Goal: Answer question/provide support: Share knowledge or assist other users

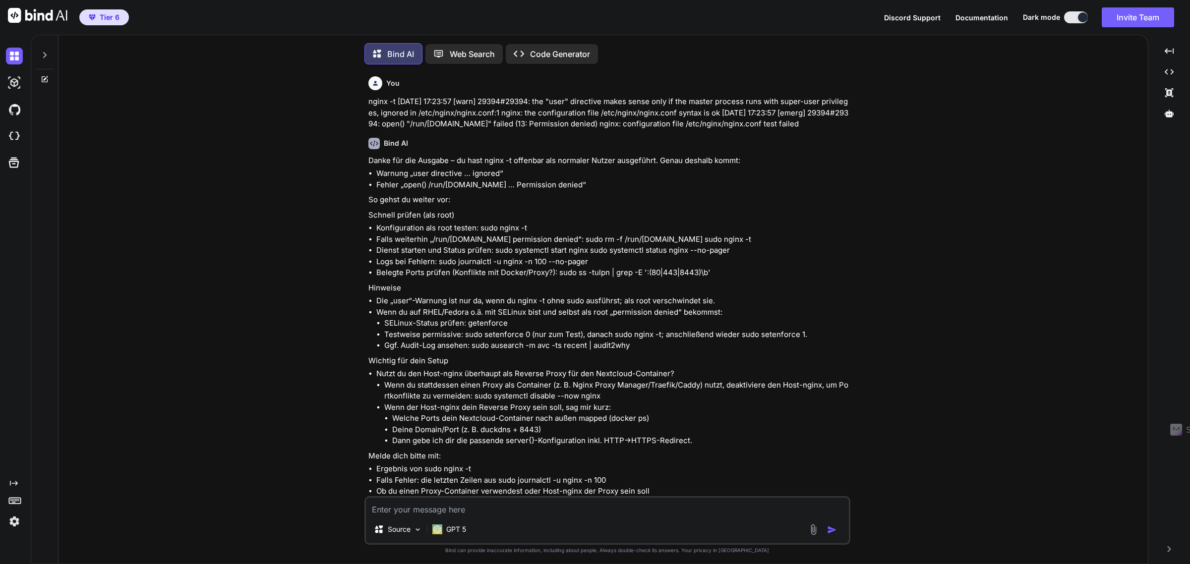
scroll to position [4827, 0]
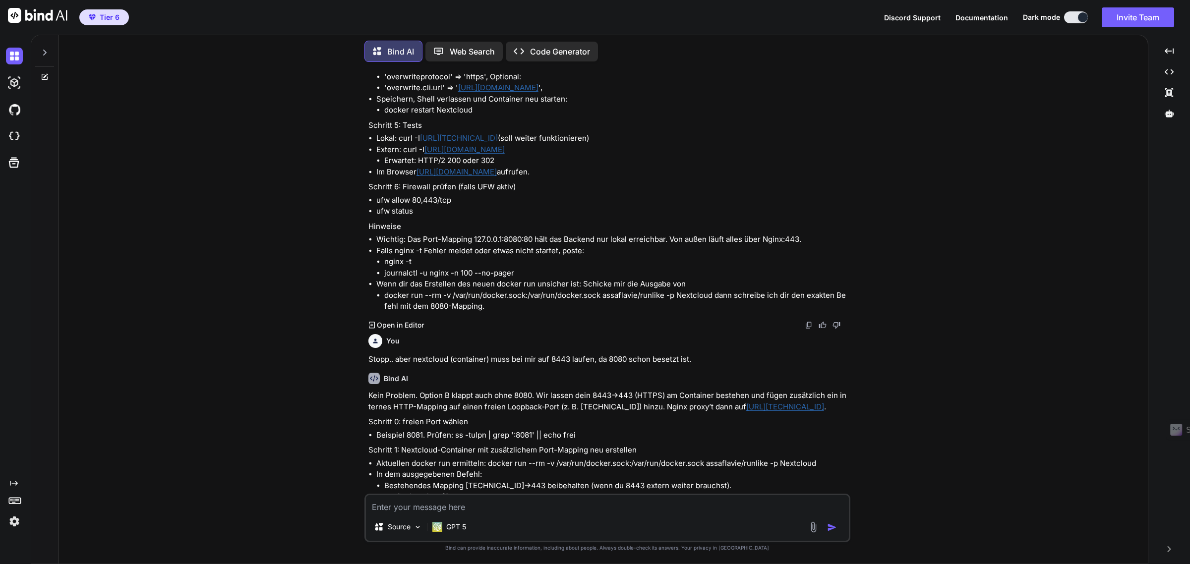
click at [527, 365] on p "Stopp.. aber nextcloud (container) muss bei mir auf 8443 laufen, da 8080 schon …" at bounding box center [608, 359] width 480 height 11
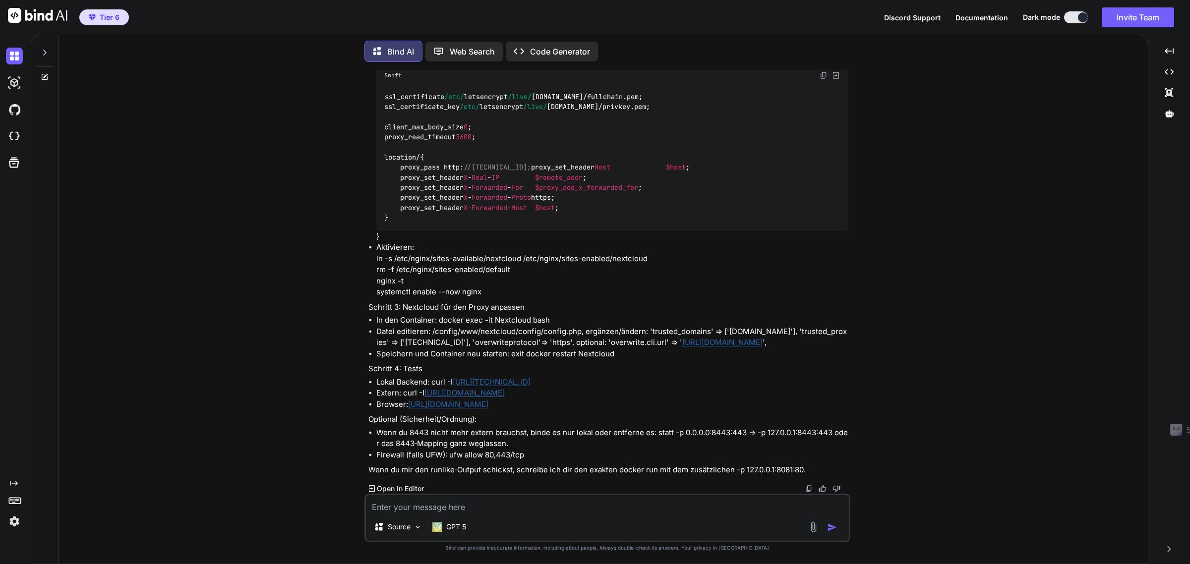
scroll to position [5515, 0]
click at [452, 48] on p "Web Search" at bounding box center [472, 52] width 45 height 12
type textarea "x"
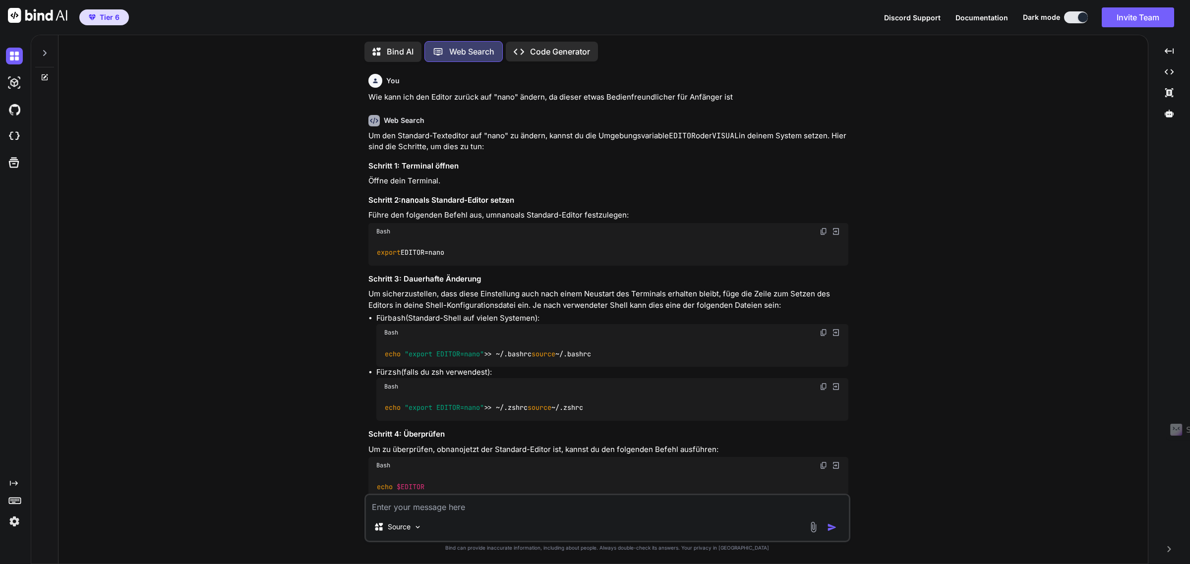
scroll to position [3834, 0]
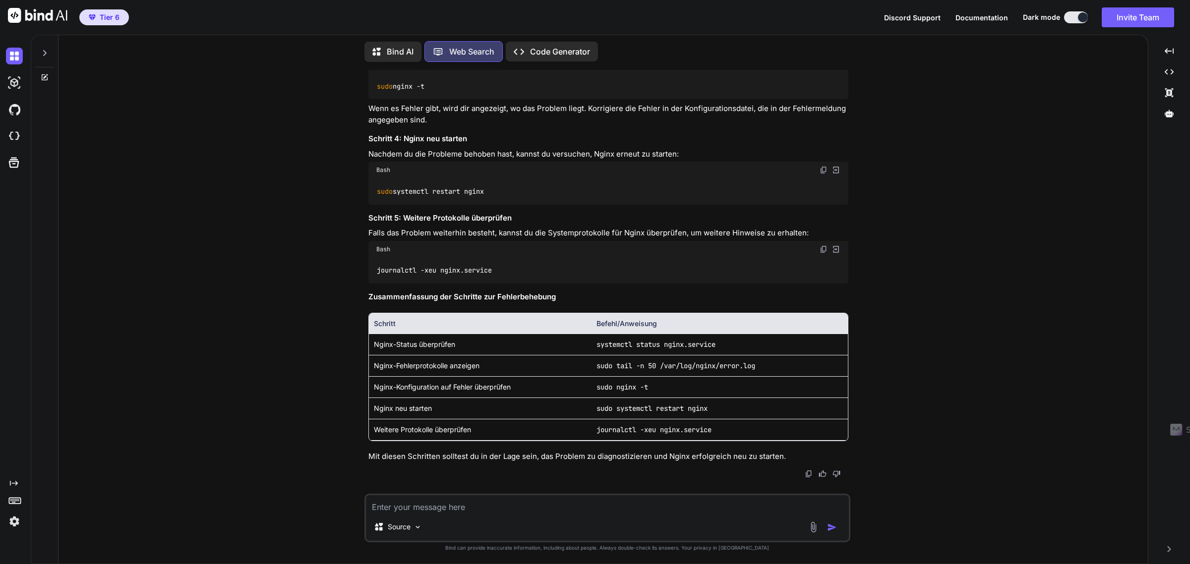
click at [48, 44] on div at bounding box center [44, 50] width 19 height 34
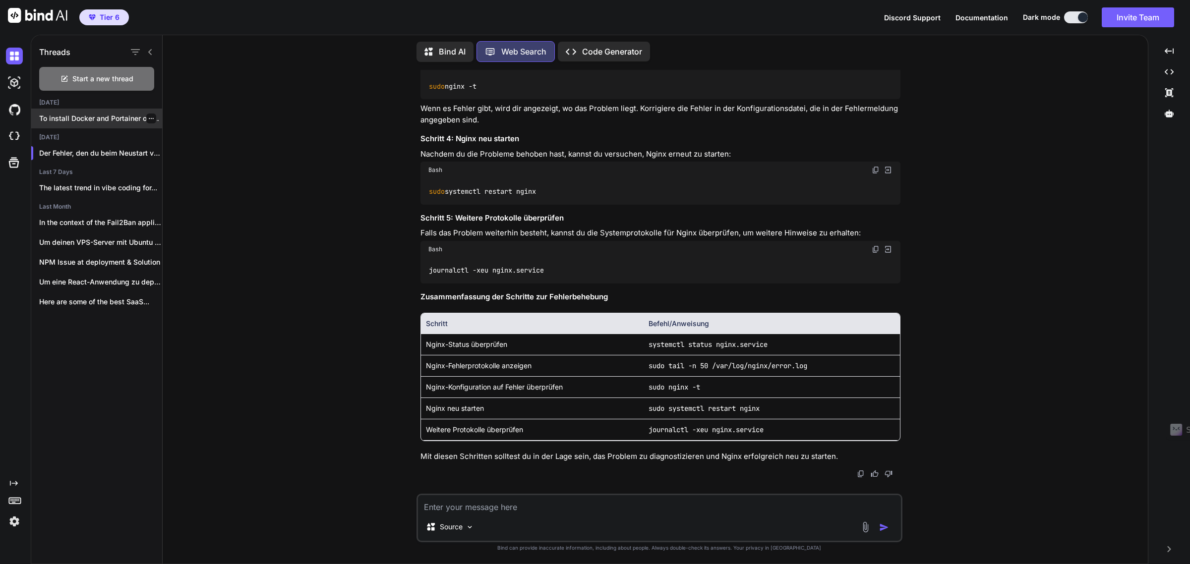
click at [91, 116] on p "To install Docker and Portainer on your..." at bounding box center [100, 119] width 123 height 10
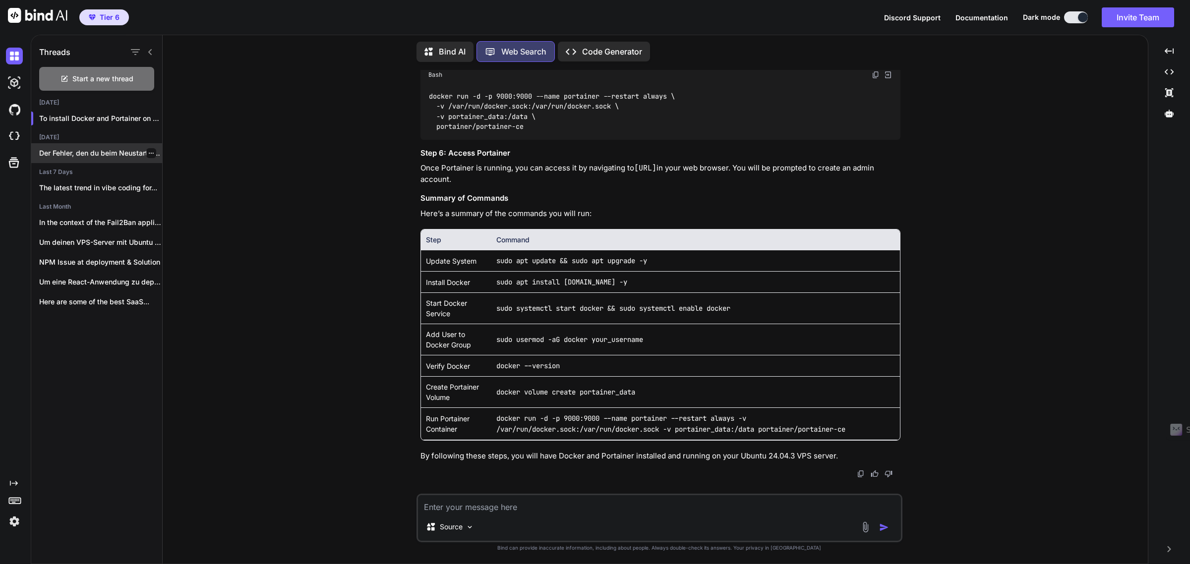
click at [72, 153] on p "Der Fehler, den du beim Neustart von..." at bounding box center [100, 153] width 123 height 10
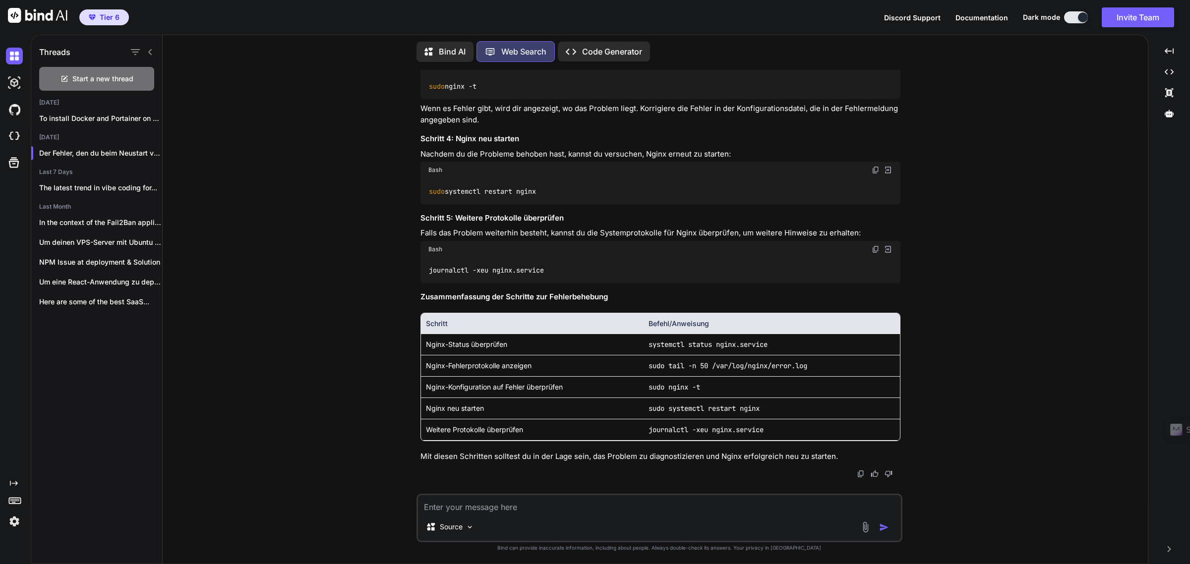
click at [432, 42] on div "Bind AI" at bounding box center [444, 52] width 57 height 20
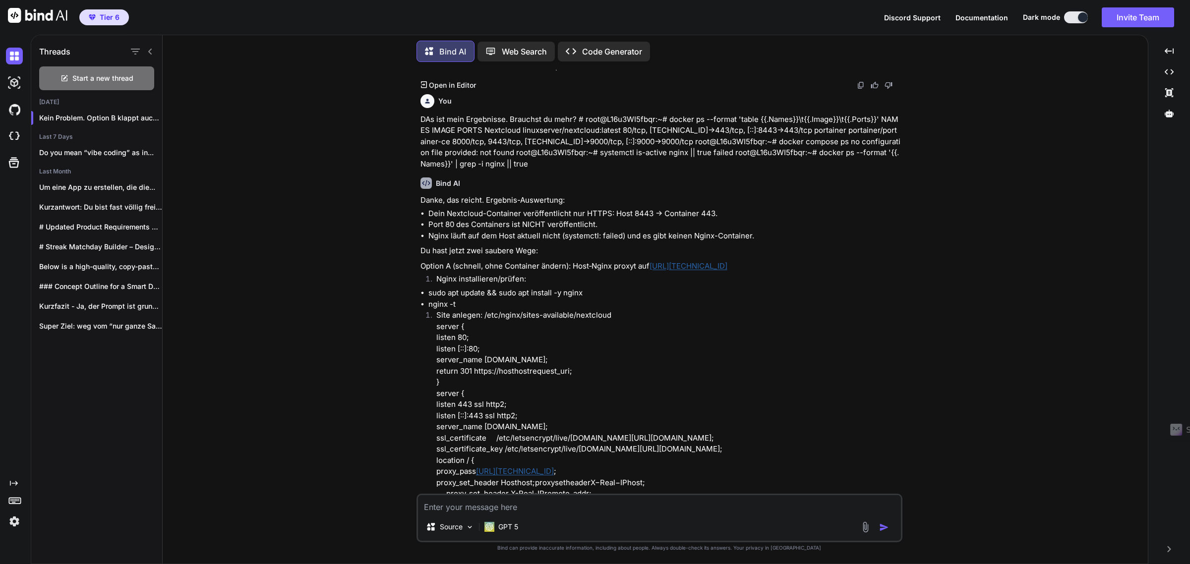
scroll to position [335, 0]
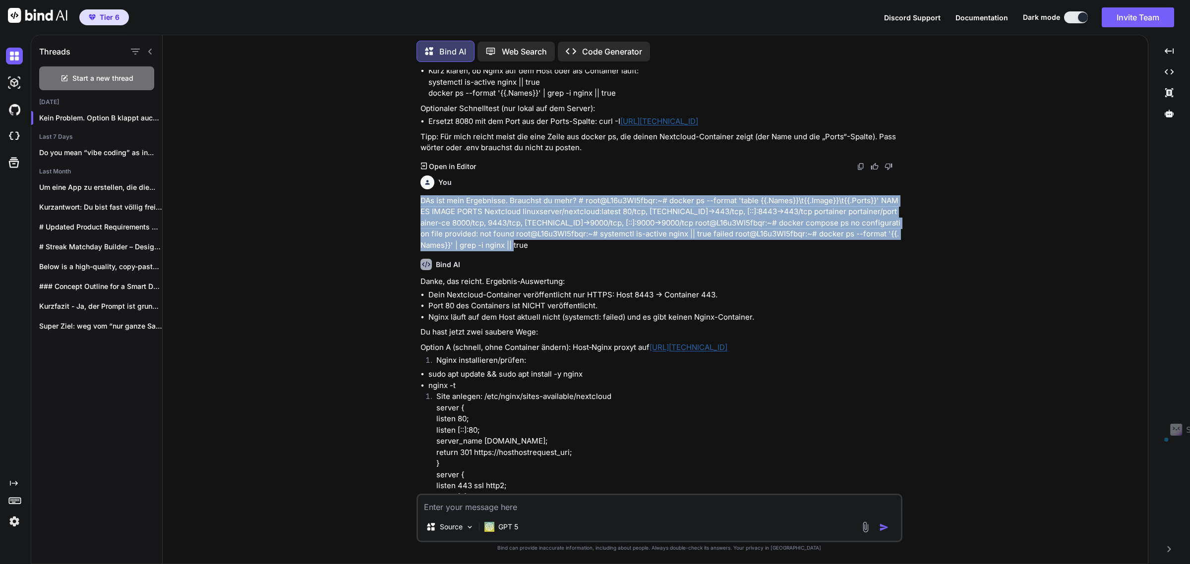
drag, startPoint x: 497, startPoint y: 244, endPoint x: 417, endPoint y: 202, distance: 90.3
click at [418, 202] on div "You Kann ich statt [TECHNICAL_ID] auch einfach localhost verwenden in der datei…" at bounding box center [660, 282] width 484 height 424
copy p "DAs ist mein Ergebnisse. Brauchst du mehr? # root@L16u3WI5fbqr:~# docker ps --f…"
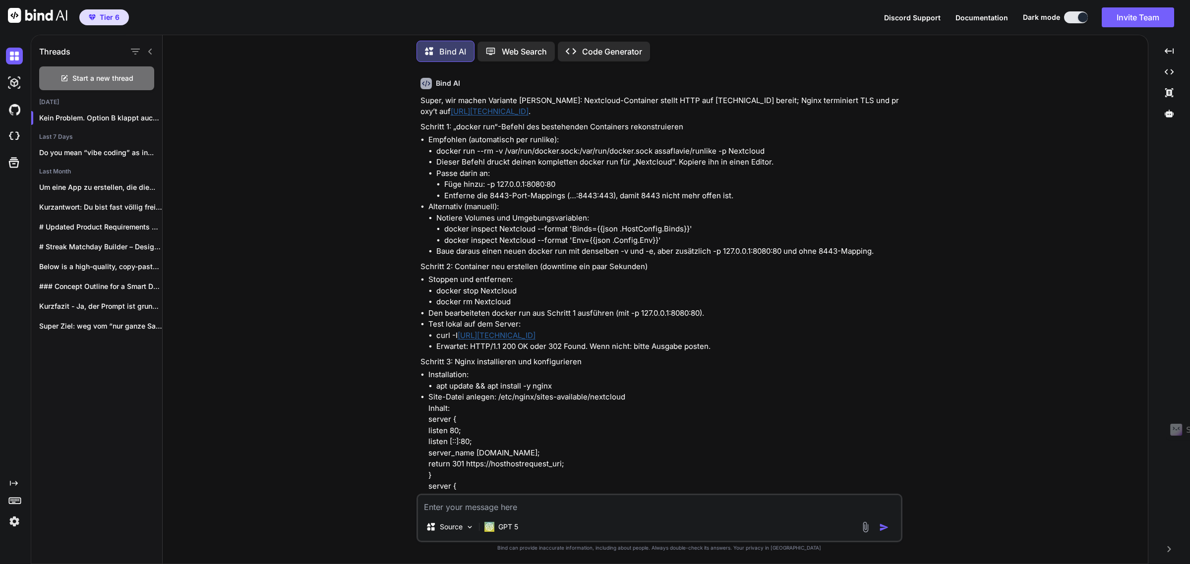
scroll to position [1203, 0]
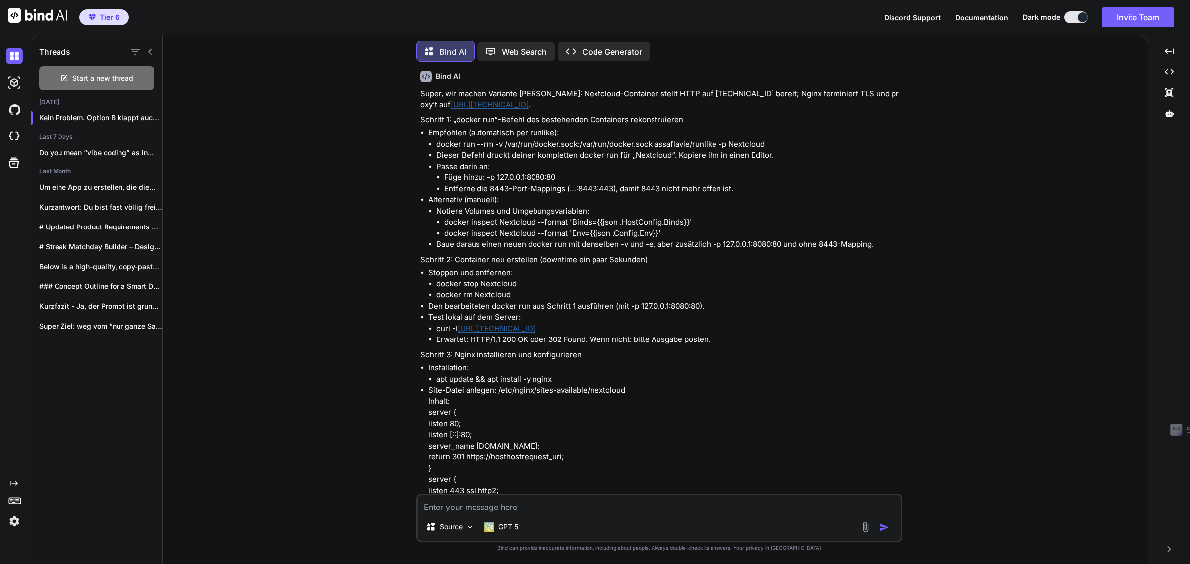
click at [512, 48] on p "Web Search" at bounding box center [524, 52] width 45 height 12
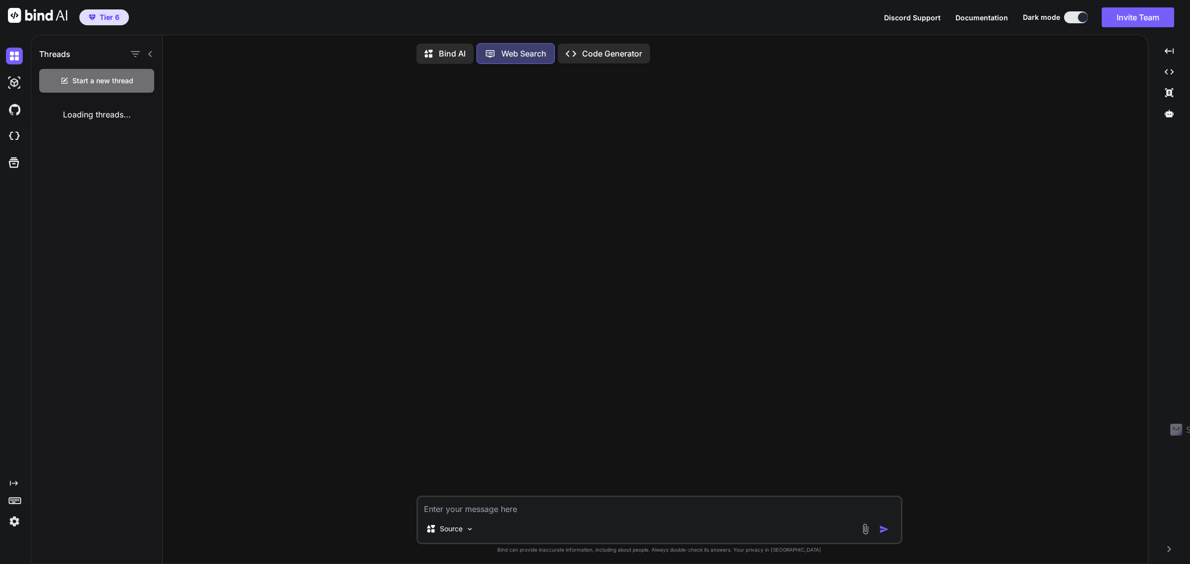
scroll to position [5, 0]
click at [465, 506] on textarea at bounding box center [659, 504] width 483 height 18
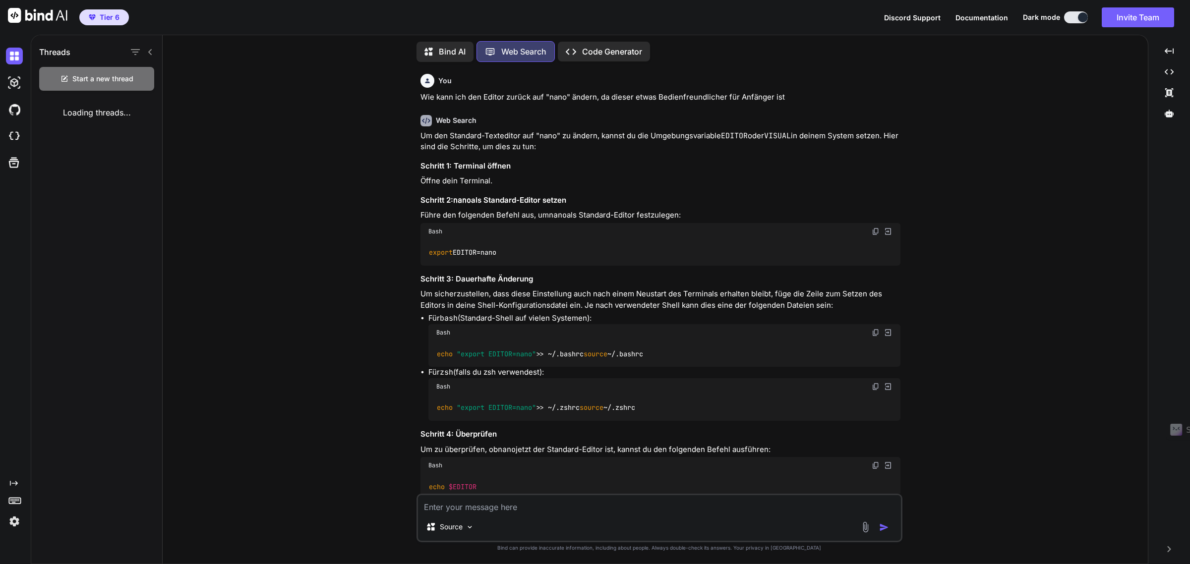
scroll to position [3834, 0]
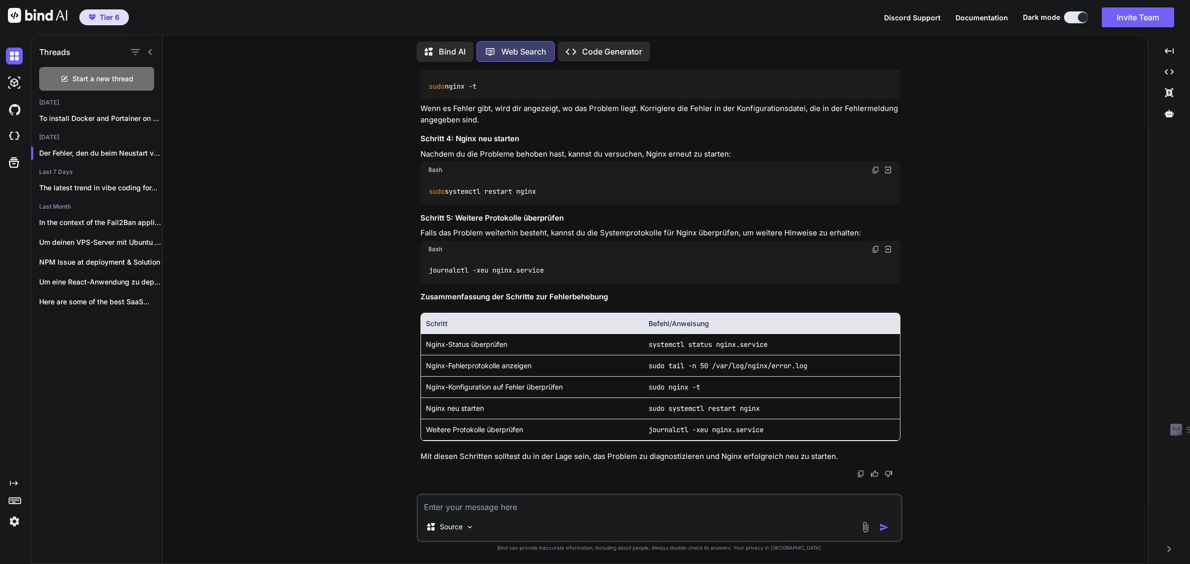
click at [465, 506] on textarea at bounding box center [659, 504] width 483 height 18
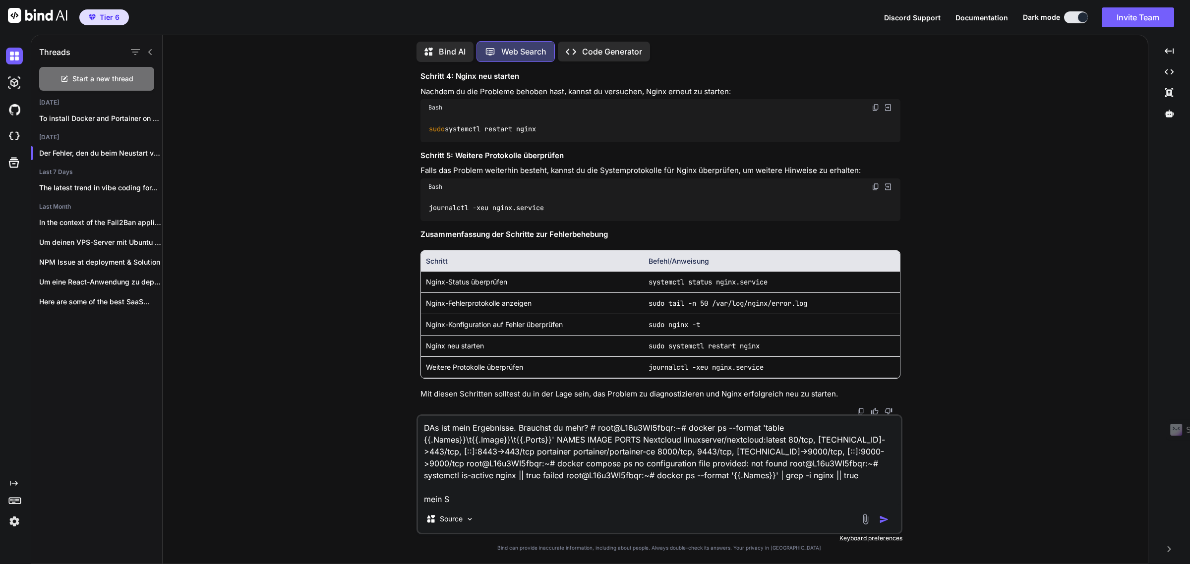
type textarea "DAs ist mein Ergebnisse. Brauchst du mehr? # root@L16u3WI5fbqr:~# docker ps --f…"
drag, startPoint x: 454, startPoint y: 503, endPoint x: 412, endPoint y: 427, distance: 87.2
click at [412, 427] on div "You Wie kann ich den Editor zurück auf "nano" ändern, da dieser etwas Bedienfre…" at bounding box center [659, 317] width 977 height 494
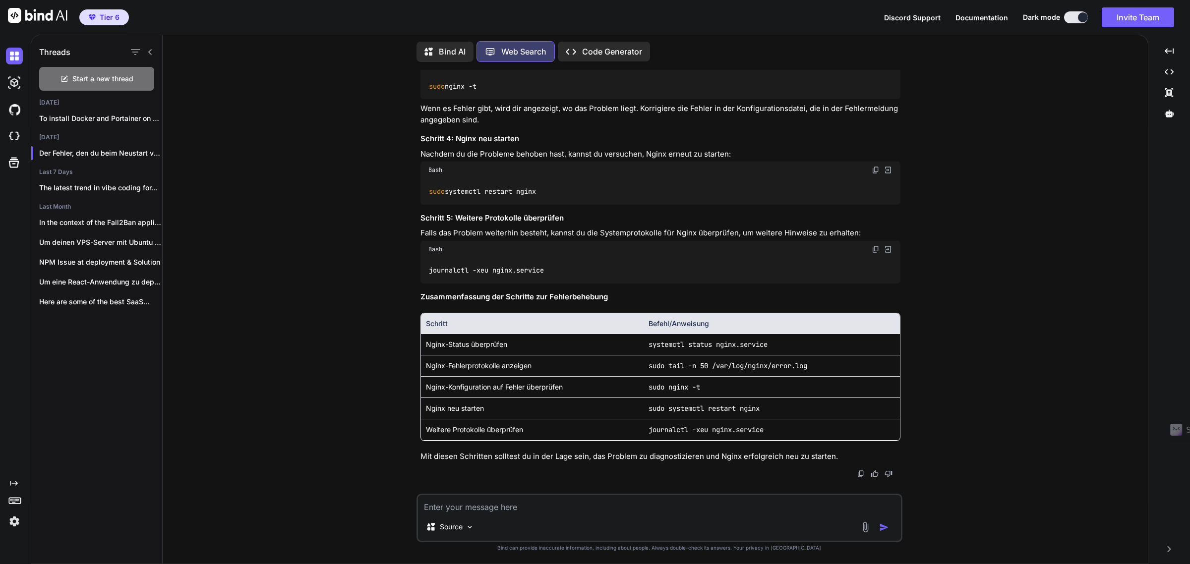
click at [434, 42] on div "Bind AI" at bounding box center [444, 52] width 57 height 20
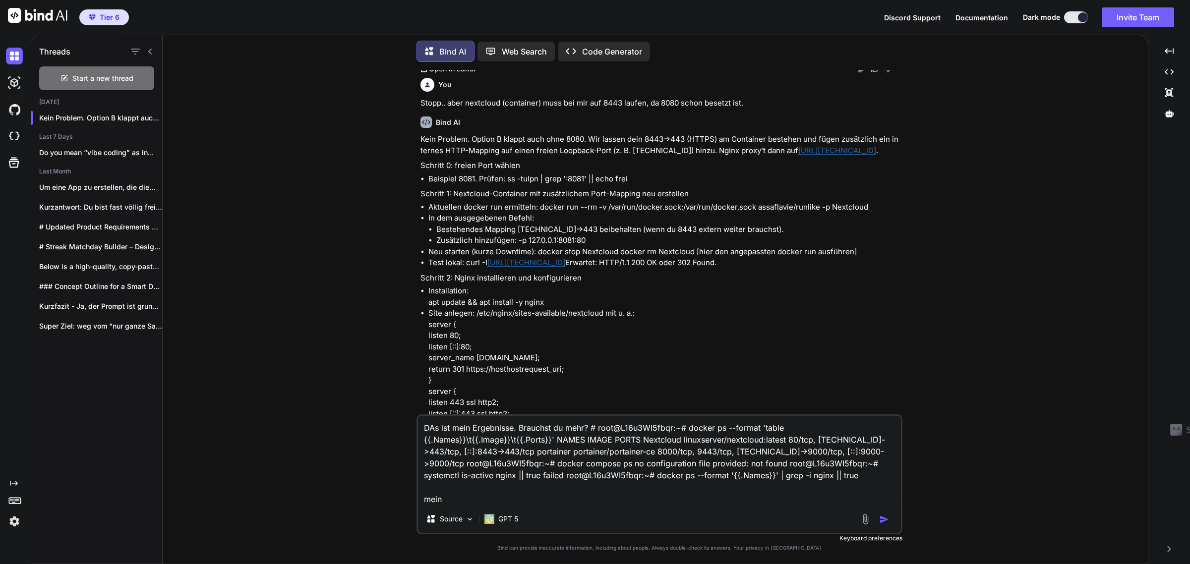
scroll to position [2256, 0]
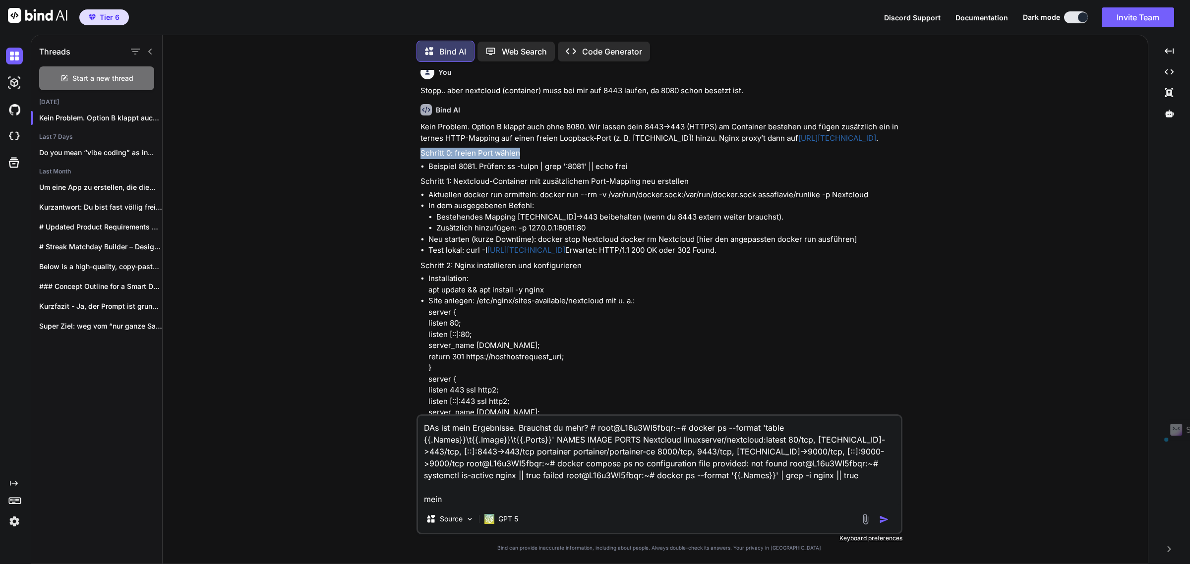
drag, startPoint x: 437, startPoint y: 162, endPoint x: 521, endPoint y: 165, distance: 84.3
click at [521, 165] on div "You Kann ich statt [TECHNICAL_ID] auch einfach localhost verwenden in der datei…" at bounding box center [659, 317] width 977 height 494
click at [465, 187] on p "Schritt 1: Nextcloud-Container mit zusätzlichem Port-Mapping neu erstellen" at bounding box center [660, 181] width 480 height 11
drag, startPoint x: 506, startPoint y: 175, endPoint x: 624, endPoint y: 173, distance: 117.5
click at [624, 173] on li "Beispiel 8081. Prüfen: ss -tulpn | grep ':8081' || echo frei" at bounding box center [664, 166] width 472 height 11
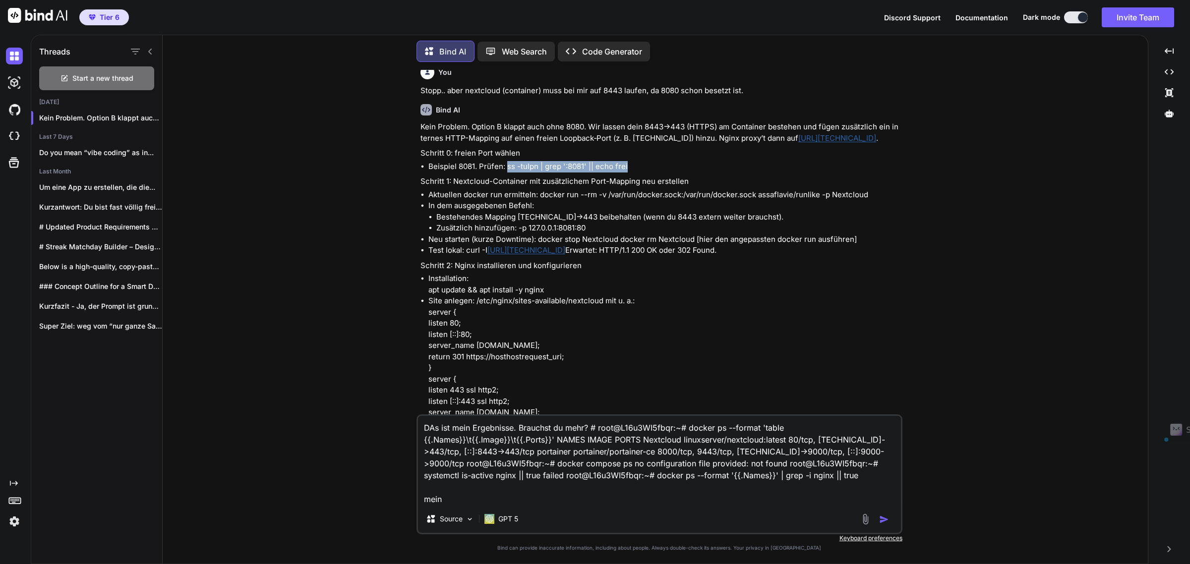
copy li "ss -tulpn | grep ':8081' || echo frei"
click at [579, 451] on textarea "DAs ist mein Ergebnisse. Brauchst du mehr? # root@L16u3WI5fbqr:~# docker ps --f…" at bounding box center [659, 460] width 483 height 89
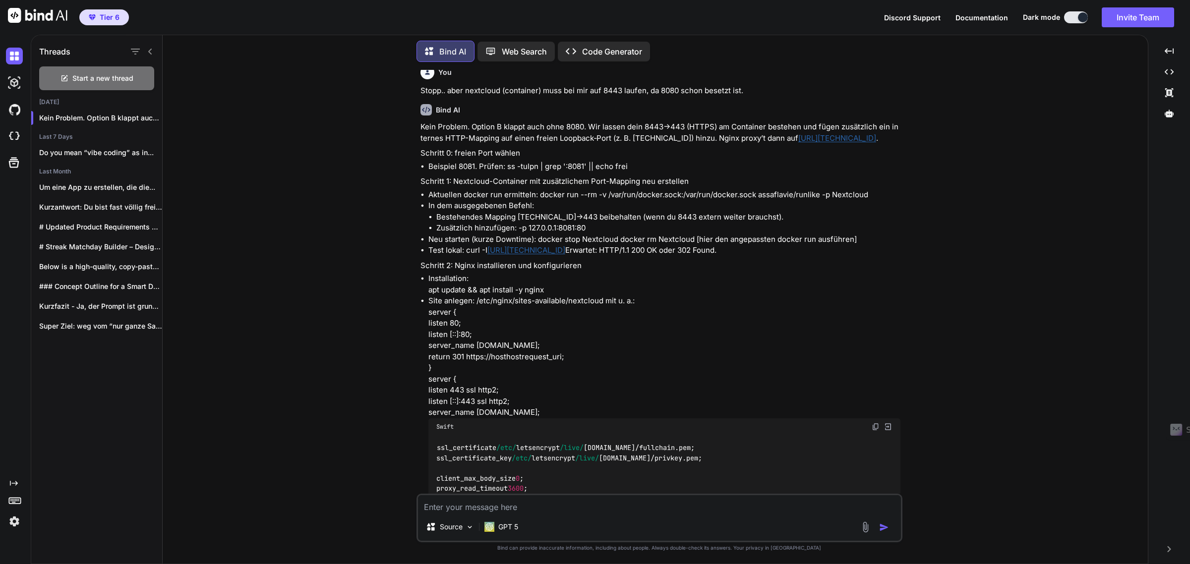
paste textarea "root@L16u3WI5fbqr:~# ss -tulpn | grep ':8081' || echo [PERSON_NAME]"
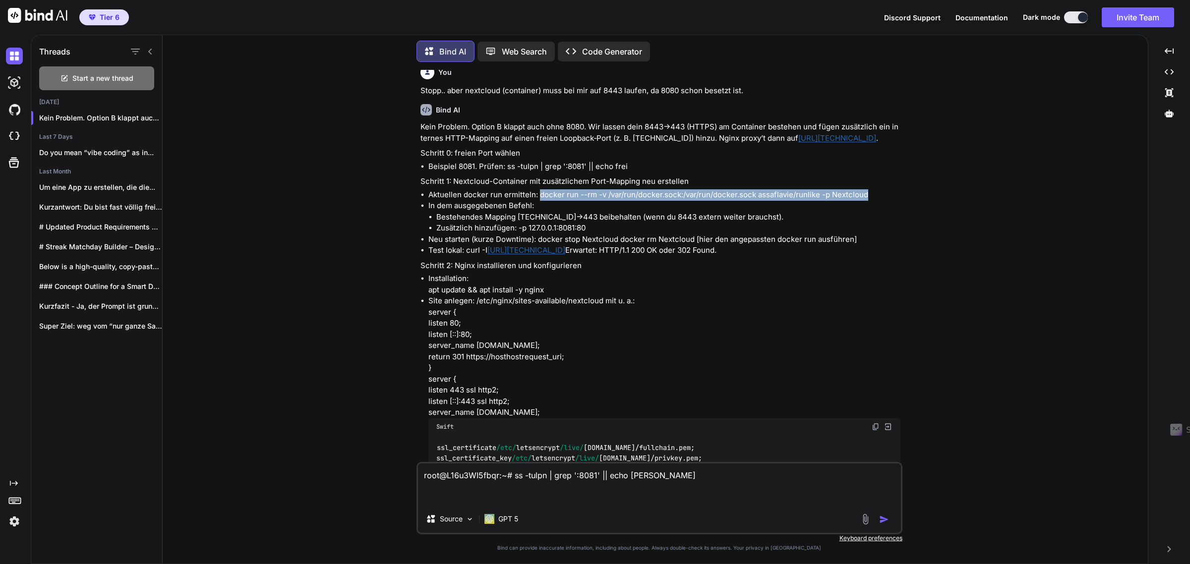
drag, startPoint x: 538, startPoint y: 202, endPoint x: 863, endPoint y: 202, distance: 324.8
click at [863, 201] on li "Aktuellen docker run ermitteln: docker run --rm -v /var/run/docker.sock:/var/ru…" at bounding box center [664, 194] width 472 height 11
copy li "docker run --rm -v /var/run/docker.sock:/var/run/docker.sock assaflavie/runlike…"
click at [832, 201] on li "Aktuellen docker run ermitteln: docker run --rm -v /var/run/docker.sock:/var/ru…" at bounding box center [664, 194] width 472 height 11
drag, startPoint x: 866, startPoint y: 201, endPoint x: 539, endPoint y: 201, distance: 326.7
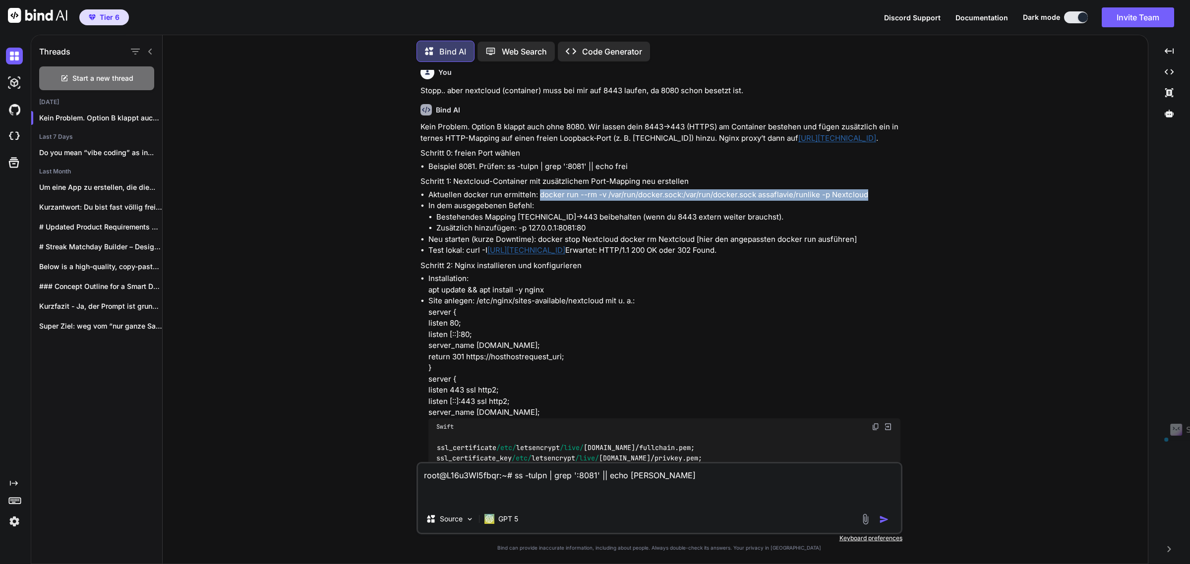
click at [539, 201] on li "Aktuellen docker run ermitteln: docker run --rm -v /var/run/docker.sock:/var/ru…" at bounding box center [664, 194] width 472 height 11
copy li "docker run --rm -v /var/run/docker.sock:/var/run/docker.sock assaflavie/runlike…"
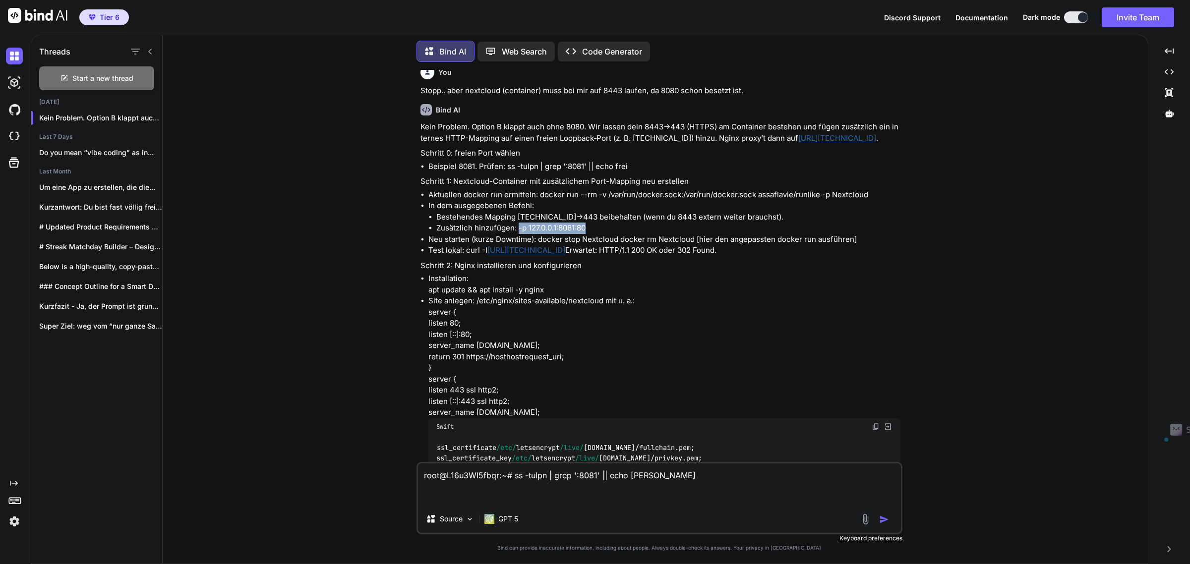
drag, startPoint x: 516, startPoint y: 235, endPoint x: 587, endPoint y: 236, distance: 70.4
click at [587, 234] on li "Zusätzlich hinzufügen: -p 127.0.0.1:8081:80" at bounding box center [668, 228] width 464 height 11
copy li "-p 127.0.0.1:8081:80"
click at [1168, 70] on icon at bounding box center [1169, 71] width 9 height 5
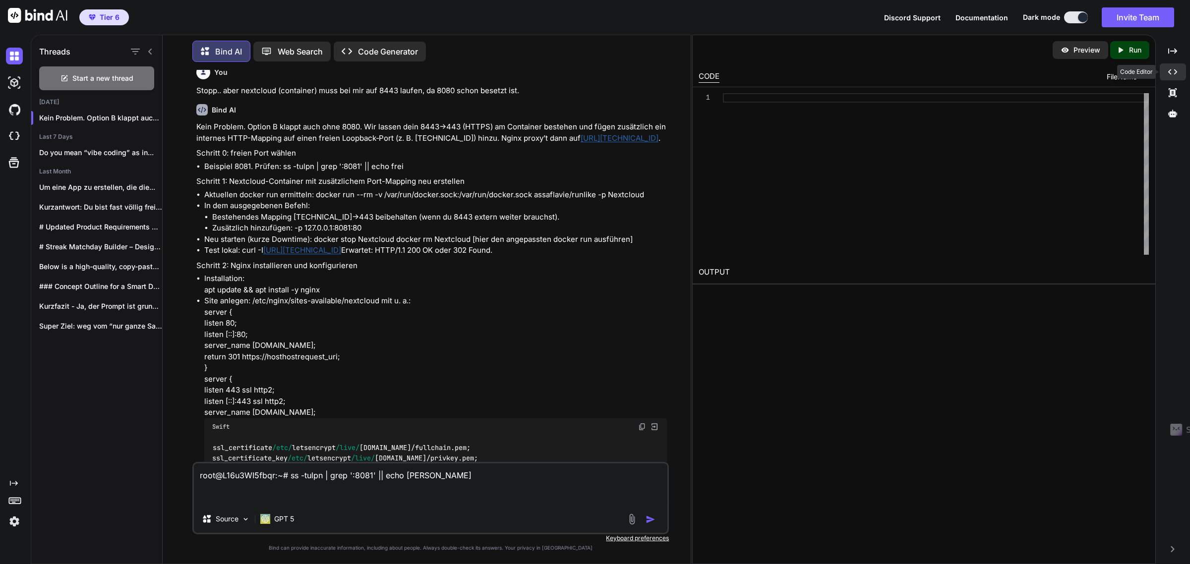
click at [1175, 65] on div "Created with Pixso." at bounding box center [1173, 71] width 26 height 17
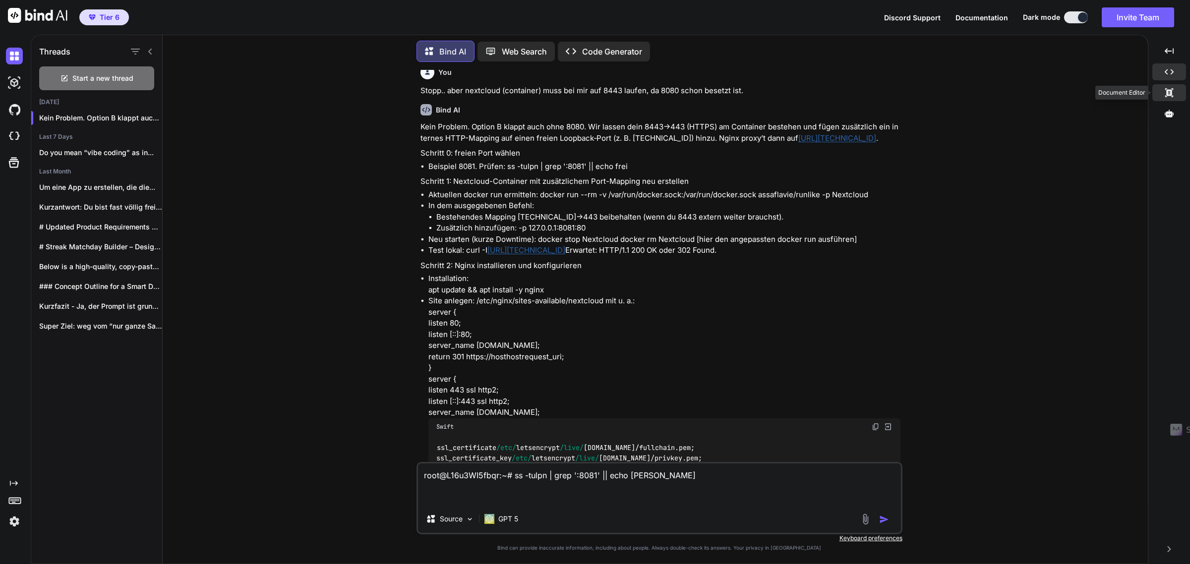
click at [1163, 99] on div "Created with Pixso." at bounding box center [1169, 92] width 34 height 17
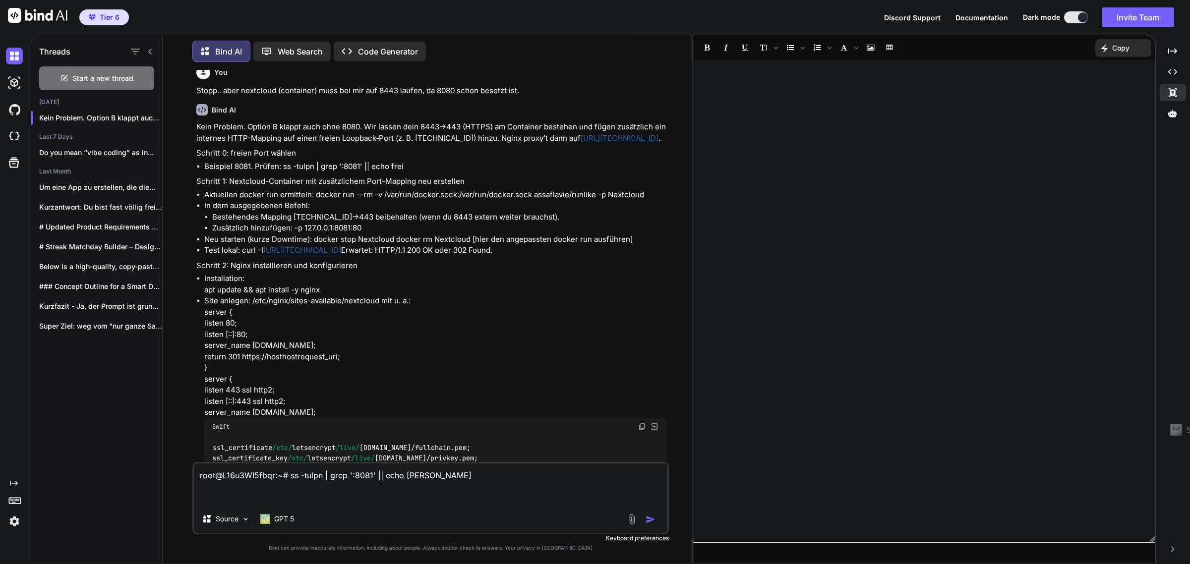
click at [870, 103] on div at bounding box center [924, 301] width 463 height 473
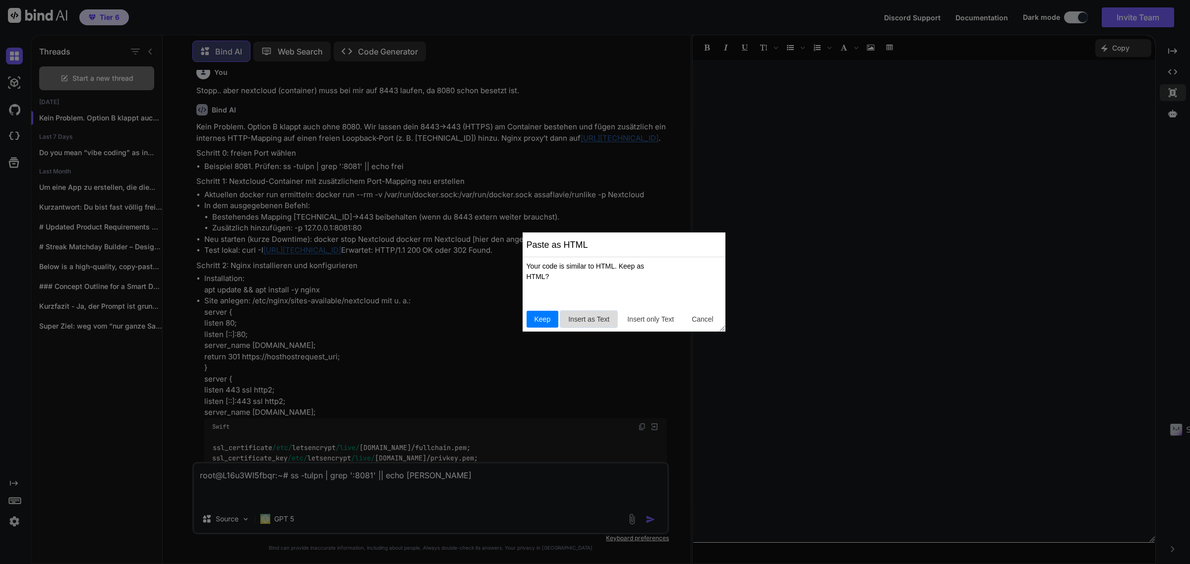
click at [585, 318] on span "Insert as Text" at bounding box center [588, 319] width 49 height 10
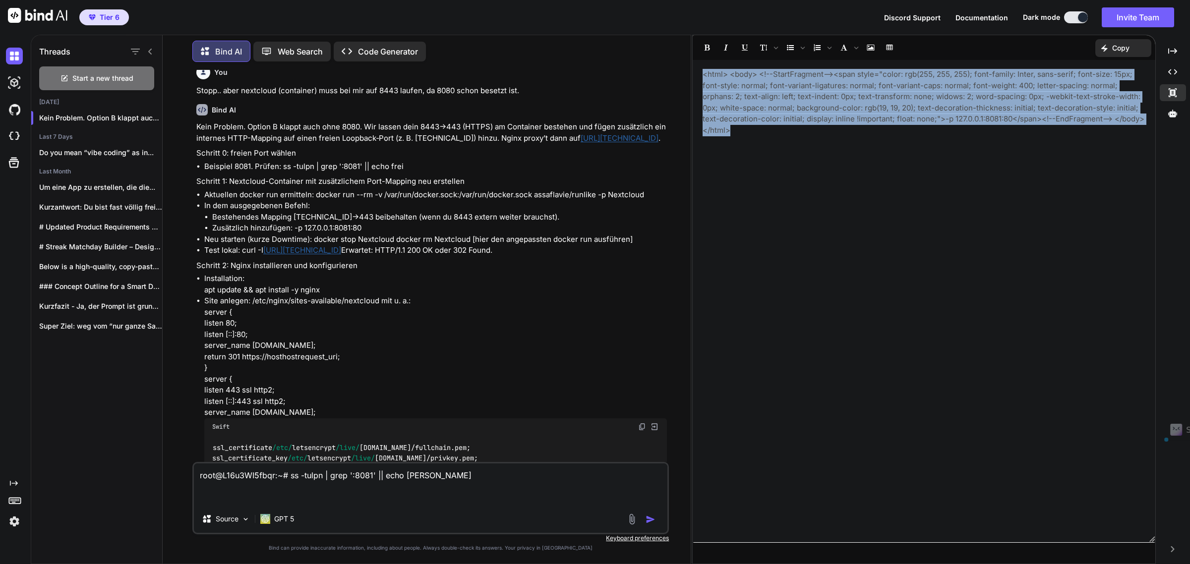
drag, startPoint x: 752, startPoint y: 134, endPoint x: 674, endPoint y: 56, distance: 110.8
click at [674, 56] on div "Threads Start a new thread [DATE] Kein Problem. Option B klappt auch ohne... La…" at bounding box center [610, 300] width 1159 height 530
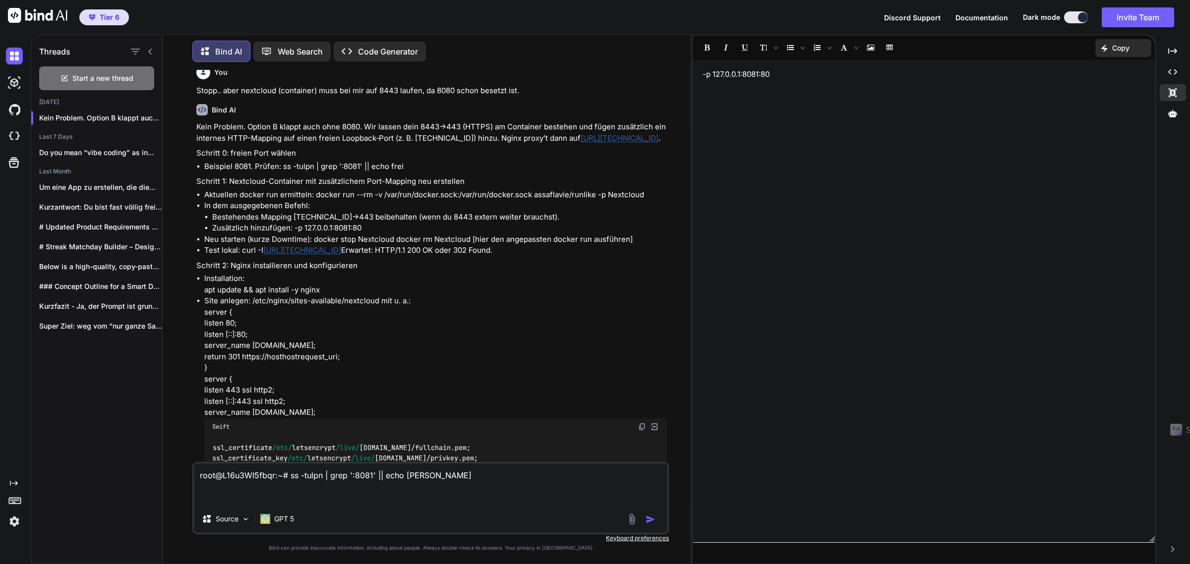
click at [778, 105] on div "﻿ -p 127.0.0.1:8081:80 ﻿ ﻿" at bounding box center [924, 301] width 463 height 473
click at [856, 99] on p "﻿ -p 127.0.0.1:8081:80 ﻿ docker run --name=Nextcloud \ ﻿ ﻿" at bounding box center [924, 97] width 443 height 56
click at [846, 112] on p "﻿ -p 127.0.0.1:8081:80 ﻿ docker run --name=Nextcloud \ ﻿" at bounding box center [924, 97] width 443 height 56
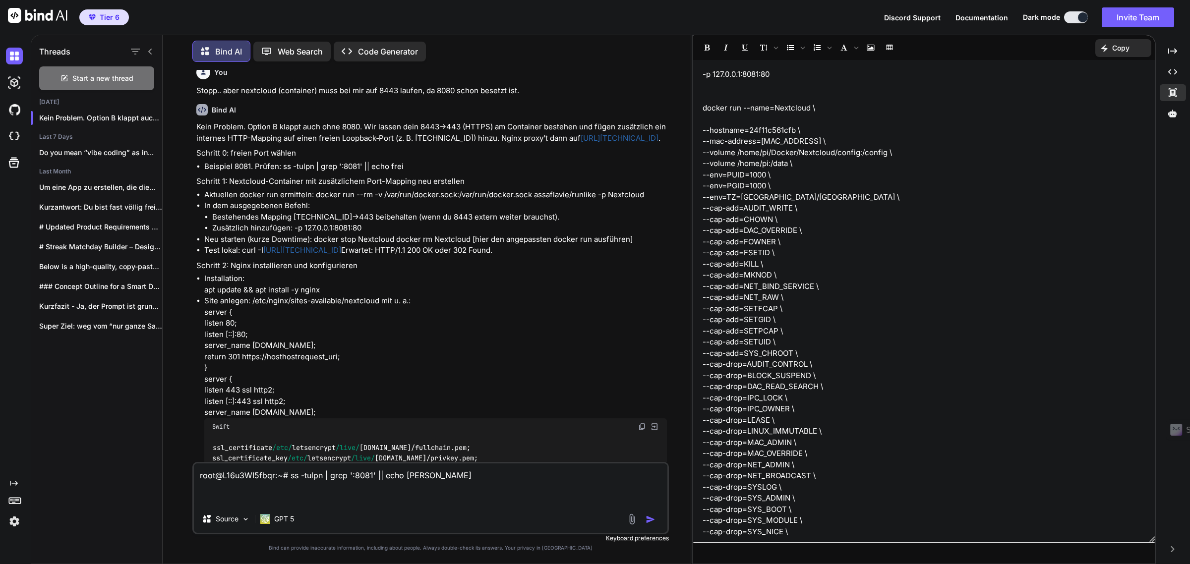
scroll to position [172, 0]
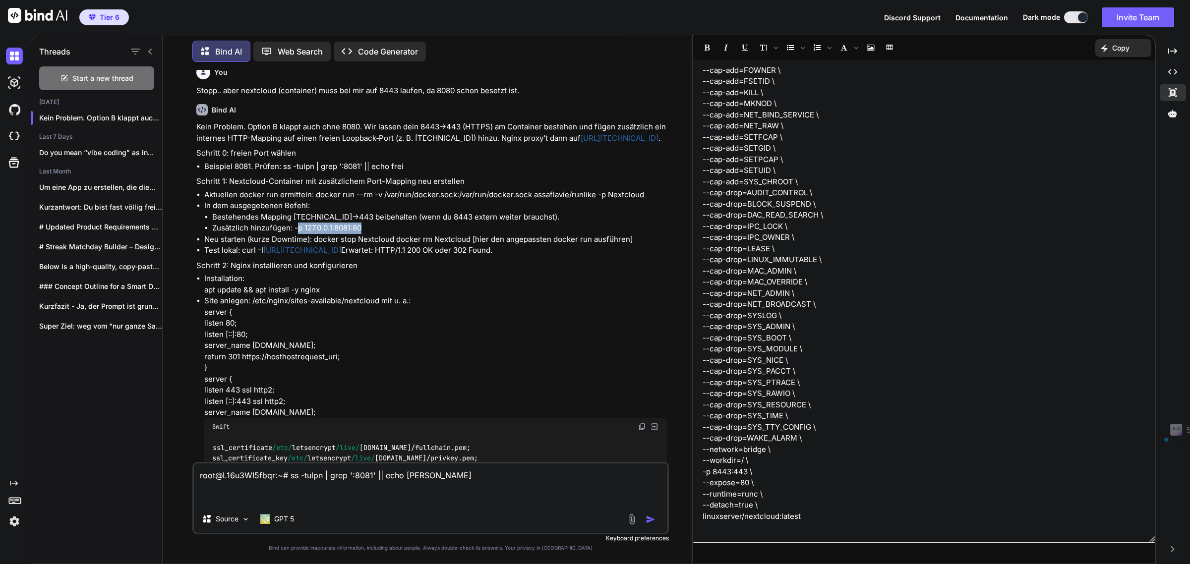
drag, startPoint x: 368, startPoint y: 234, endPoint x: 296, endPoint y: 235, distance: 72.9
click at [296, 234] on li "Zusätzlich hinzufügen: -p 127.0.0.1:8081:80" at bounding box center [439, 228] width 455 height 11
copy li "p 127.0.0.1:8081:80"
drag, startPoint x: 206, startPoint y: 283, endPoint x: 256, endPoint y: 336, distance: 72.6
click at [265, 288] on p "Installation: apt update && apt install -y nginx" at bounding box center [435, 284] width 463 height 22
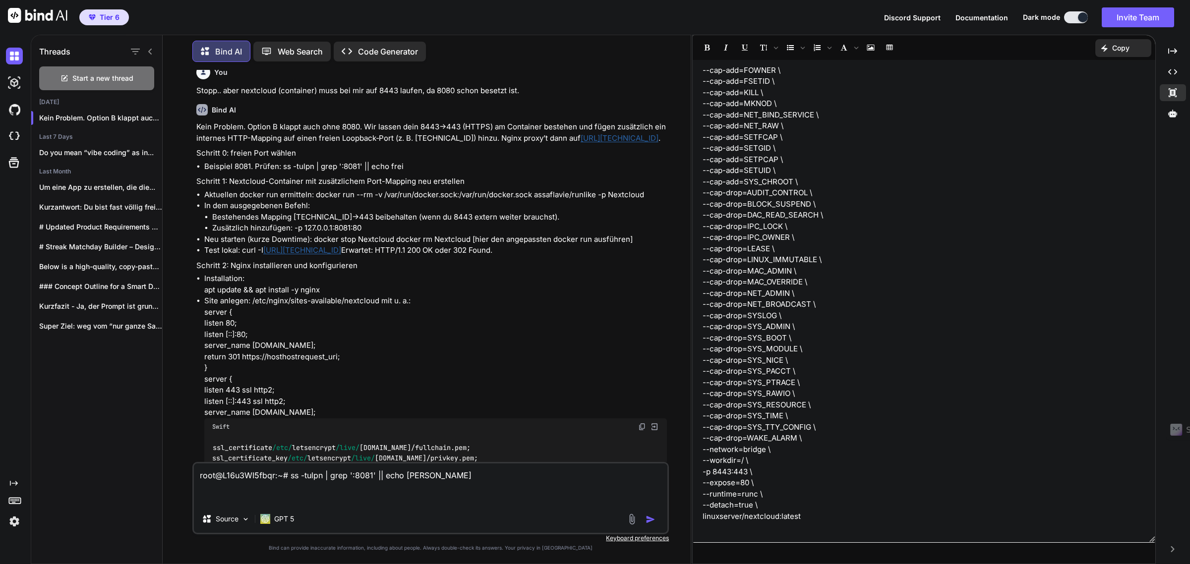
click at [304, 311] on p "Site anlegen: /etc/nginx/sites-available/nextcloud mit u. a.: server { listen 8…" at bounding box center [435, 357] width 463 height 123
drag, startPoint x: 205, startPoint y: 296, endPoint x: 326, endPoint y: 296, distance: 121.5
click at [326, 296] on p "Installation: apt update && apt install -y nginx" at bounding box center [435, 284] width 463 height 22
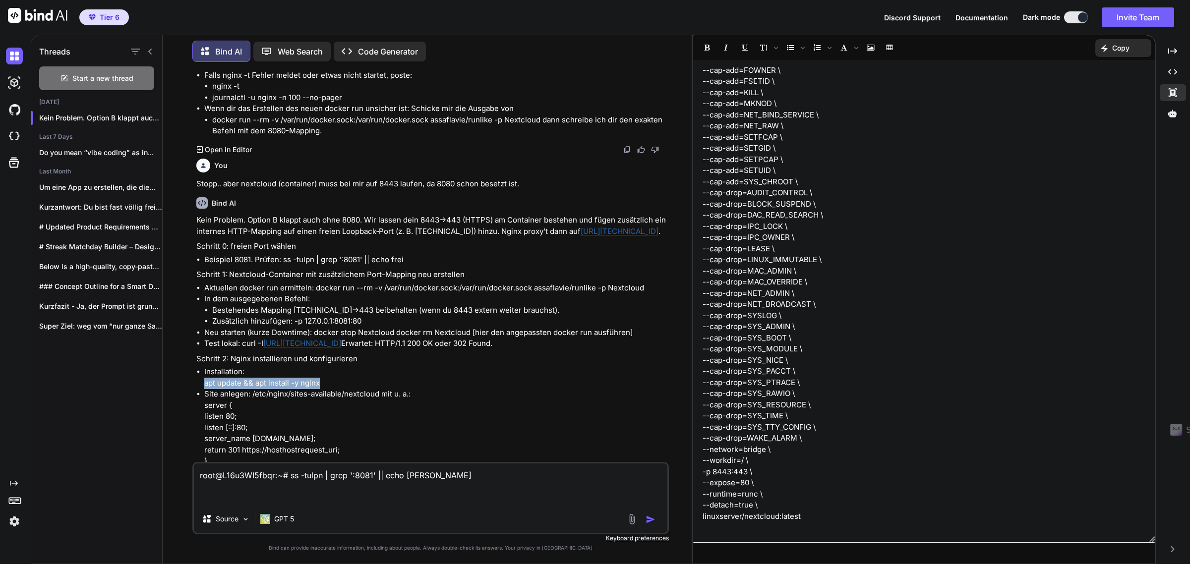
scroll to position [2133, 0]
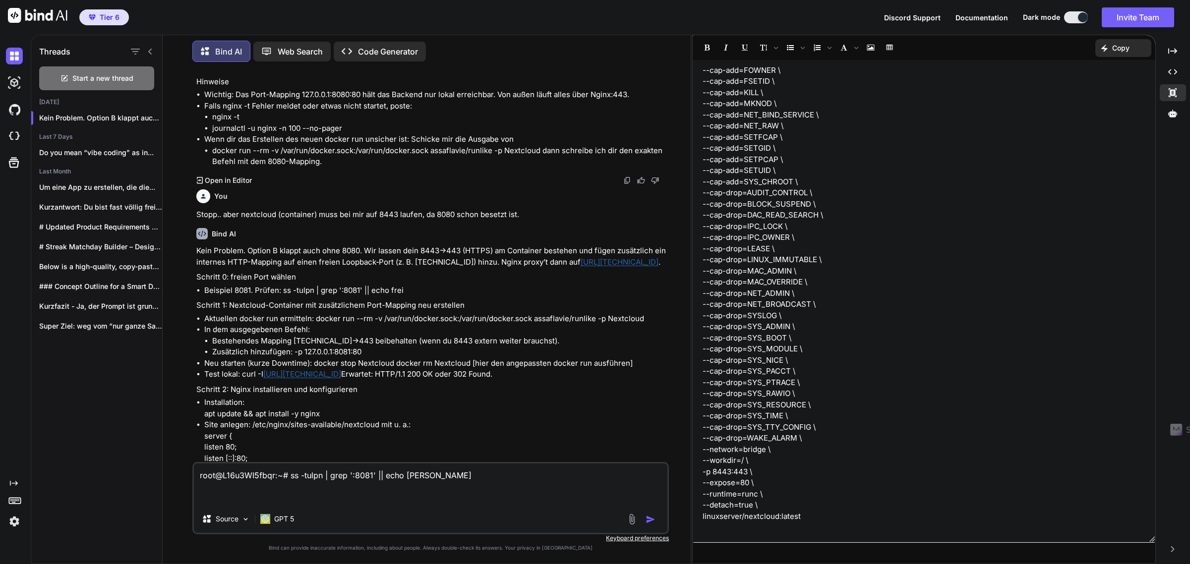
click at [241, 488] on textarea "root@L16u3WI5fbqr:~# ss -tulpn | grep ':8081' || echo [PERSON_NAME]" at bounding box center [431, 485] width 474 height 42
drag, startPoint x: 256, startPoint y: 488, endPoint x: 178, endPoint y: 462, distance: 81.7
click at [178, 462] on div "You Kann ich statt [TECHNICAL_ID] auch einfach localhost verwenden in der datei…" at bounding box center [431, 317] width 520 height 494
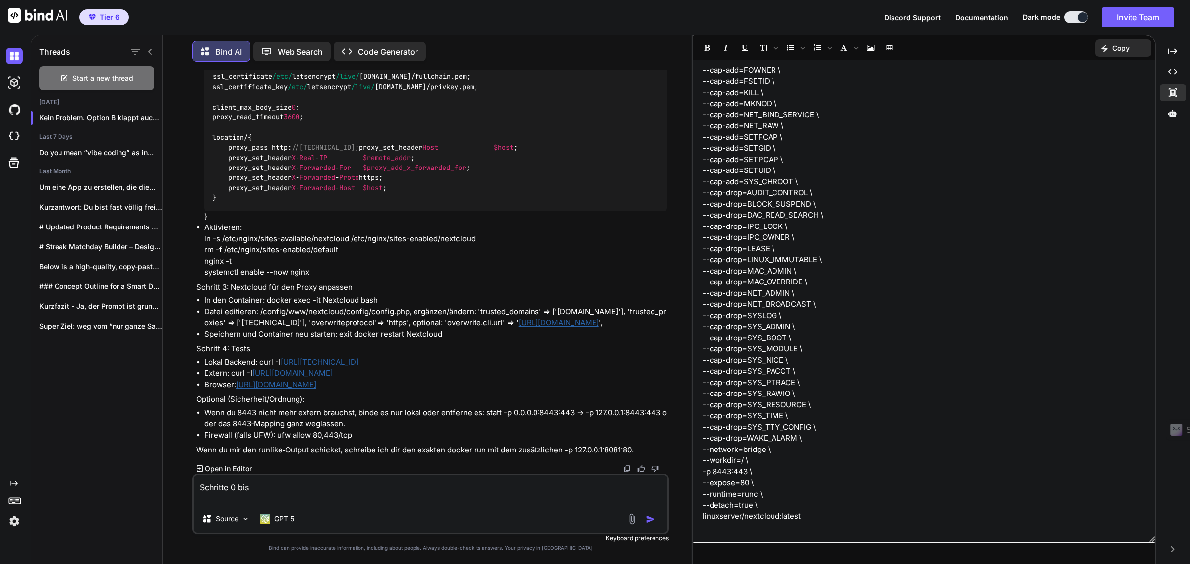
scroll to position [2645, 0]
type textarea "Schritte 0 bis 4 sind mir nicht detailiert genug. Ich bin Anfänger bitte schild…"
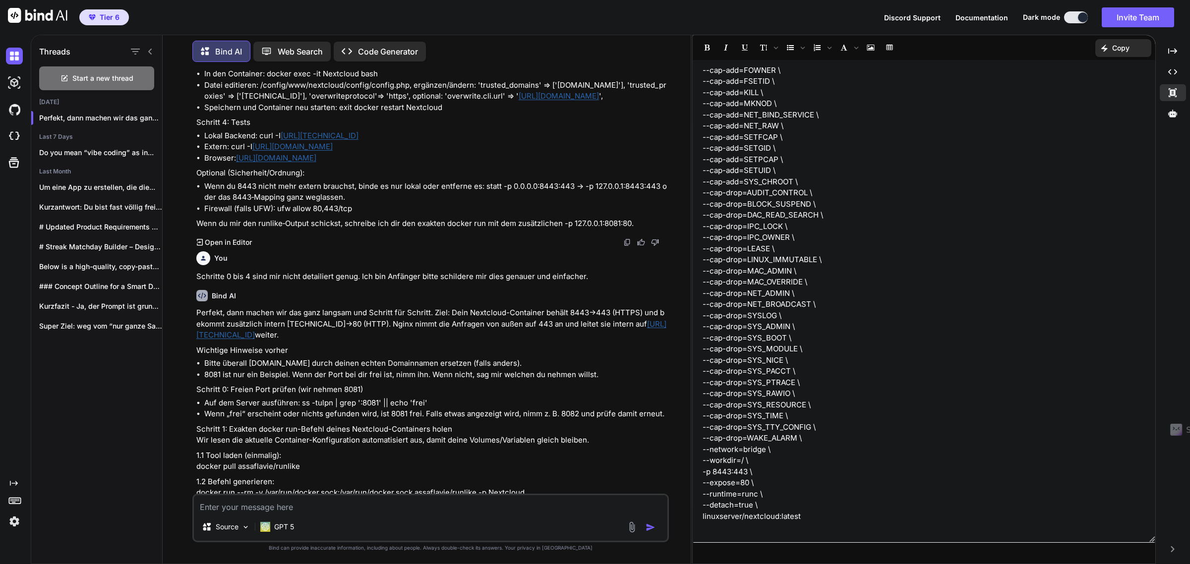
scroll to position [2916, 0]
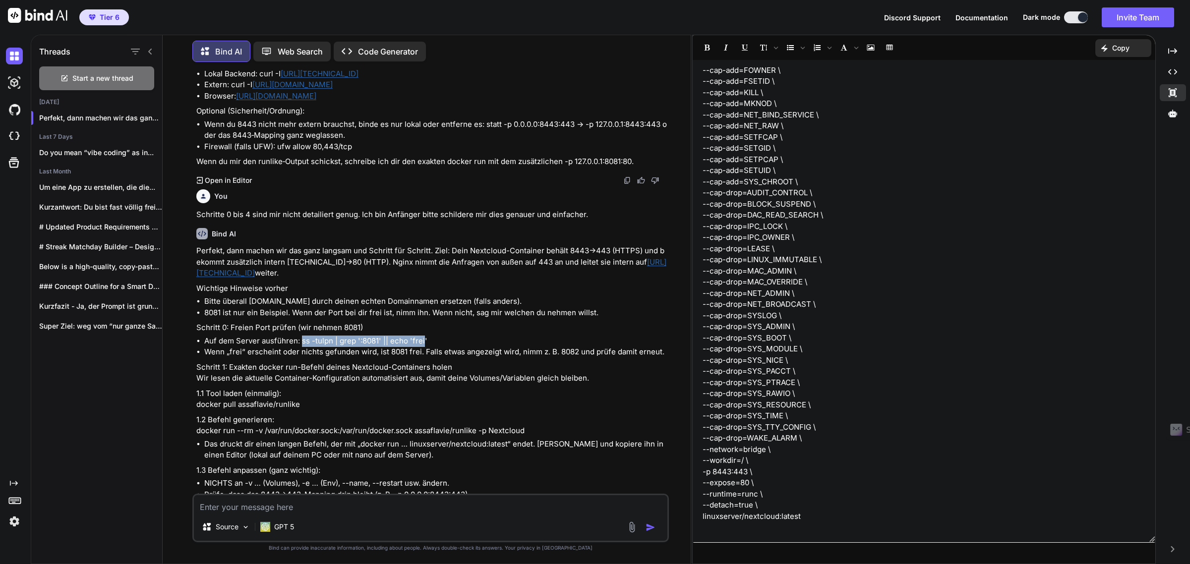
drag, startPoint x: 300, startPoint y: 358, endPoint x: 420, endPoint y: 358, distance: 120.0
click at [420, 347] on li "Auf dem Server ausführen: ss -tulpn | grep ':8081' || echo 'frei'" at bounding box center [435, 341] width 463 height 11
copy li "ss -tulpn | grep ':8081' || echo 'frei"
click at [434, 334] on p "Schritt 0: Freien Port prüfen (wir nehmen 8081)" at bounding box center [431, 327] width 471 height 11
drag, startPoint x: 433, startPoint y: 360, endPoint x: 301, endPoint y: 360, distance: 131.4
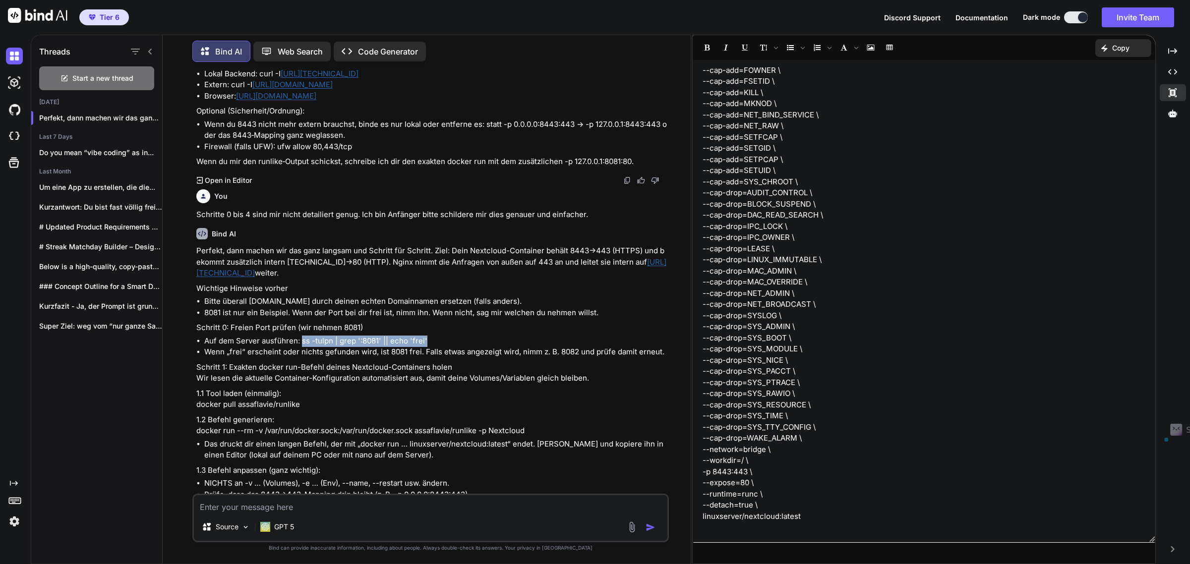
click at [301, 347] on li "Auf dem Server ausführen: ss -tulpn | grep ':8081' || echo 'frei'" at bounding box center [435, 341] width 463 height 11
copy li "ss -tulpn | grep ':8081' || echo 'frei'"
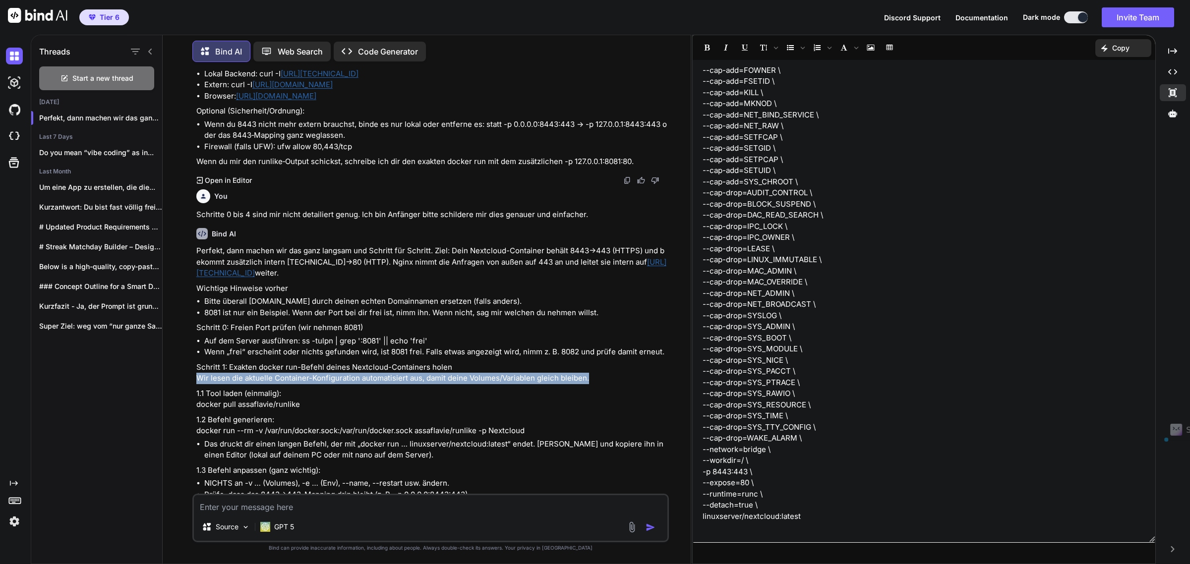
drag, startPoint x: 198, startPoint y: 394, endPoint x: 595, endPoint y: 395, distance: 397.2
click at [595, 384] on p "Schritt 1: Exakten docker run-Befehl deines Nextcloud-Containers holen Wir lese…" at bounding box center [431, 373] width 471 height 22
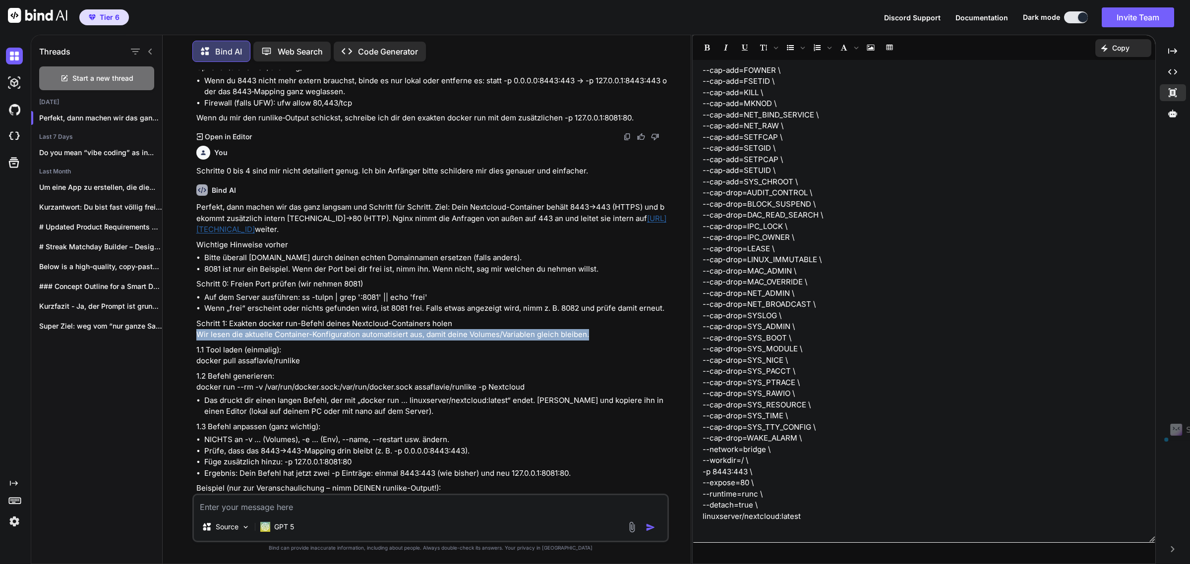
scroll to position [2978, 0]
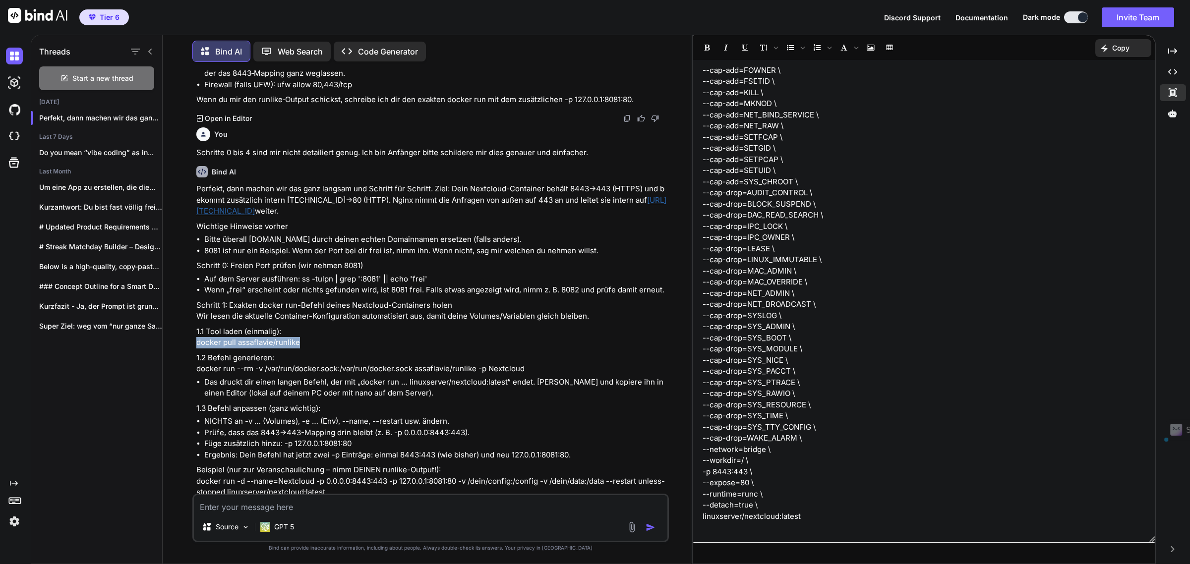
drag, startPoint x: 197, startPoint y: 359, endPoint x: 296, endPoint y: 363, distance: 99.7
click at [296, 349] on p "1.1 Tool laden (einmalig): docker pull assaflavie/runlike" at bounding box center [431, 337] width 471 height 22
copy p "docker pull assaflavie/runlike"
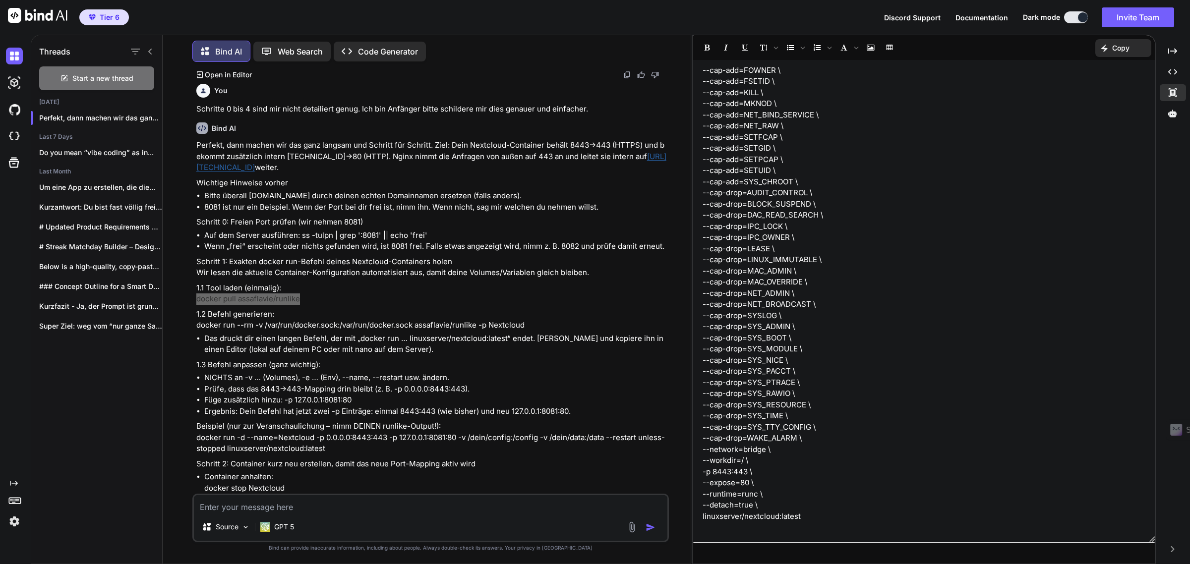
scroll to position [3040, 0]
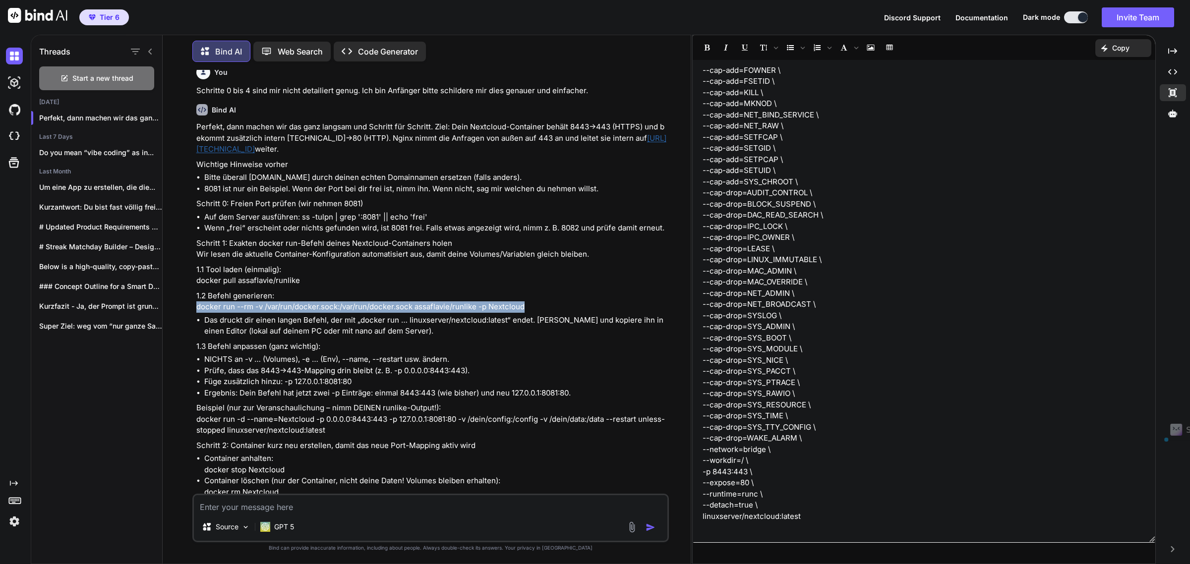
drag, startPoint x: 526, startPoint y: 323, endPoint x: 196, endPoint y: 326, distance: 329.2
click at [196, 313] on p "1.2 Befehl generieren: docker run --rm -v /var/run/docker.sock:/var/run/docker.…" at bounding box center [431, 302] width 471 height 22
copy p "docker run --rm -v /var/run/docker.sock:/var/run/docker.sock assaflavie/runlike…"
drag, startPoint x: 1000, startPoint y: 314, endPoint x: 834, endPoint y: 514, distance: 259.8
click at [1000, 314] on p "--hostname=24f11c561cfb \ --mac-address=[MAC_ADDRESS] \ --volume /home/pi/Docke…" at bounding box center [924, 243] width 443 height 580
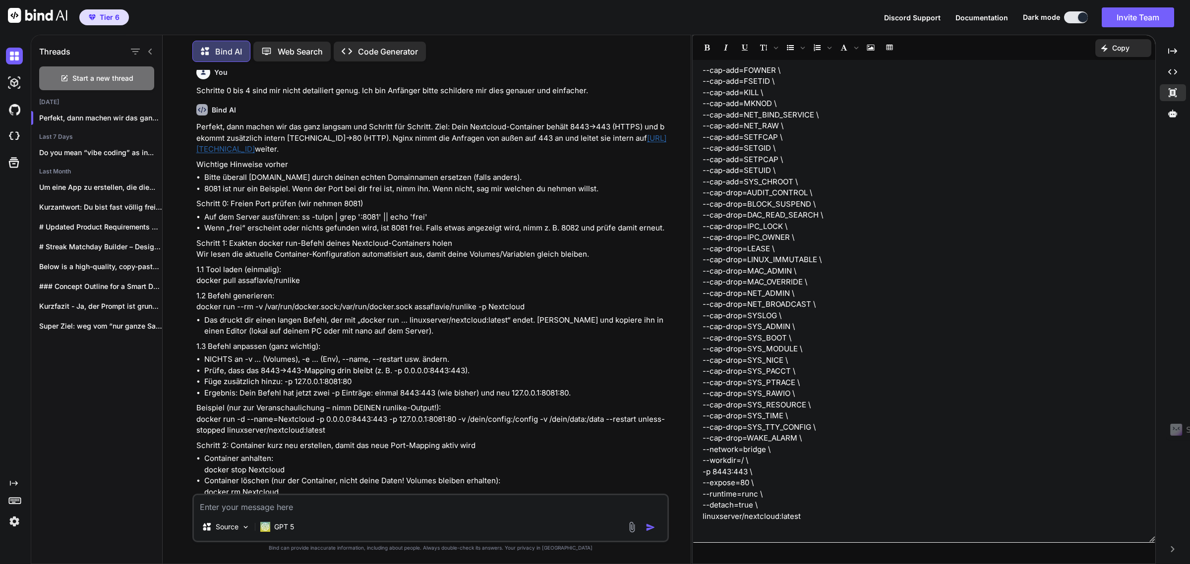
drag, startPoint x: 834, startPoint y: 513, endPoint x: 816, endPoint y: 517, distance: 18.7
click at [830, 511] on p "--hostname=24f11c561cfb \ --mac-address=[MAC_ADDRESS] \ --volume /home/pi/Docke…" at bounding box center [924, 243] width 443 height 580
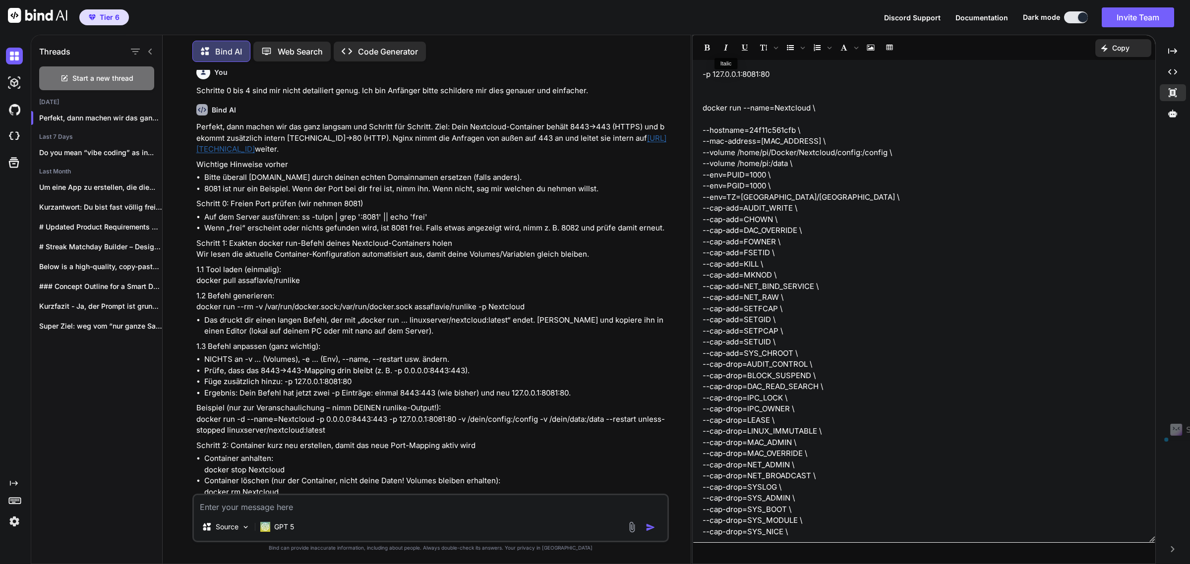
drag, startPoint x: 815, startPoint y: 517, endPoint x: 694, endPoint y: 112, distance: 422.6
click at [694, 112] on div "-p 127.0.0.1:8081:80 docker run --name=Nextcloud \ --hostname=24f11c561cfb \ --…" at bounding box center [924, 301] width 463 height 473
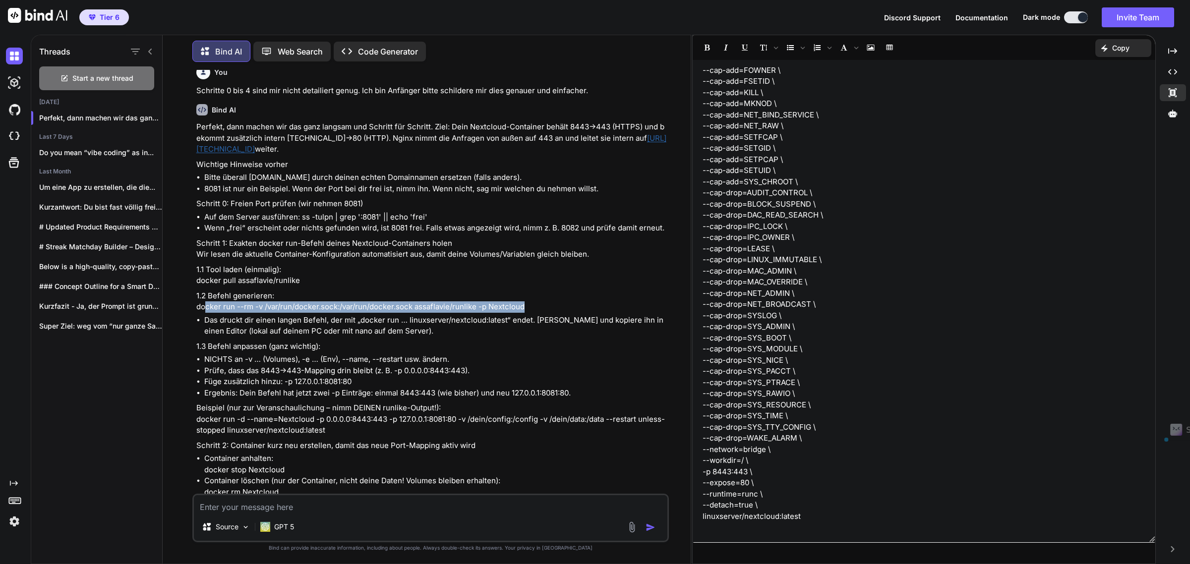
drag, startPoint x: 205, startPoint y: 322, endPoint x: 524, endPoint y: 329, distance: 319.4
click at [524, 313] on p "1.2 Befehl generieren: docker run --rm -v /var/run/docker.sock:/var/run/docker.…" at bounding box center [431, 302] width 471 height 22
click at [260, 337] on li "Das druckt dir einen langen Befehl, der mit „docker run … linuxserver/nextcloud…" at bounding box center [435, 326] width 463 height 22
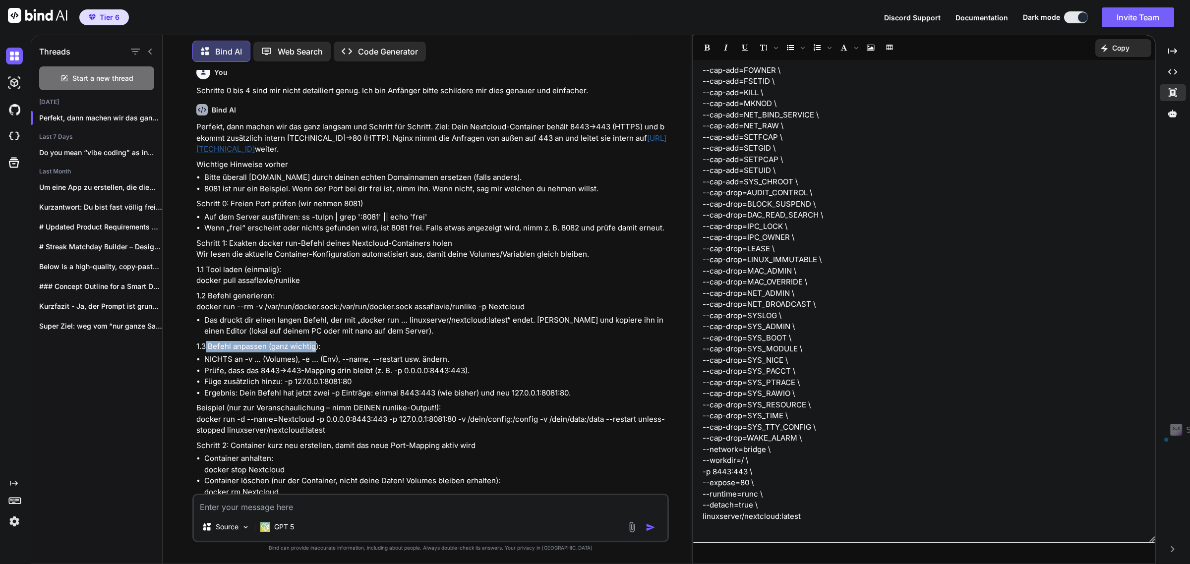
drag, startPoint x: 206, startPoint y: 365, endPoint x: 314, endPoint y: 362, distance: 107.6
click at [314, 353] on p "1.3 Befehl anpassen (ganz wichtig):" at bounding box center [431, 346] width 471 height 11
click at [261, 377] on li "Prüfe, dass das 8443→443-Mapping drin bleibt (z. B. -p 0.0.0.0:8443:443)." at bounding box center [435, 370] width 463 height 11
drag, startPoint x: 211, startPoint y: 398, endPoint x: 345, endPoint y: 398, distance: 134.4
click at [345, 388] on li "Füge zusätzlich hinzu: -p 127.0.0.1:8081:80" at bounding box center [435, 381] width 463 height 11
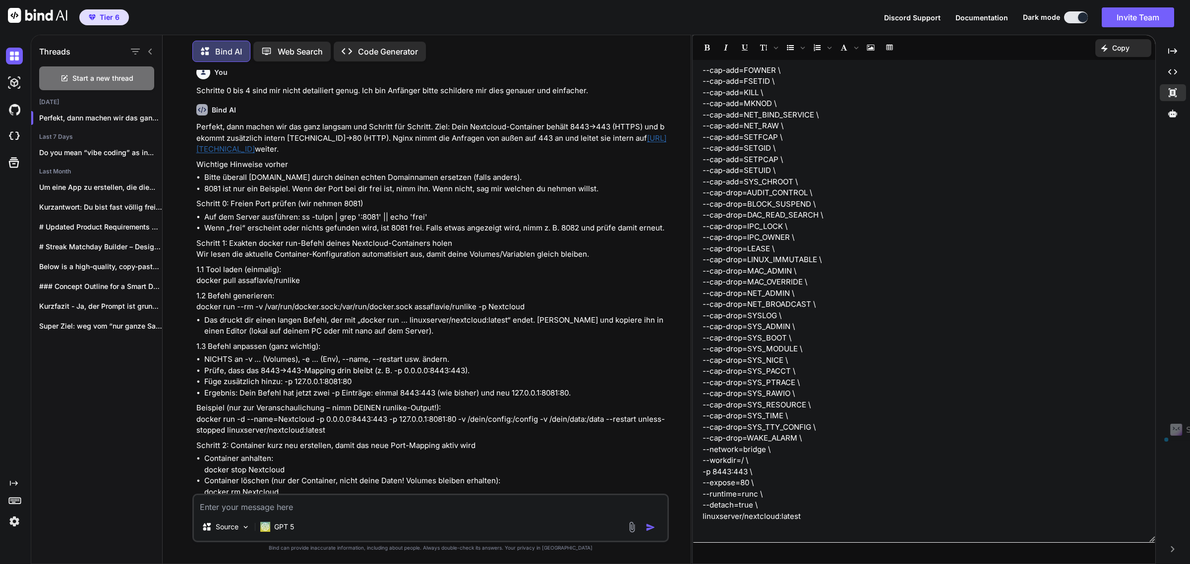
click at [372, 388] on li "Füge zusätzlich hinzu: -p 127.0.0.1:8081:80" at bounding box center [435, 381] width 463 height 11
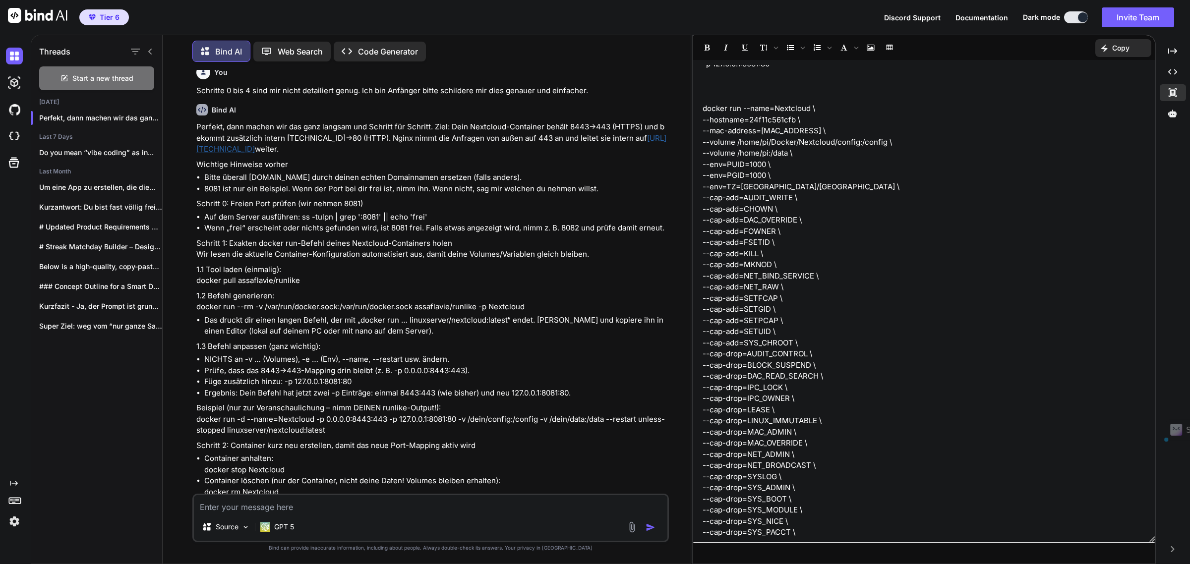
scroll to position [0, 0]
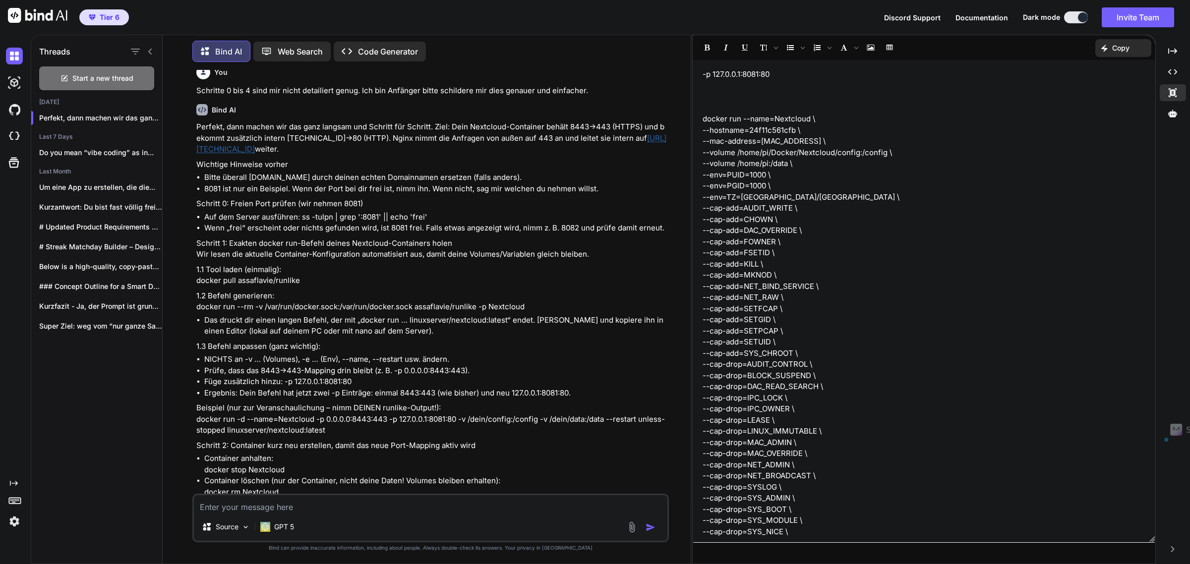
drag, startPoint x: 806, startPoint y: 518, endPoint x: 698, endPoint y: 118, distance: 414.3
click at [698, 118] on div "-p 127.0.0.1:8081:80 ﻿ docker run --name=Nextcloud \ --hostname=24f11c561cfb \ …" at bounding box center [924, 301] width 463 height 473
click at [286, 504] on textarea at bounding box center [431, 504] width 474 height 18
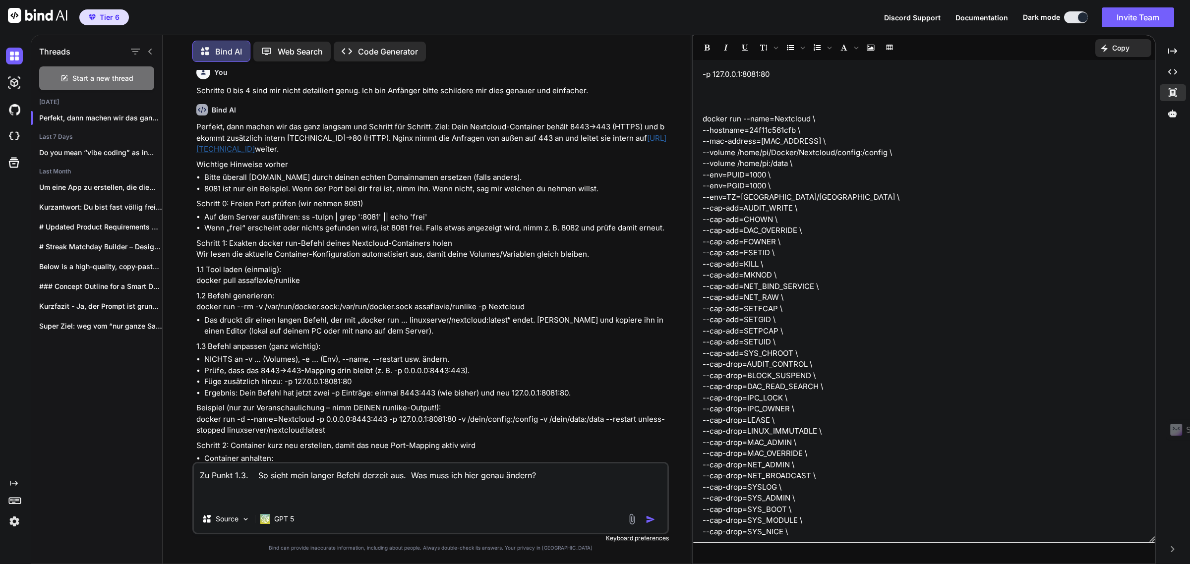
paste textarea "docker run --name=Nextcloud \ --hostname=24f11c561cfb \ --mac-address=[MAC_ADDR…"
type textarea "Lo Ipsum 9.3. Do sitam cons adipis Elitse doeiusm tem. Inc utla etd magn aliqu …"
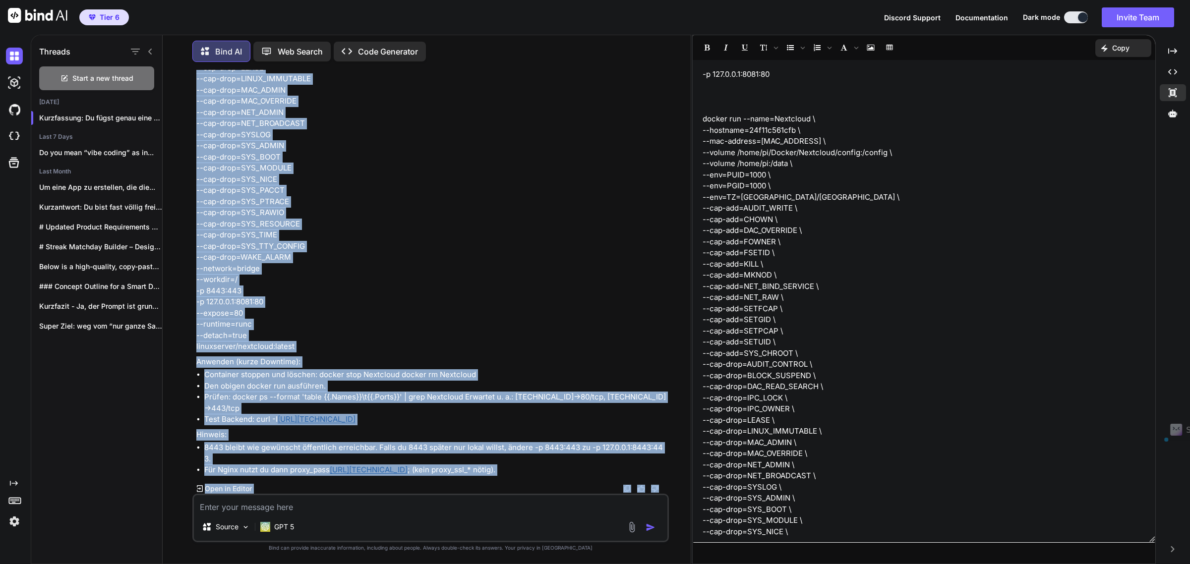
scroll to position [5796, 0]
drag, startPoint x: 196, startPoint y: 308, endPoint x: 311, endPoint y: 346, distance: 120.6
click at [311, 346] on p "docker run --name=Nextcloud --hostname=24f11c561cfb --mac-address=[MAC_ADDRESS]…" at bounding box center [431, 57] width 471 height 592
click at [403, 278] on p "docker run --name=Nextcloud --hostname=24f11c561cfb --mac-address=[MAC_ADDRESS]…" at bounding box center [431, 57] width 471 height 592
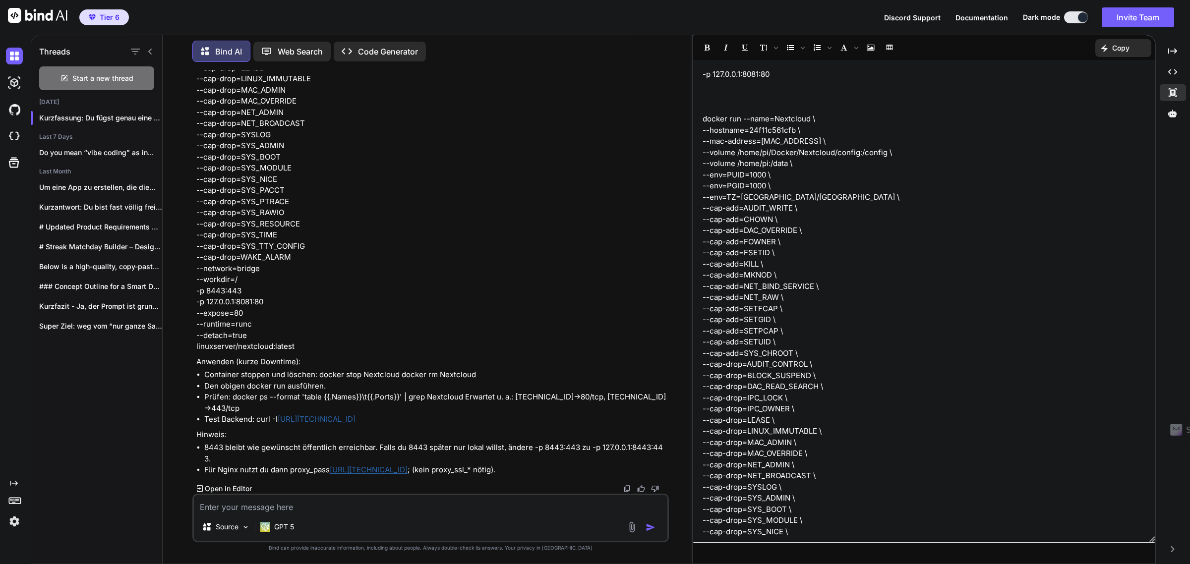
click at [331, 250] on p "docker run --name=Nextcloud --hostname=24f11c561cfb --mac-address=[MAC_ADDRESS]…" at bounding box center [431, 57] width 471 height 592
drag, startPoint x: 273, startPoint y: 254, endPoint x: 194, endPoint y: 259, distance: 79.0
click at [194, 259] on div "You Kann ich statt [TECHNICAL_ID] auch einfach localhost verwenden in der datei…" at bounding box center [431, 282] width 475 height 424
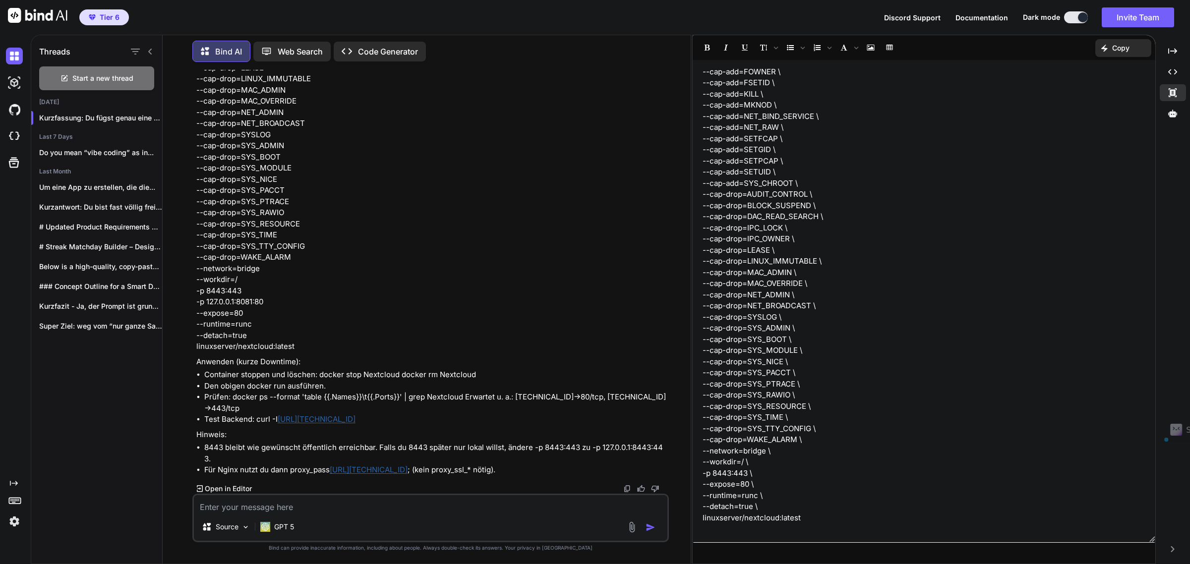
scroll to position [172, 0]
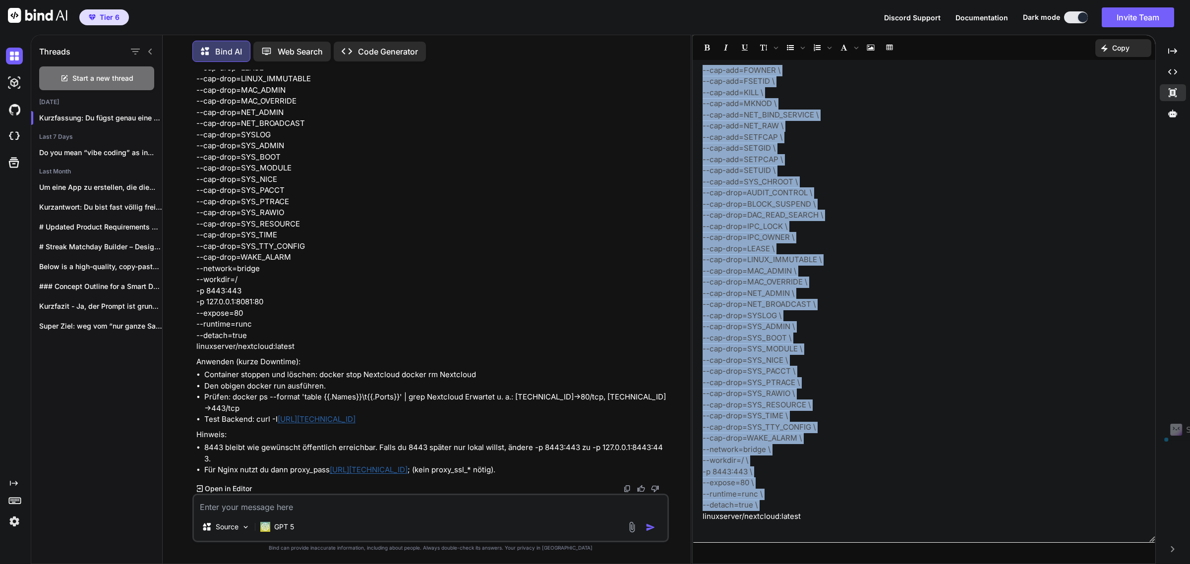
click at [760, 470] on p "-p 127.0.0.1:8081:80 ﻿ docker run --name=Nextcloud \ --hostname=24f11c561cfb \ …" at bounding box center [924, 215] width 443 height 636
click at [754, 468] on p "-p 127.0.0.1:8081:80 ﻿ docker run --name=Nextcloud \ --hostname=24f11c561cfb \ …" at bounding box center [924, 215] width 443 height 636
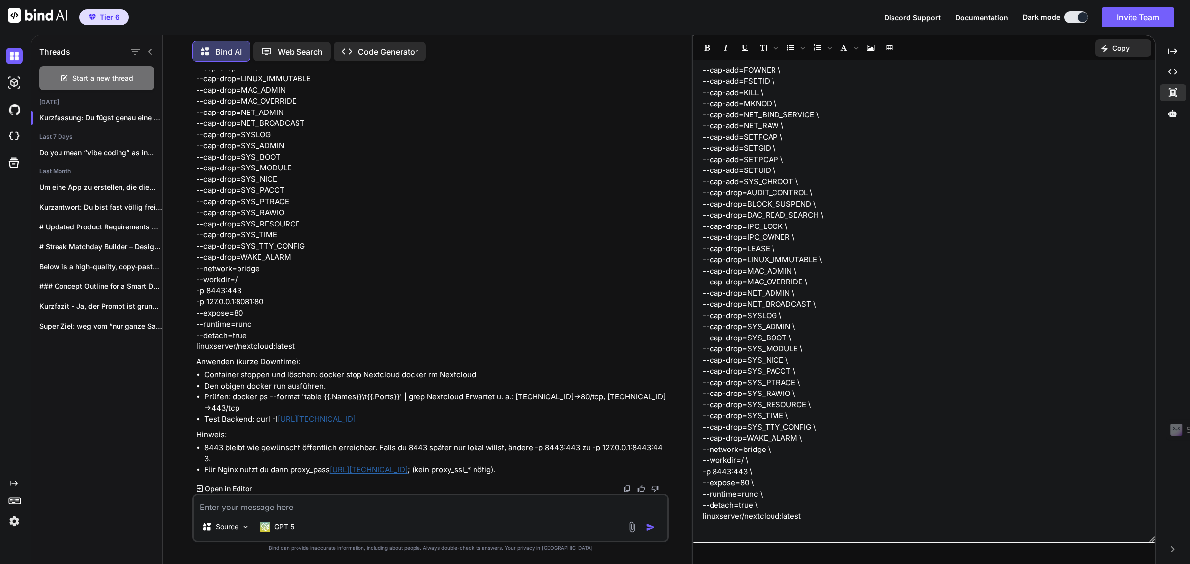
scroll to position [182, 0]
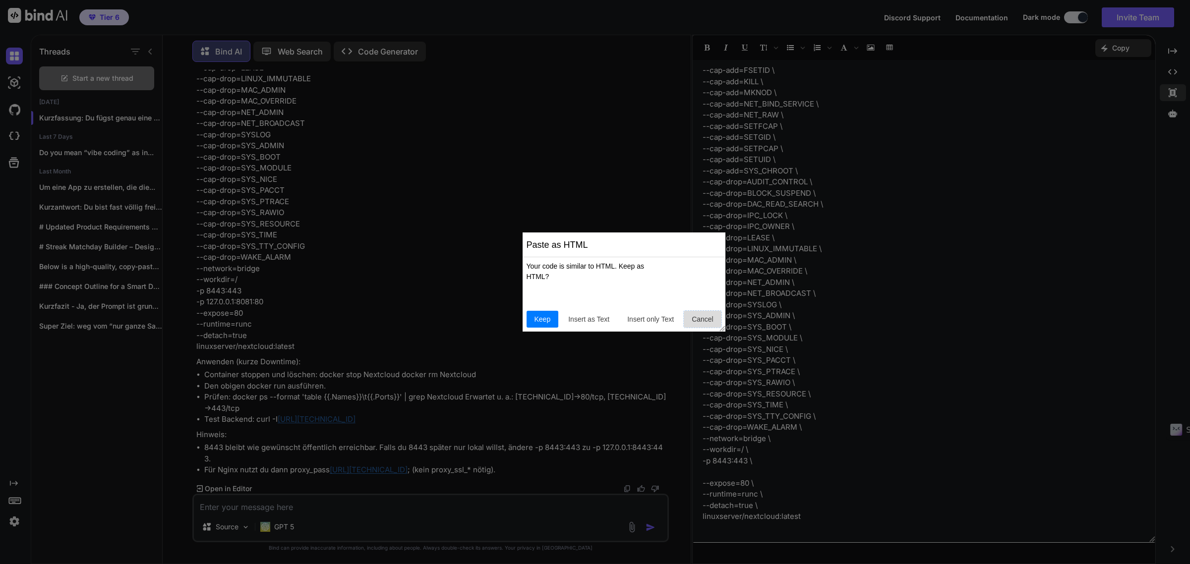
click at [688, 321] on span "Cancel" at bounding box center [703, 319] width 30 height 10
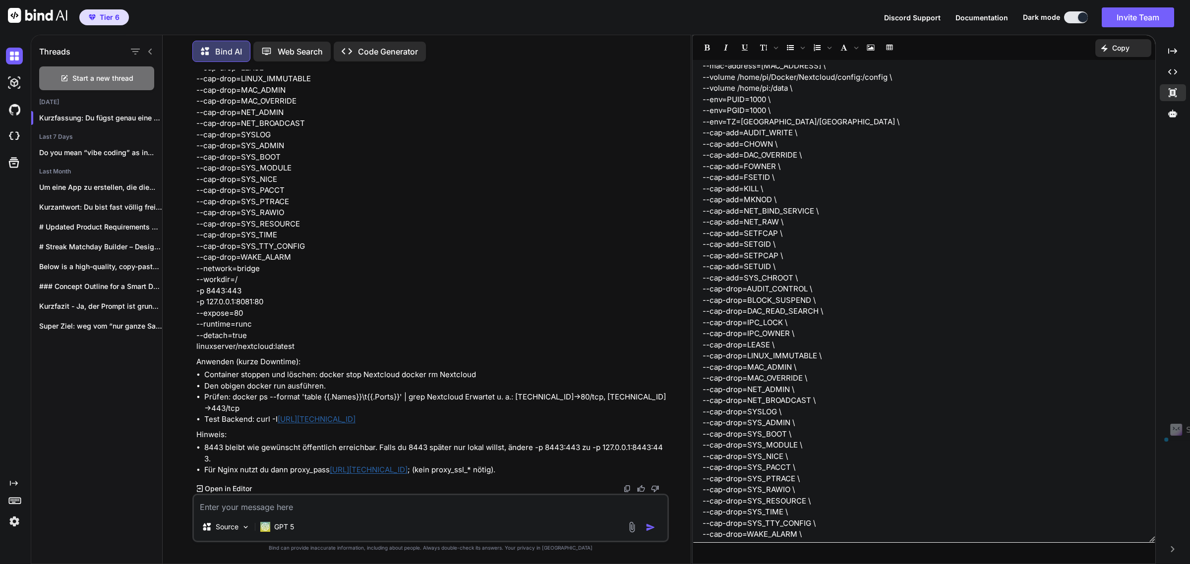
scroll to position [0, 0]
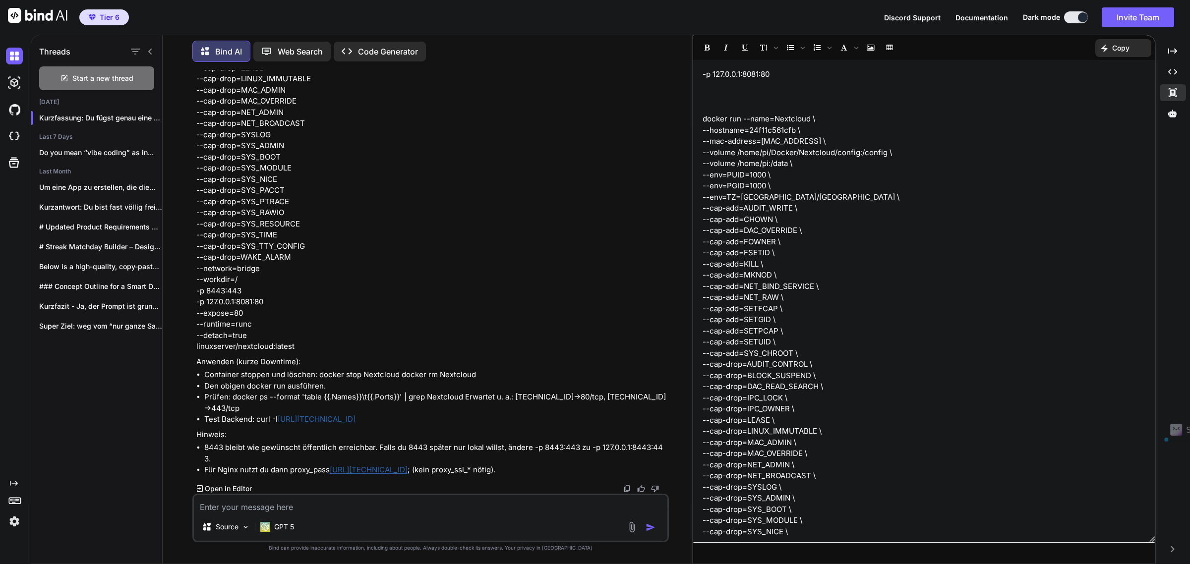
drag, startPoint x: 766, startPoint y: 492, endPoint x: 660, endPoint y: 5, distance: 498.3
click at [660, 5] on div "Tier 6 Discord Support Documentation Dark mode Invite Team Created with Pixso. …" at bounding box center [595, 282] width 1190 height 564
click at [764, 122] on p "-p 127.0.0.1:8081:80 docker run --name=Nextcloud \ --hostname=24f11c561cfb \ --…" at bounding box center [924, 359] width 443 height 580
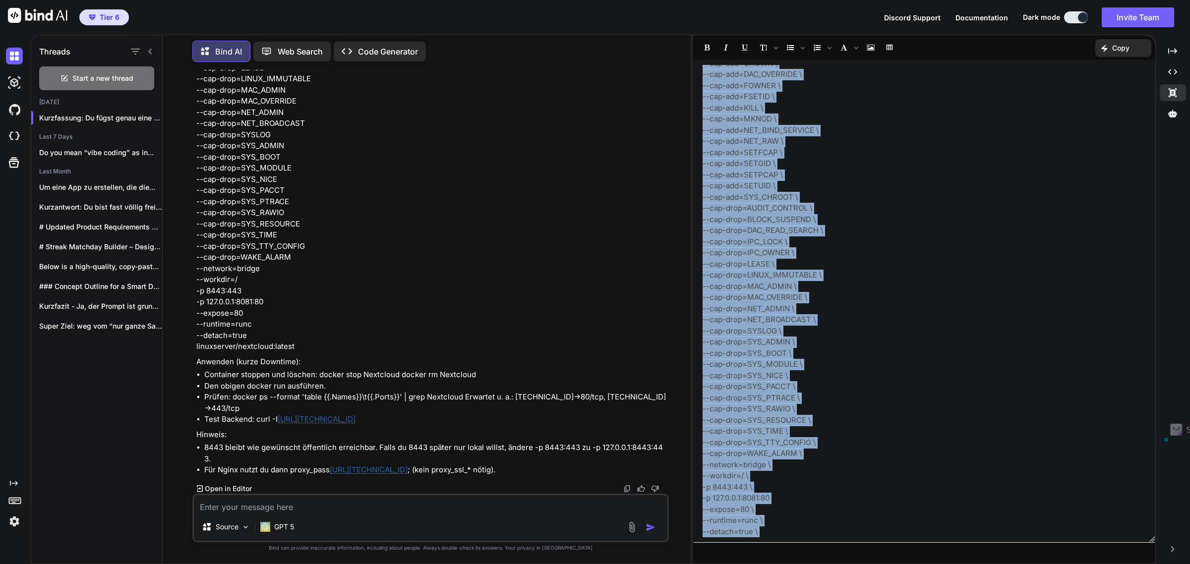
scroll to position [182, 0]
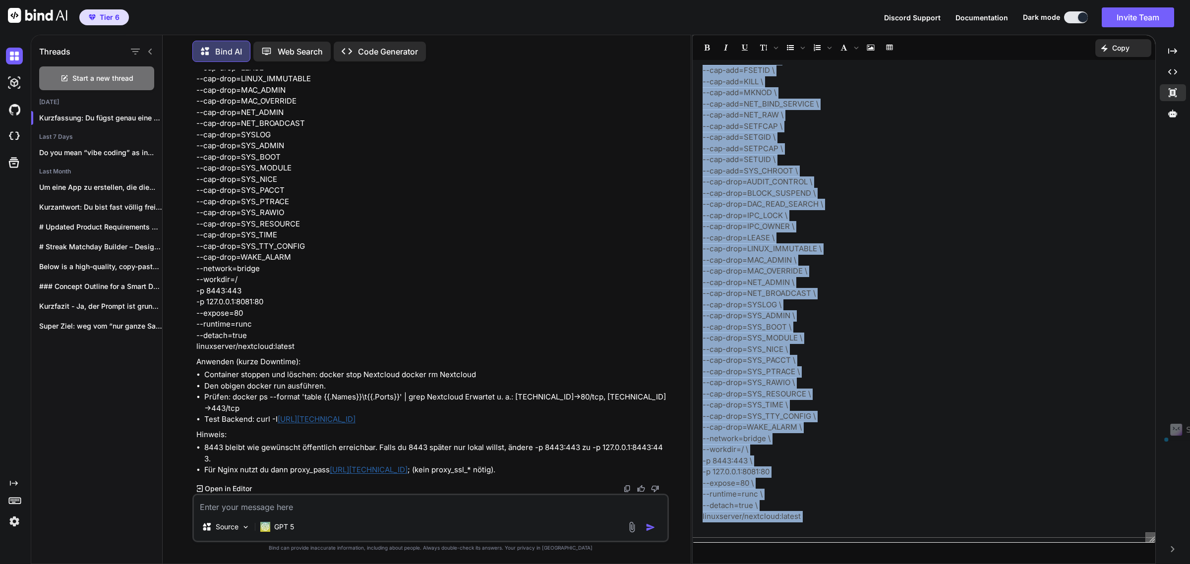
drag, startPoint x: 702, startPoint y: 119, endPoint x: 814, endPoint y: 511, distance: 407.4
click at [814, 511] on div "-p 127.0.0.1:8081:80 docker run --name=Nextcloud \ --hostname=24f11c561cfb \ --…" at bounding box center [924, 301] width 463 height 473
click at [755, 467] on p "-p 127.0.0.1:8081:80" at bounding box center [924, 472] width 443 height 11
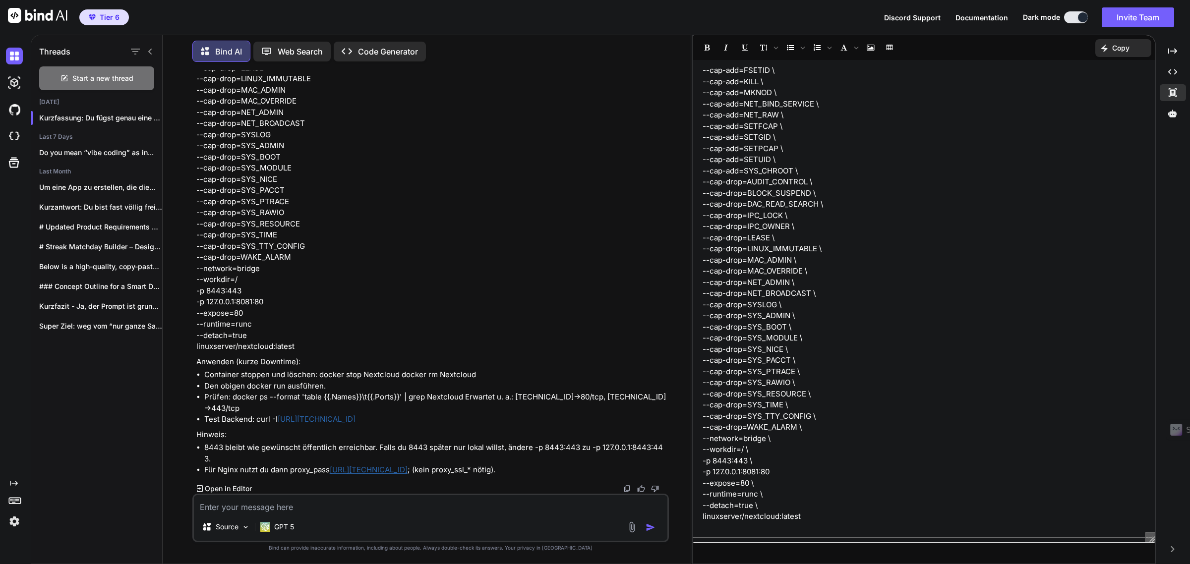
click at [760, 472] on p "-p 127.0.0.1:8081:80" at bounding box center [924, 472] width 443 height 11
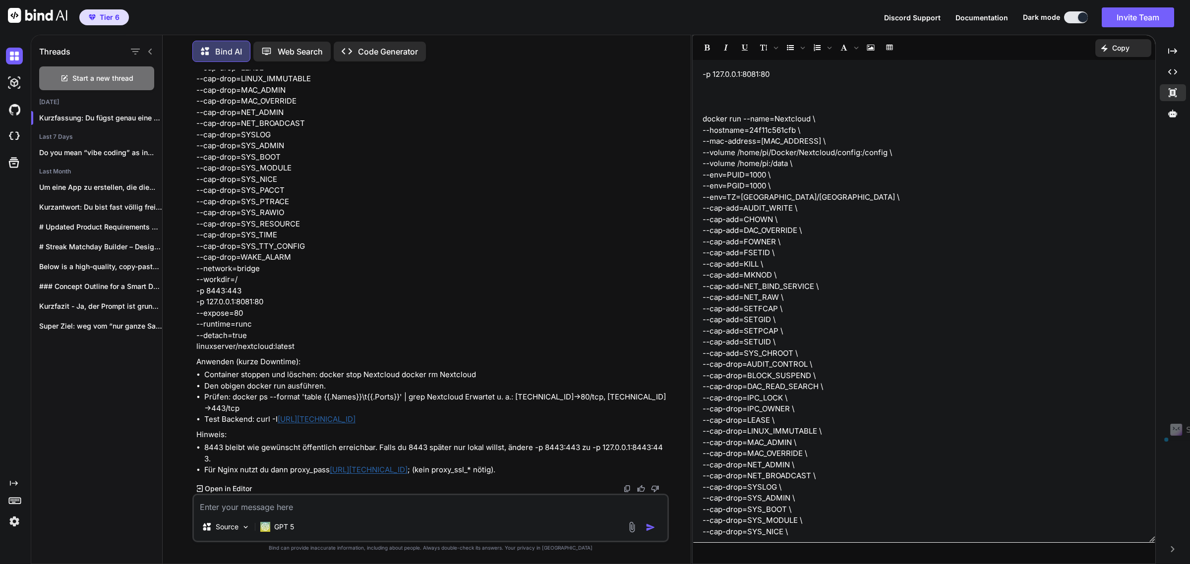
drag, startPoint x: 803, startPoint y: 516, endPoint x: 697, endPoint y: 118, distance: 412.0
click at [697, 118] on div "-p 127.0.0.1:8081:80 docker run --name=Nextcloud \ --hostname=24f11c561cfb \ --…" at bounding box center [924, 301] width 463 height 473
paste textarea "docker run --name=Nextcloud \ --hostname=24f11c561cfb \ --mac-address=[MAC_ADDR…"
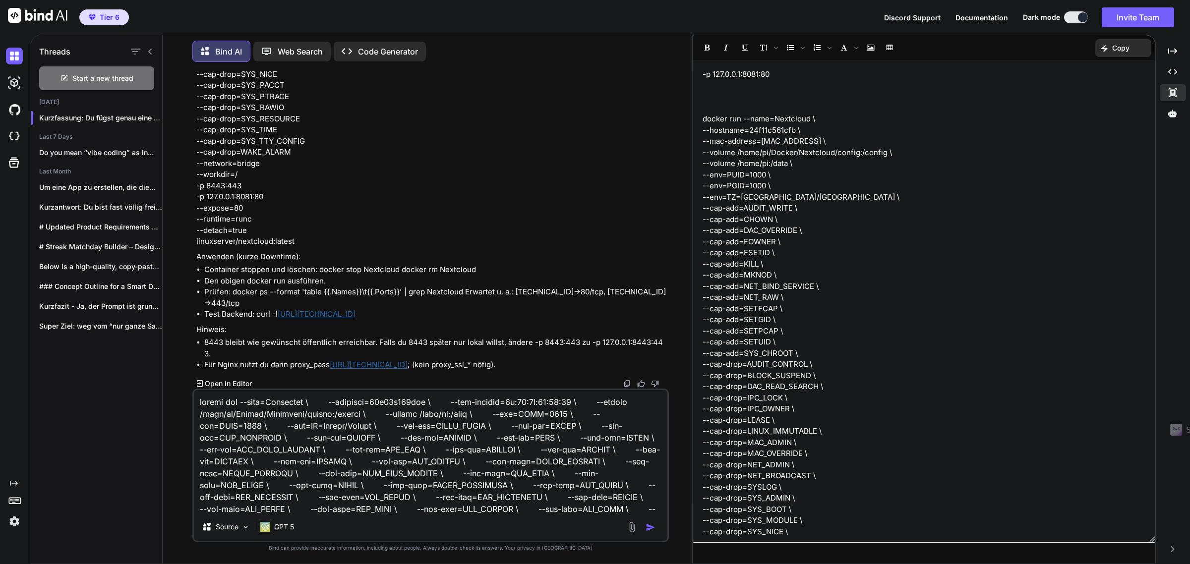
scroll to position [48, 0]
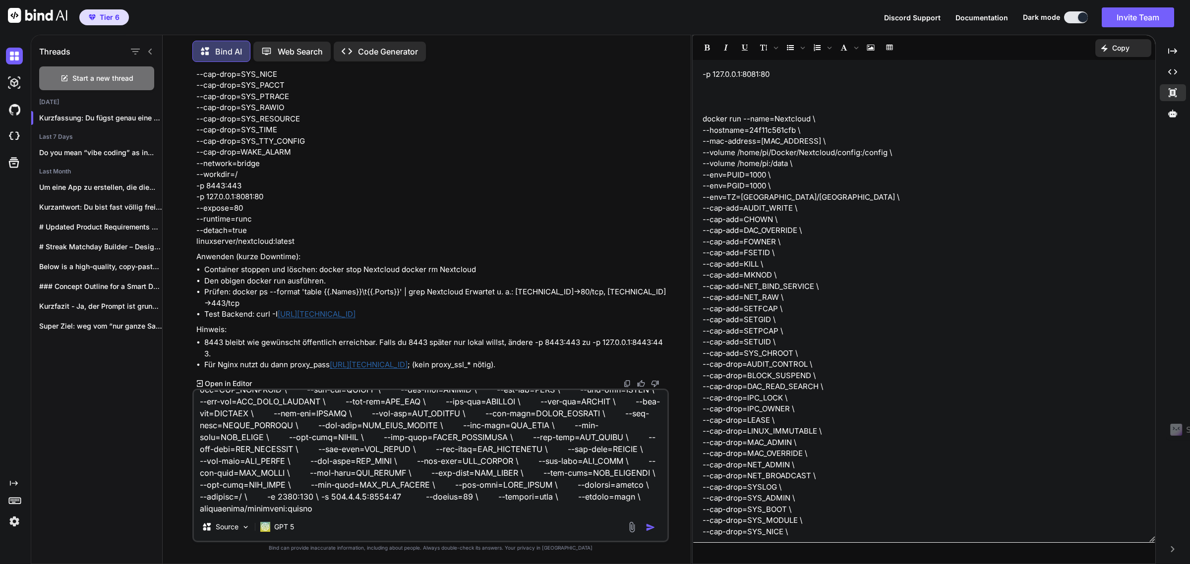
type textarea "docker run --name=Nextcloud \ --hostname=24f11c561cfb \ --mac-address=[MAC_ADDR…"
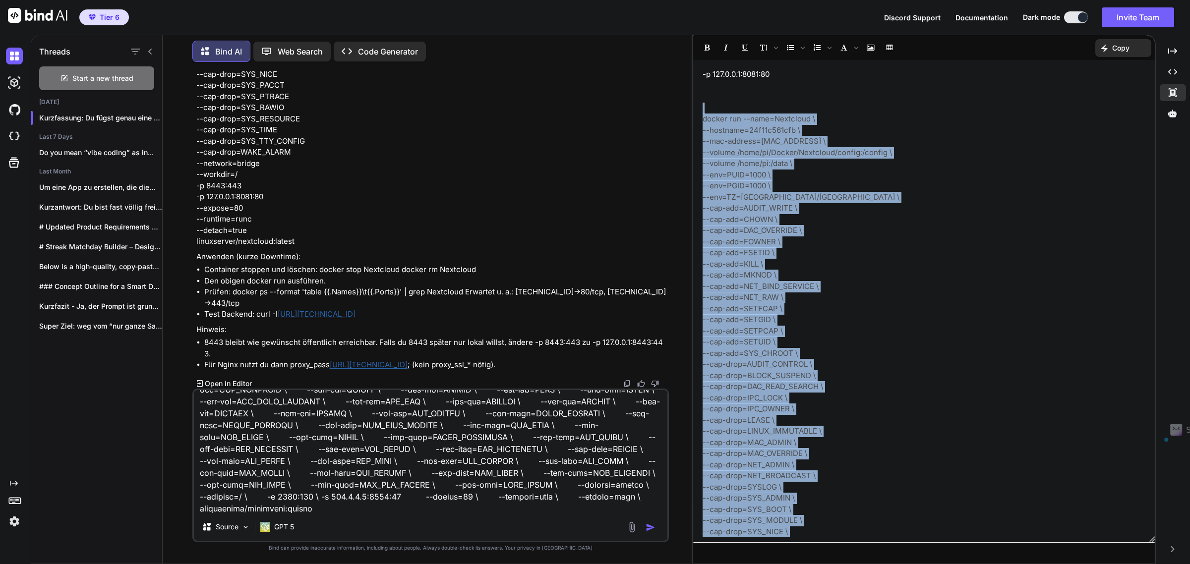
click at [824, 119] on p "-p 127.0.0.1:8081:80 docker run --name=Nextcloud \ --hostname=24f11c561cfb \ --…" at bounding box center [924, 359] width 443 height 580
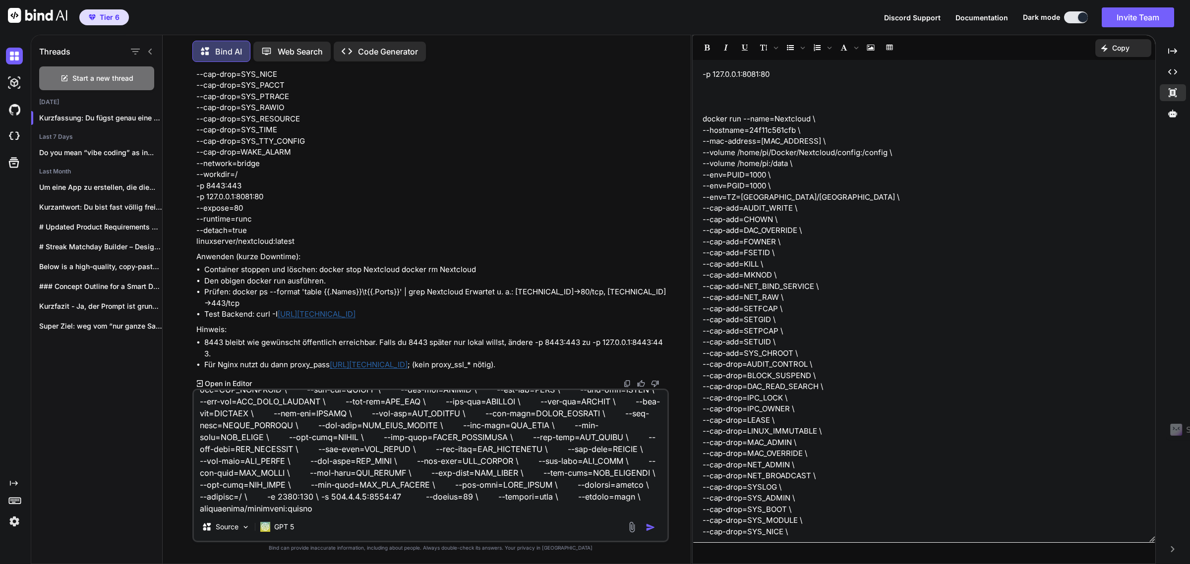
click at [288, 455] on textarea at bounding box center [431, 451] width 474 height 123
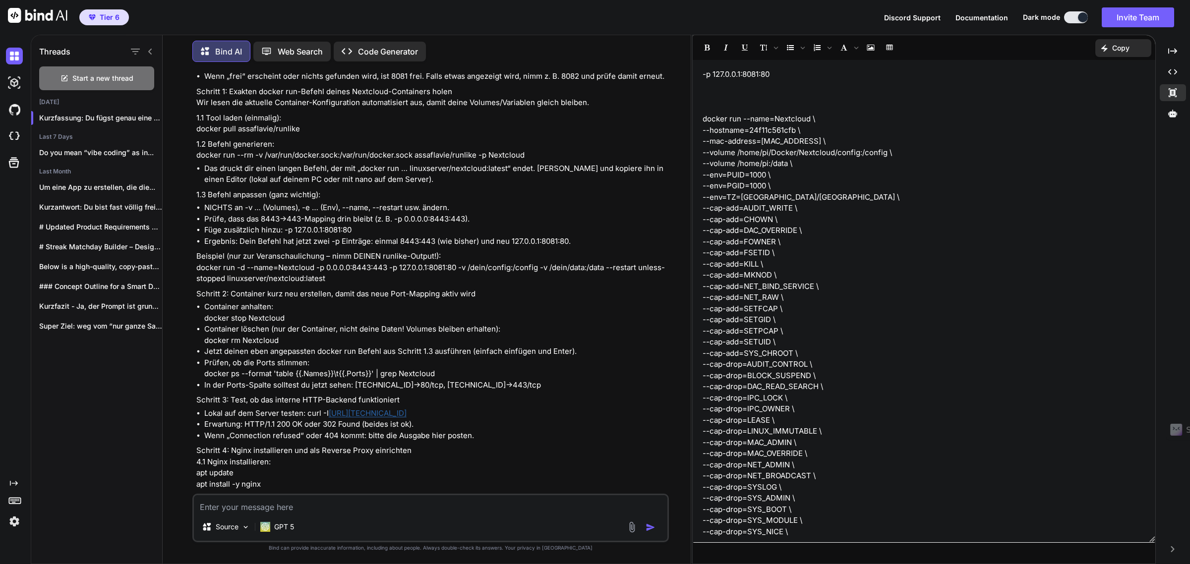
scroll to position [3193, 0]
drag, startPoint x: 208, startPoint y: 325, endPoint x: 296, endPoint y: 338, distance: 88.7
click at [296, 323] on p "Container anhalten: docker stop Nextcloud" at bounding box center [435, 311] width 463 height 22
click at [229, 323] on p "Container anhalten: docker stop Nextcloud" at bounding box center [435, 311] width 463 height 22
drag, startPoint x: 204, startPoint y: 391, endPoint x: 434, endPoint y: 391, distance: 229.6
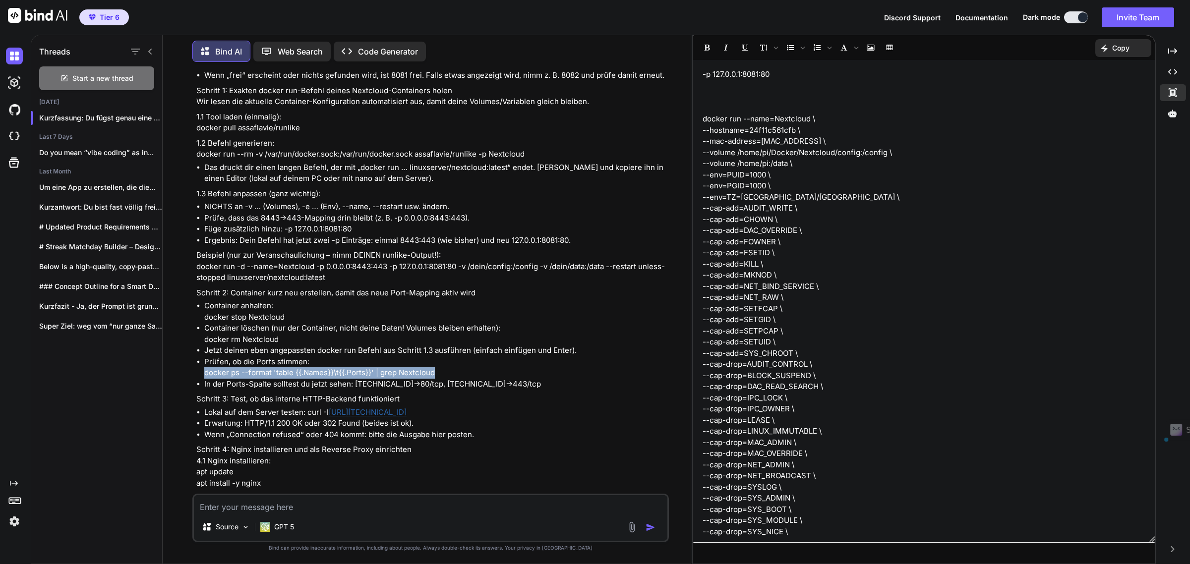
click at [434, 379] on p "Prüfen, ob die Ports stimmen: docker ps --format 'table {{.Names}}\t{{.Ports}}'…" at bounding box center [435, 367] width 463 height 22
click at [374, 390] on p "In der Ports-Spalte solltest du jetzt sehen: [TECHNICAL_ID]->80/tcp, [TECHNICAL…" at bounding box center [435, 384] width 463 height 11
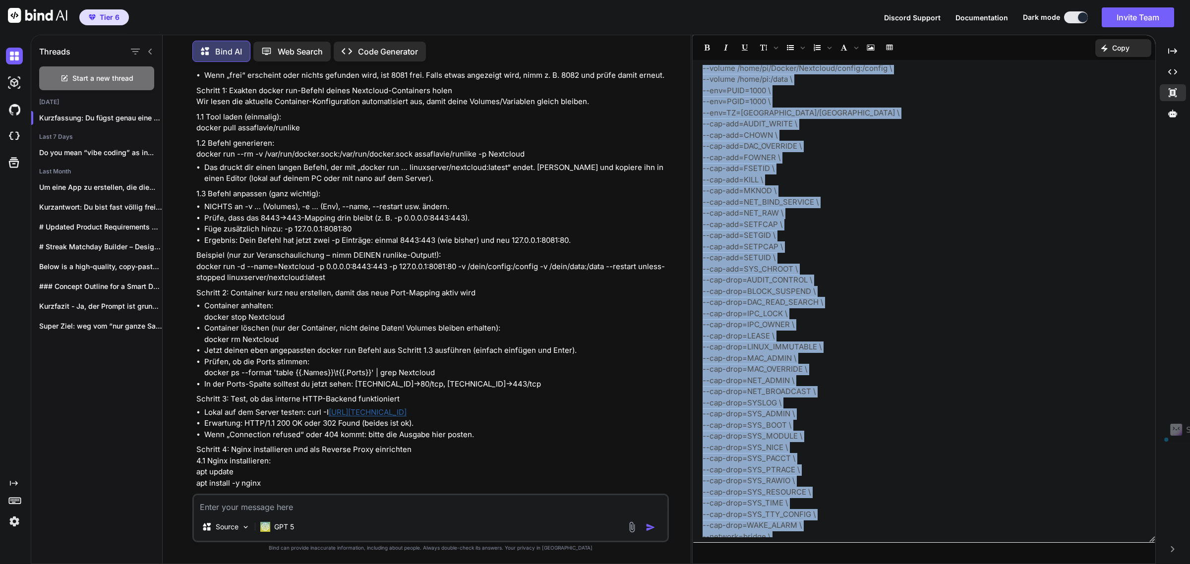
scroll to position [182, 0]
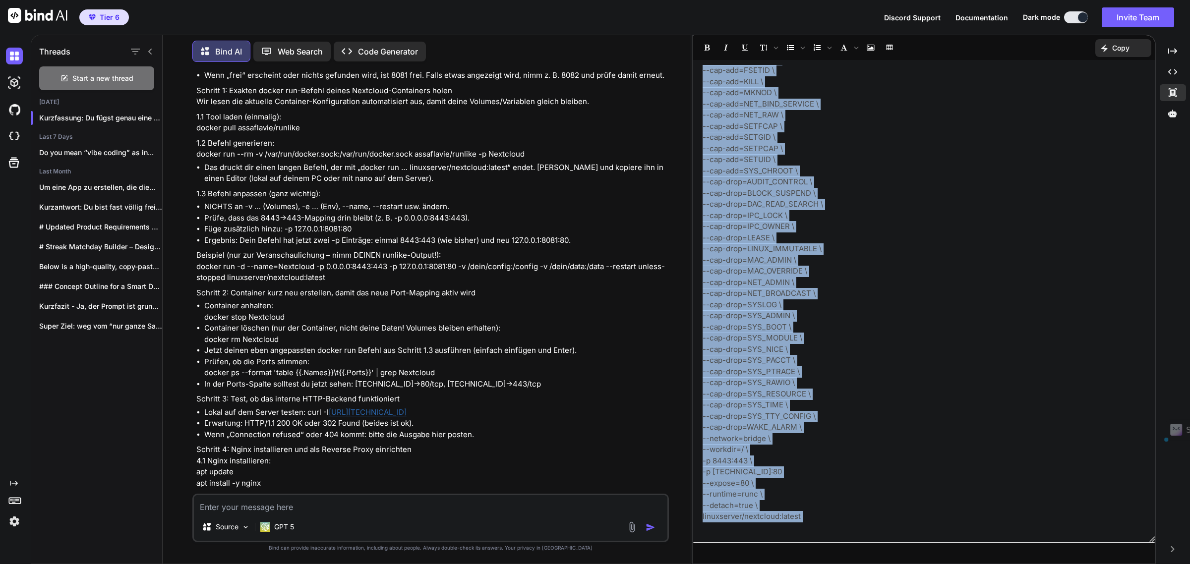
drag, startPoint x: 703, startPoint y: 116, endPoint x: 831, endPoint y: 561, distance: 463.5
click at [831, 561] on div "-p 127.0.0.1:8081:80 docker run --name=Nextcloud \ --hostname=24f11c561cfb \ --…" at bounding box center [924, 300] width 464 height 530
drag, startPoint x: 759, startPoint y: 222, endPoint x: 790, endPoint y: 274, distance: 60.3
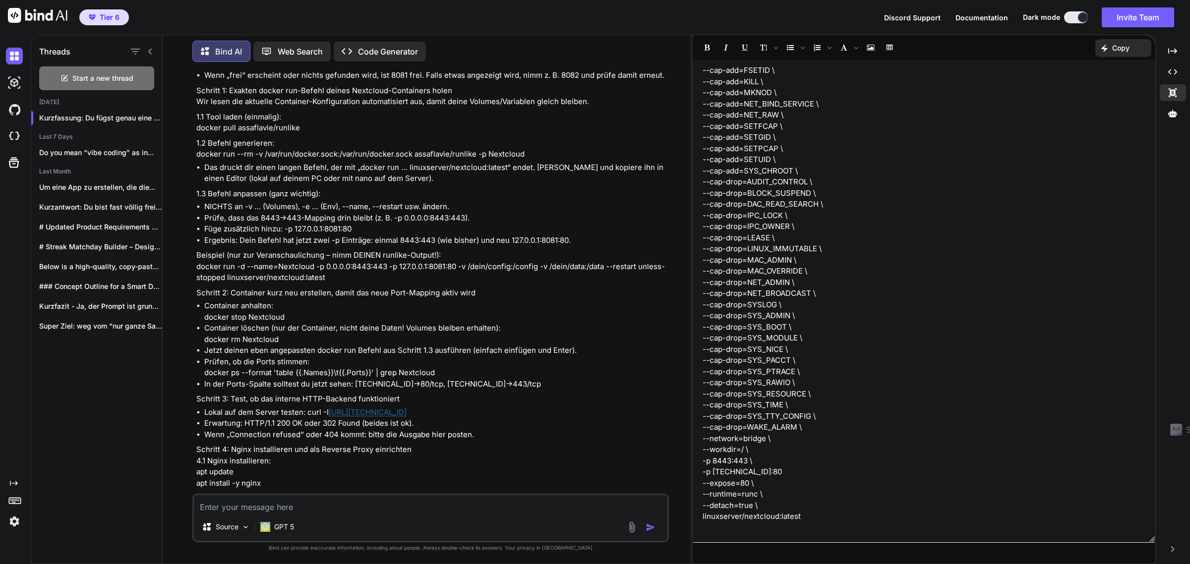
click at [298, 51] on p "Web Search" at bounding box center [300, 52] width 45 height 12
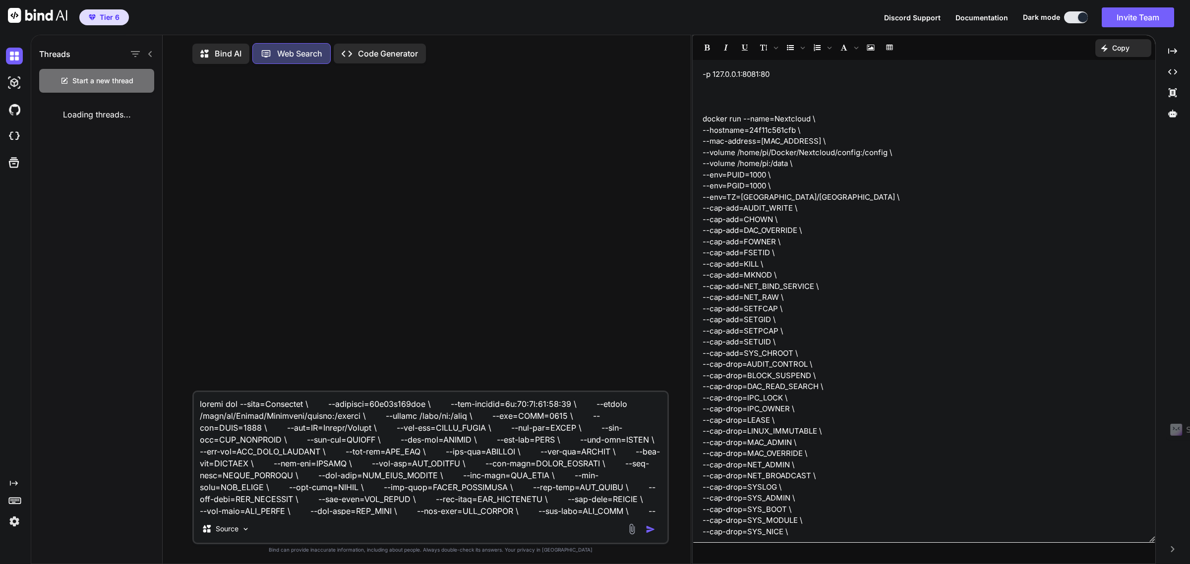
scroll to position [5, 0]
click at [297, 437] on textarea at bounding box center [431, 451] width 474 height 123
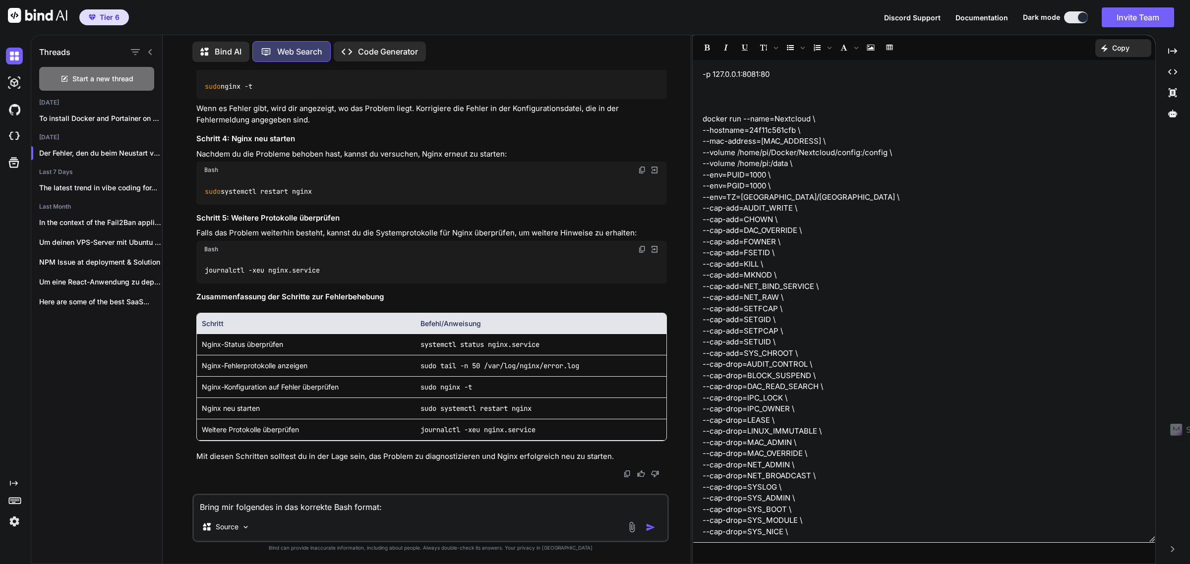
scroll to position [3854, 0]
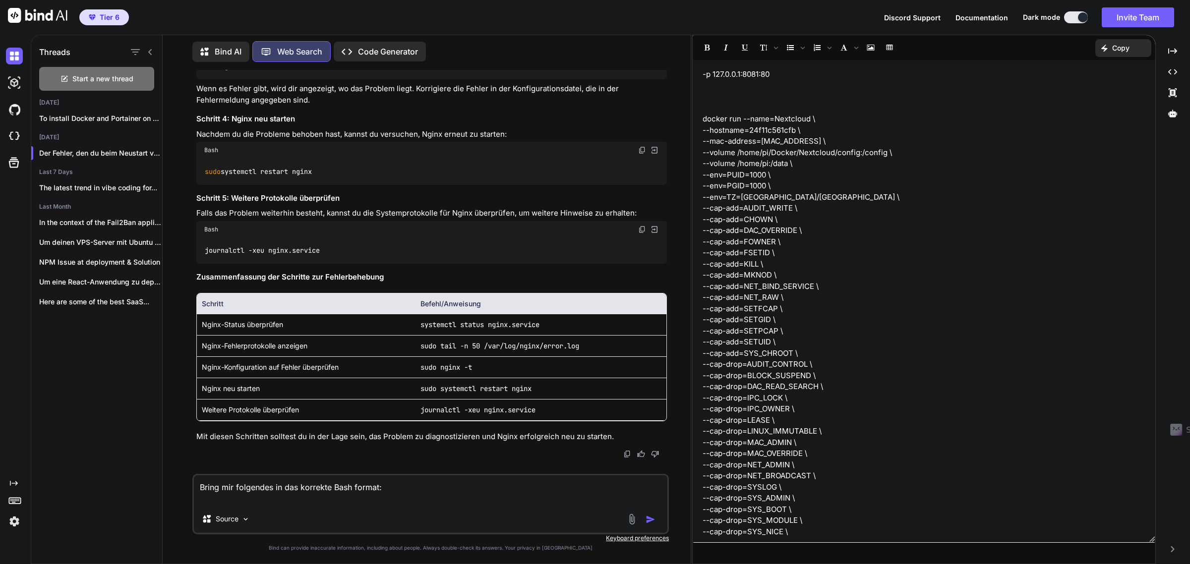
type textarea "Bring mir folgendes in das korrekte Bash format: docker run --name=Nextcloud \ …"
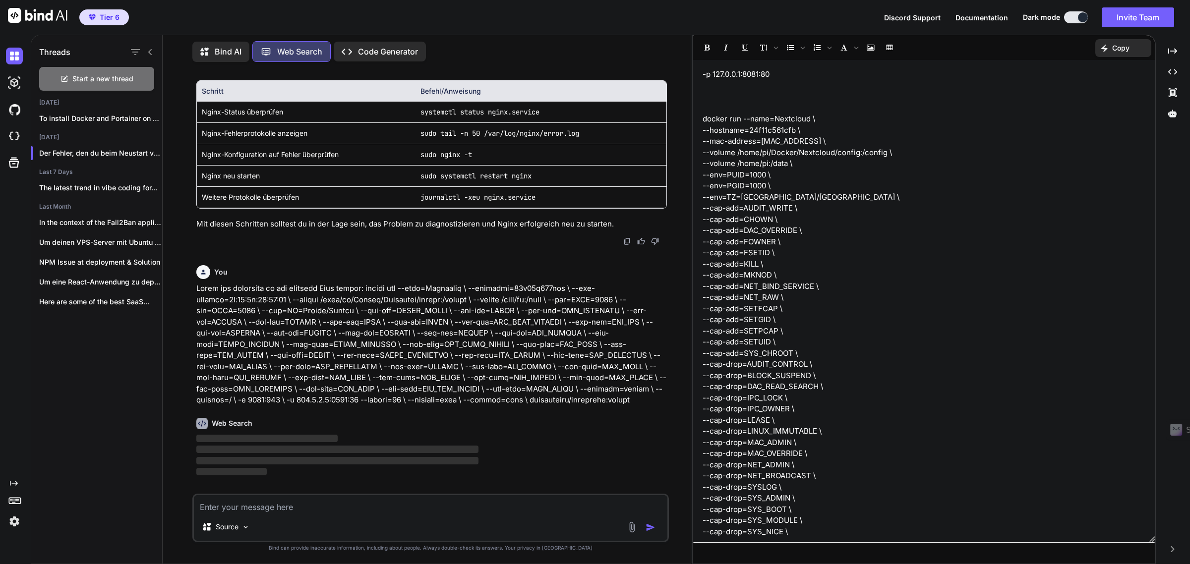
scroll to position [4029, 0]
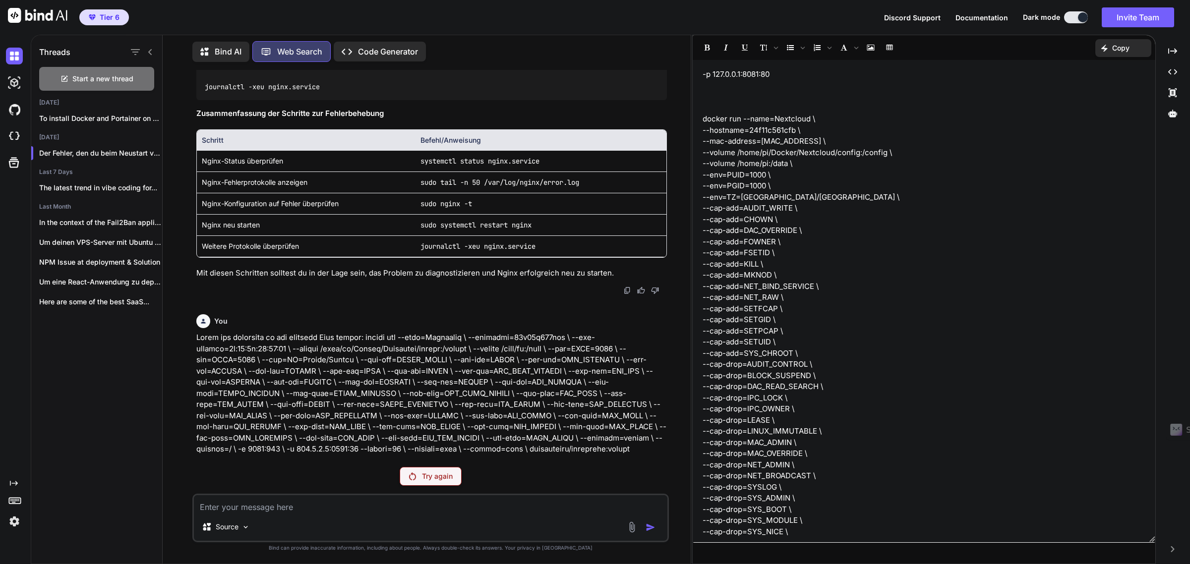
click at [440, 458] on div "You" at bounding box center [431, 384] width 471 height 149
click at [439, 469] on div "Try again" at bounding box center [431, 476] width 62 height 19
click at [419, 477] on div "Try again" at bounding box center [431, 476] width 62 height 19
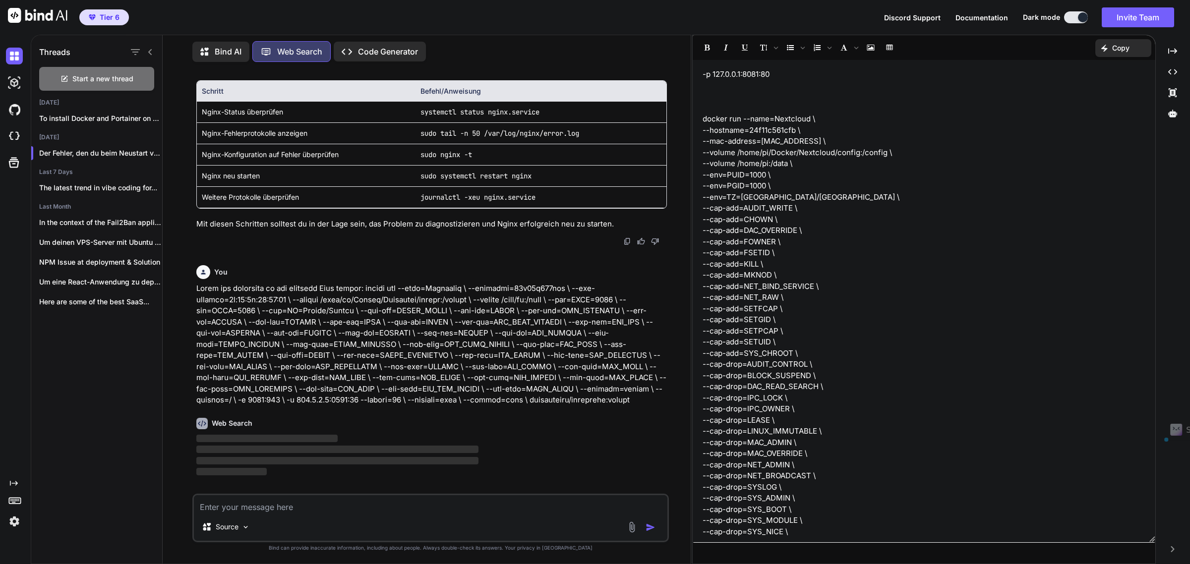
scroll to position [4077, 0]
click at [419, 477] on p "‌" at bounding box center [431, 472] width 471 height 11
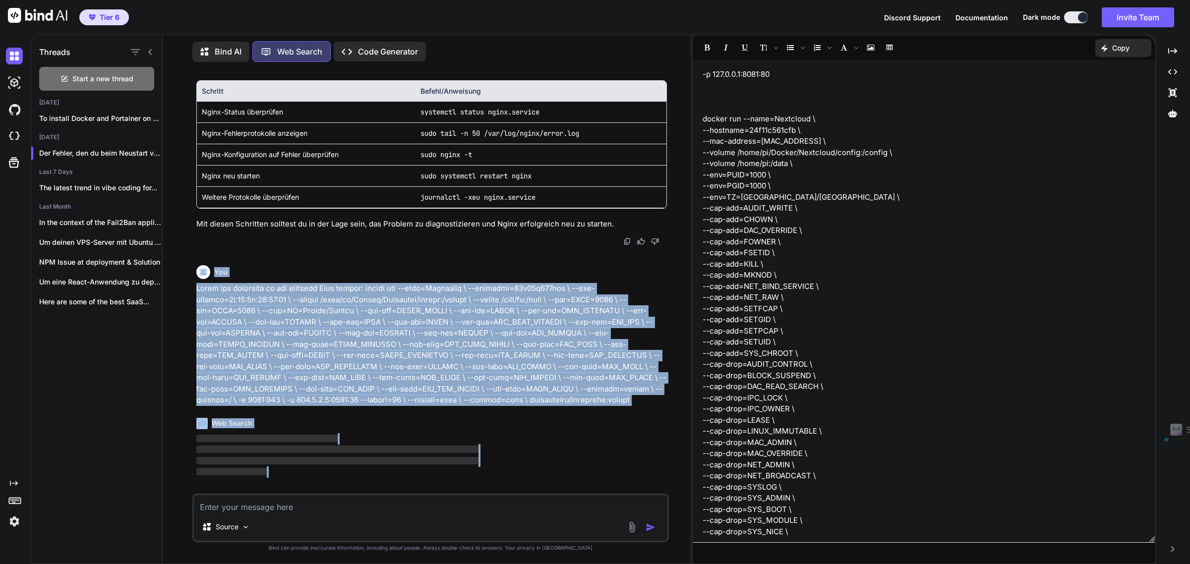
scroll to position [4029, 0]
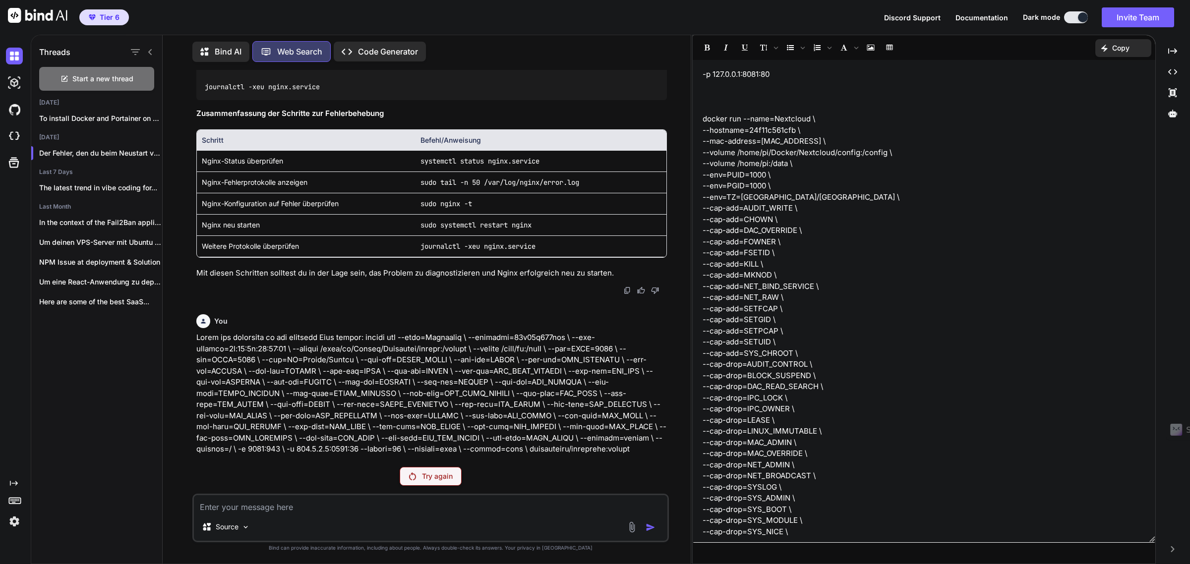
click at [229, 48] on p "Bind AI" at bounding box center [228, 52] width 27 height 12
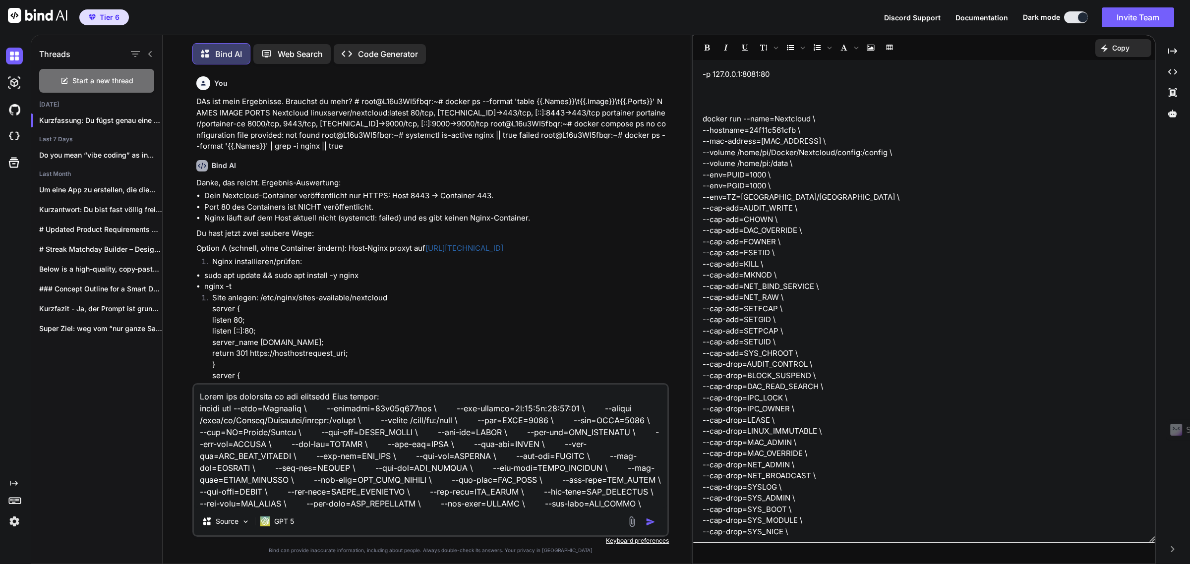
scroll to position [5, 0]
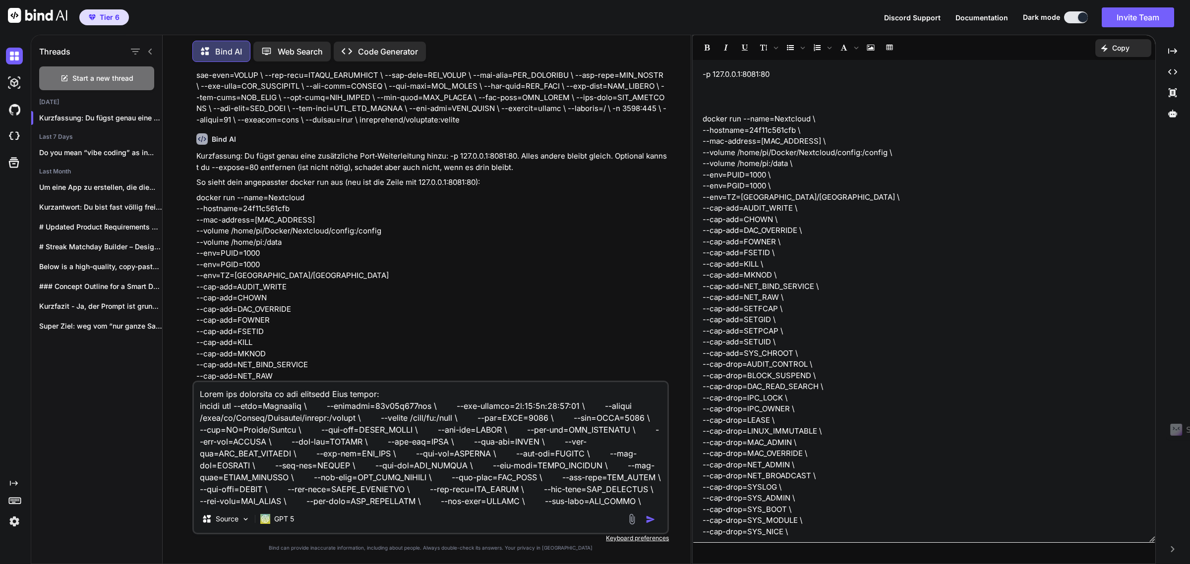
click at [646, 519] on img "button" at bounding box center [651, 520] width 10 height 10
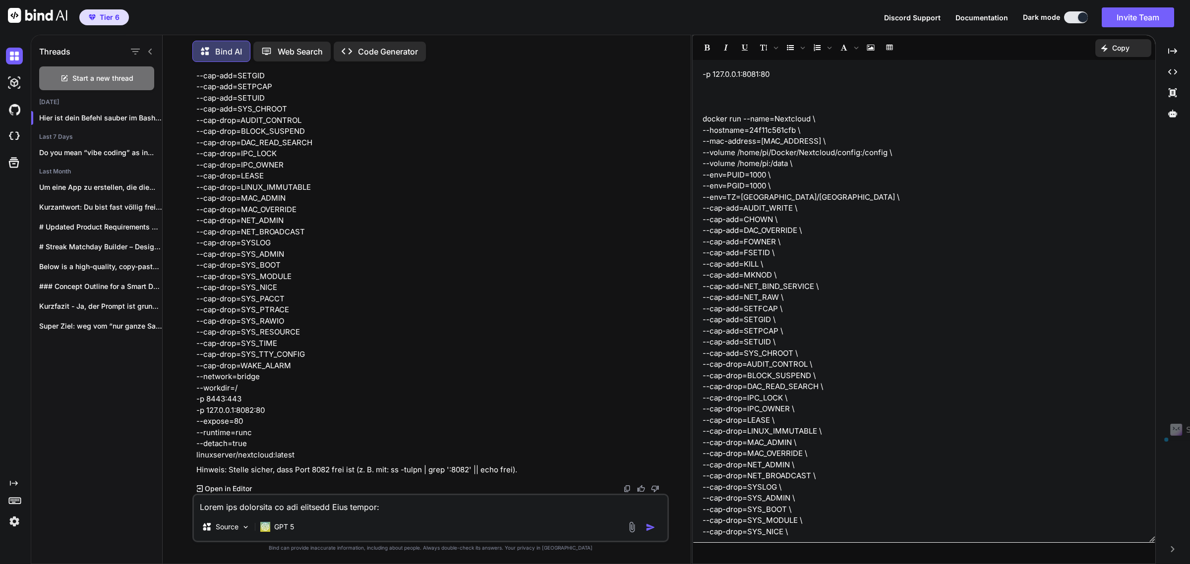
scroll to position [5725, 0]
drag, startPoint x: 297, startPoint y: 454, endPoint x: 192, endPoint y: 323, distance: 168.2
click at [192, 323] on div "You DAs ist mein Ergebnisse. Brauchst du mehr? # root@L16u3WI5fbqr:~# docker ps…" at bounding box center [430, 317] width 477 height 494
click at [267, 506] on textarea at bounding box center [431, 504] width 474 height 18
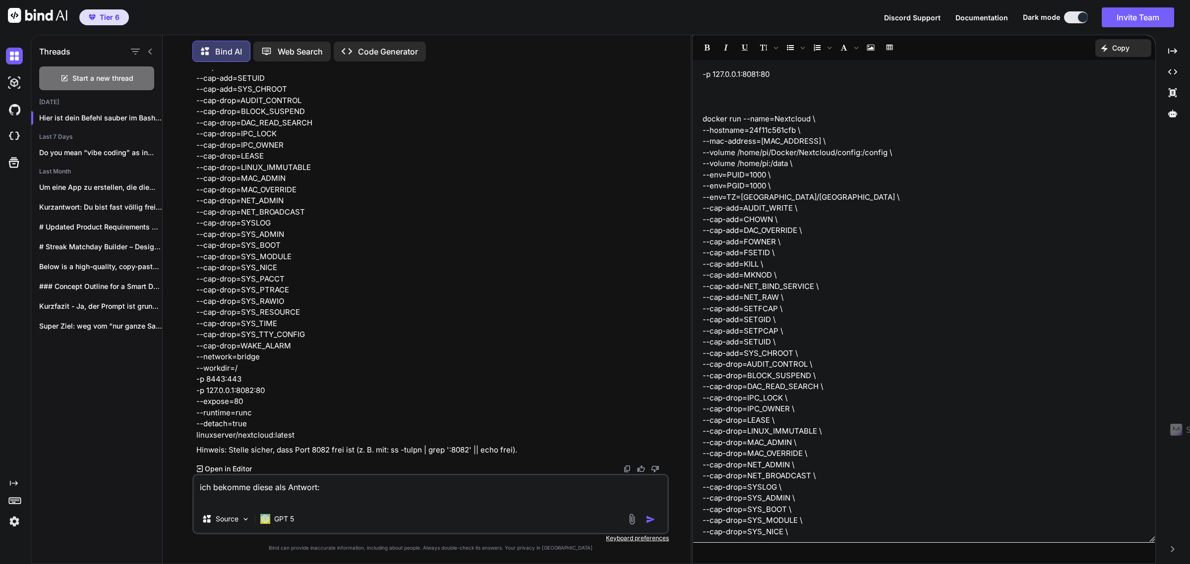
paste textarea "docker: 'docker run' requires at least 1 argument Usage: docker run [OPTIONS] I…"
type textarea "ich bekomme diese als Antwort: docker: 'docker run' requires at least 1 argumen…"
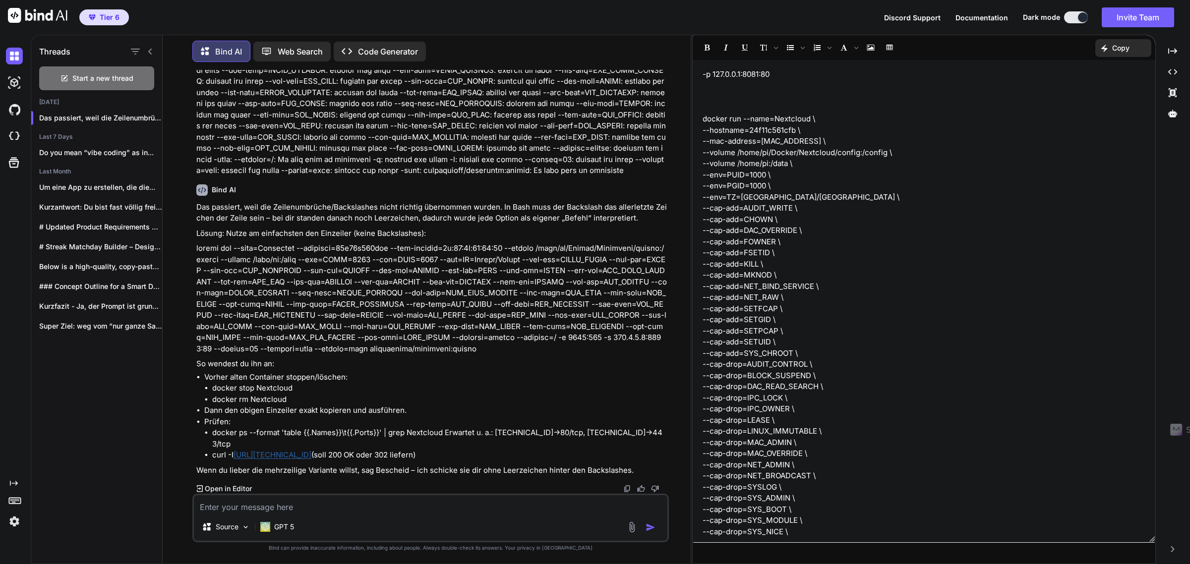
scroll to position [7326, 0]
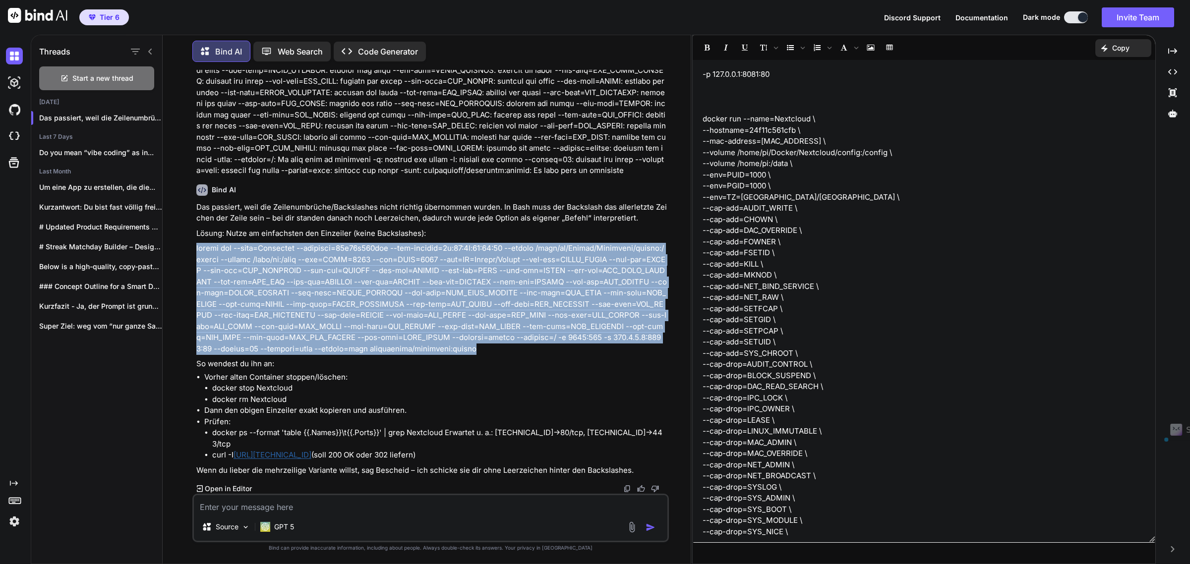
drag, startPoint x: 196, startPoint y: 259, endPoint x: 559, endPoint y: 361, distance: 376.4
click at [559, 355] on p at bounding box center [431, 299] width 471 height 112
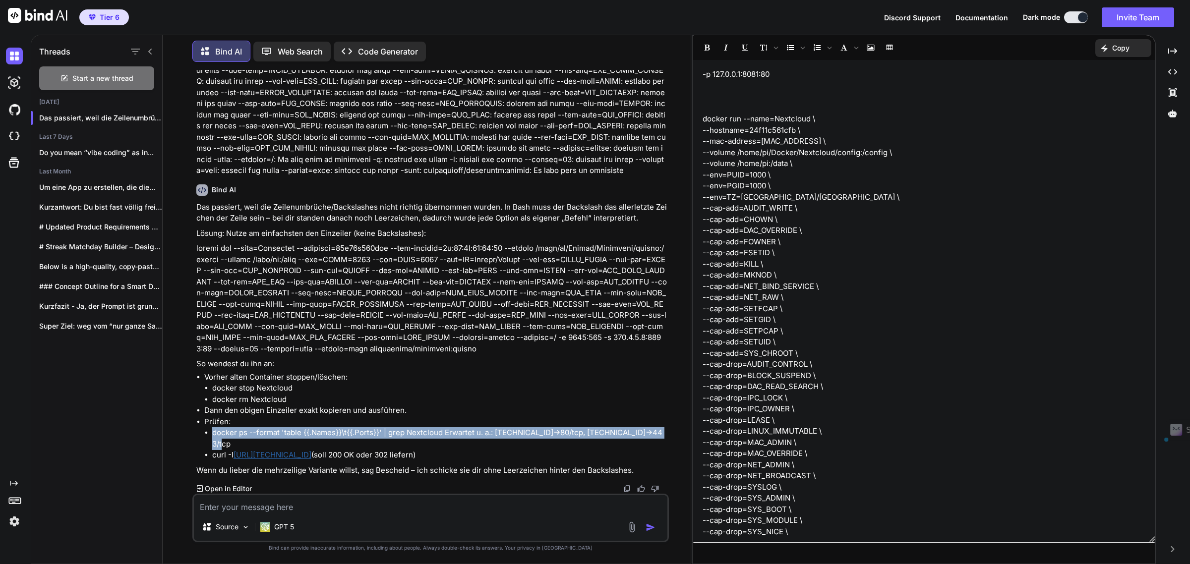
drag, startPoint x: 212, startPoint y: 444, endPoint x: 654, endPoint y: 445, distance: 442.3
click at [654, 445] on li "docker ps --format 'table {{.Names}}\t{{.Ports}}' | grep Nextcloud Erwartet u. …" at bounding box center [439, 438] width 455 height 22
drag, startPoint x: 212, startPoint y: 455, endPoint x: 303, endPoint y: 455, distance: 91.2
click at [303, 455] on li "curl -I [URL][TECHNICAL_ID] (soll 200 OK oder 302 liefern)" at bounding box center [439, 455] width 455 height 11
click at [272, 513] on textarea at bounding box center [431, 504] width 474 height 18
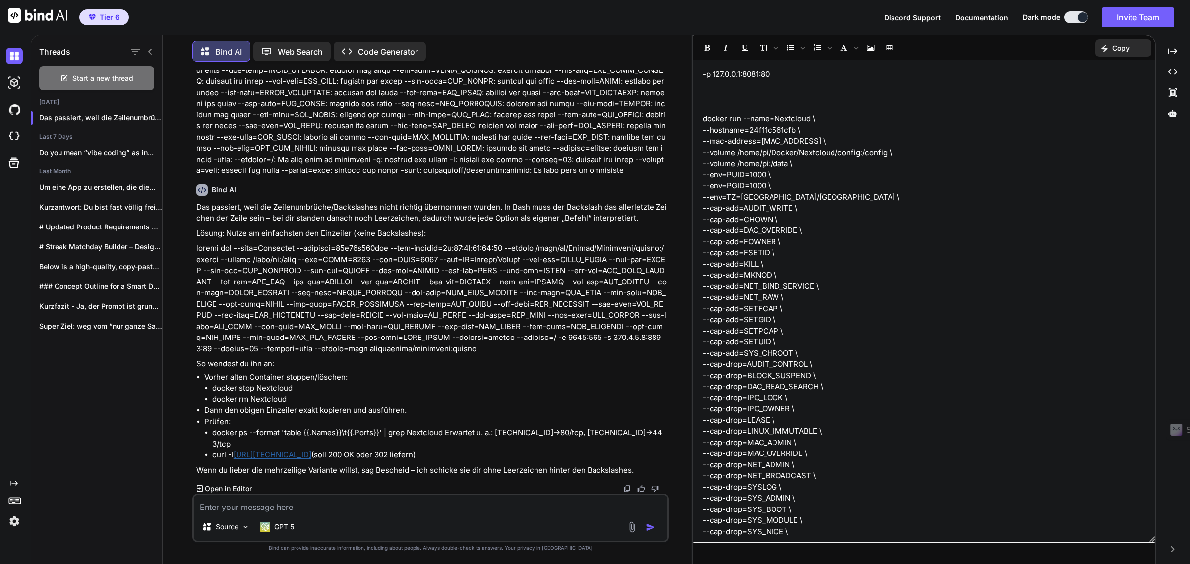
click at [273, 512] on textarea at bounding box center [431, 504] width 474 height 18
type textarea "ok liefert 302"
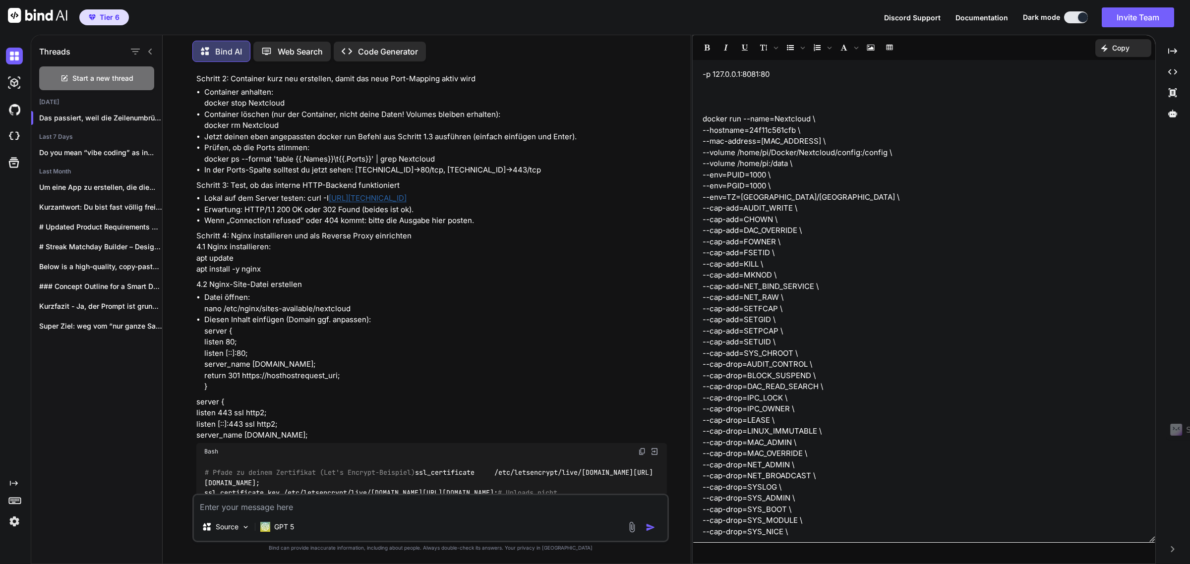
scroll to position [2969, 0]
drag, startPoint x: 197, startPoint y: 267, endPoint x: 226, endPoint y: 268, distance: 28.3
click at [226, 268] on p "Schritt 4: Nginx installieren und als Reverse Proxy einrichten 4.1 Nginx instal…" at bounding box center [431, 254] width 471 height 45
click at [227, 277] on p "Schritt 4: Nginx installieren und als Reverse Proxy einrichten 4.1 Nginx instal…" at bounding box center [431, 254] width 471 height 45
drag, startPoint x: 239, startPoint y: 276, endPoint x: 196, endPoint y: 277, distance: 43.6
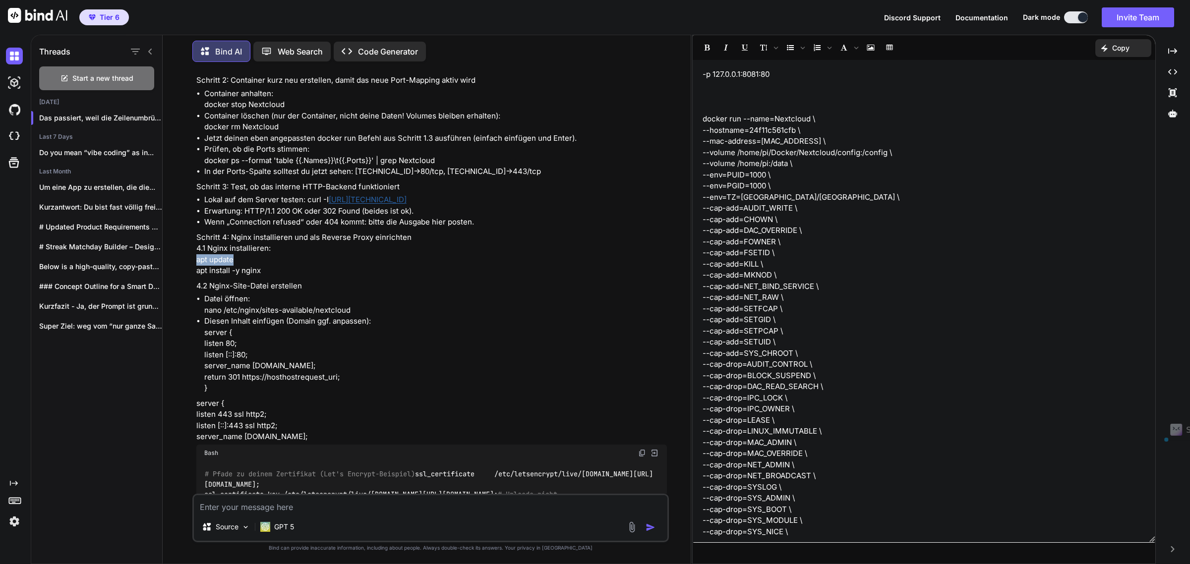
click at [196, 277] on p "Schritt 4: Nginx installieren und als Reverse Proxy einrichten 4.1 Nginx instal…" at bounding box center [431, 254] width 471 height 45
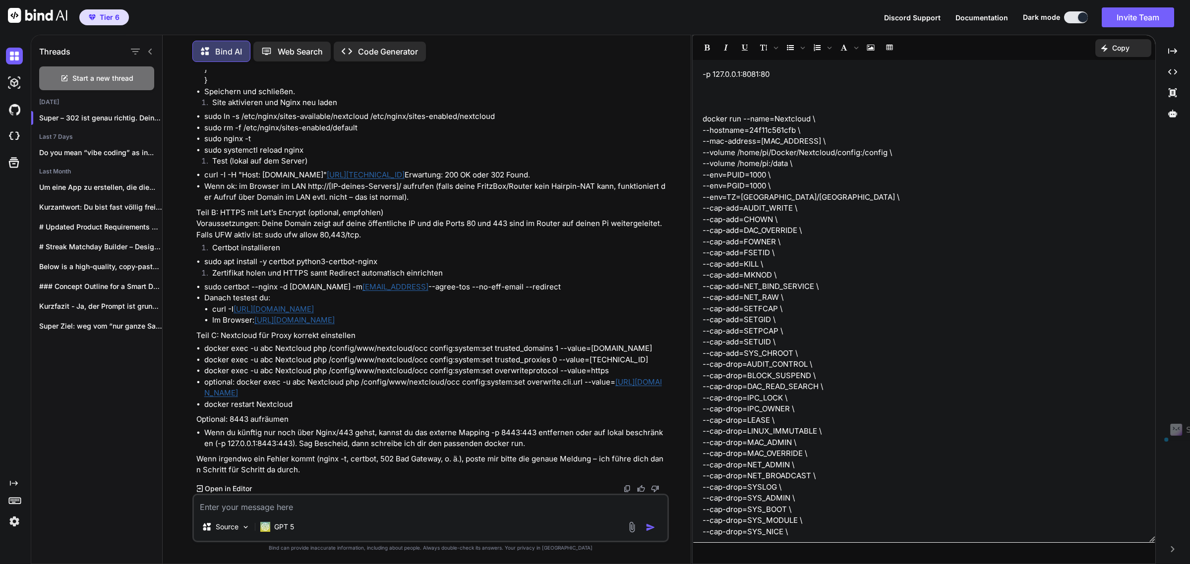
scroll to position [7679, 0]
drag, startPoint x: 271, startPoint y: 261, endPoint x: 206, endPoint y: 258, distance: 65.0
drag, startPoint x: 289, startPoint y: 269, endPoint x: 221, endPoint y: 268, distance: 67.9
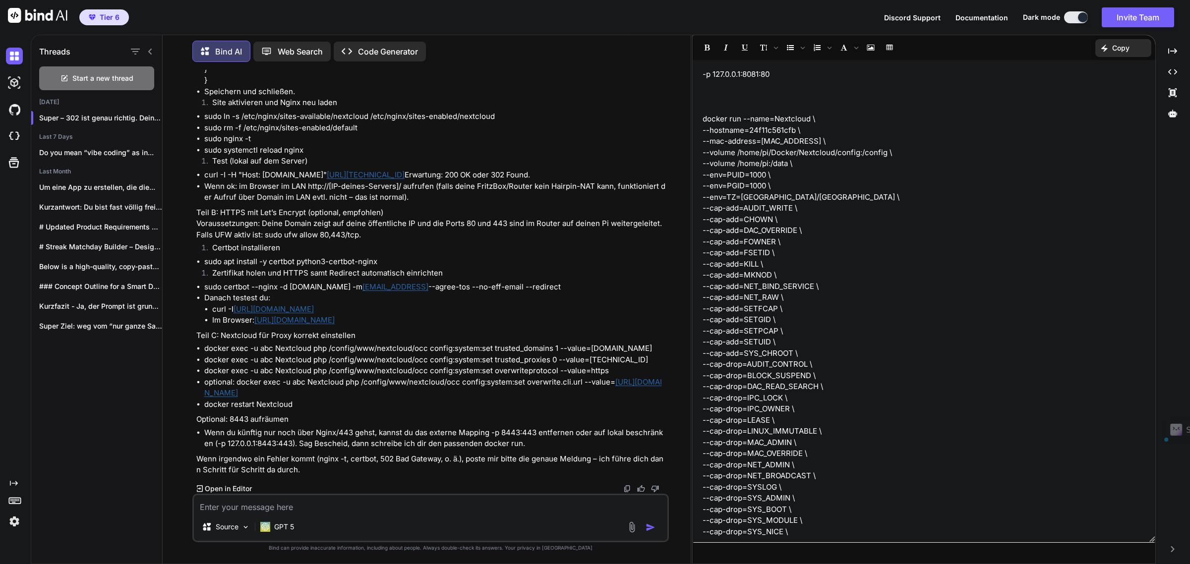
drag, startPoint x: 287, startPoint y: 271, endPoint x: 204, endPoint y: 269, distance: 82.8
click at [248, 503] on textarea at bounding box center [431, 504] width 474 height 18
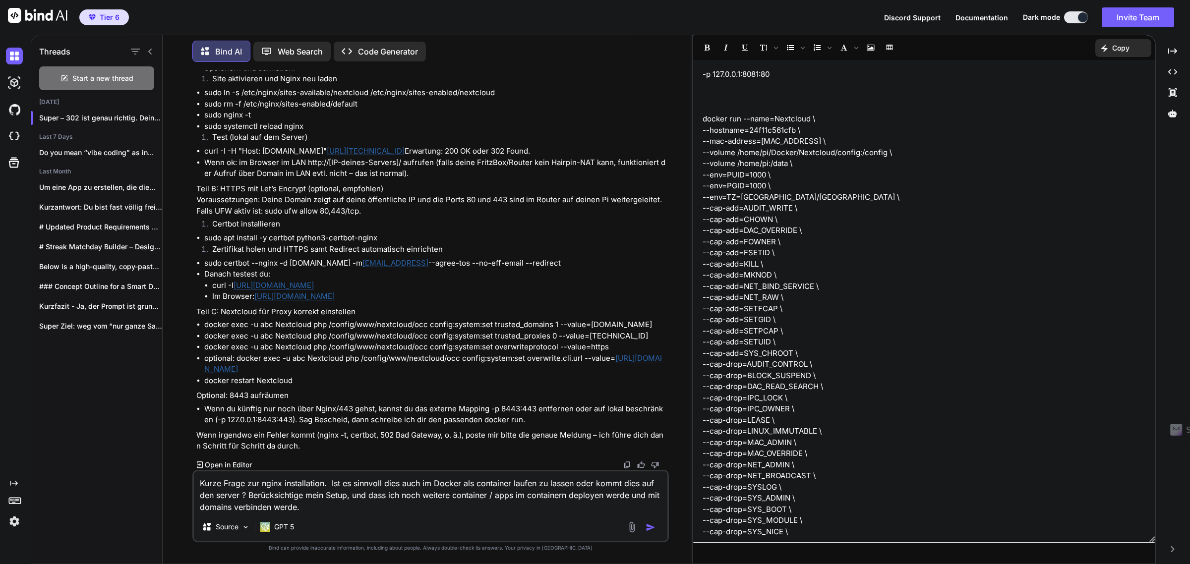
type textarea "Kurze Frage zur nginx installation. Ist es sinnvoll dies auch im Docker als con…"
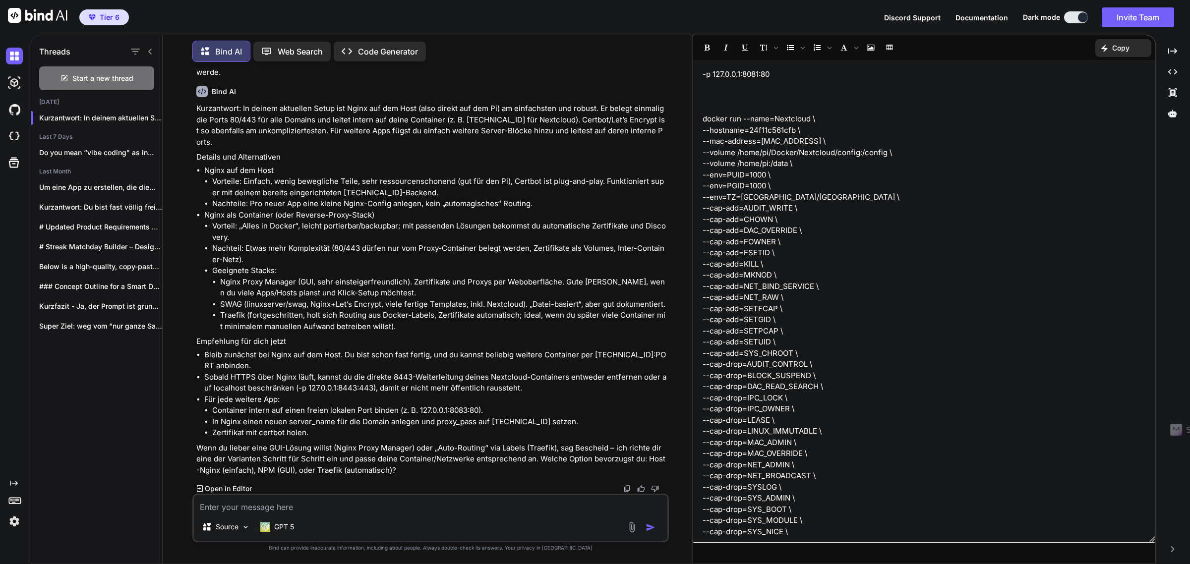
scroll to position [8263, 0]
drag, startPoint x: 198, startPoint y: 405, endPoint x: 444, endPoint y: 403, distance: 245.4
click at [444, 148] on p "Kurzantwort: In deinem aktuellen Setup ist Nginx auf dem Host (also direkt auf …" at bounding box center [431, 125] width 471 height 45
click at [310, 148] on p "Kurzantwort: In deinem aktuellen Setup ist Nginx auf dem Host (also direkt auf …" at bounding box center [431, 125] width 471 height 45
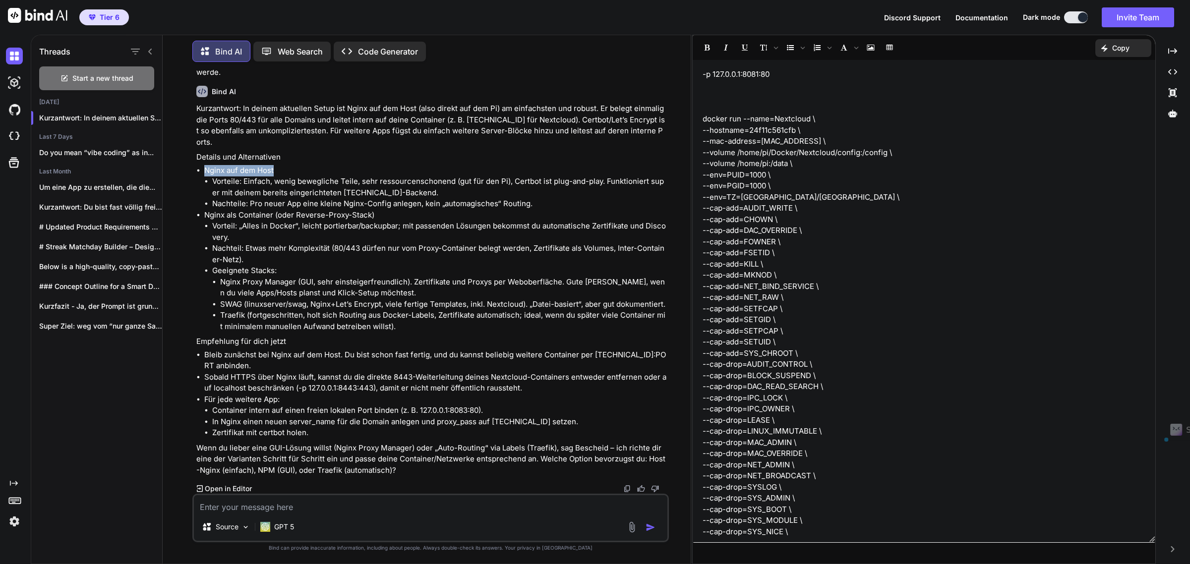
drag, startPoint x: 206, startPoint y: 380, endPoint x: 313, endPoint y: 385, distance: 107.7
click at [313, 210] on li "Nginx auf dem Host Vorteile: Einfach, wenig bewegliche Teile, sehr ressourcensc…" at bounding box center [435, 187] width 463 height 45
drag, startPoint x: 216, startPoint y: 397, endPoint x: 338, endPoint y: 403, distance: 122.1
click at [338, 394] on li "Sobald HTTPS über Nginx läuft, kannst du die direkte 8443-Weiterleitung deines …" at bounding box center [435, 383] width 463 height 22
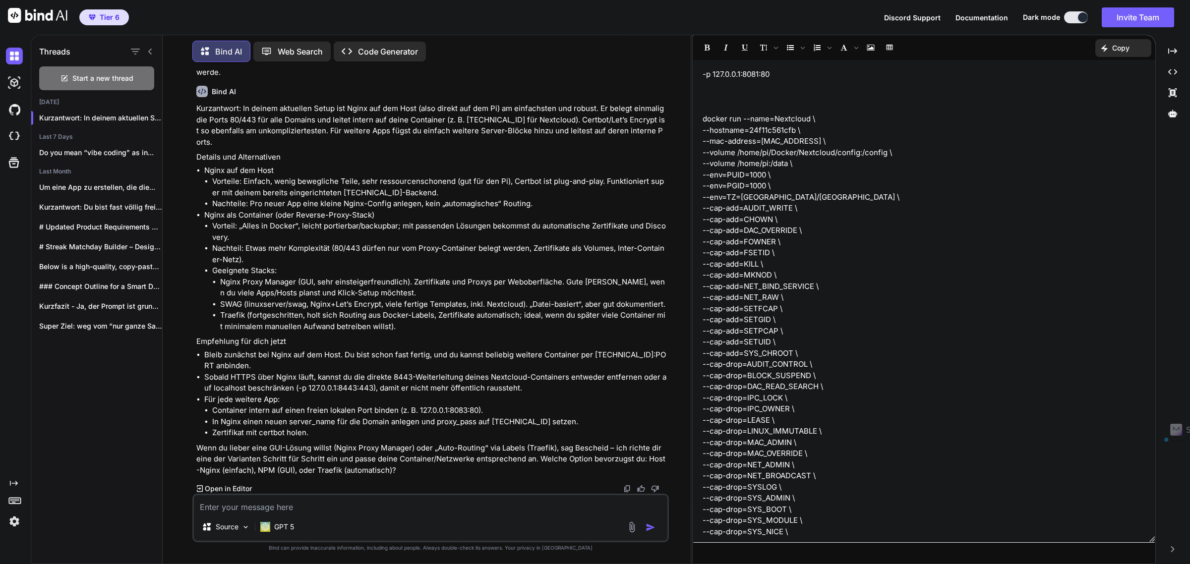
click at [241, 394] on li "Sobald HTTPS über Nginx läuft, kannst du die direkte 8443-Weiterleitung deines …" at bounding box center [435, 383] width 463 height 22
click at [296, 507] on textarea at bounding box center [431, 504] width 474 height 18
type textarea "Traefik"
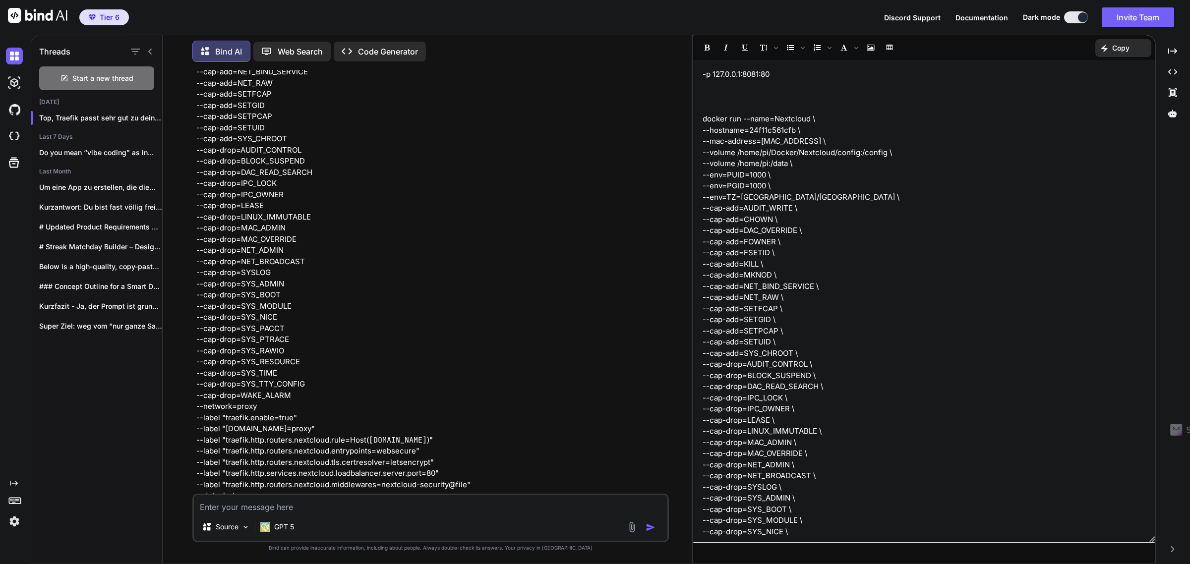
scroll to position [8888, 0]
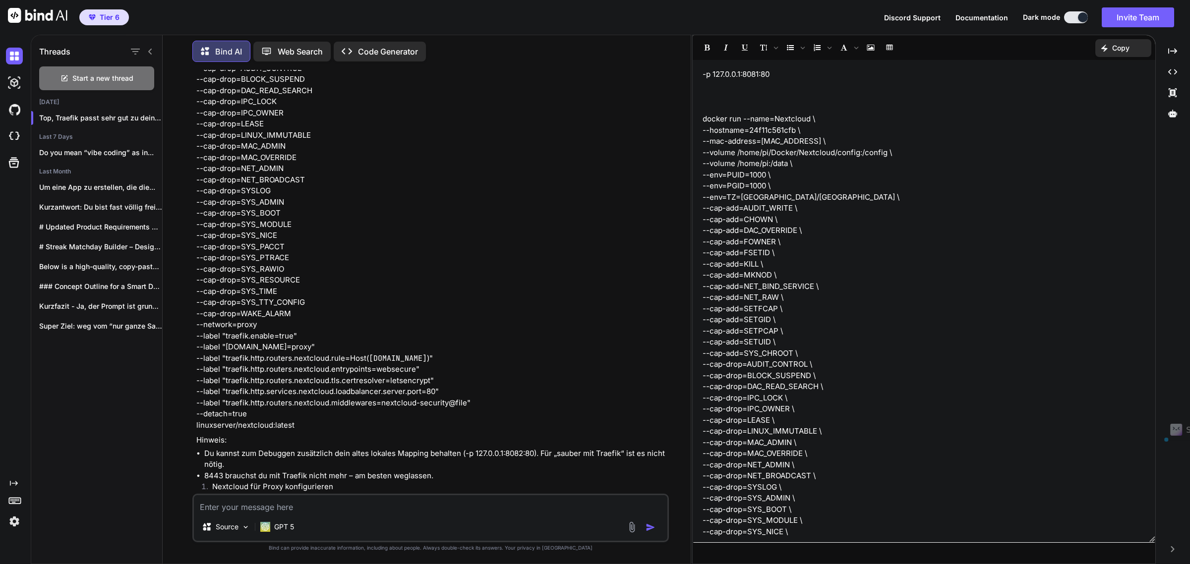
drag, startPoint x: 422, startPoint y: 257, endPoint x: 257, endPoint y: 266, distance: 165.4
drag, startPoint x: 214, startPoint y: 291, endPoint x: 315, endPoint y: 293, distance: 101.2
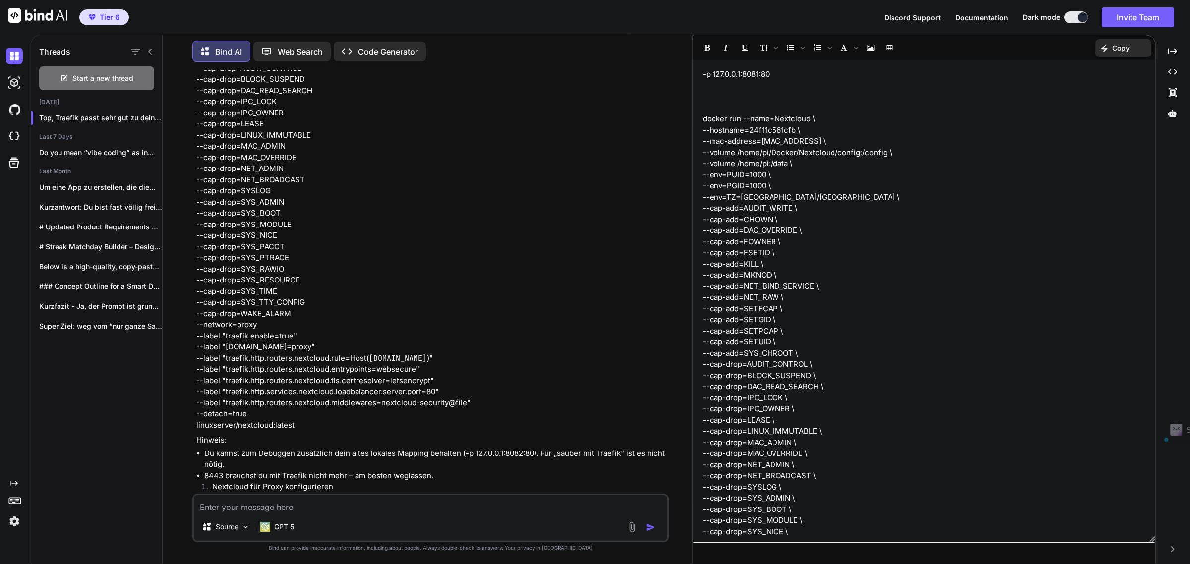
drag, startPoint x: 212, startPoint y: 291, endPoint x: 319, endPoint y: 291, distance: 106.6
drag, startPoint x: 212, startPoint y: 313, endPoint x: 298, endPoint y: 315, distance: 85.8
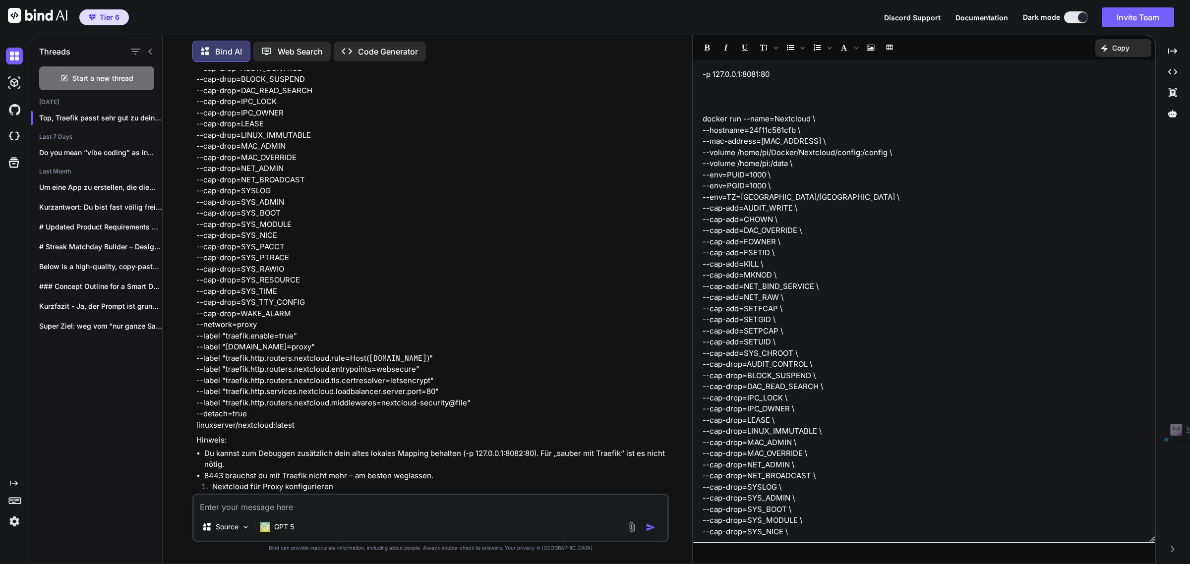
drag, startPoint x: 333, startPoint y: 311, endPoint x: 213, endPoint y: 310, distance: 119.5
drag, startPoint x: 328, startPoint y: 323, endPoint x: 209, endPoint y: 326, distance: 119.5
drag, startPoint x: 212, startPoint y: 337, endPoint x: 348, endPoint y: 335, distance: 135.9
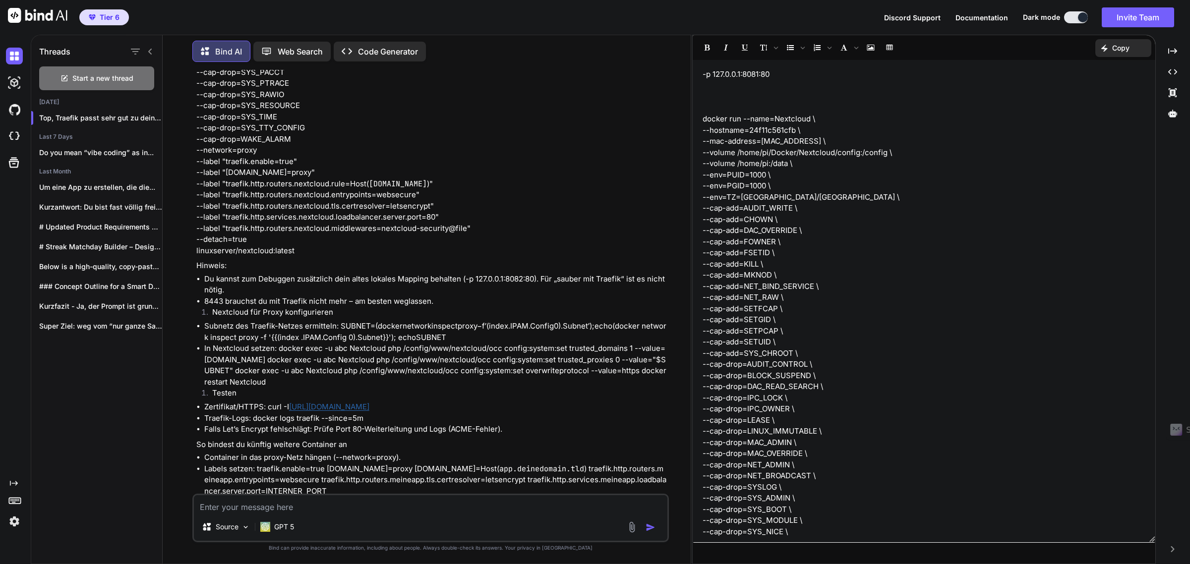
scroll to position [9012, 0]
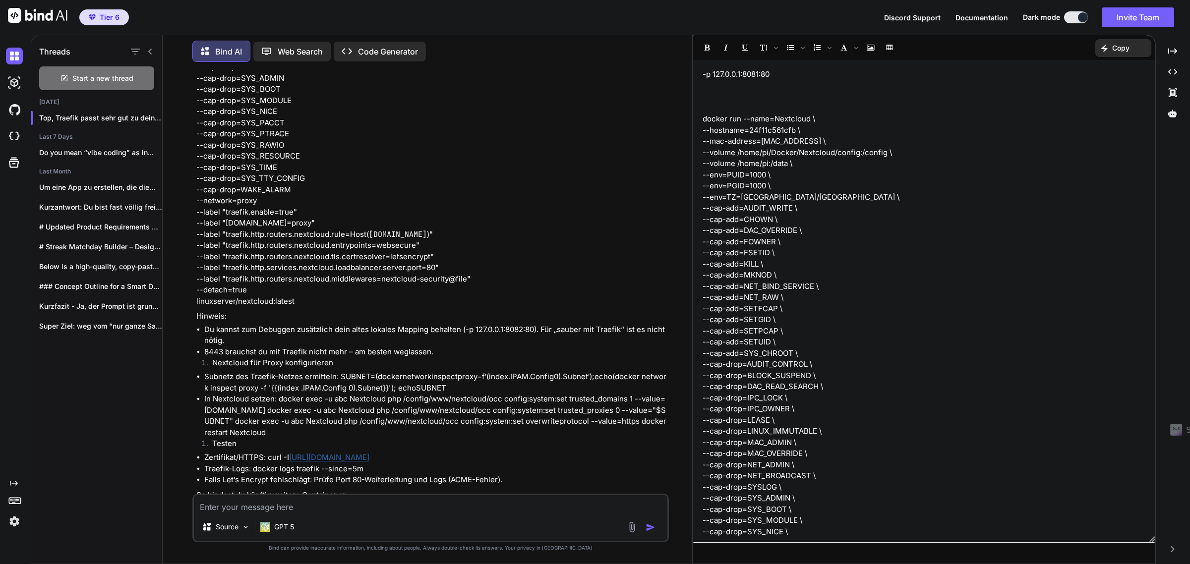
click at [273, 512] on textarea at bounding box center [431, 504] width 474 height 18
drag, startPoint x: 470, startPoint y: 231, endPoint x: 239, endPoint y: 231, distance: 231.1
click at [415, 507] on textarea "du musst mir jeden befehl einzeln erklären. zB. Erstelle" at bounding box center [431, 504] width 474 height 18
click at [402, 506] on textarea "du musst mir jeden befehl einzeln erklären. zB. Erstelle" at bounding box center [431, 504] width 474 height 18
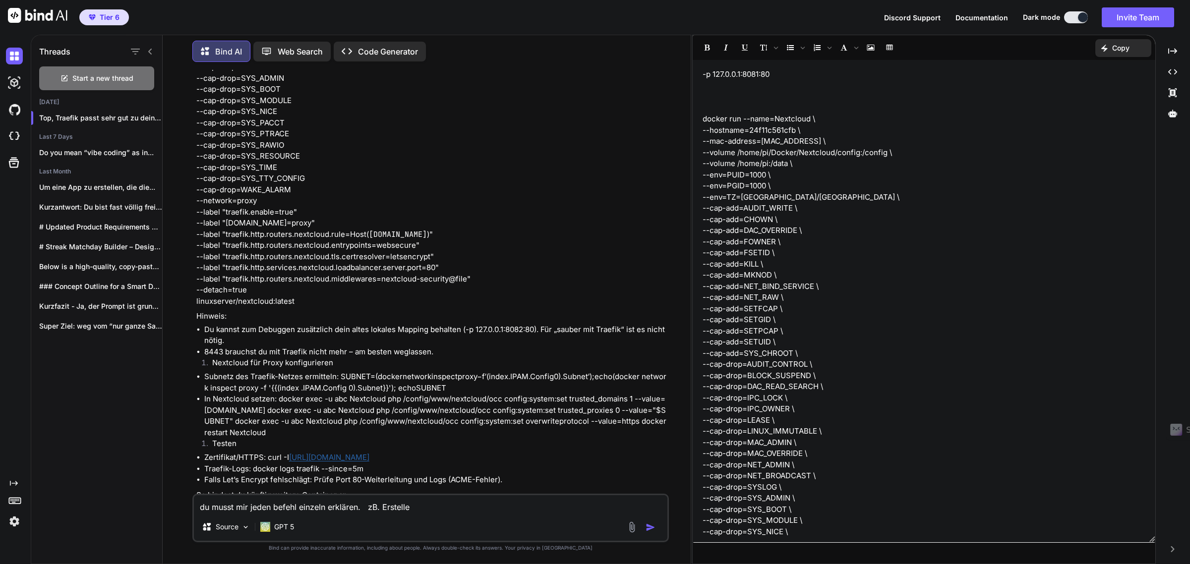
click at [402, 506] on textarea "du musst mir jeden befehl einzeln erklären. zB. Erstelle" at bounding box center [431, 504] width 474 height 18
paste textarea "/srv/traefik/traefik.yml mit diesem Inhalt (E-Mail anpassen):"
type textarea "du musst mir jeden befehl einzeln erklären. zB. /srv/traefik/traefik.yml mit di…"
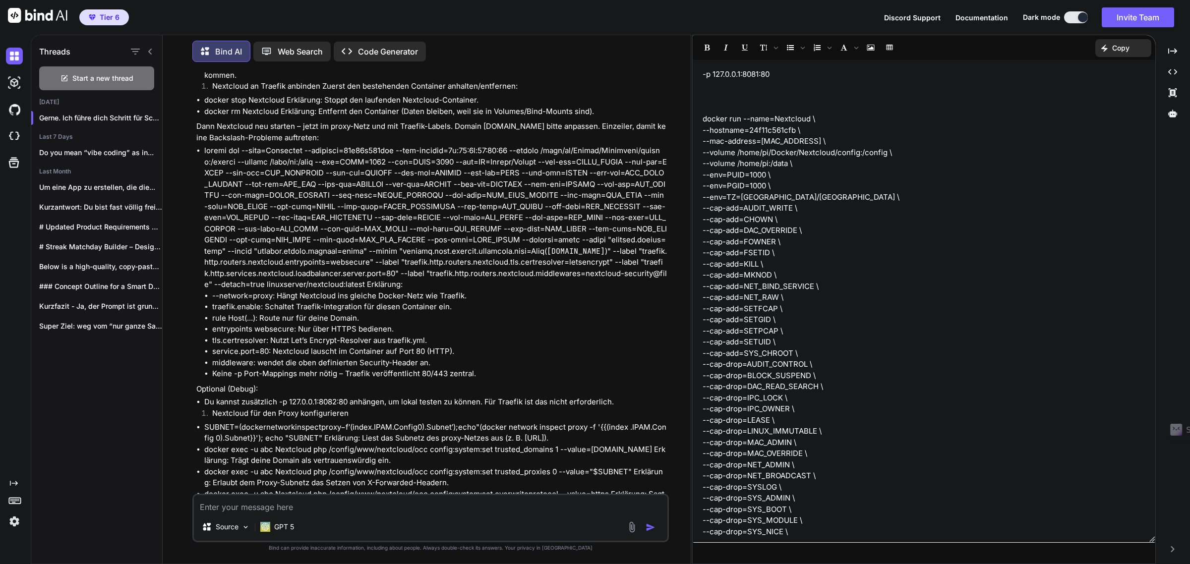
scroll to position [11351, 0]
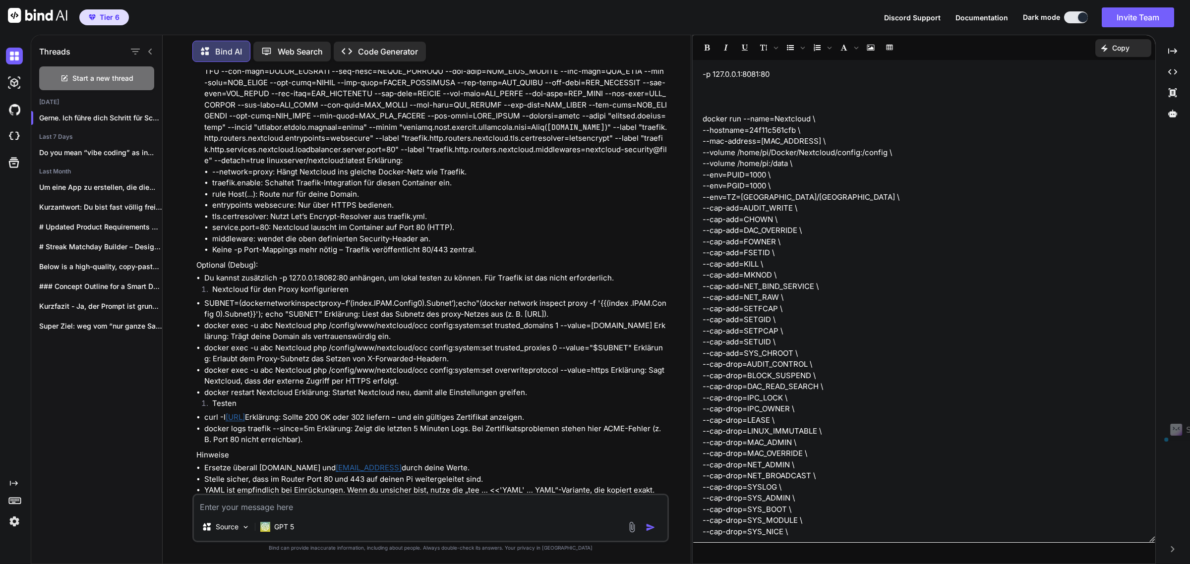
drag, startPoint x: 204, startPoint y: 294, endPoint x: 263, endPoint y: 296, distance: 58.6
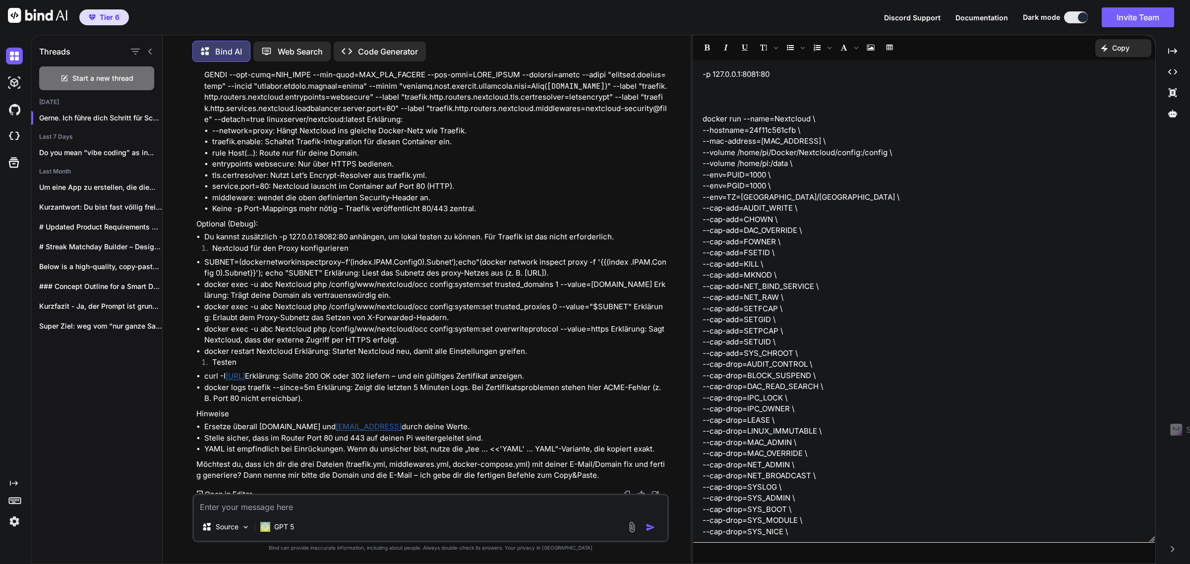
scroll to position [11413, 0]
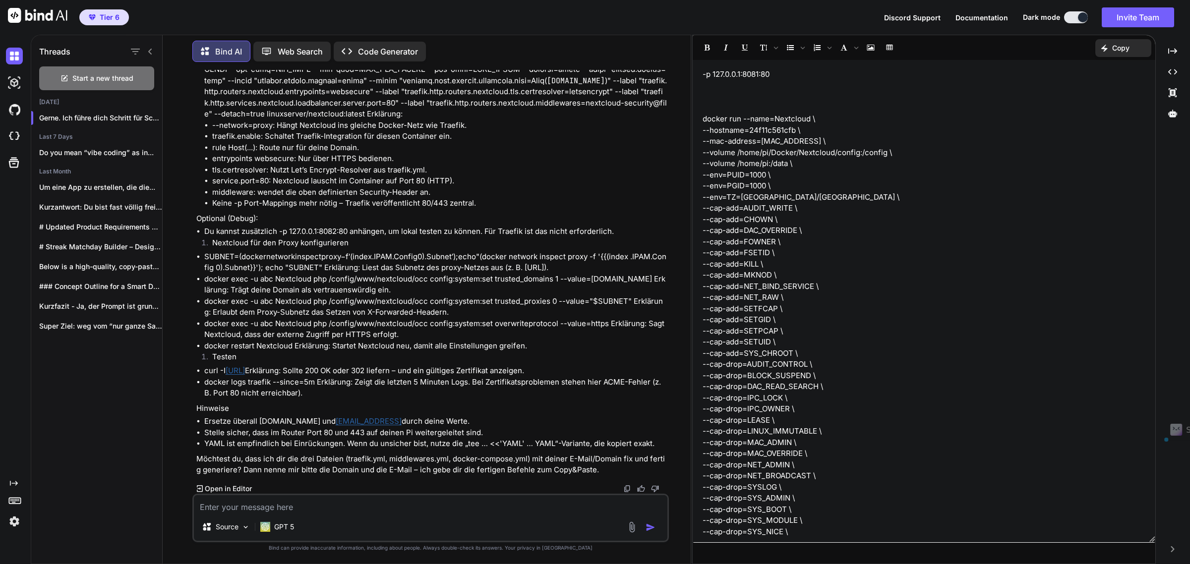
drag, startPoint x: 321, startPoint y: 444, endPoint x: 204, endPoint y: 444, distance: 116.5
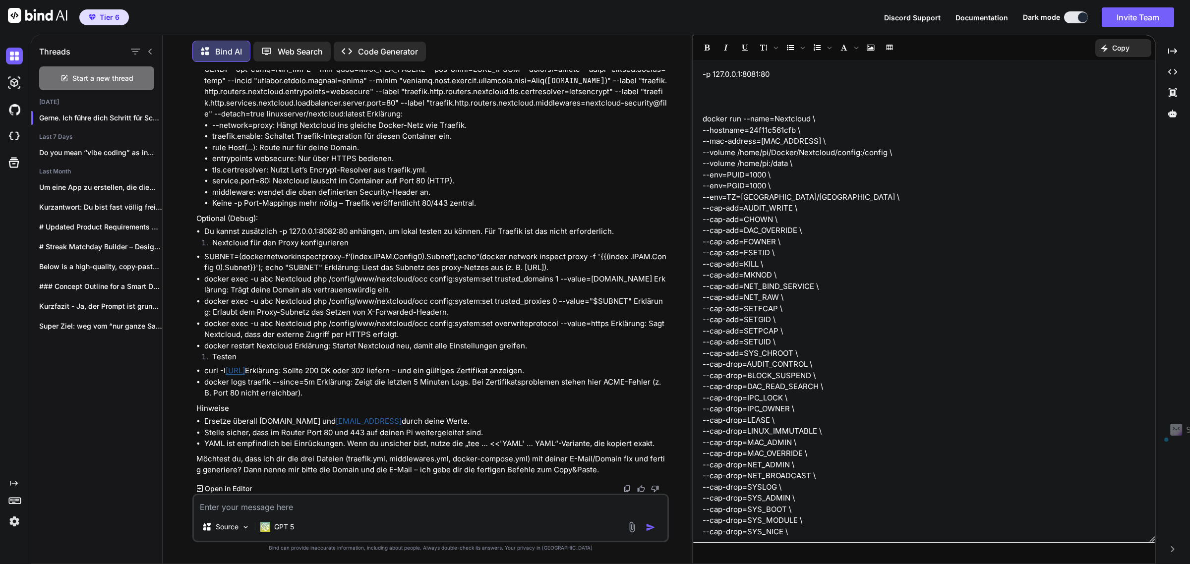
drag, startPoint x: 196, startPoint y: 348, endPoint x: 258, endPoint y: 387, distance: 72.6
drag, startPoint x: 205, startPoint y: 232, endPoint x: 261, endPoint y: 229, distance: 56.1
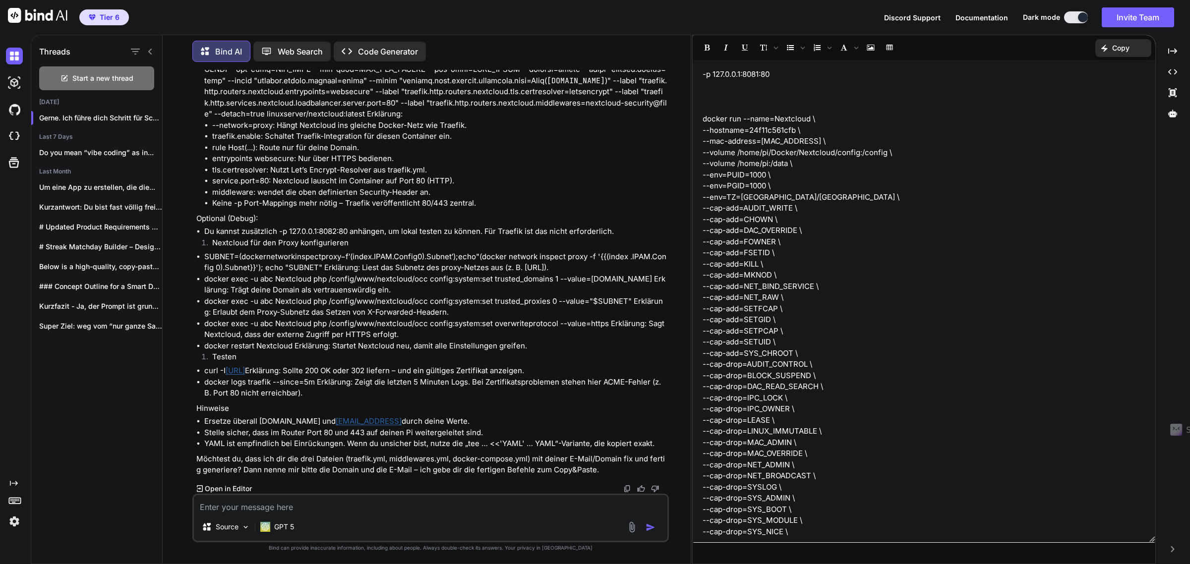
drag, startPoint x: 273, startPoint y: 249, endPoint x: 293, endPoint y: 243, distance: 20.1
drag, startPoint x: 290, startPoint y: 242, endPoint x: 204, endPoint y: 241, distance: 85.8
drag, startPoint x: 206, startPoint y: 268, endPoint x: 220, endPoint y: 273, distance: 14.9
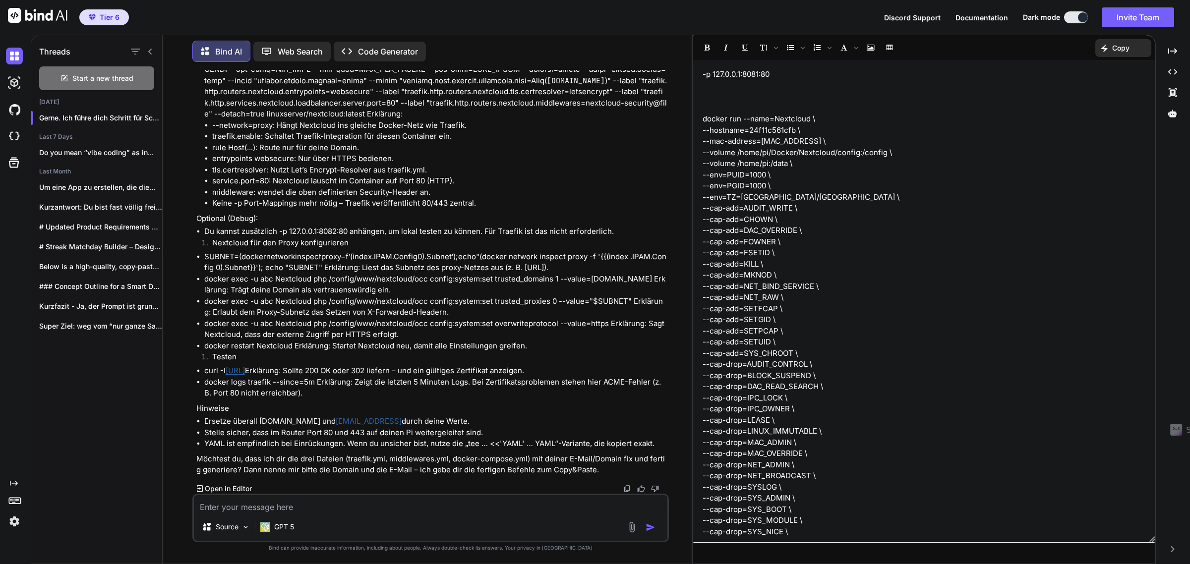
drag, startPoint x: 206, startPoint y: 268, endPoint x: 389, endPoint y: 269, distance: 183.5
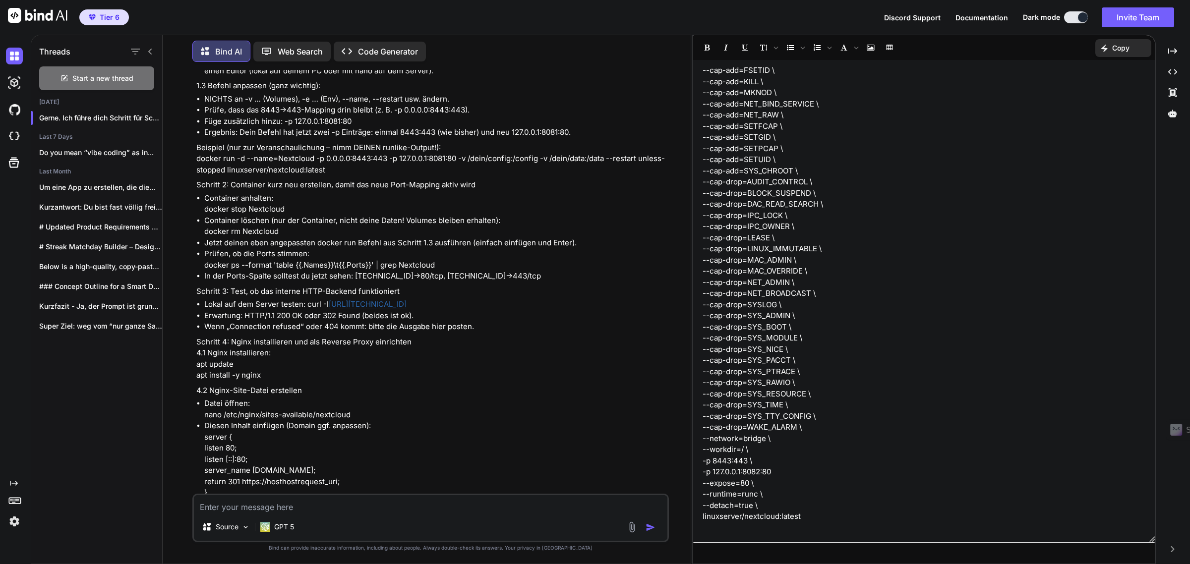
scroll to position [2861, 0]
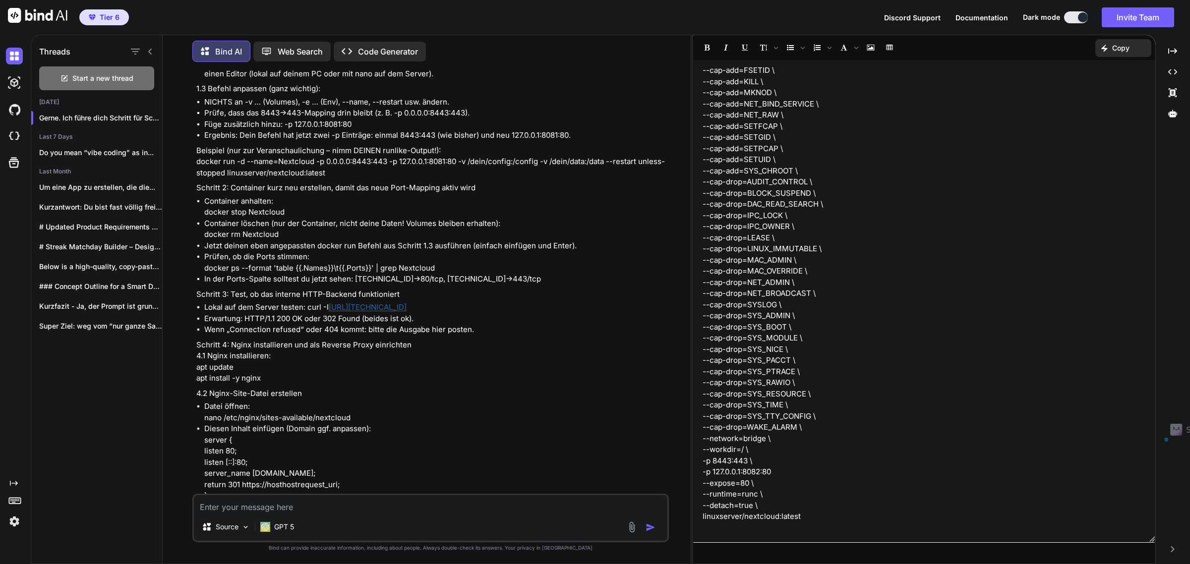
drag, startPoint x: 413, startPoint y: 324, endPoint x: 308, endPoint y: 321, distance: 104.2
click at [308, 313] on li "Lokal auf dem Server testen: curl -I [URL][TECHNICAL_ID]" at bounding box center [435, 307] width 463 height 11
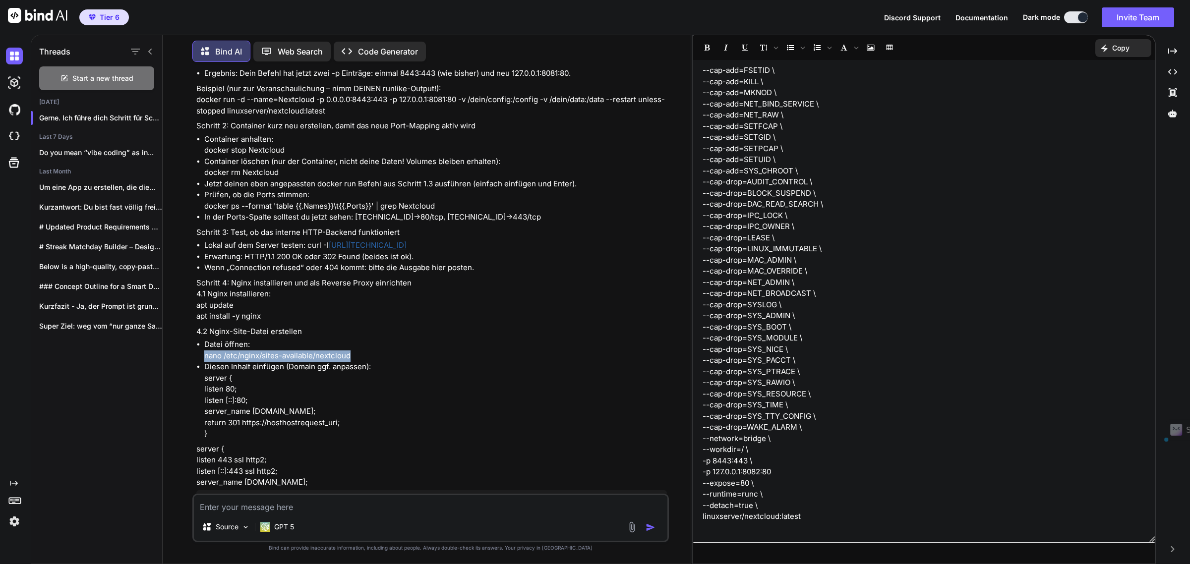
drag, startPoint x: 206, startPoint y: 373, endPoint x: 356, endPoint y: 371, distance: 150.2
click at [356, 361] on p "Datei öffnen: nano /etc/nginx/sites-available/nextcloud" at bounding box center [435, 350] width 463 height 22
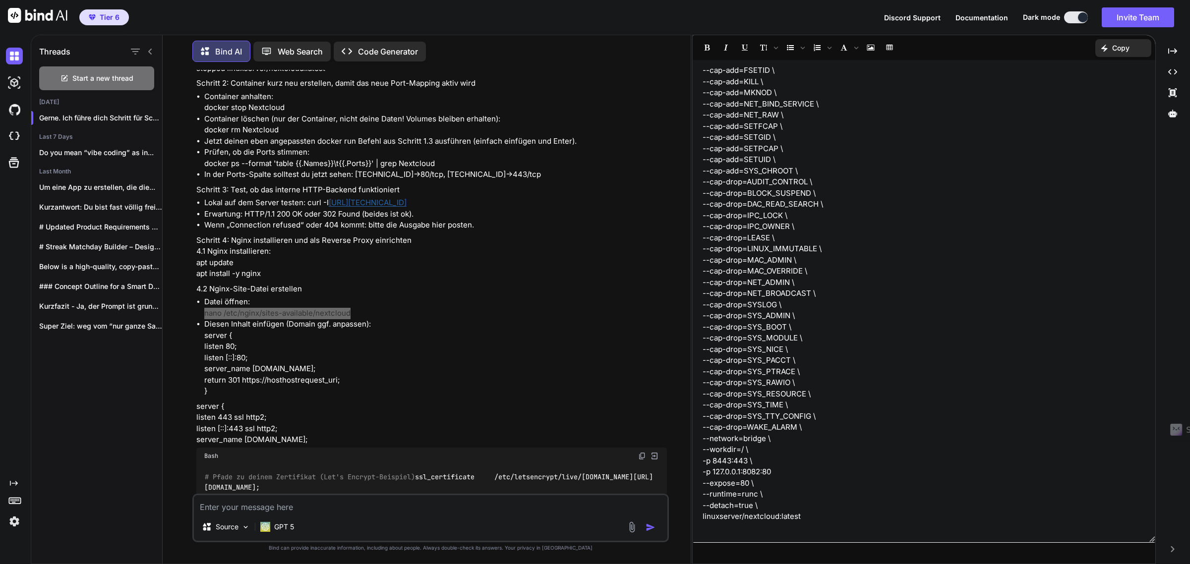
scroll to position [2985, 0]
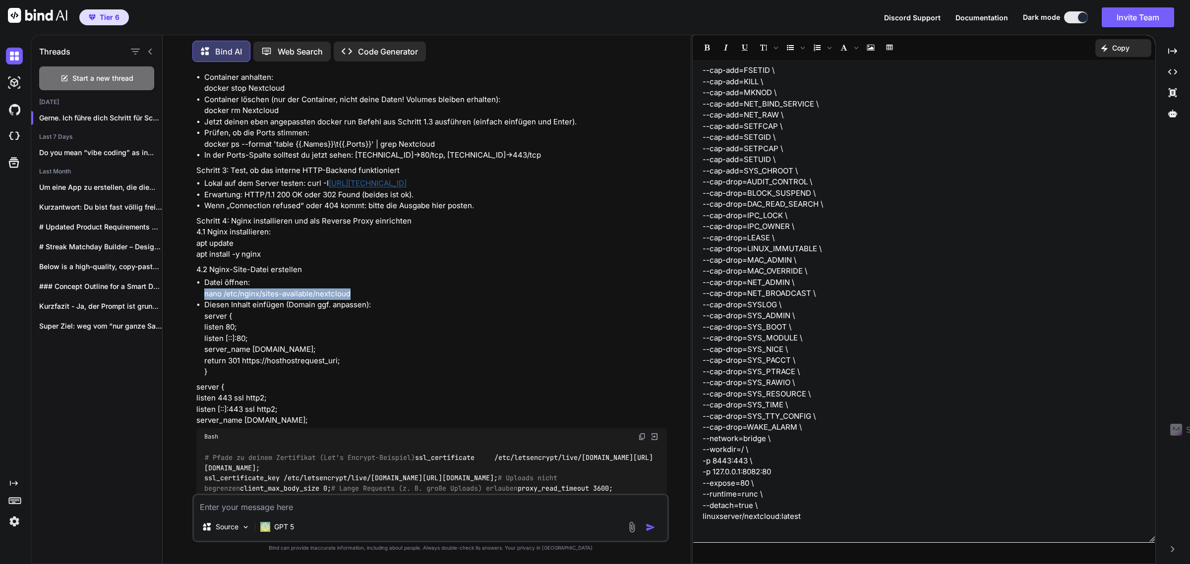
click at [206, 334] on p "Diesen Inhalt einfügen (Domain ggf. anpassen): server { listen 80; listen [::]:…" at bounding box center [435, 338] width 463 height 78
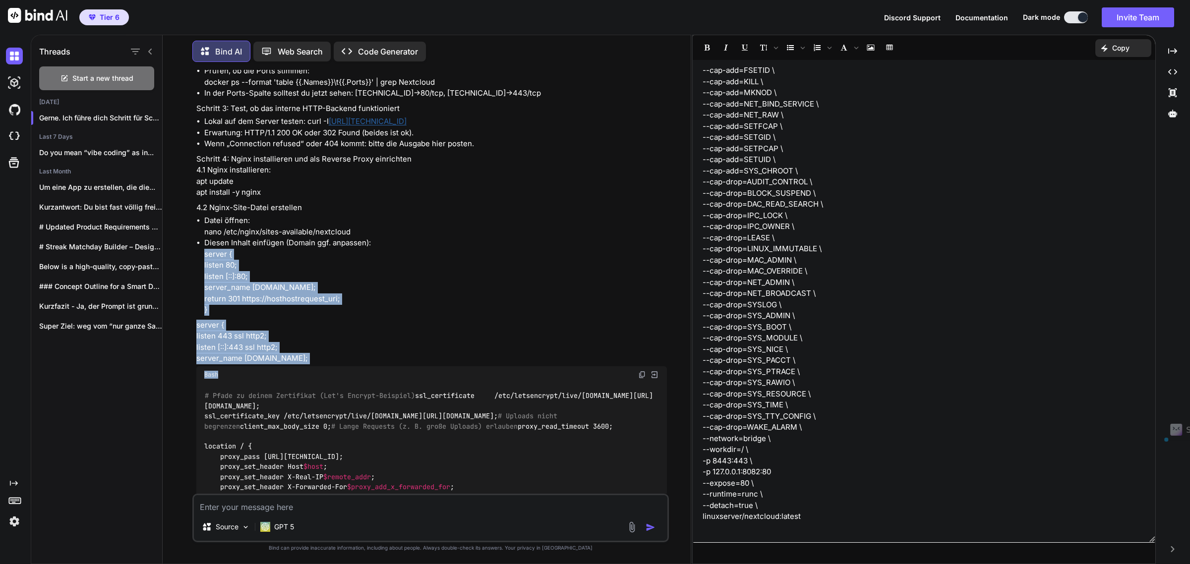
scroll to position [3109, 0]
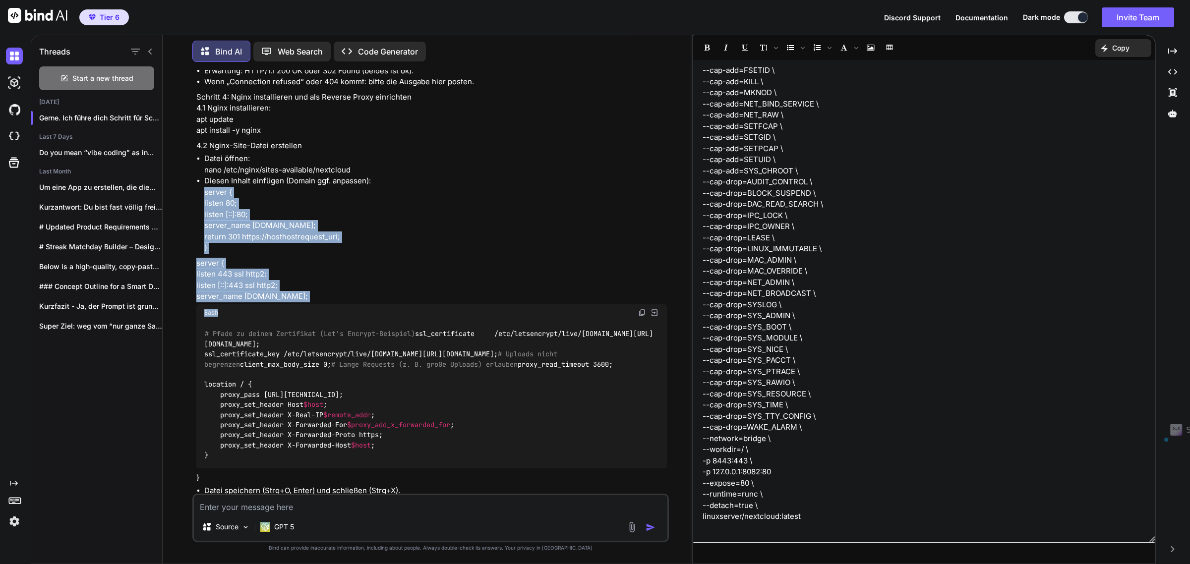
drag, startPoint x: 205, startPoint y: 333, endPoint x: 345, endPoint y: 313, distance: 141.2
click at [345, 313] on div "Perfekt, dann machen wir das ganz langsam und Schritt für Schritt. Ziel: Dein N…" at bounding box center [431, 363] width 471 height 1494
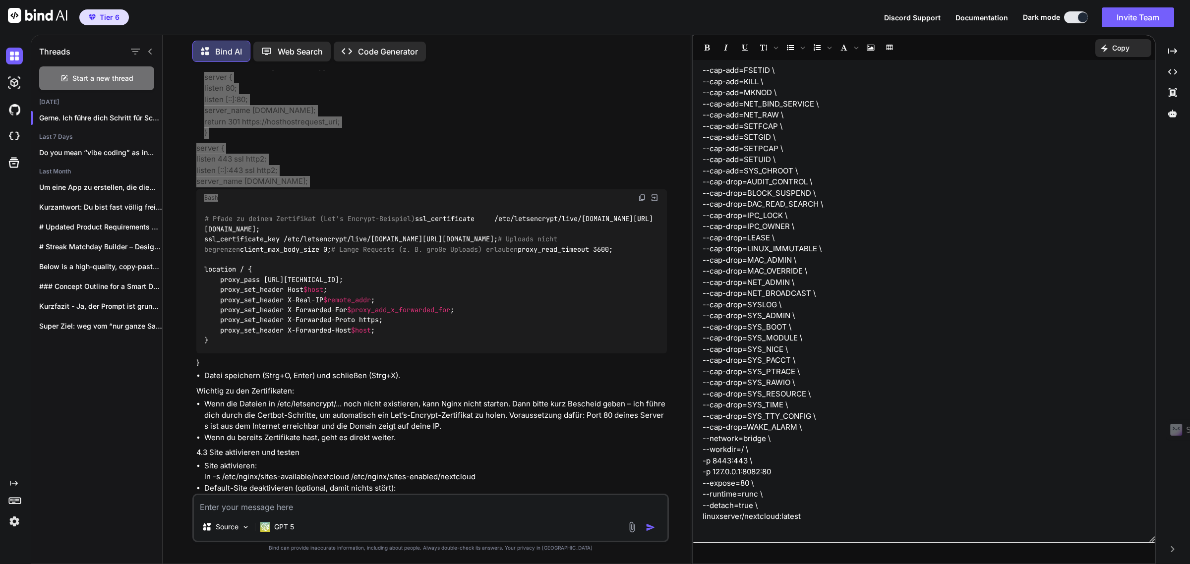
scroll to position [3233, 0]
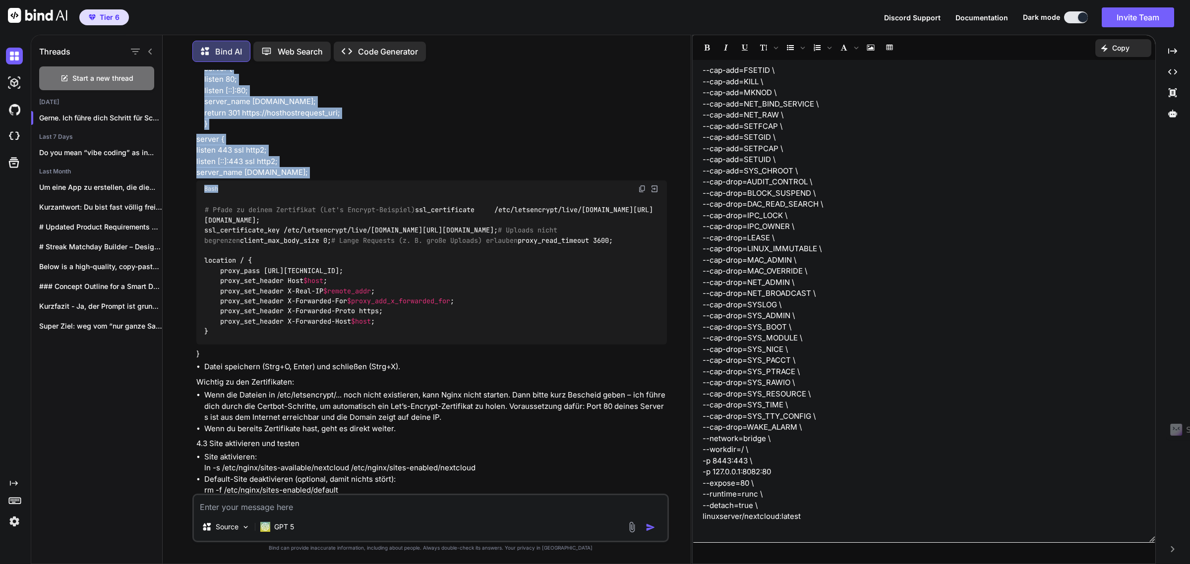
drag, startPoint x: 645, startPoint y: 206, endPoint x: 19, endPoint y: 231, distance: 626.2
click at [645, 193] on img at bounding box center [642, 189] width 8 height 8
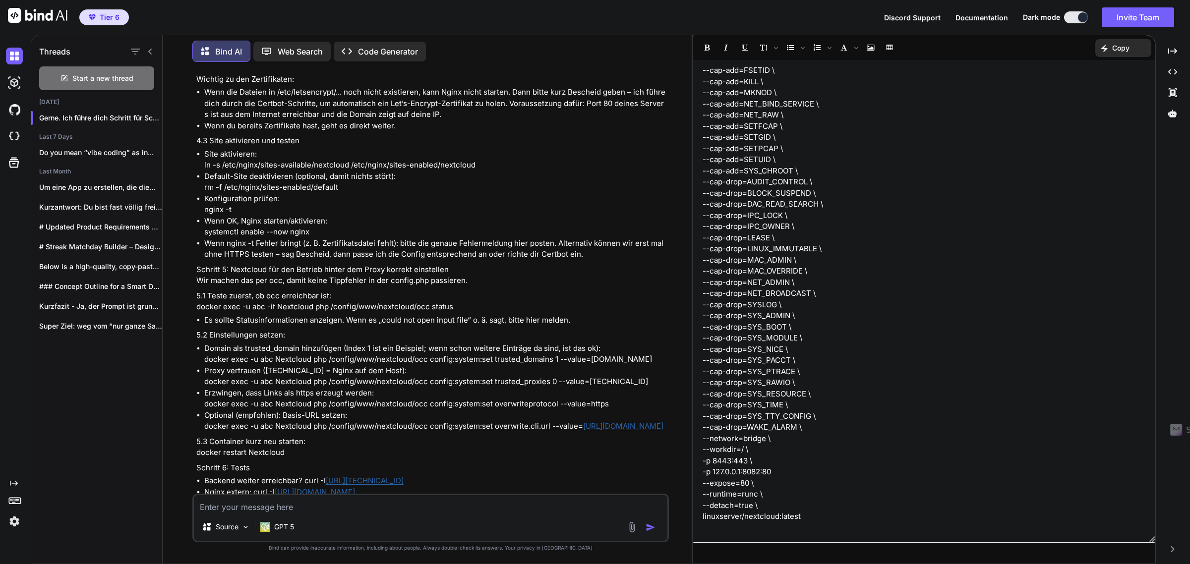
scroll to position [3543, 0]
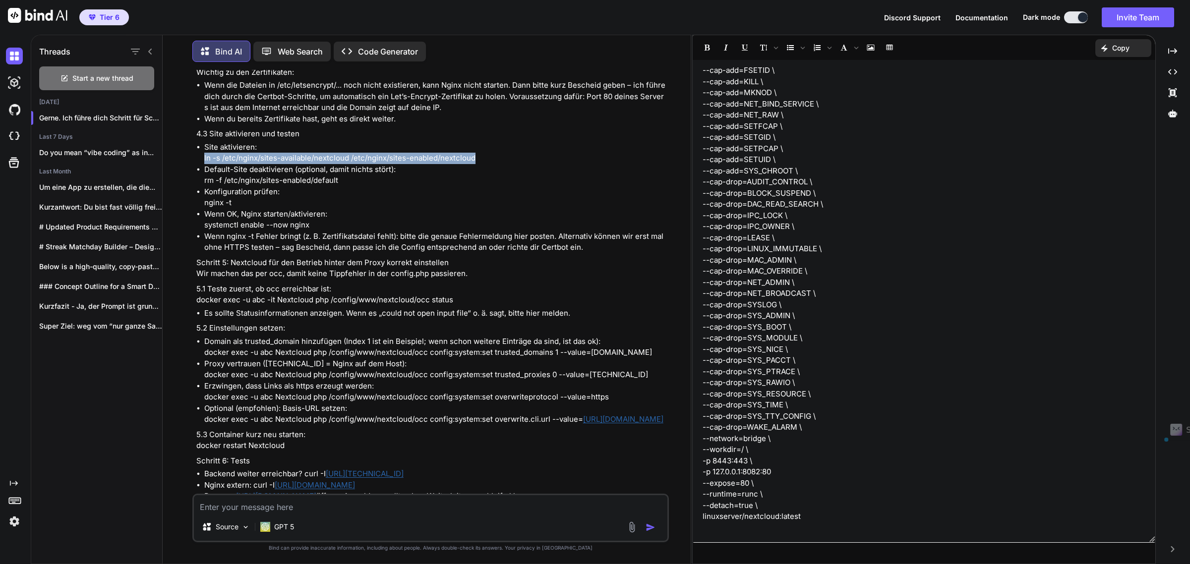
drag, startPoint x: 204, startPoint y: 227, endPoint x: 478, endPoint y: 229, distance: 274.2
click at [478, 164] on p "Site aktivieren: ln -s /etc/nginx/sites-available/nextcloud /etc/nginx/sites-en…" at bounding box center [435, 153] width 463 height 22
drag, startPoint x: 276, startPoint y: 248, endPoint x: 351, endPoint y: 249, distance: 75.4
click at [276, 186] on p "Default-Site deaktivieren (optional, damit nichts stört): rm -f /etc/nginx/site…" at bounding box center [435, 175] width 463 height 22
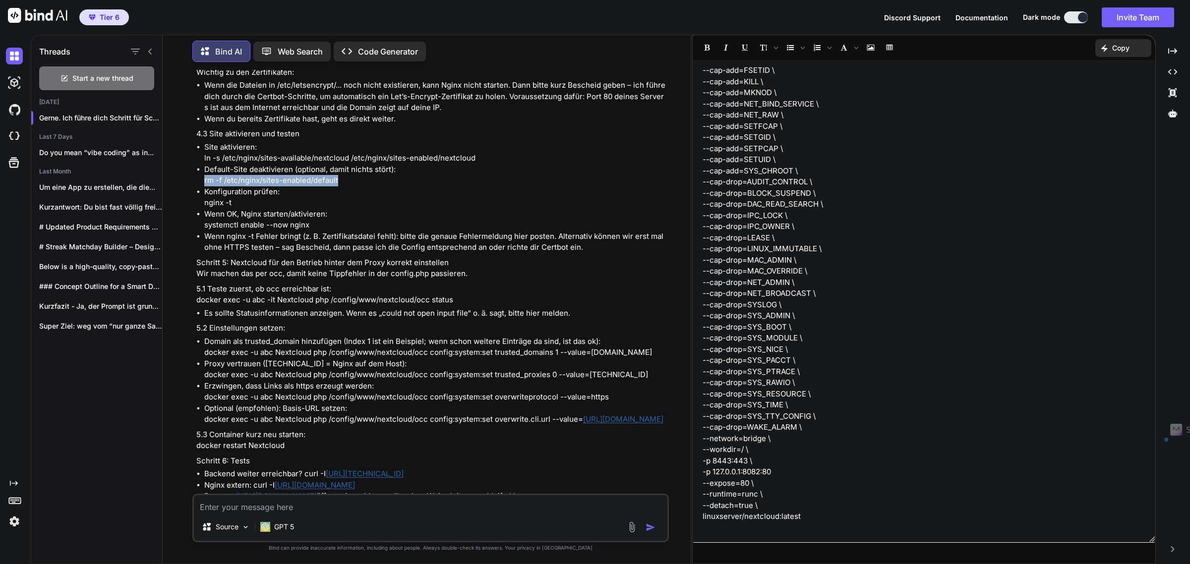
drag, startPoint x: 344, startPoint y: 244, endPoint x: 204, endPoint y: 246, distance: 139.3
click at [204, 186] on p "Default-Site deaktivieren (optional, damit nichts stört): rm -f /etc/nginx/site…" at bounding box center [435, 175] width 463 height 22
drag, startPoint x: 239, startPoint y: 270, endPoint x: 202, endPoint y: 269, distance: 36.7
click at [202, 253] on ul "Site aktivieren: ln -s /etc/nginx/sites-available/nextcloud /etc/nginx/sites-en…" at bounding box center [431, 198] width 471 height 112
click at [249, 507] on textarea at bounding box center [431, 504] width 474 height 18
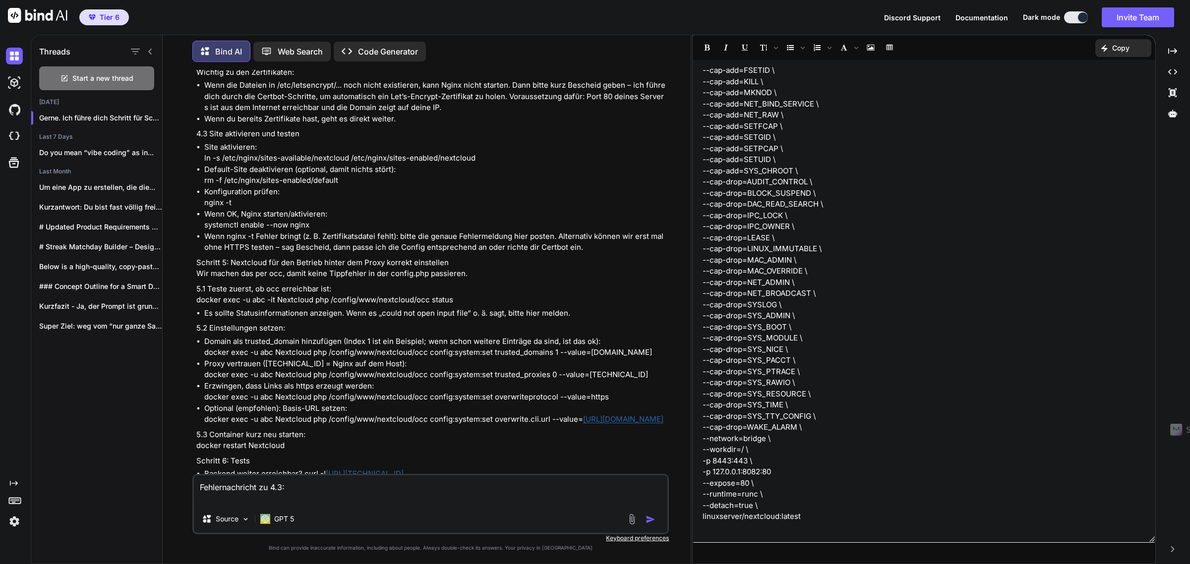
paste textarea "[DATE] 22:02:23 [emerg] 36679#36679: invalid number of arguments in "return" di…"
type textarea "Fehlernachricht zu 4.3: [DATE] 22:02:23 [emerg] 36679#36679: invalid number of …"
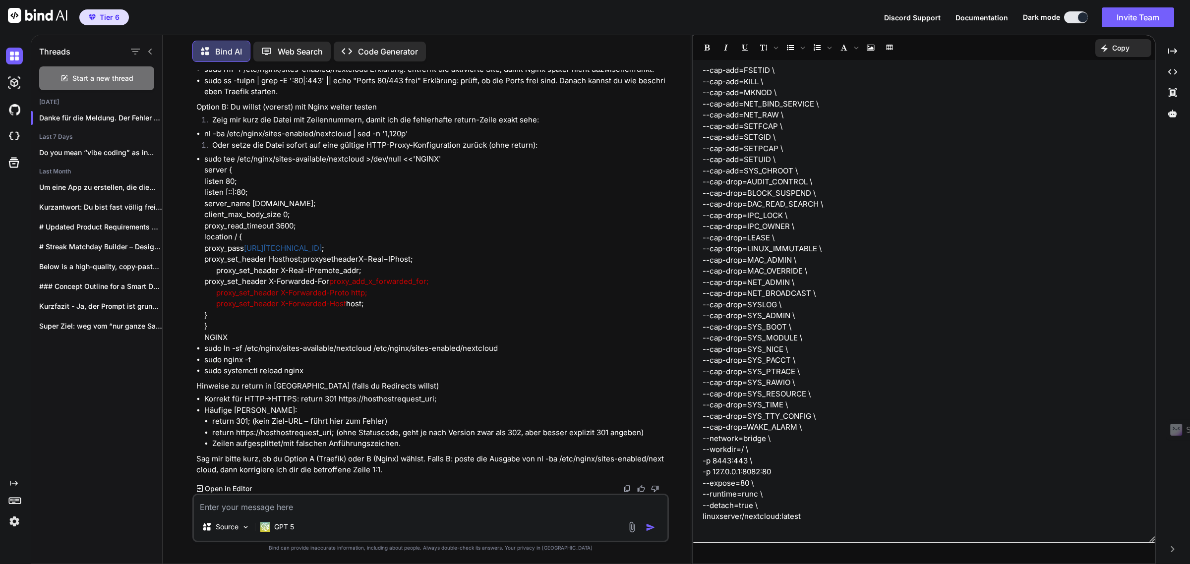
scroll to position [13478, 0]
click at [303, 509] on textarea at bounding box center [431, 504] width 474 height 18
type textarea "Nginx"
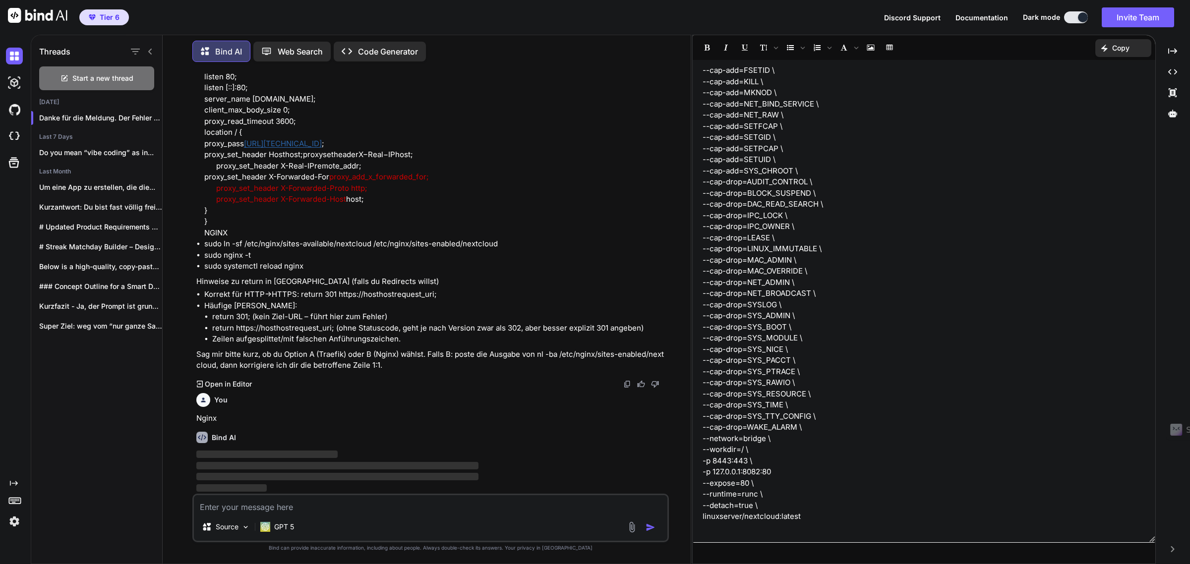
scroll to position [13645, 0]
drag, startPoint x: 206, startPoint y: 350, endPoint x: 408, endPoint y: 350, distance: 202.3
click at [408, 35] on li "nl -ba /etc/nginx/sites-enabled/nextcloud | sed -n '1,120p'" at bounding box center [435, 29] width 463 height 11
click at [455, 105] on p "sudo tee /etc/nginx/sites-available/nextcloud >/dev/null <<'NGINX' server { lis…" at bounding box center [435, 77] width 463 height 56
drag, startPoint x: 205, startPoint y: 373, endPoint x: 440, endPoint y: 378, distance: 235.6
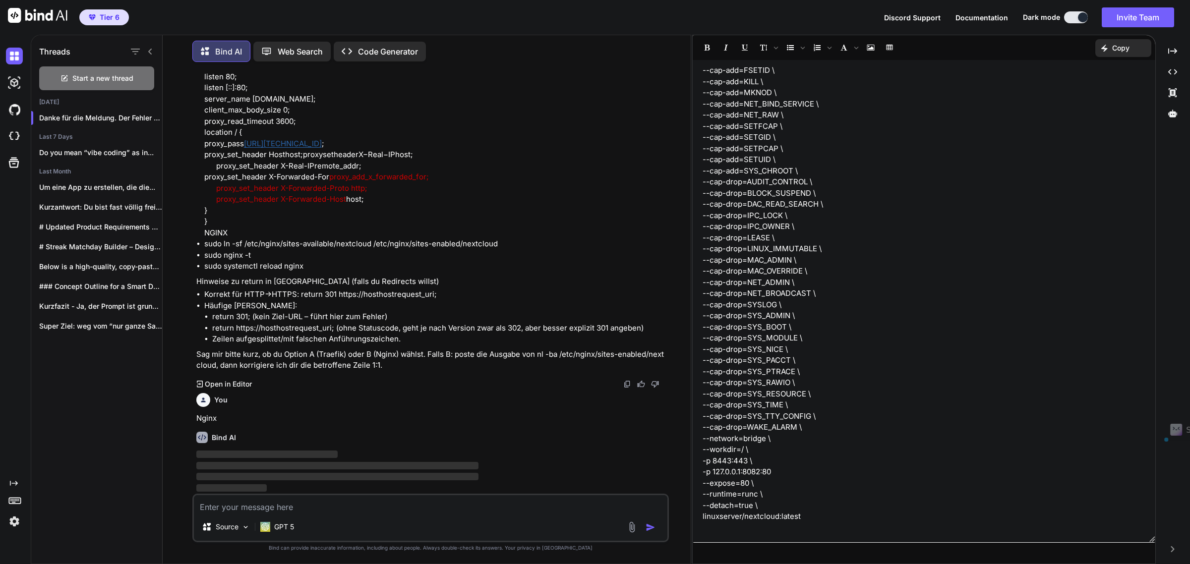
click at [440, 105] on p "sudo tee /etc/nginx/sites-available/nextcloud >/dev/null <<'NGINX' server { lis…" at bounding box center [435, 77] width 463 height 56
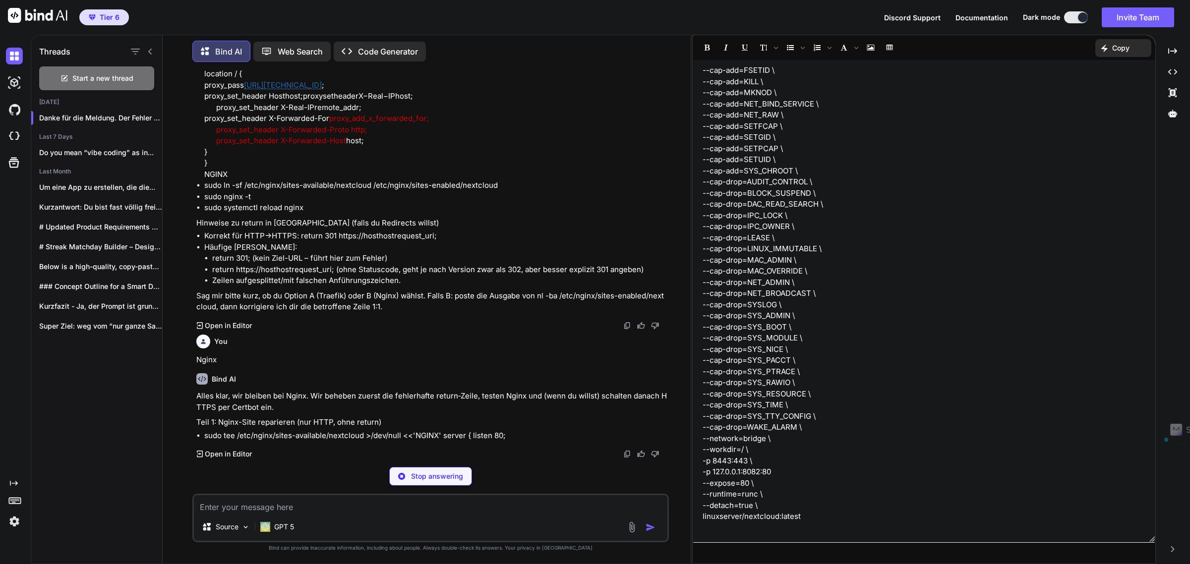
drag, startPoint x: 286, startPoint y: 390, endPoint x: 304, endPoint y: 349, distance: 44.9
click at [286, 47] on p "sudo tee /etc/nginx/sites-available/nextcloud >/dev/null <<'NGINX' server { lis…" at bounding box center [435, 19] width 463 height 56
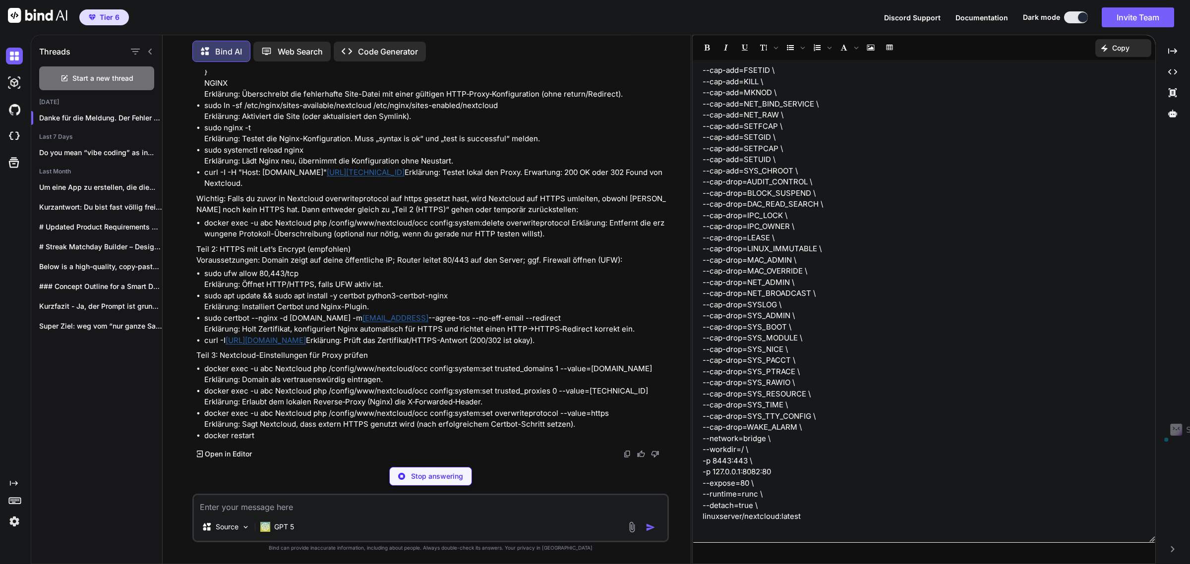
drag, startPoint x: 206, startPoint y: 374, endPoint x: 363, endPoint y: 378, distance: 157.2
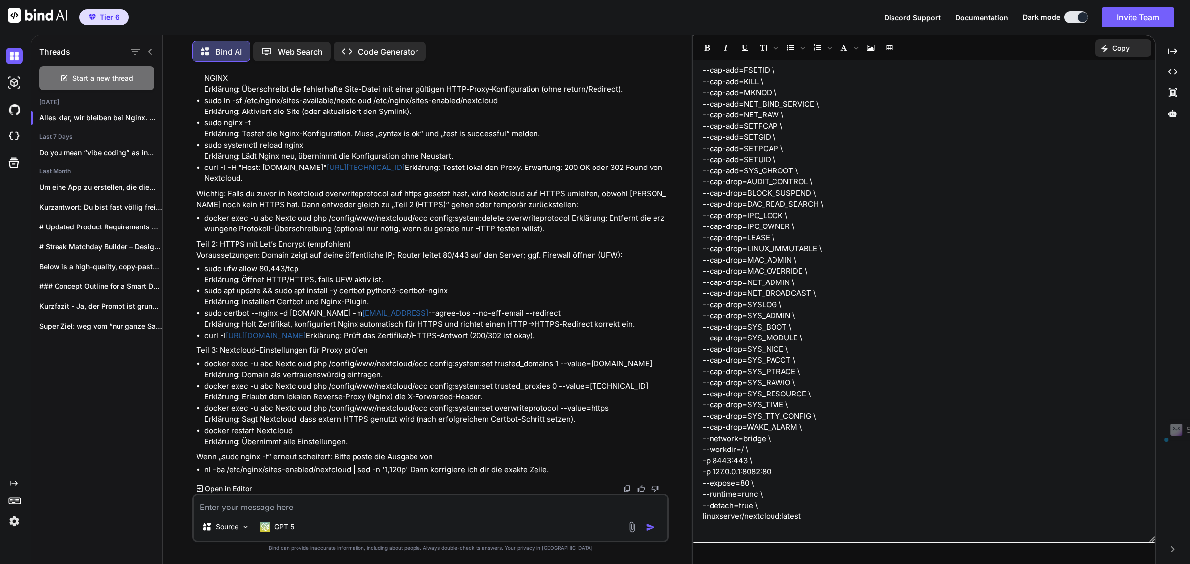
drag, startPoint x: 204, startPoint y: 348, endPoint x: 407, endPoint y: 352, distance: 202.8
drag, startPoint x: 204, startPoint y: 321, endPoint x: 450, endPoint y: 325, distance: 245.5
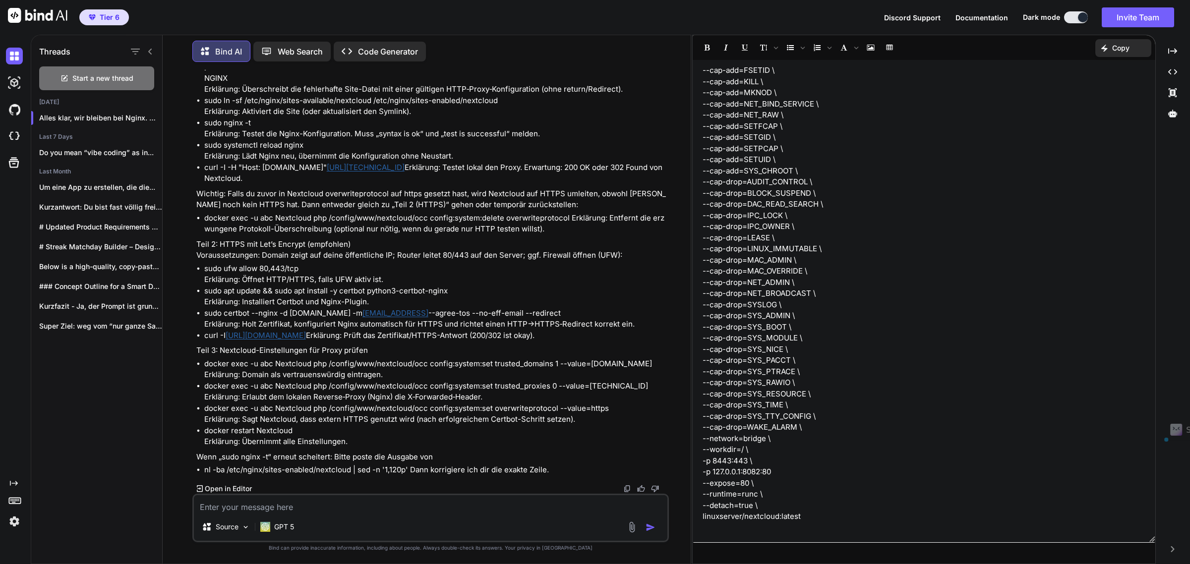
drag, startPoint x: 205, startPoint y: 198, endPoint x: 269, endPoint y: 276, distance: 100.7
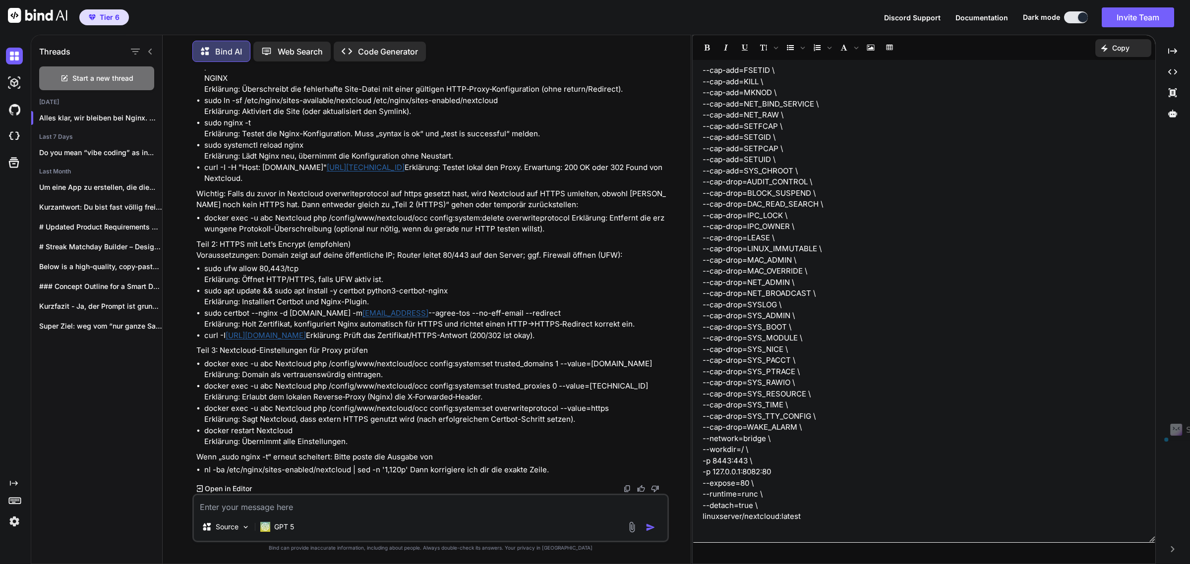
click at [235, 95] on p "location / { proxy_pass [URL][TECHNICAL_ID] ; proxy_set_header Host h o s t ; p…" at bounding box center [435, 33] width 463 height 123
drag, startPoint x: 204, startPoint y: 197, endPoint x: 431, endPoint y: 192, distance: 227.1
drag, startPoint x: 442, startPoint y: 197, endPoint x: 206, endPoint y: 201, distance: 236.5
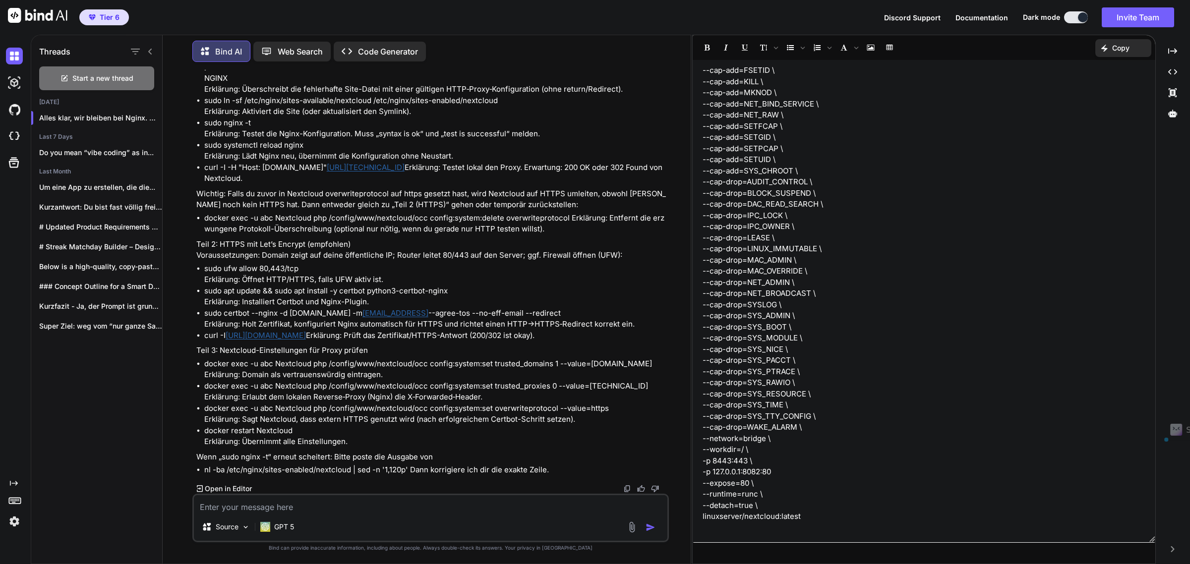
click at [258, 506] on textarea at bounding box center [431, 504] width 474 height 18
paste textarea "sudo tee /etc/nginx/sites-available/nextcloud >/dev/null <<'NGINX'"
type textarea "Wenn ich sudo tee /etc/nginx/sites-available/nextcloud >/dev/null <<'NGINX' ein…"
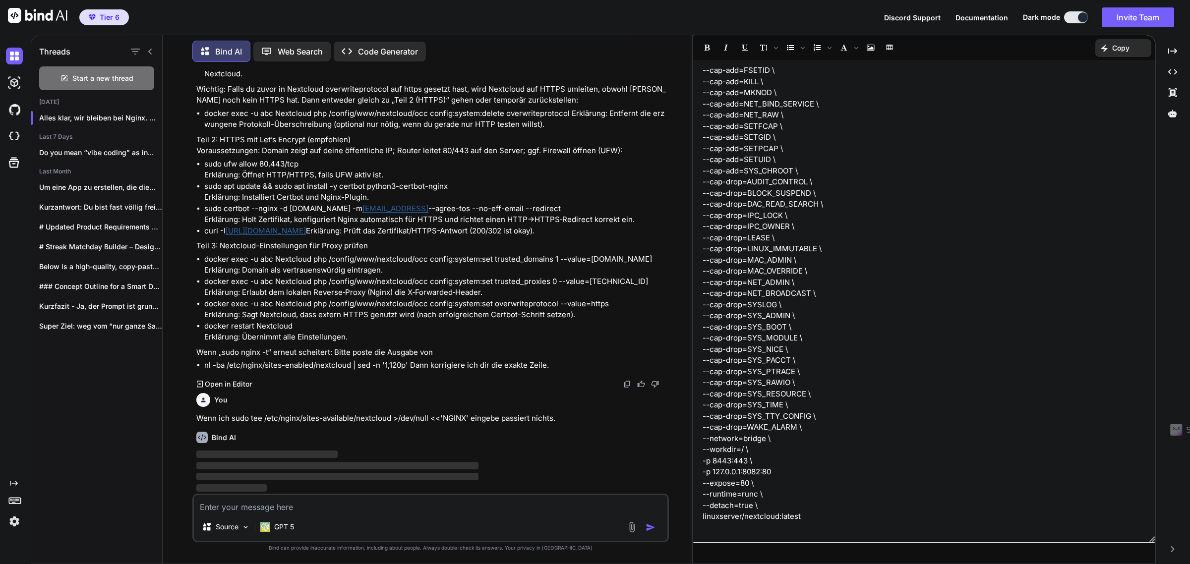
scroll to position [14665, 0]
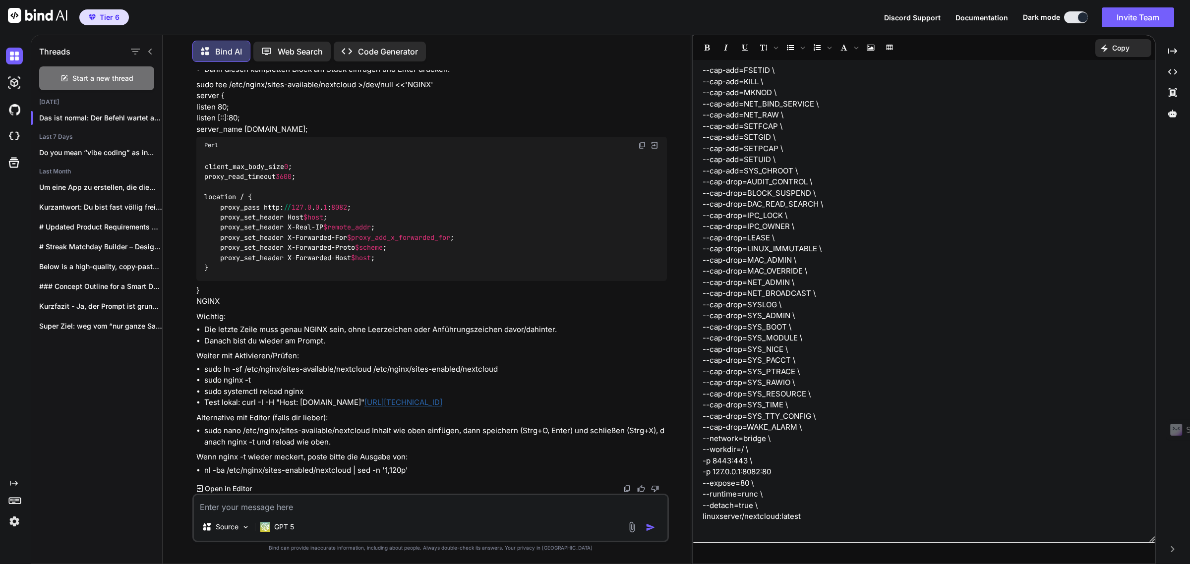
drag, startPoint x: 358, startPoint y: 459, endPoint x: 335, endPoint y: 277, distance: 183.9
click at [358, 36] on p "Das ist normal: Der Befehl wartet auf den Inhalt, bis du ihn mit einer Zeile NG…" at bounding box center [431, 24] width 471 height 22
drag, startPoint x: 195, startPoint y: 273, endPoint x: 351, endPoint y: 317, distance: 162.4
click at [351, 317] on div "You DAs ist mein Ergebnisse. Brauchst du mehr? # root@L16u3WI5fbqr:~# docker ps…" at bounding box center [431, 282] width 475 height 424
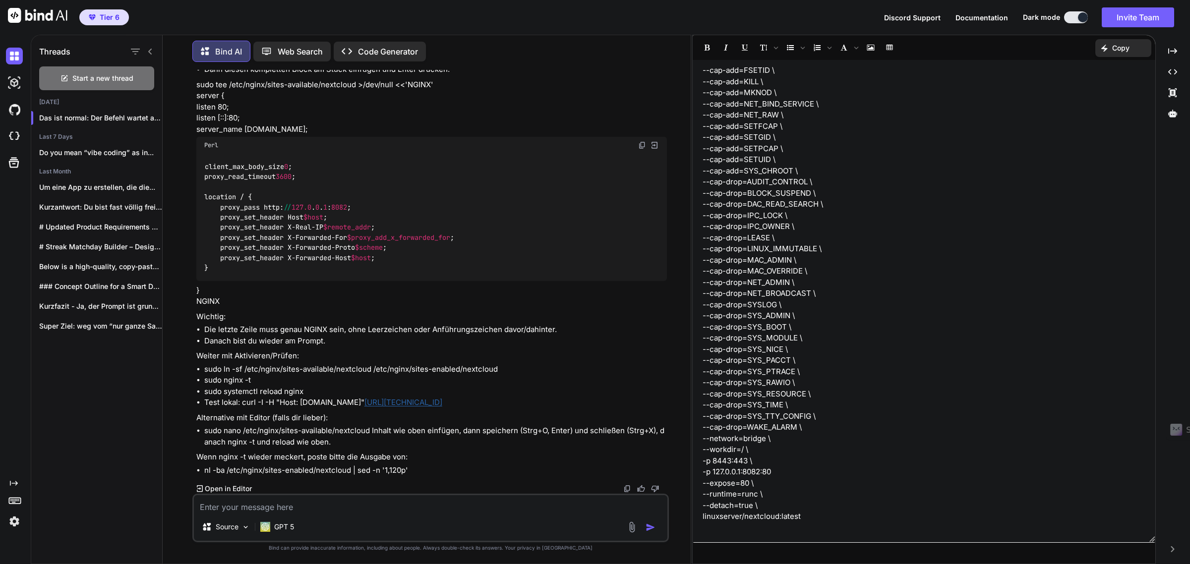
scroll to position [14293, 0]
drag, startPoint x: 237, startPoint y: 321, endPoint x: 203, endPoint y: 162, distance: 163.2
drag, startPoint x: 255, startPoint y: 370, endPoint x: 229, endPoint y: 370, distance: 26.3
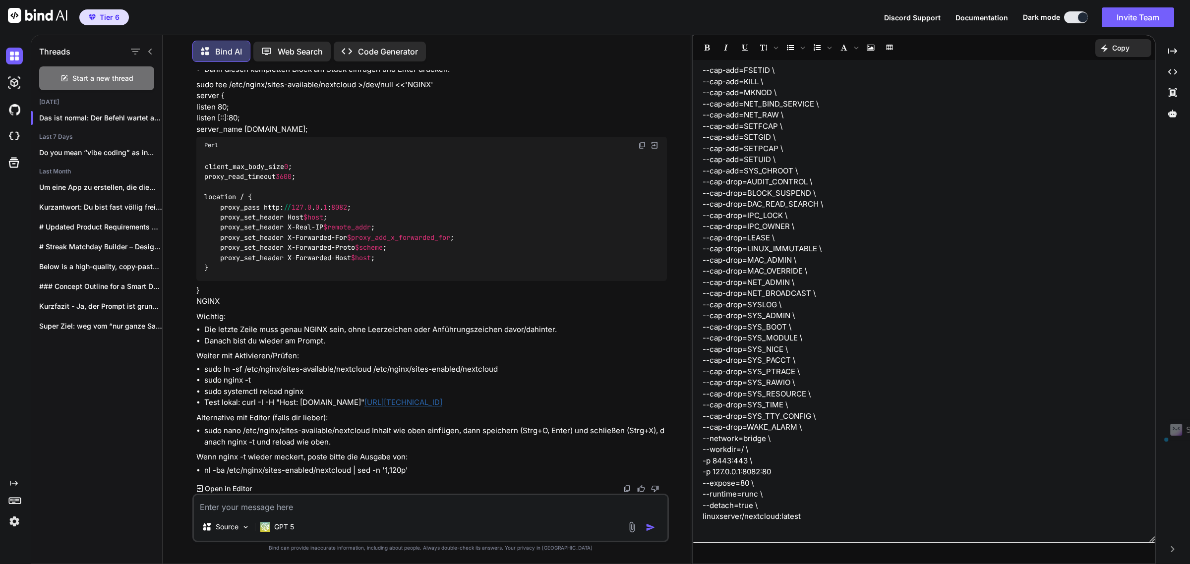
drag, startPoint x: 206, startPoint y: 344, endPoint x: 500, endPoint y: 346, distance: 294.0
drag, startPoint x: 259, startPoint y: 366, endPoint x: 204, endPoint y: 366, distance: 55.0
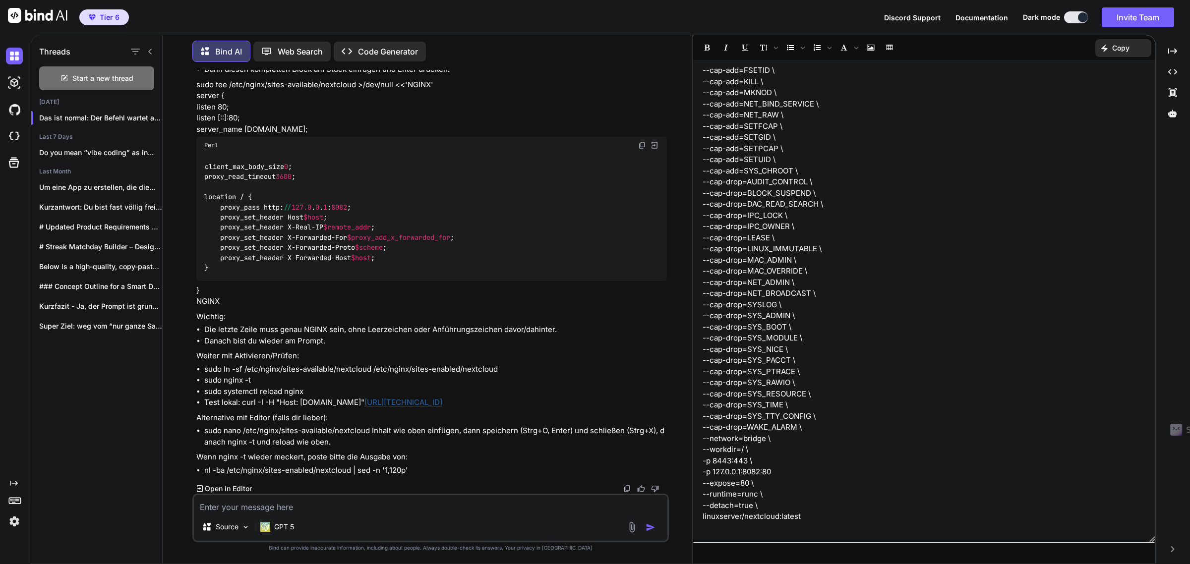
click at [228, 504] on textarea at bounding box center [431, 504] width 474 height 18
paste textarea "[DATE] 22:11:04 [emerg] 36910#36910: unknown directive "sudo" in /etc/nginx/sit…"
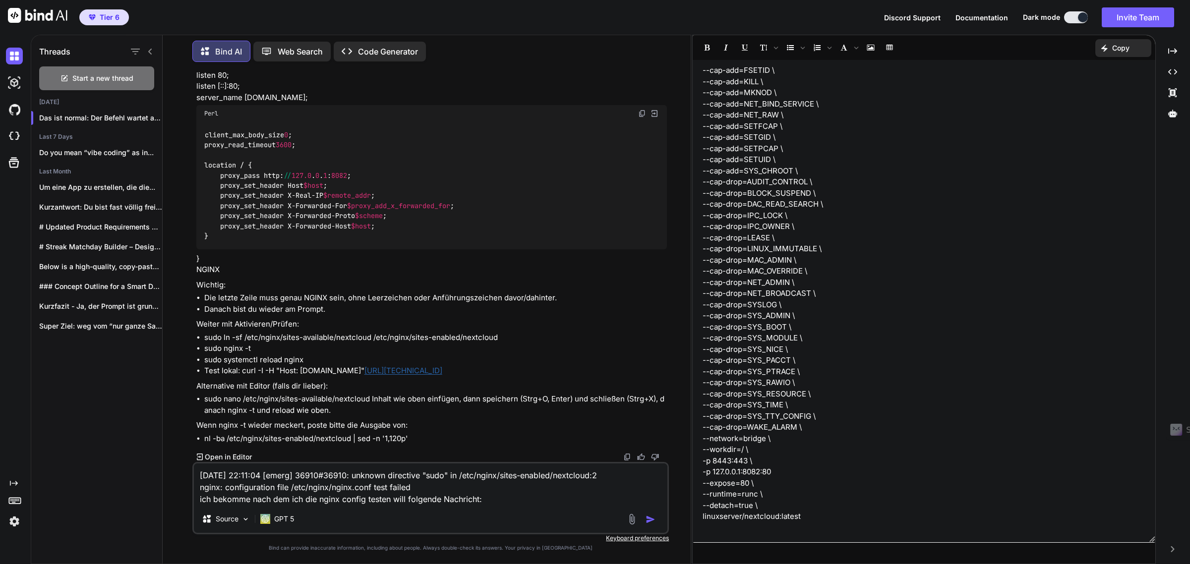
paste textarea "[DATE] 22:11:04 [emerg] 36910#36910: unknown directive "sudo" in /etc/nginx/sit…"
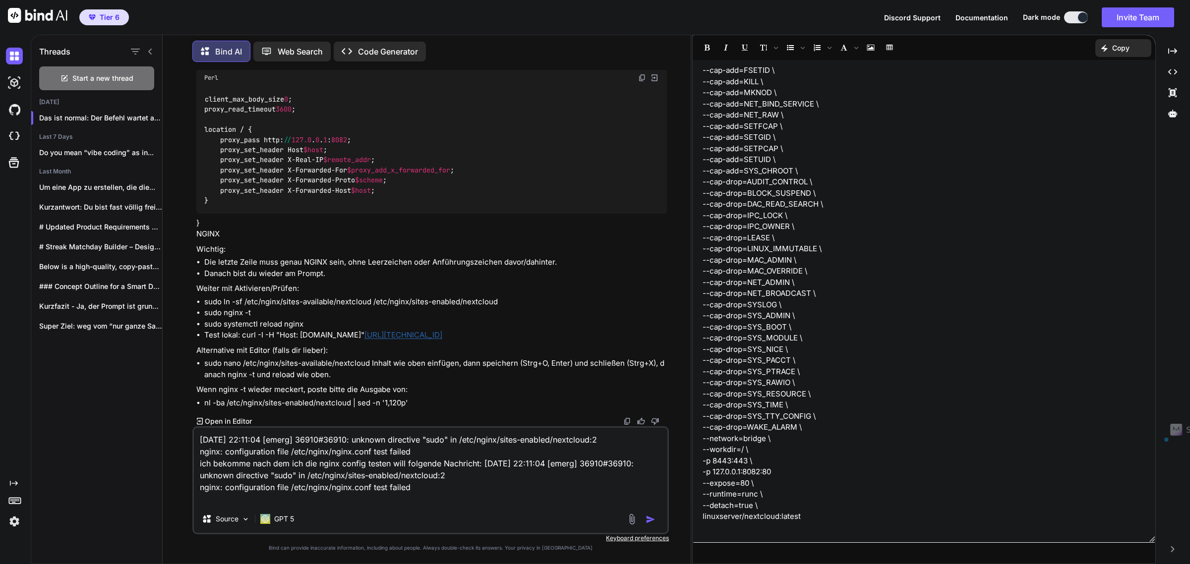
drag, startPoint x: 432, startPoint y: 450, endPoint x: 145, endPoint y: 430, distance: 287.8
click at [145, 430] on div "Threads Start a new thread [DATE] Das ist normal: Der Befehl wartet auf de... L…" at bounding box center [360, 298] width 659 height 531
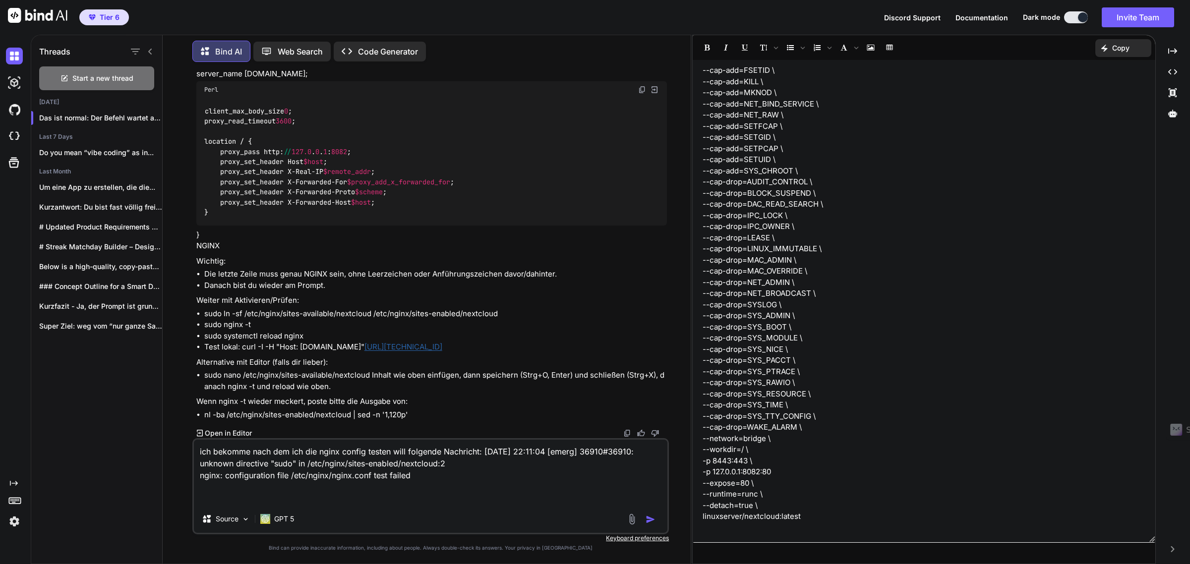
type textarea "ich bekomme nach dem ich die nginx config testen will folgende Nachricht: [DATE…"
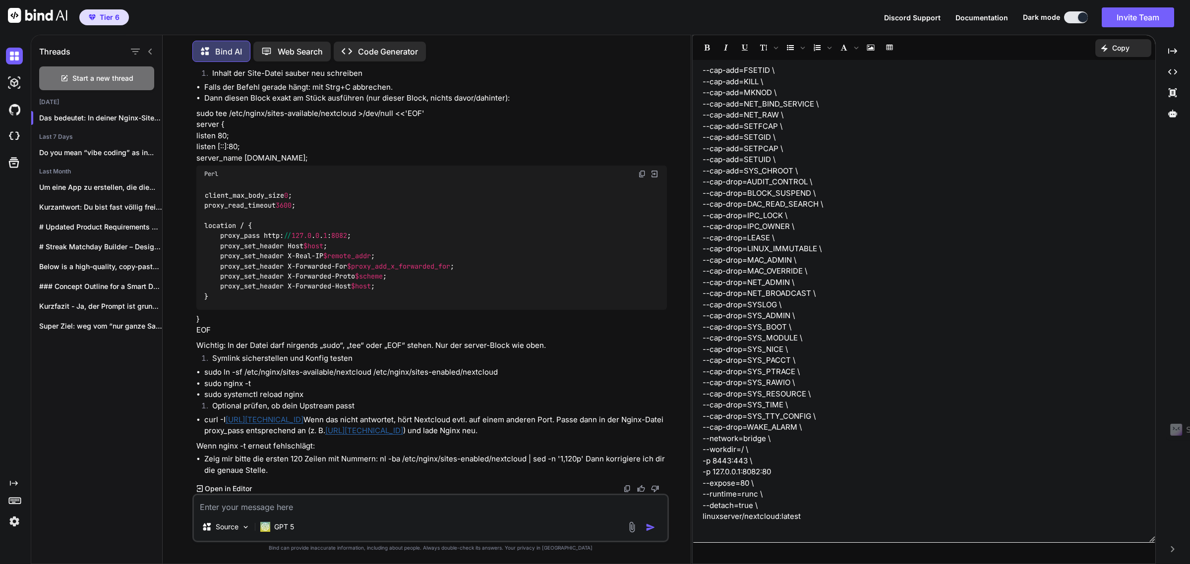
scroll to position [14225, 0]
drag, startPoint x: 318, startPoint y: 321, endPoint x: 405, endPoint y: 328, distance: 87.0
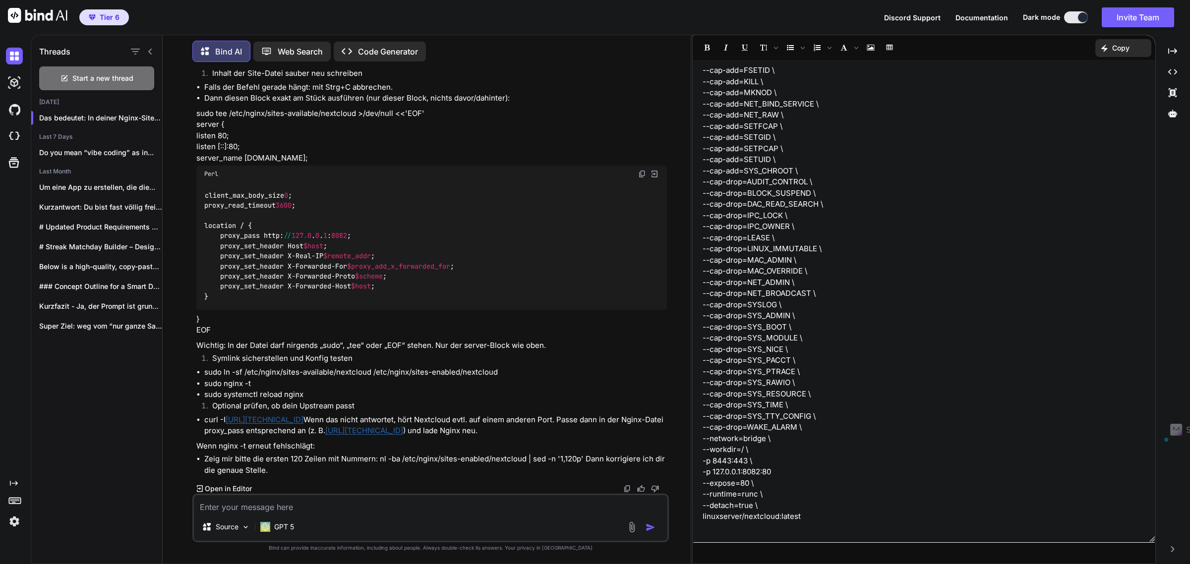
drag, startPoint x: 351, startPoint y: 344, endPoint x: 189, endPoint y: 303, distance: 166.2
click at [189, 303] on div "You DAs ist mein Ergebnisse. Brauchst du mehr? # root@L16u3WI5fbqr:~# docker ps…" at bounding box center [431, 317] width 520 height 494
click at [459, 152] on p "sudo tee /etc/nginx/sites-available/nextcloud >/dev/null <<'EOF' server { liste…" at bounding box center [431, 136] width 471 height 56
drag, startPoint x: 444, startPoint y: 113, endPoint x: 196, endPoint y: 115, distance: 248.4
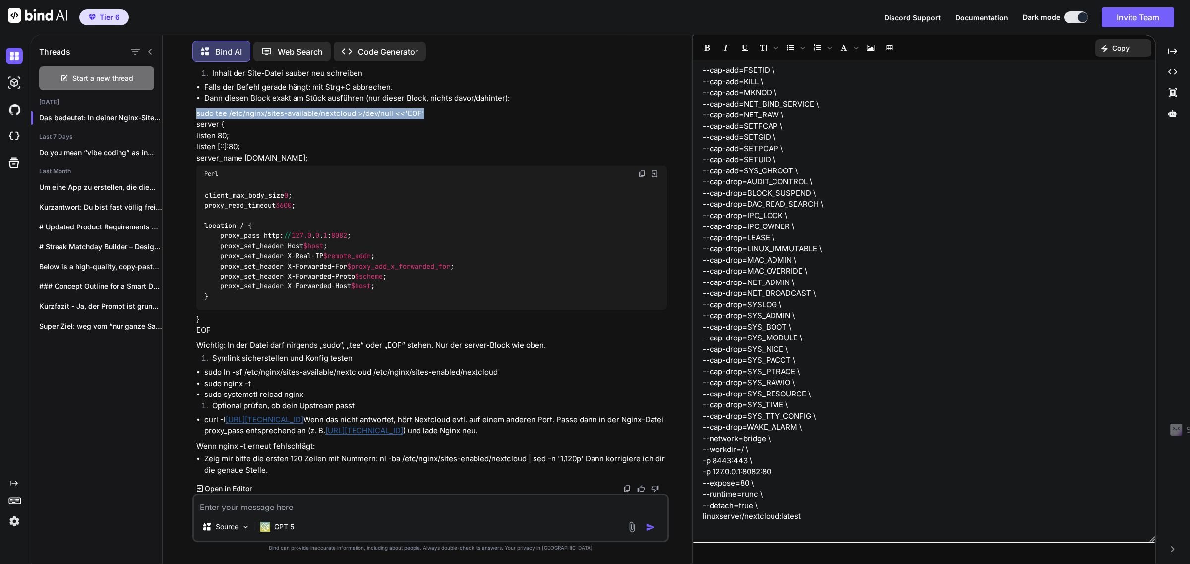
click at [196, 115] on p "sudo tee /etc/nginx/sites-available/nextcloud >/dev/null <<'EOF' server { liste…" at bounding box center [431, 136] width 471 height 56
click at [272, 510] on textarea at bounding box center [431, 504] width 474 height 18
type textarea "n"
type textarea "Wie kann ich für nginx eine grafische benutzeroberfläche installieren?"
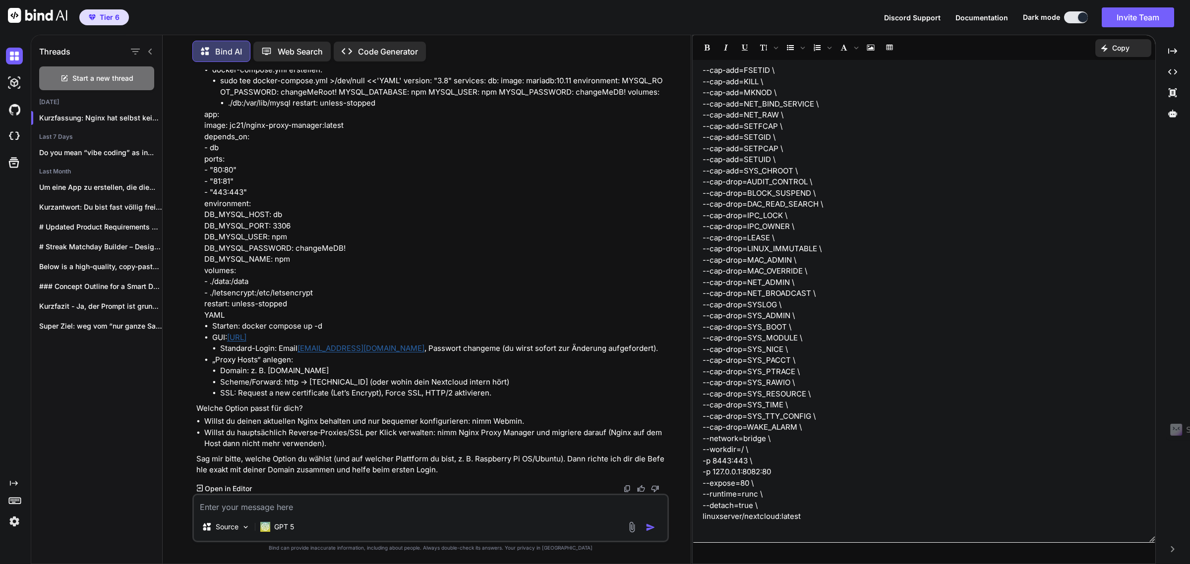
scroll to position [15867, 0]
drag, startPoint x: 213, startPoint y: 380, endPoint x: 395, endPoint y: 382, distance: 182.0
drag, startPoint x: 226, startPoint y: 395, endPoint x: 222, endPoint y: 403, distance: 8.9
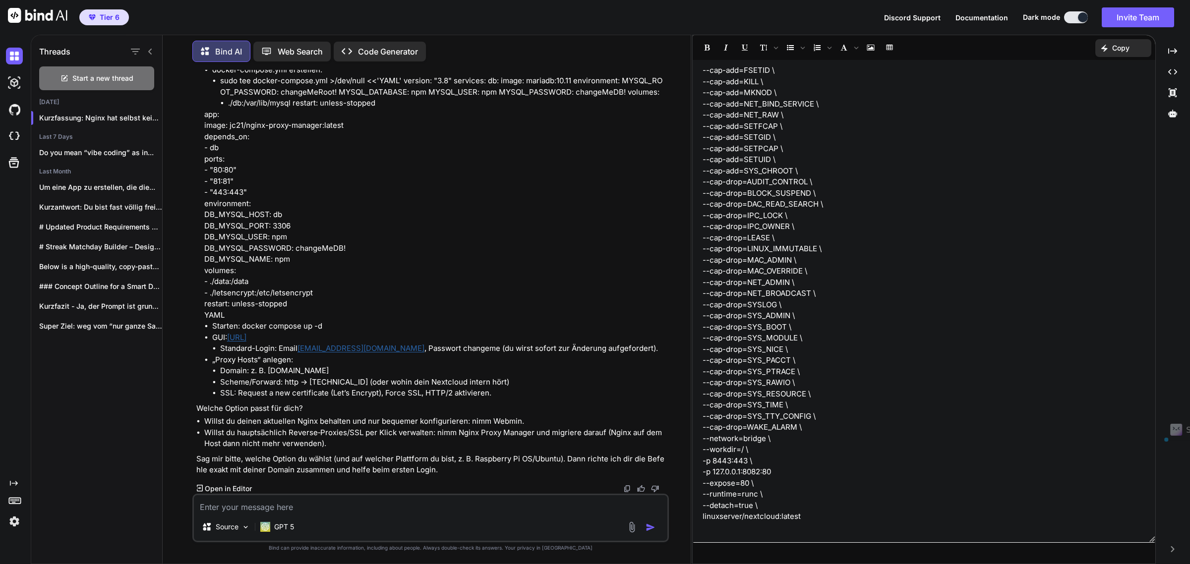
drag, startPoint x: 212, startPoint y: 393, endPoint x: 625, endPoint y: 393, distance: 413.0
drag, startPoint x: 212, startPoint y: 402, endPoint x: 348, endPoint y: 413, distance: 135.8
drag, startPoint x: 281, startPoint y: 425, endPoint x: 214, endPoint y: 427, distance: 67.0
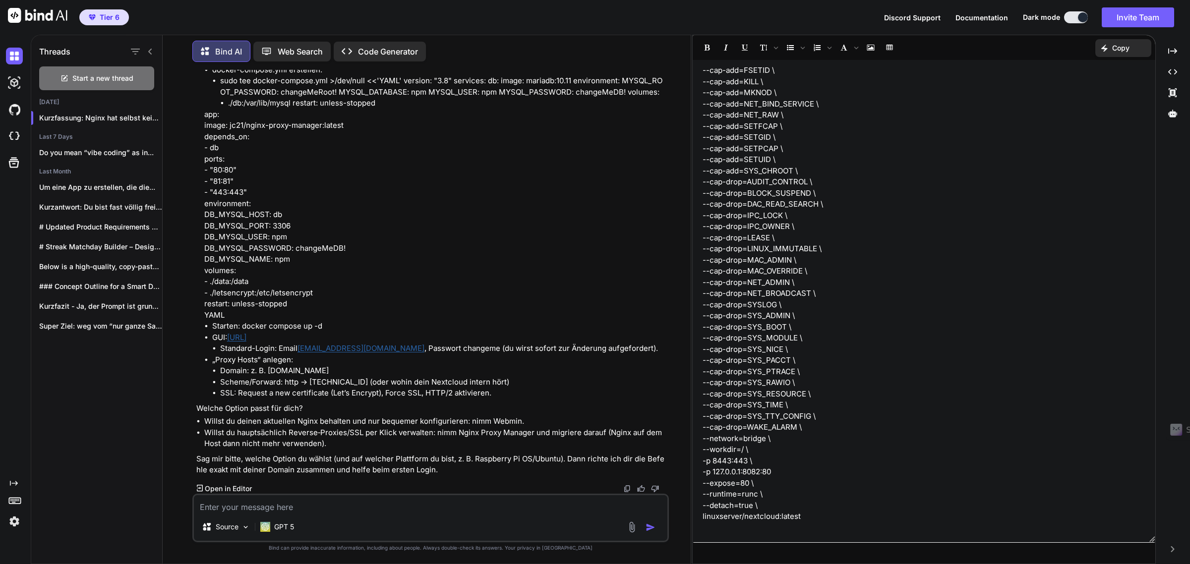
drag, startPoint x: 213, startPoint y: 424, endPoint x: 374, endPoint y: 429, distance: 161.2
drag, startPoint x: 338, startPoint y: 382, endPoint x: 239, endPoint y: 383, distance: 99.2
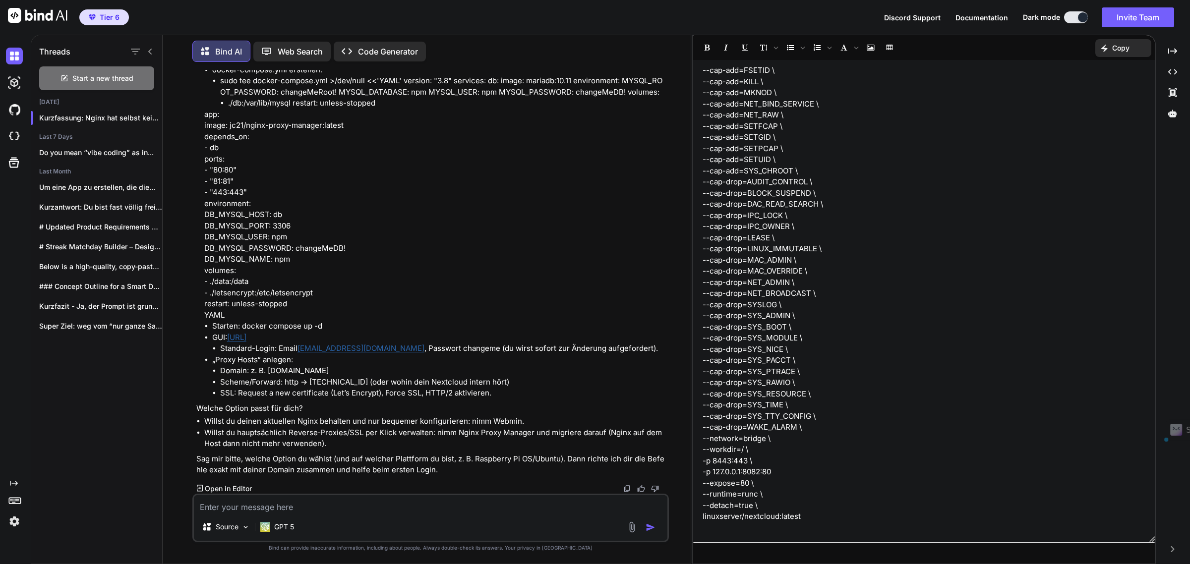
drag, startPoint x: 378, startPoint y: 376, endPoint x: 284, endPoint y: 370, distance: 94.9
drag, startPoint x: 214, startPoint y: 300, endPoint x: 380, endPoint y: 304, distance: 166.1
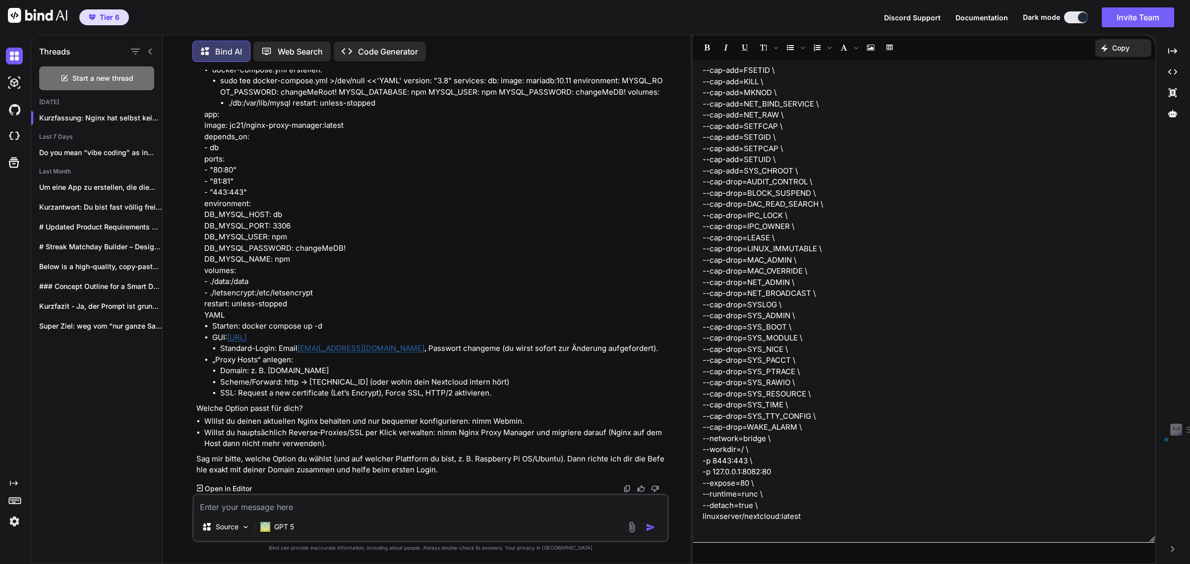
click at [227, 507] on textarea at bounding box center [431, 504] width 474 height 18
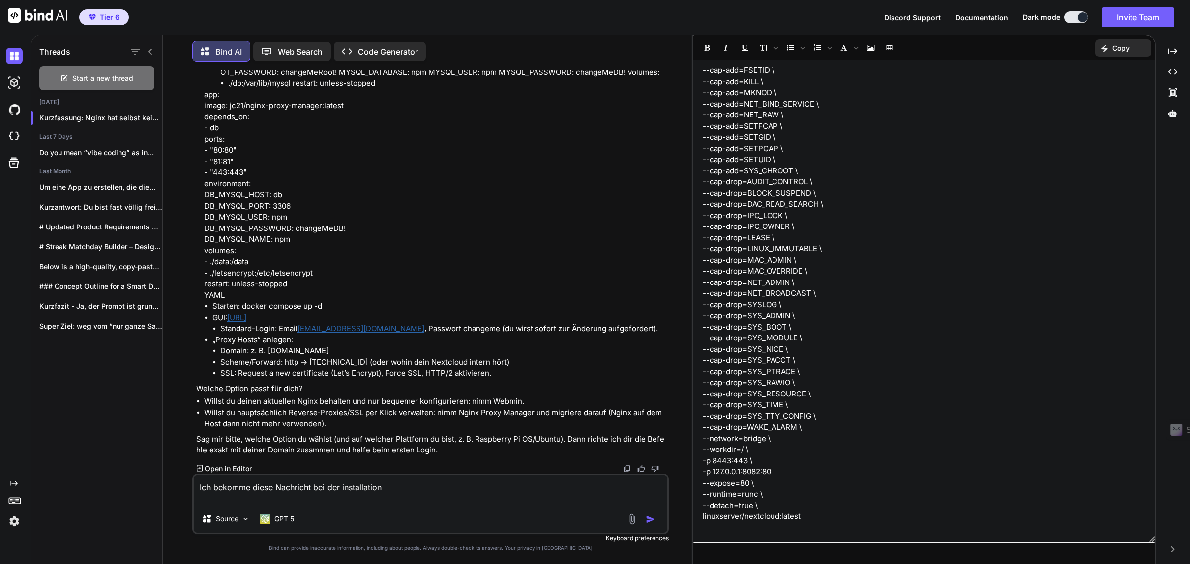
paste textarea "W: GPG error: [URL][DOMAIN_NAME] sarge Release: The following signatures were i…"
type textarea "Ich bekomme diese Nachricht bei der installation W: GPG error: [URL][DOMAIN_NAM…"
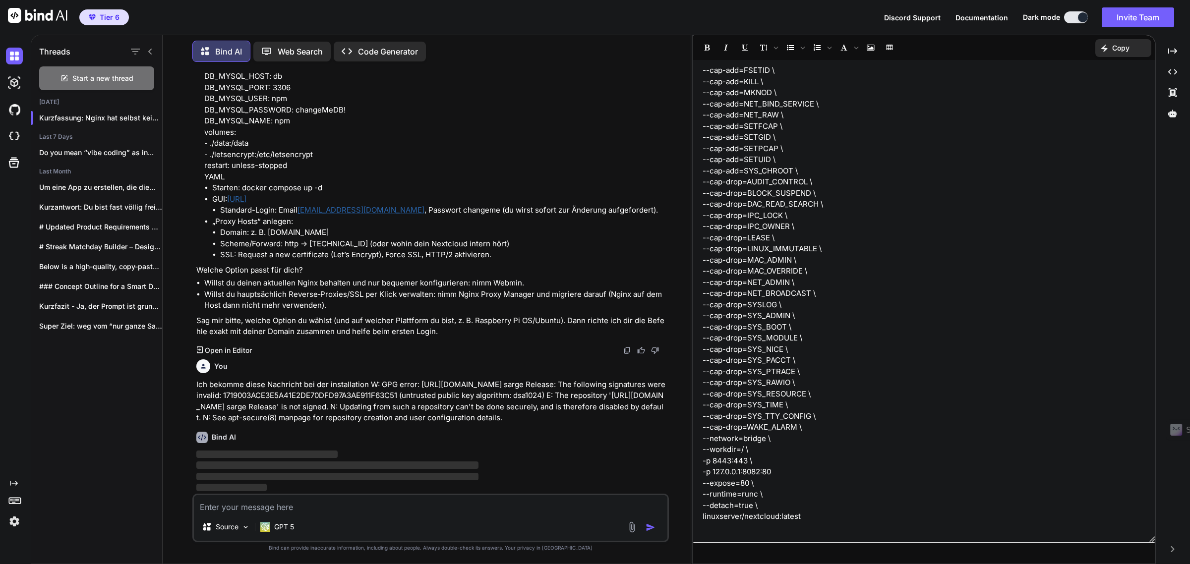
scroll to position [16534, 0]
drag, startPoint x: 206, startPoint y: 308, endPoint x: 342, endPoint y: 309, distance: 136.4
click at [342, 315] on p "Sag mir bitte, welche Option du wählst (und auf welcher Plattform du bist, z. B…" at bounding box center [431, 326] width 471 height 22
drag, startPoint x: 204, startPoint y: 269, endPoint x: 503, endPoint y: 266, distance: 299.5
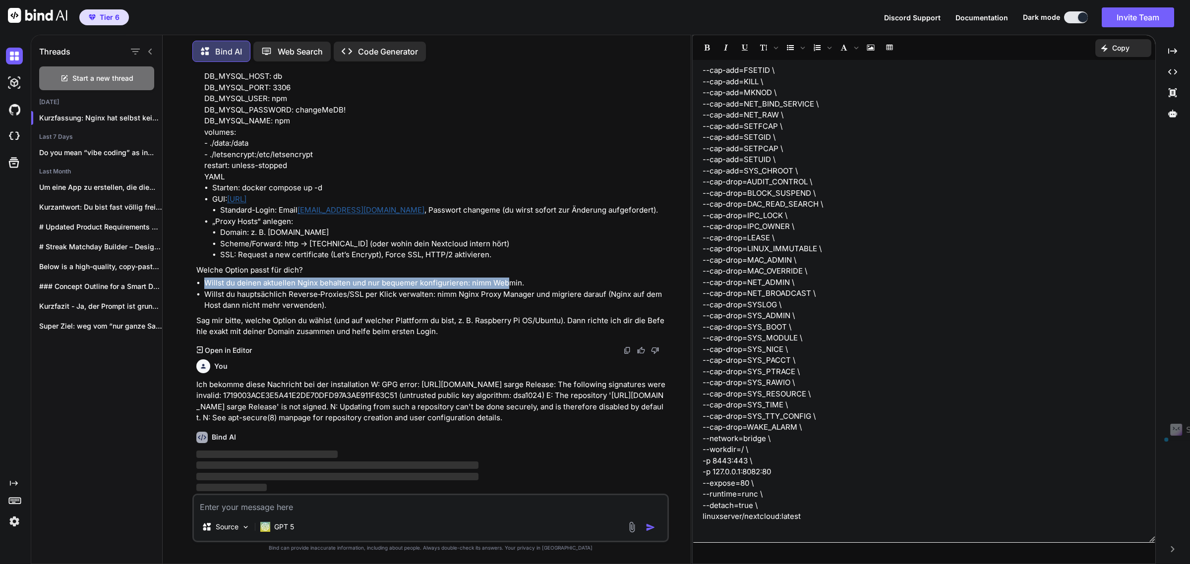
click at [503, 278] on li "Willst du deinen aktuellen Nginx behalten und nur bequemer konfigurieren: nimm …" at bounding box center [435, 283] width 463 height 11
click at [245, 511] on textarea at bounding box center [431, 504] width 474 height 18
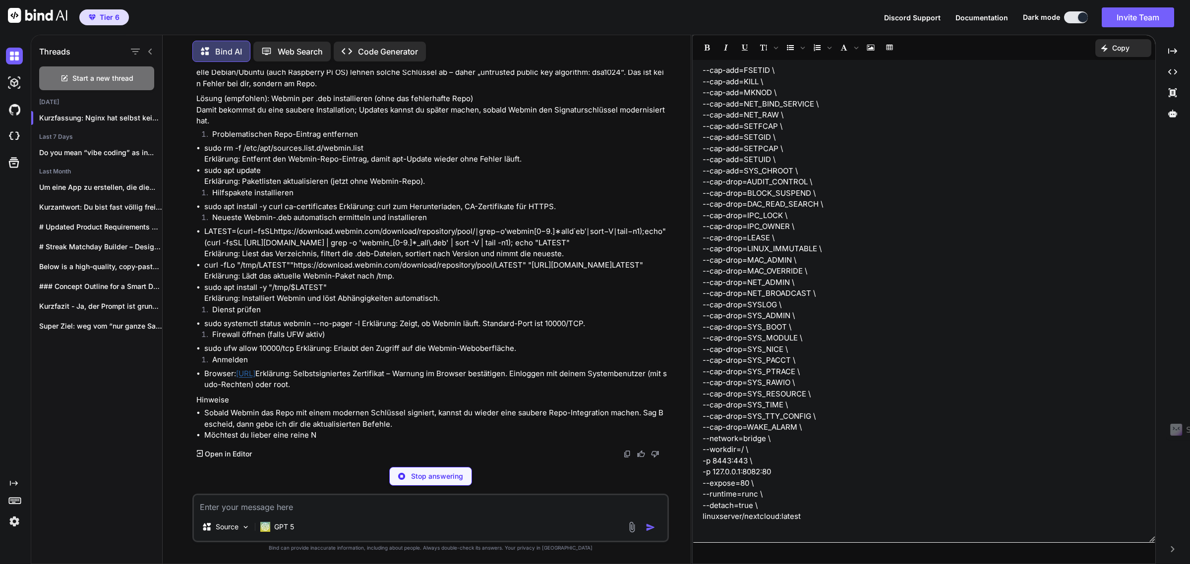
scroll to position [16714, 0]
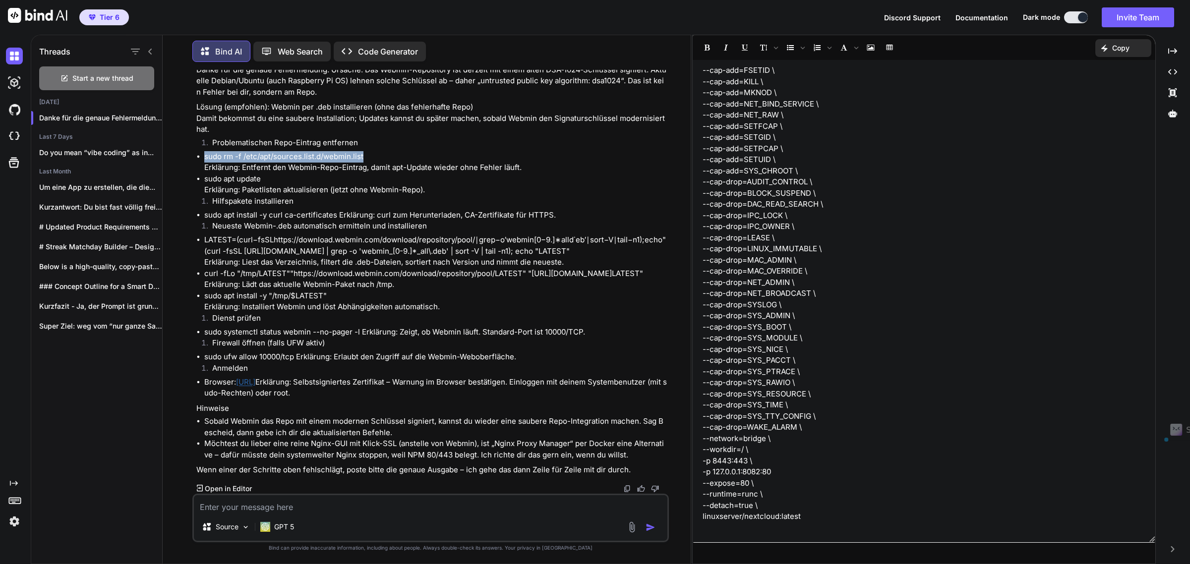
drag, startPoint x: 204, startPoint y: 361, endPoint x: 364, endPoint y: 363, distance: 160.2
click at [364, 174] on p "sudo rm -f /etc/apt/sources.list.d/webmin.list Erklärung: Entfernt den Webmin-R…" at bounding box center [435, 162] width 463 height 22
drag, startPoint x: 204, startPoint y: 383, endPoint x: 264, endPoint y: 385, distance: 59.5
click at [264, 196] on p "sudo apt update Erklärung: Paketlisten aktualisieren (jetzt ohne Webmin-Repo)." at bounding box center [435, 185] width 463 height 22
drag, startPoint x: 206, startPoint y: 419, endPoint x: 334, endPoint y: 416, distance: 128.0
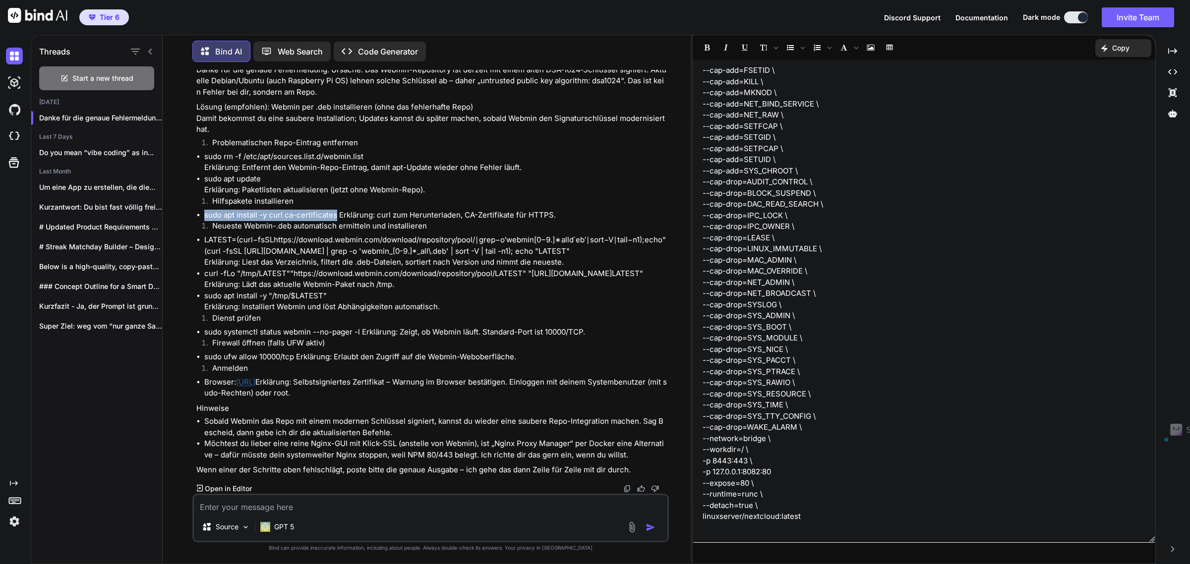
click at [334, 221] on li "sudo apt install -y curl ca-certificates Erklärung: curl zum Herunterladen, CA-…" at bounding box center [435, 215] width 463 height 11
click at [219, 268] on p "LATEST= ( c u r l − f s S L h t t p s : / / d o w n l o a d . w e b m i n . c o…" at bounding box center [435, 252] width 463 height 34
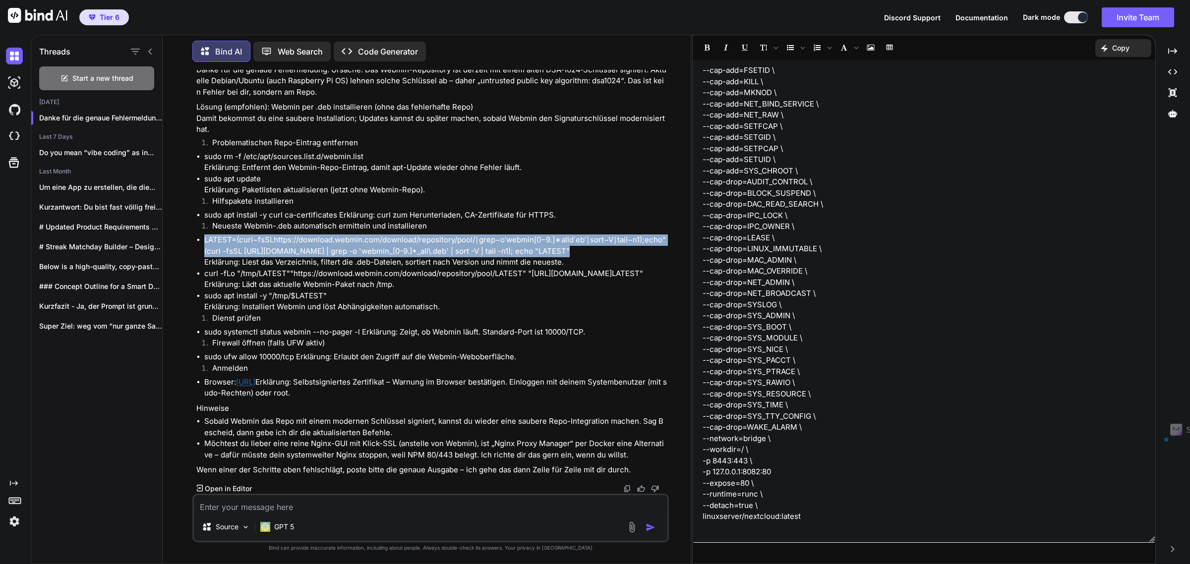
drag, startPoint x: 218, startPoint y: 404, endPoint x: 204, endPoint y: 385, distance: 24.1
click at [204, 268] on p "LATEST= ( c u r l − f s S L h t t p s : / / d o w n l o a d . w e b m i n . c o…" at bounding box center [435, 252] width 463 height 34
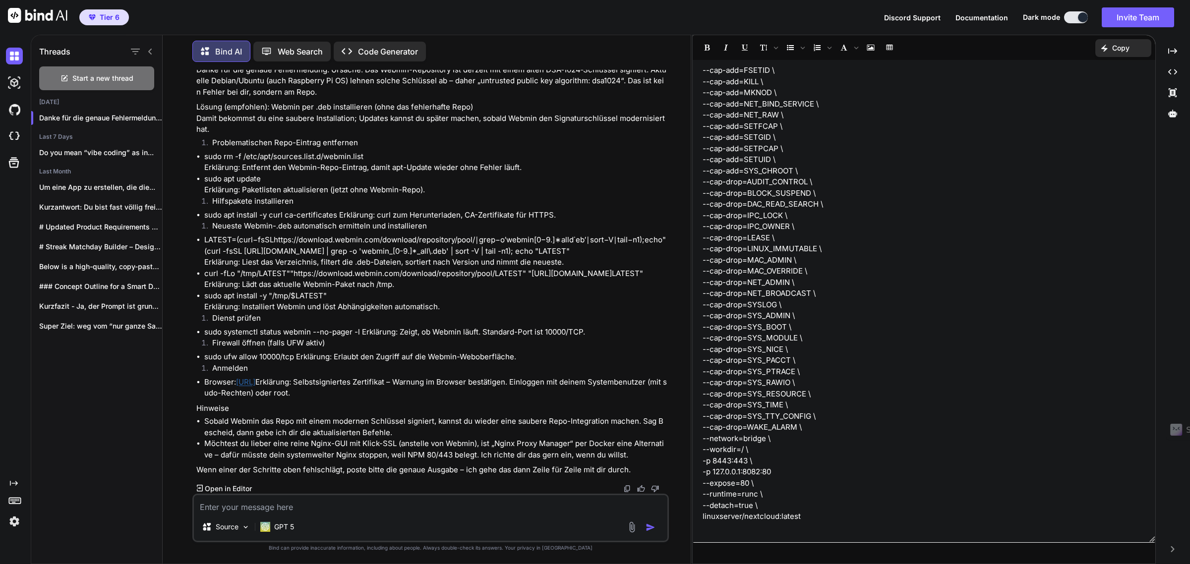
click at [827, 514] on p "--expose=80 \ --runtime=runc \ --detach=true \ linuxserver/nextcloud:latest" at bounding box center [924, 506] width 443 height 56
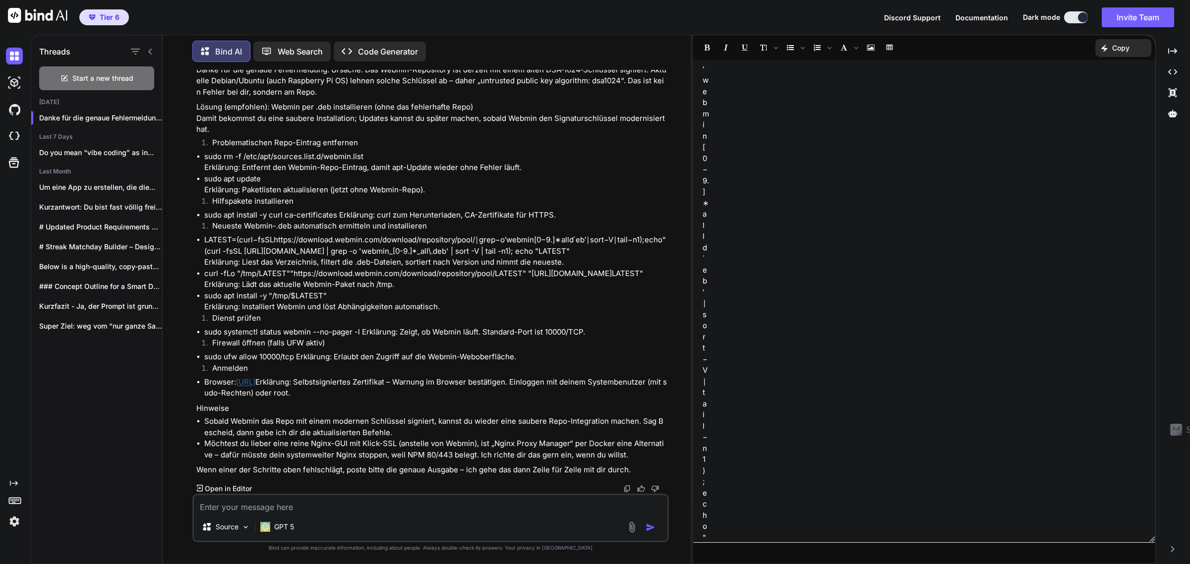
scroll to position [1466, 0]
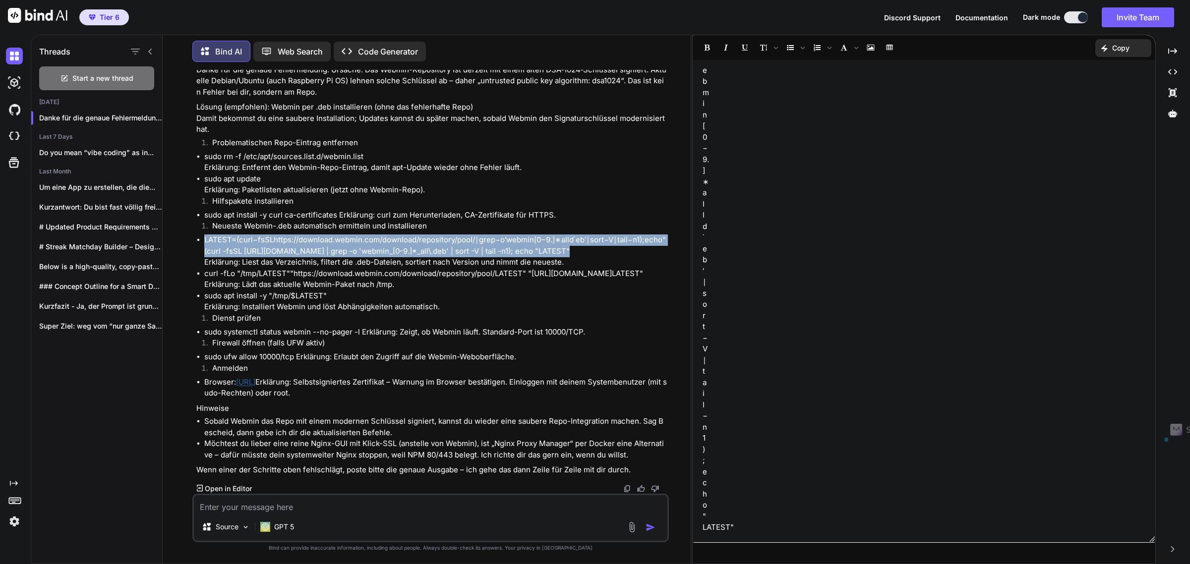
drag, startPoint x: 232, startPoint y: 403, endPoint x: 199, endPoint y: 387, distance: 36.1
click at [199, 313] on ul "LATEST= ( c u r l − f s S L h t t p s : / / d o w n l o a d . w e b m i n . c o…" at bounding box center [431, 274] width 471 height 78
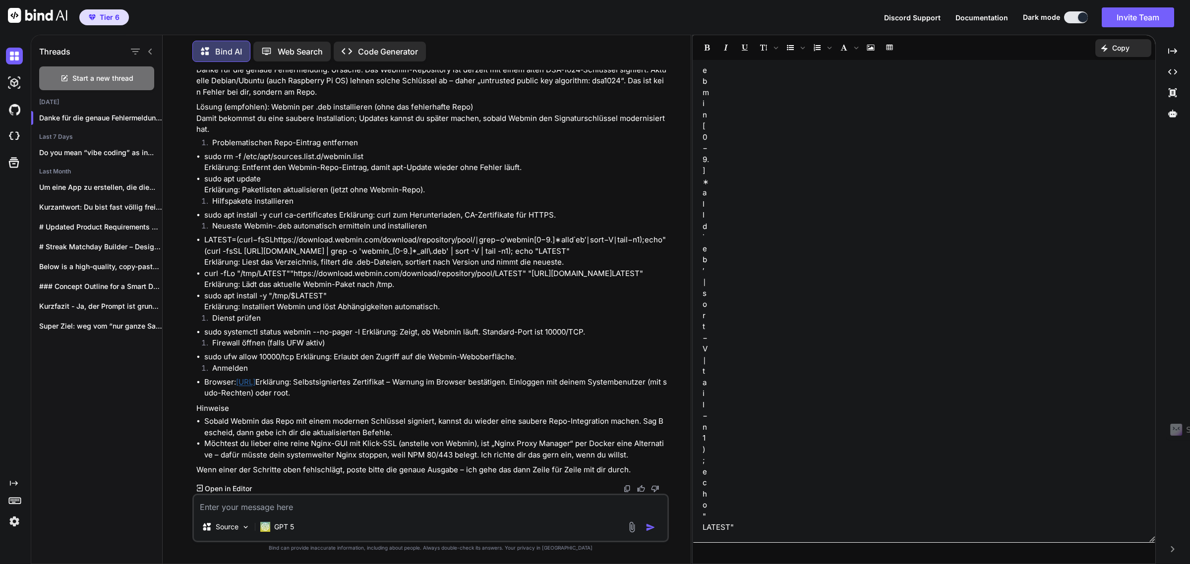
paste textarea "LATEST= ( c u r l − f s S L h t t p s : / / d o w n l o a d . w e b m i n . c o…"
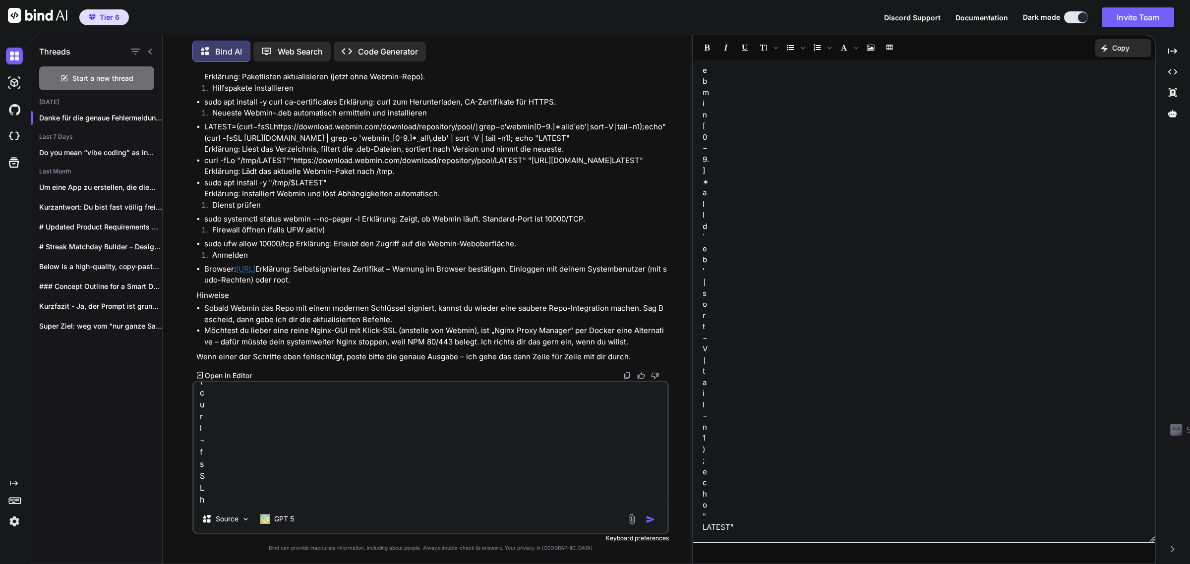
scroll to position [0, 0]
click at [197, 397] on textarea "LATEST= ( c u r l − f s S L h t t p s : / / d o w n l o a d . w e b m i n . c o…" at bounding box center [431, 443] width 474 height 123
type textarea "Kannst du das ins Bash format bringen - so nimmt er es nicht an: LATEST= ( c u …"
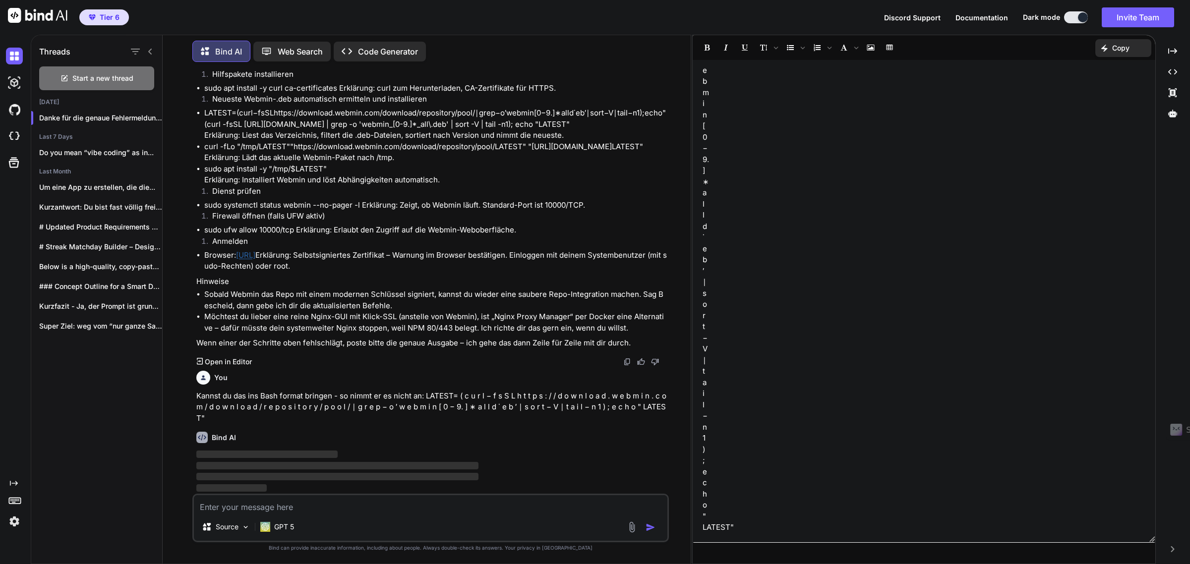
scroll to position [17057, 0]
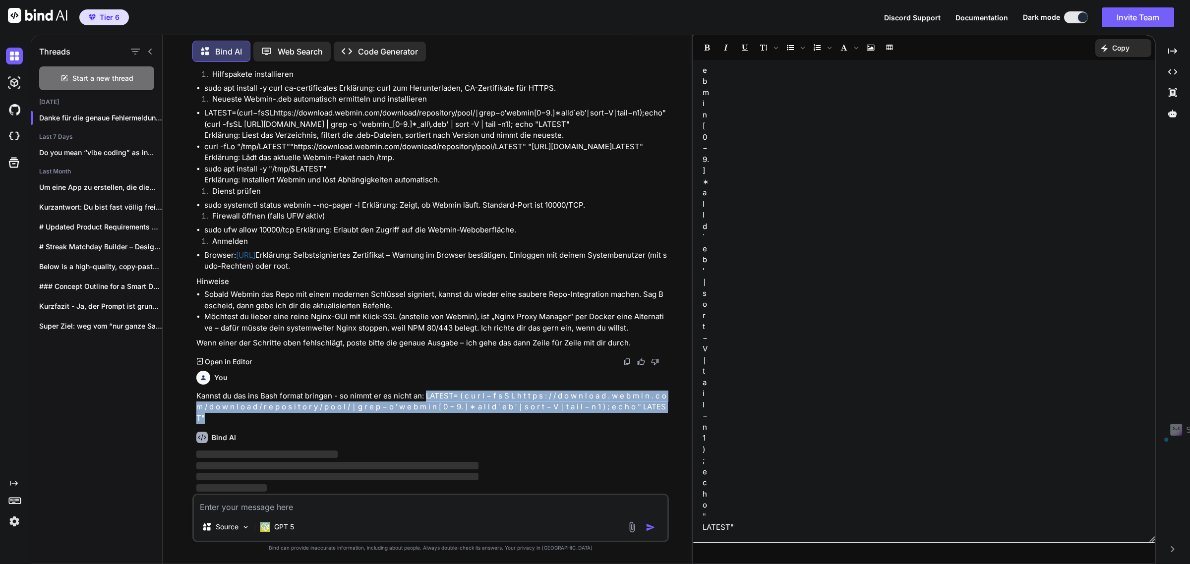
drag, startPoint x: 424, startPoint y: 395, endPoint x: 229, endPoint y: 420, distance: 197.0
click at [229, 420] on p "Kannst du das ins Bash format bringen - so nimmt er es nicht an: LATEST= ( c u …" at bounding box center [431, 408] width 471 height 34
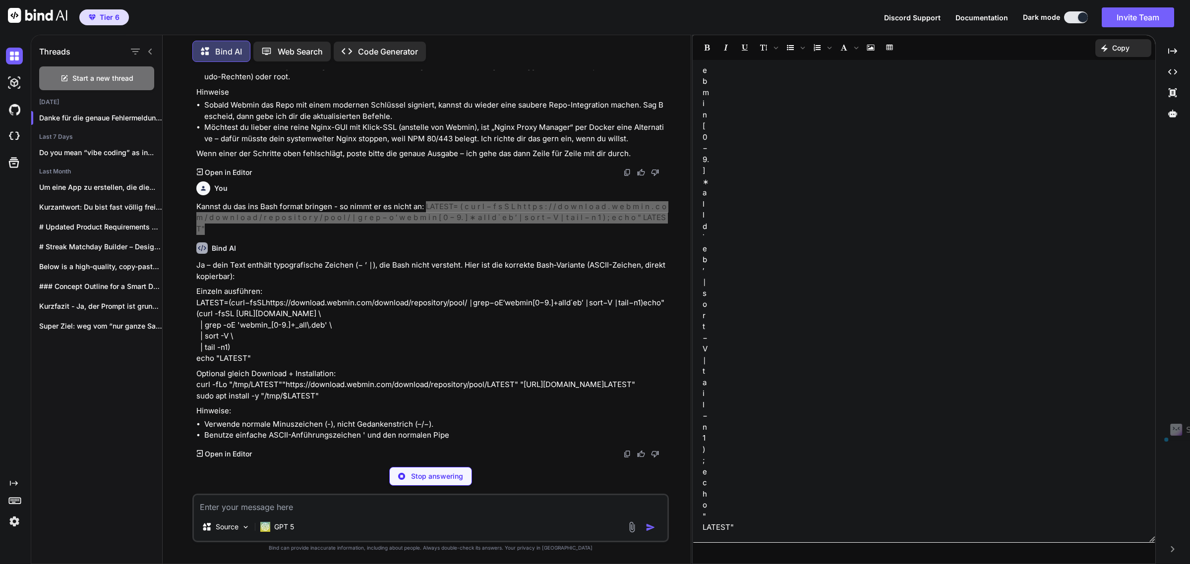
scroll to position [17178, 0]
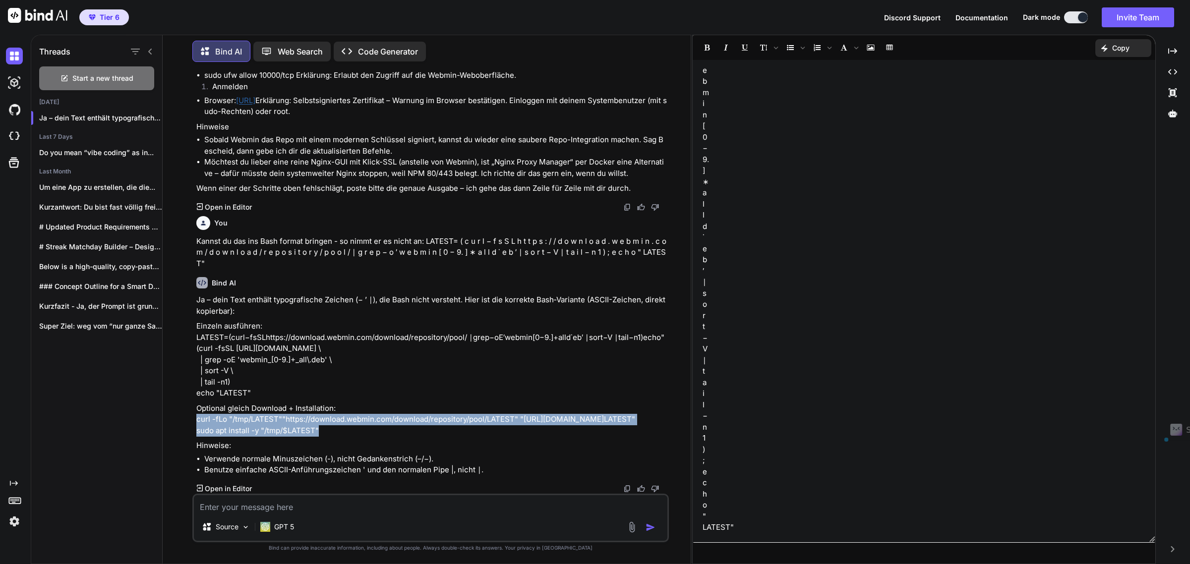
drag, startPoint x: 329, startPoint y: 428, endPoint x: 197, endPoint y: 424, distance: 131.9
click at [197, 424] on p "Optional gleich Download + Installation: curl -fLo "/tmp/ L A T E S T " " h t t…" at bounding box center [431, 420] width 471 height 34
click at [239, 446] on p "Hinweise:" at bounding box center [431, 445] width 471 height 11
drag, startPoint x: 331, startPoint y: 428, endPoint x: 189, endPoint y: 424, distance: 141.9
click at [189, 424] on div "You DAs ist mein Ergebnisse. Brauchst du mehr? # root@L16u3WI5fbqr:~# docker ps…" at bounding box center [431, 317] width 520 height 494
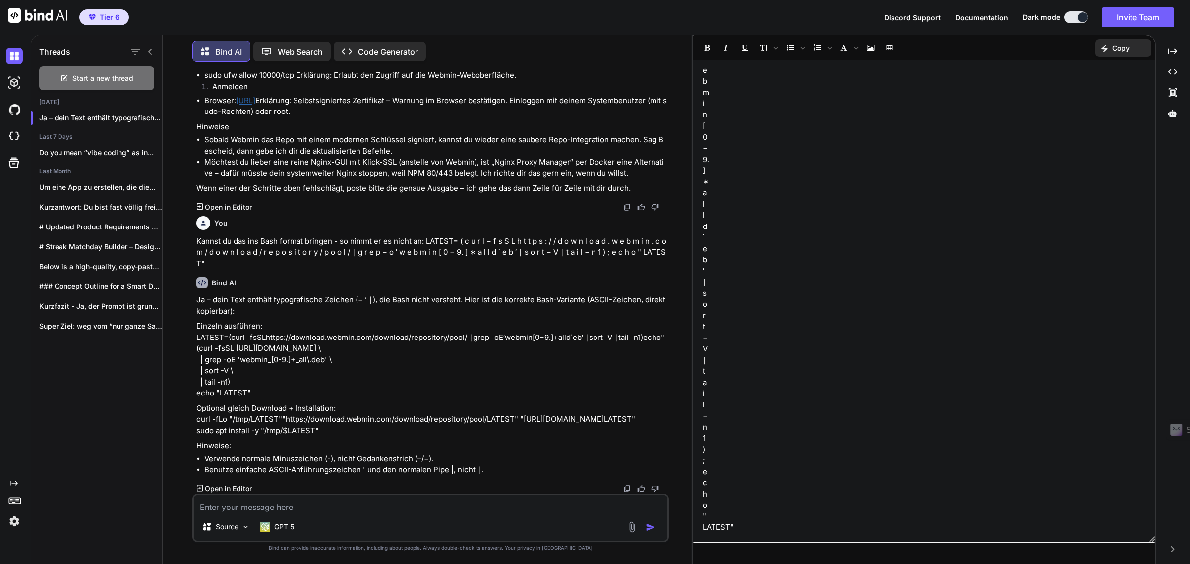
click at [279, 361] on p "Einzeln ausführen: LATEST= ( c u r l − f s S L h t t p s : / / d o w n l o a d …" at bounding box center [431, 360] width 471 height 78
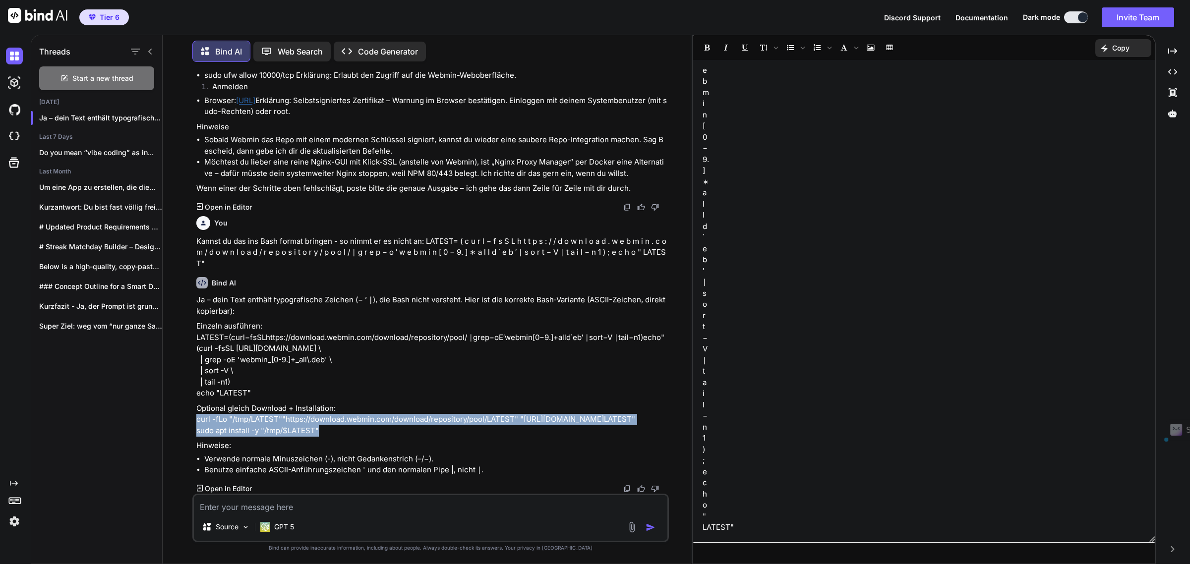
drag, startPoint x: 324, startPoint y: 430, endPoint x: 191, endPoint y: 418, distance: 132.9
click at [191, 418] on div "You DAs ist mein Ergebnisse. Brauchst du mehr? # root@L16u3WI5fbqr:~# docker ps…" at bounding box center [431, 317] width 520 height 494
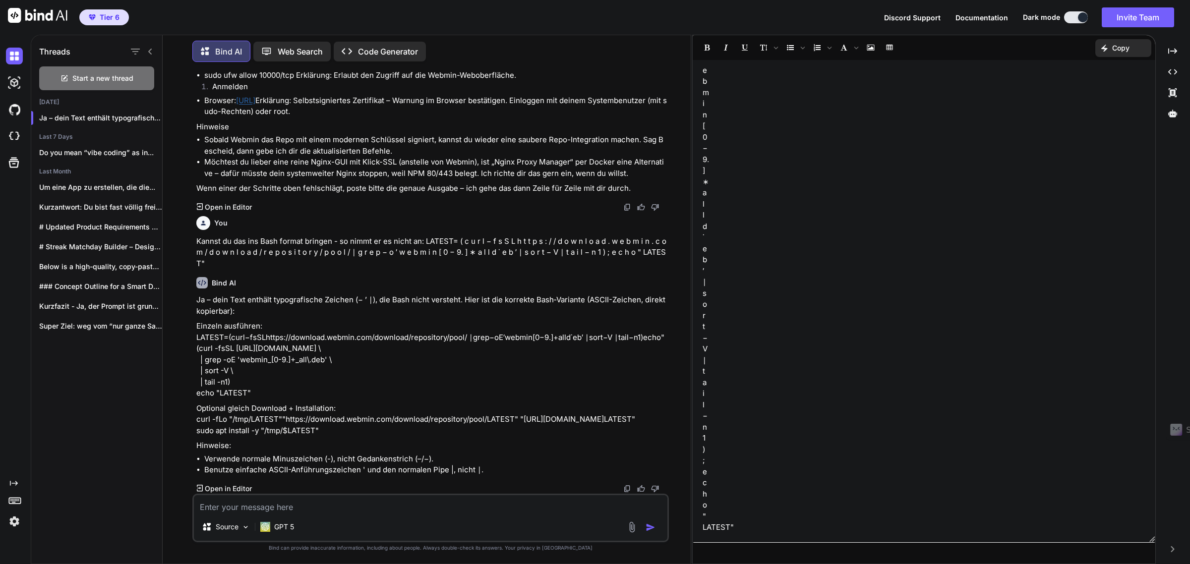
click at [246, 511] on textarea at bounding box center [431, 504] width 474 height 18
paste textarea "curl -fLo "/tmp/ L A T E S T " " h t t p s : / / d o w n l o a d . w e b m i n …"
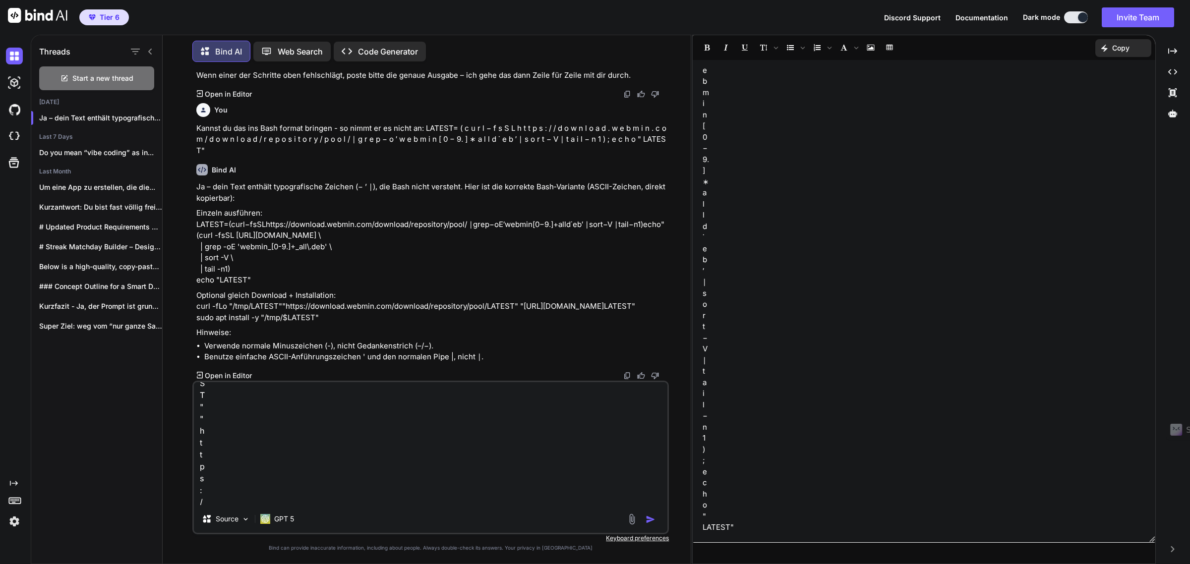
scroll to position [0, 0]
type textarea "Wenn ich das eingebe: curl -fLo "/tmp/ L A T E S T " " h t t p s : / / d o w n …"
click at [258, 430] on textarea "Wenn ich das eingebe: curl -fLo "/tmp/ L A T E S T " " h t t p s : / / d o w n …" at bounding box center [431, 443] width 474 height 123
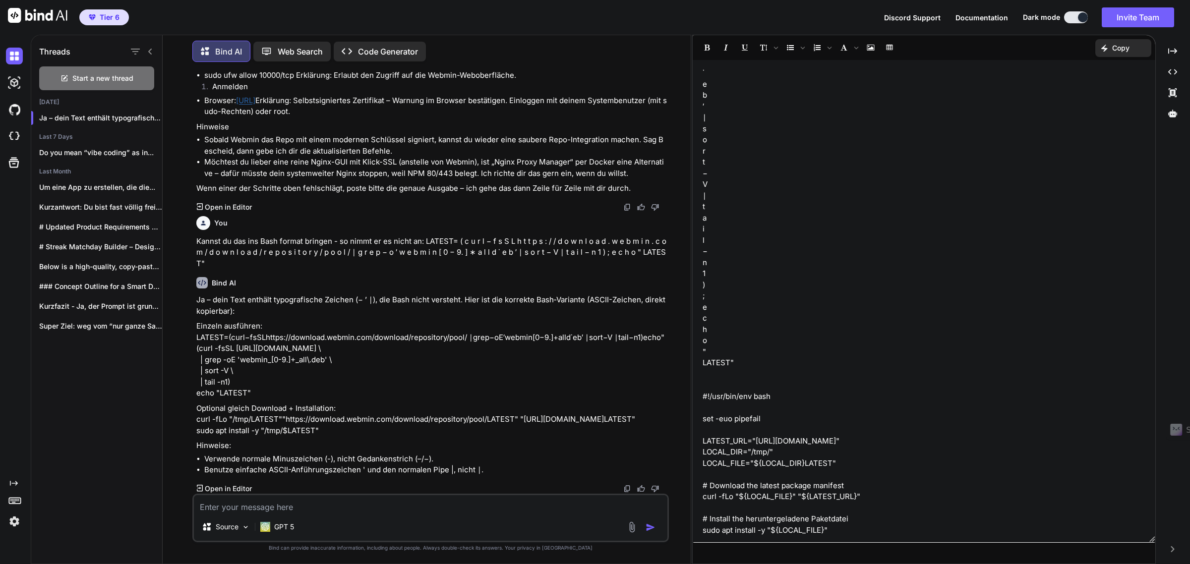
scroll to position [1633, 0]
drag, startPoint x: 765, startPoint y: 415, endPoint x: 694, endPoint y: 419, distance: 70.5
click at [694, 419] on div "-p 127.0.0.1:8081:80 docker run --name=Nextcloud \ --hostname=24f11c561cfb \ --…" at bounding box center [924, 301] width 463 height 473
drag, startPoint x: 860, startPoint y: 461, endPoint x: 699, endPoint y: 441, distance: 162.4
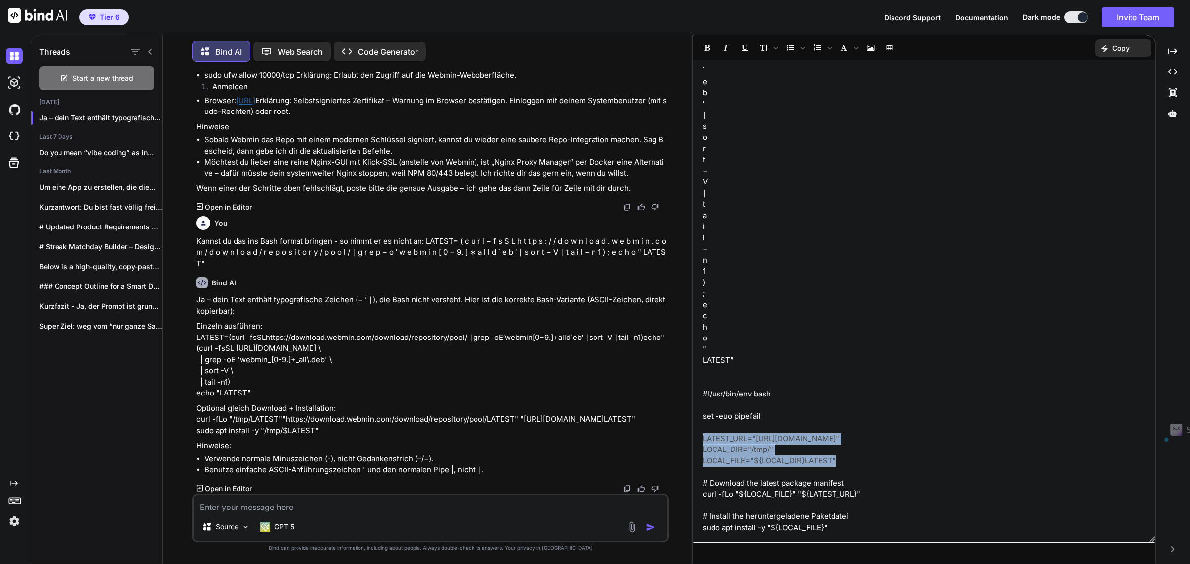
click at [699, 441] on div "-p 127.0.0.1:8081:80 docker run --name=Nextcloud \ --hostname=24f11c561cfb \ --…" at bounding box center [924, 301] width 463 height 473
drag, startPoint x: 810, startPoint y: 459, endPoint x: 849, endPoint y: 460, distance: 39.7
drag, startPoint x: 849, startPoint y: 459, endPoint x: 690, endPoint y: 436, distance: 160.7
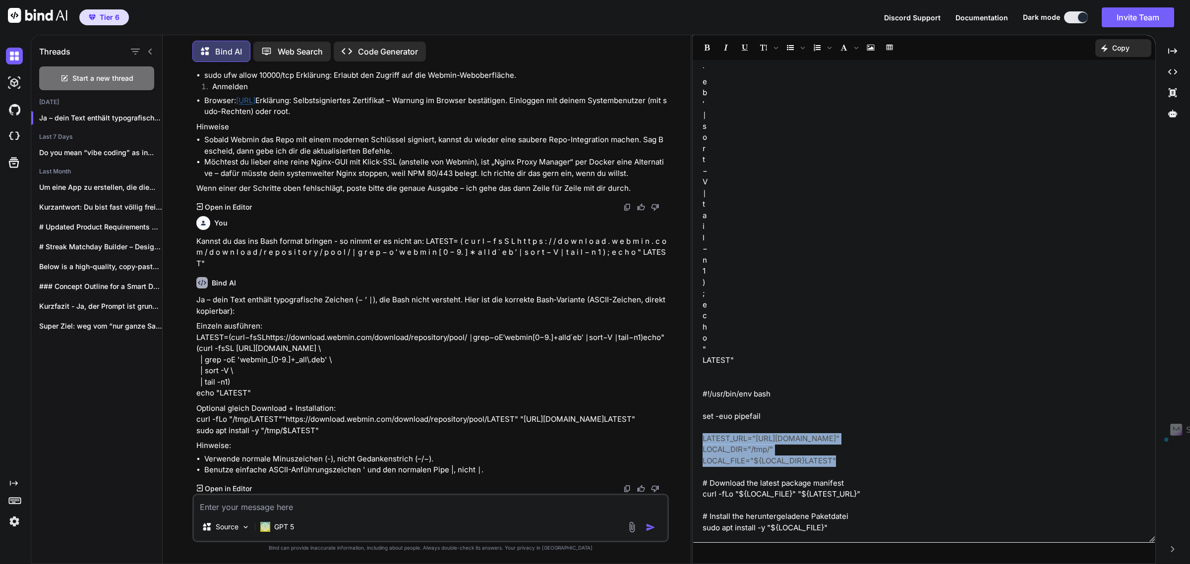
click at [690, 436] on div "Threads Start a new thread [DATE] Ja – dein Text enthält typografische Zei... L…" at bounding box center [610, 300] width 1159 height 530
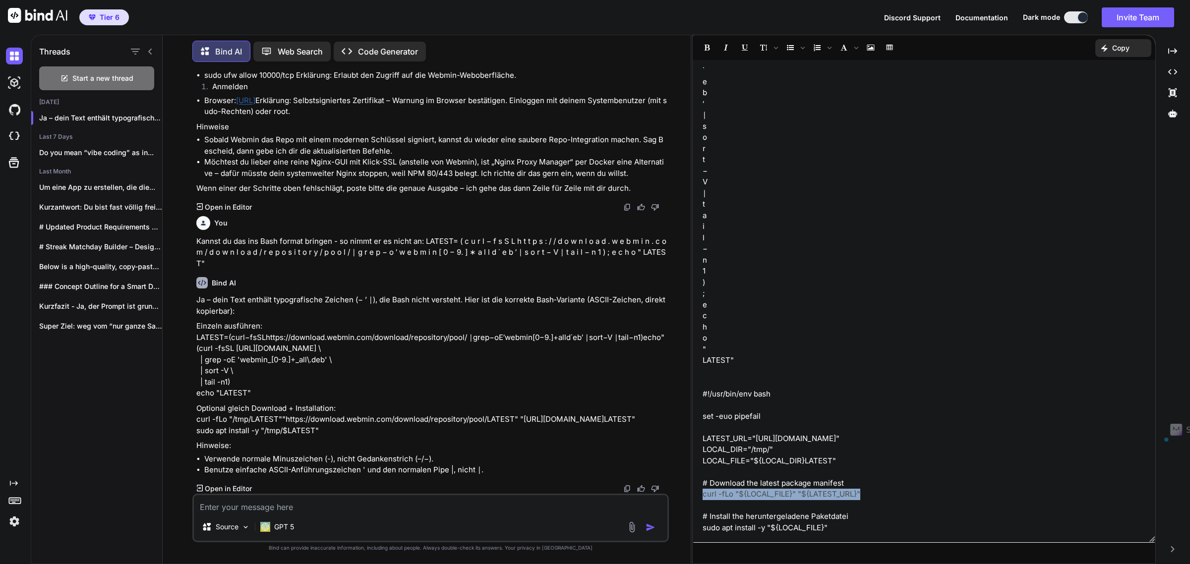
drag, startPoint x: 868, startPoint y: 495, endPoint x: 691, endPoint y: 489, distance: 177.1
click at [691, 489] on div "Threads Start a new thread [DATE] Ja – dein Text enthält typografische Zei... L…" at bounding box center [610, 300] width 1159 height 530
click at [214, 504] on textarea at bounding box center [431, 504] width 474 height 18
paste textarea "root@L16u3WI5fbqr:~# curl -fLo "${LOCAL_FILE}" "${LATEST_URL}" % Total % Receiv…"
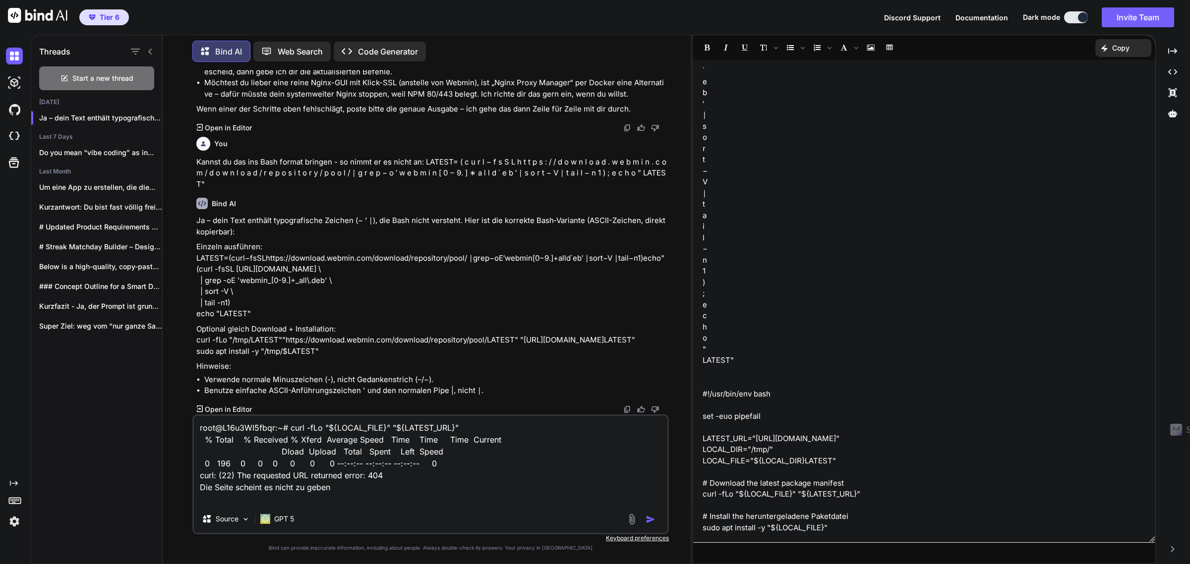
type textarea "root@L16u3WI5fbqr:~# curl -fLo "${LOCAL_FILE}" "${LATEST_URL}" % Total % Receiv…"
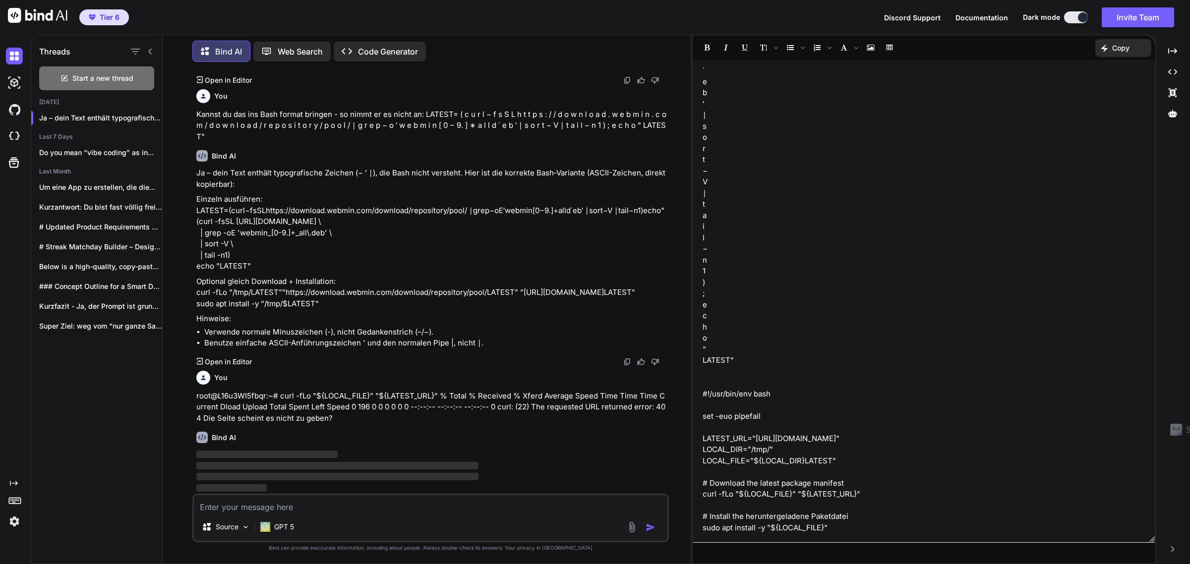
scroll to position [17305, 0]
drag, startPoint x: 856, startPoint y: 523, endPoint x: 717, endPoint y: 529, distance: 138.5
drag, startPoint x: 829, startPoint y: 527, endPoint x: 700, endPoint y: 529, distance: 129.4
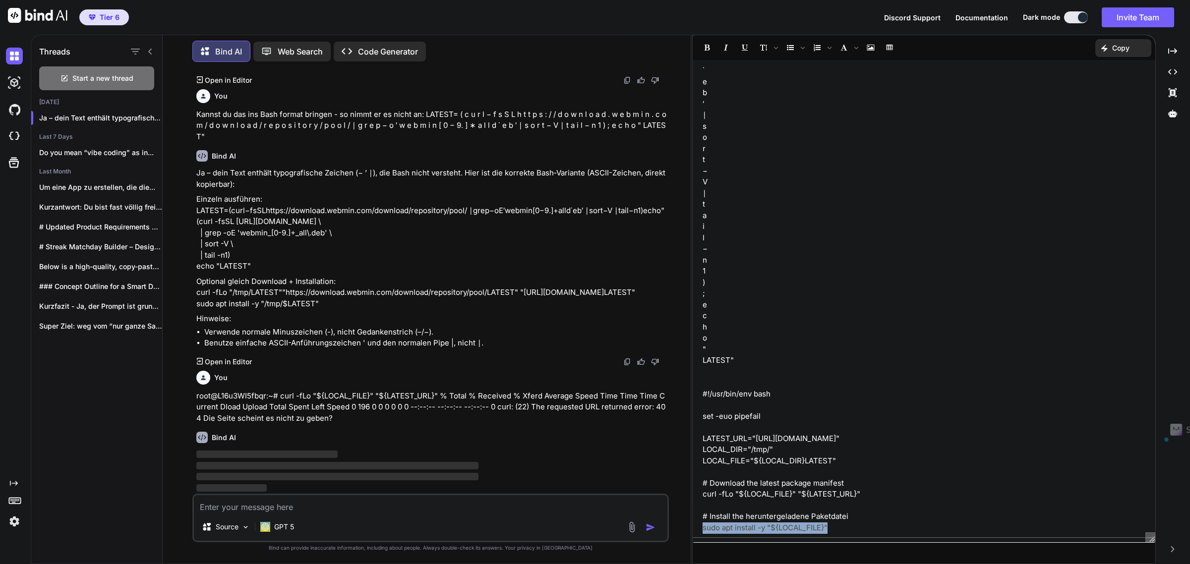
click at [700, 529] on div "-p 127.0.0.1:8081:80 docker run --name=Nextcloud \ --hostname=24f11c561cfb \ --…" at bounding box center [924, 301] width 463 height 473
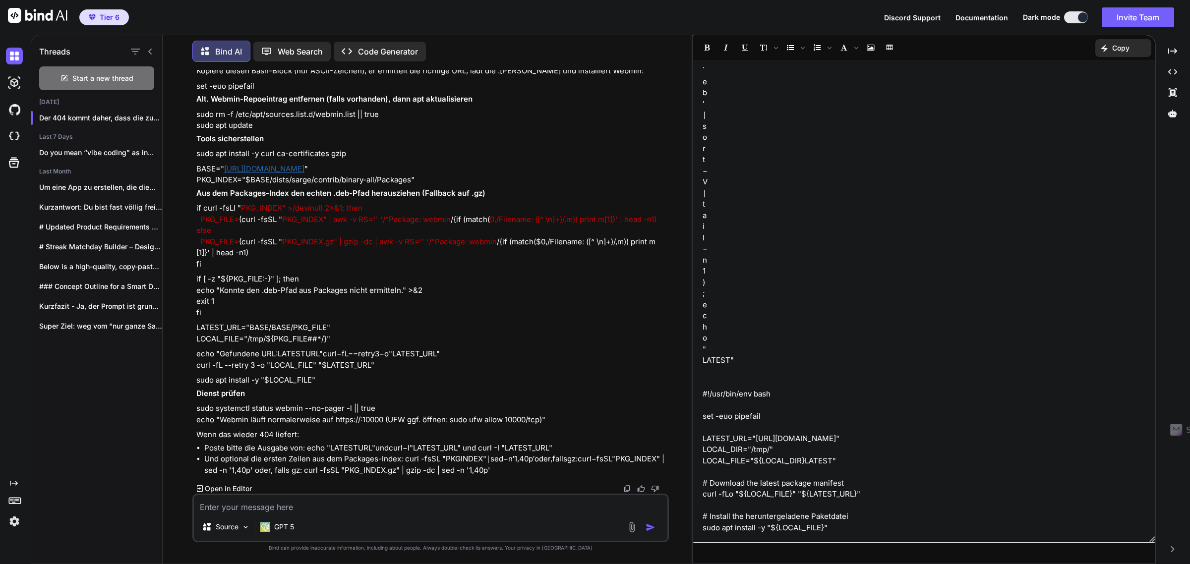
scroll to position [17367, 0]
drag, startPoint x: 204, startPoint y: 407, endPoint x: 327, endPoint y: 402, distance: 123.1
click at [327, 61] on p "Der 404 kommt daher, dass die zusammengebaute URL nicht (mehr) exakt zu dem Pfa…" at bounding box center [431, 50] width 471 height 22
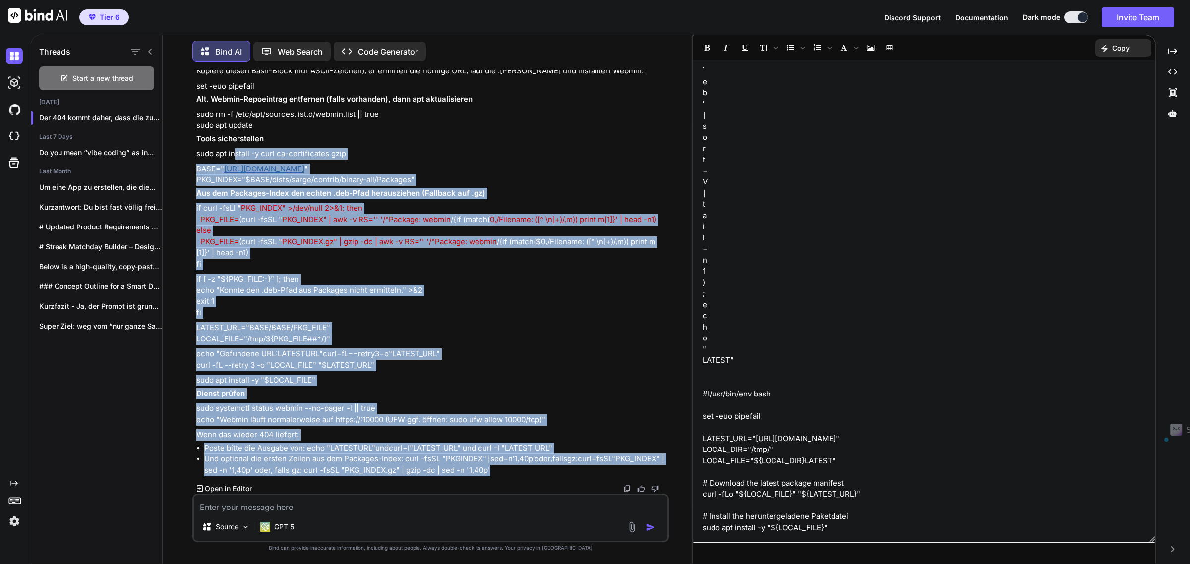
scroll to position [17518, 0]
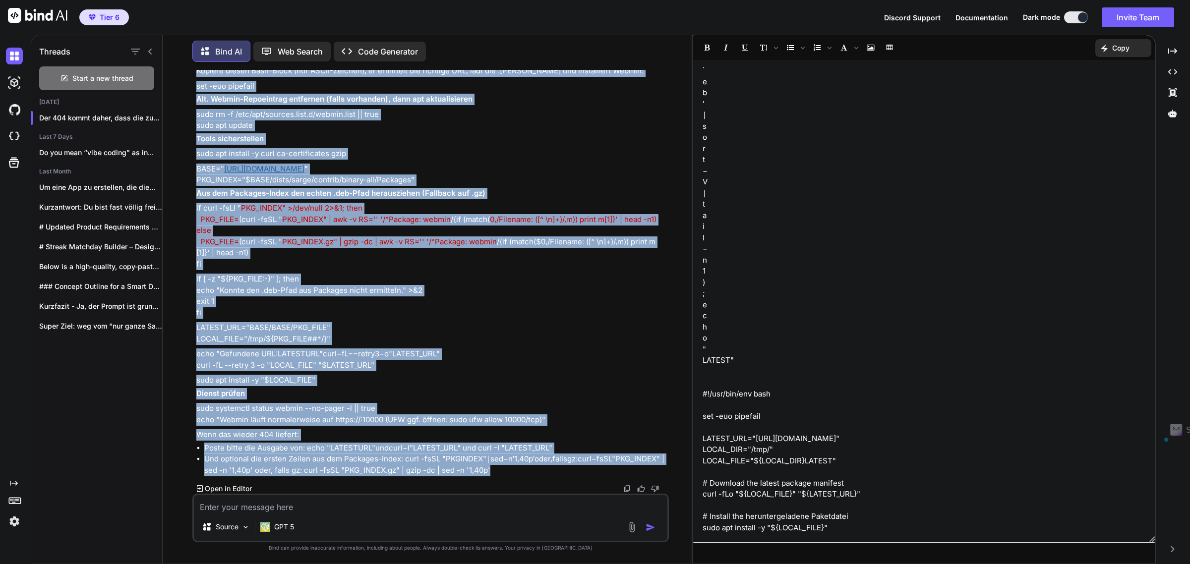
drag, startPoint x: 317, startPoint y: 468, endPoint x: 191, endPoint y: 266, distance: 237.5
click at [191, 266] on div "You DAs ist mein Ergebnisse. Brauchst du mehr? # root@L16u3WI5fbqr:~# docker ps…" at bounding box center [431, 317] width 520 height 494
click at [464, 160] on p "sudo apt install -y curl ca-certificates gzip" at bounding box center [431, 153] width 471 height 11
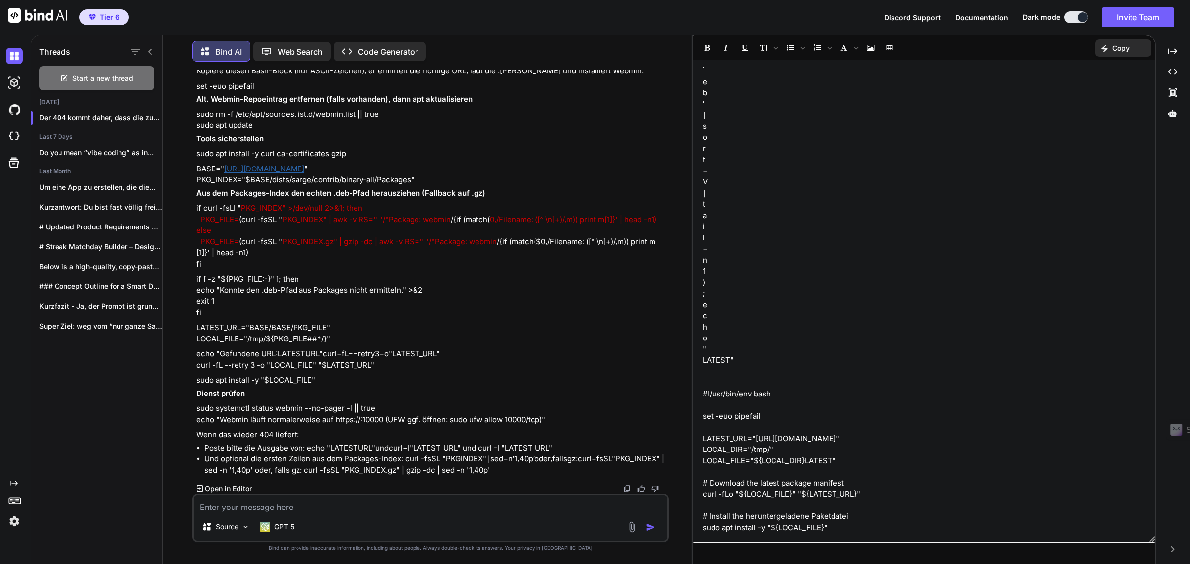
scroll to position [17704, 0]
click at [241, 511] on textarea at bounding box center [431, 504] width 474 height 18
type textarea "es hat funktioniert . webmin läuft!"
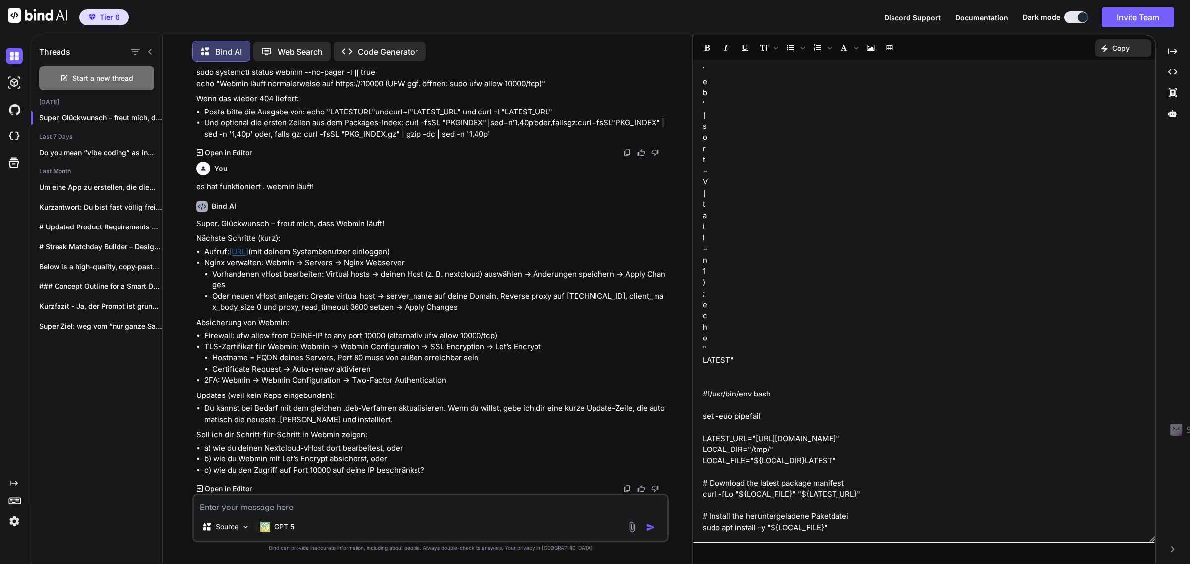
scroll to position [18039, 0]
click at [222, 275] on li "Vorhandenen vHost bearbeiten: Virtual hosts -> deinen Host (z. B. nextcloud) au…" at bounding box center [439, 280] width 455 height 22
click at [217, 273] on li "Vorhandenen vHost bearbeiten: Virtual hosts -> deinen Host (z. B. nextcloud) au…" at bounding box center [439, 280] width 455 height 22
drag, startPoint x: 345, startPoint y: 263, endPoint x: 413, endPoint y: 261, distance: 68.4
click at [413, 261] on li "Nginx verwalten: Webmin -> Servers -> Nginx Webserver Vorhandenen vHost bearbei…" at bounding box center [435, 285] width 463 height 56
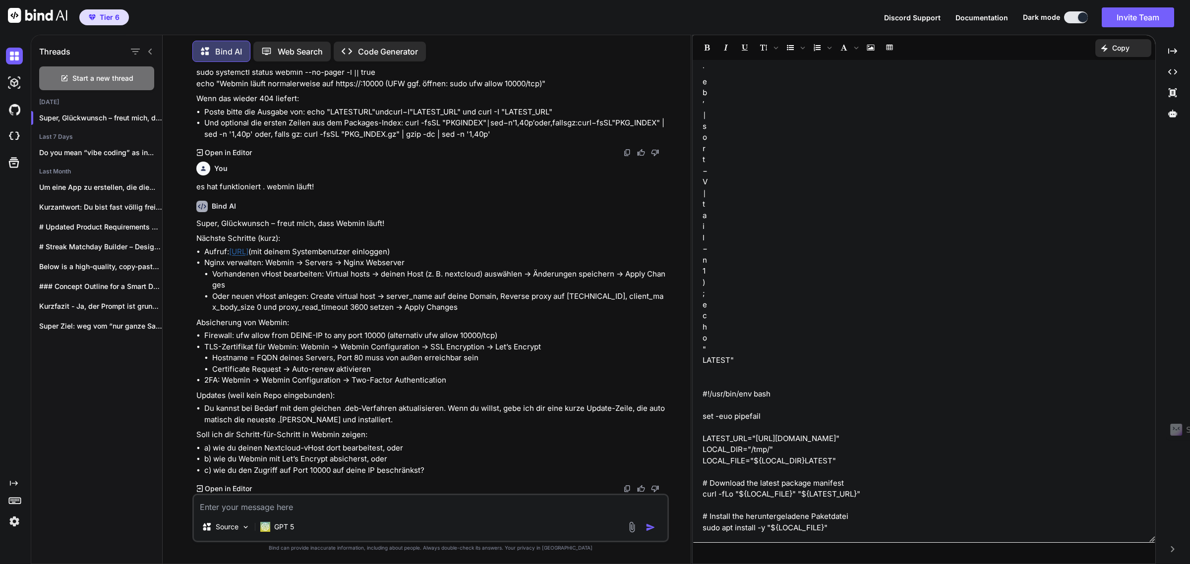
click at [256, 318] on p "Absicherung von Webmin:" at bounding box center [431, 322] width 471 height 11
drag, startPoint x: 336, startPoint y: 296, endPoint x: 376, endPoint y: 293, distance: 40.3
click at [376, 293] on li "Oder neuen vHost anlegen: Create virtual host -> server_name auf deine Domain, …" at bounding box center [439, 302] width 455 height 22
drag, startPoint x: 565, startPoint y: 296, endPoint x: 581, endPoint y: 294, distance: 16.0
click at [581, 294] on li "Oder neuen vHost anlegen: Create virtual host -> server_name auf deine Domain, …" at bounding box center [439, 302] width 455 height 22
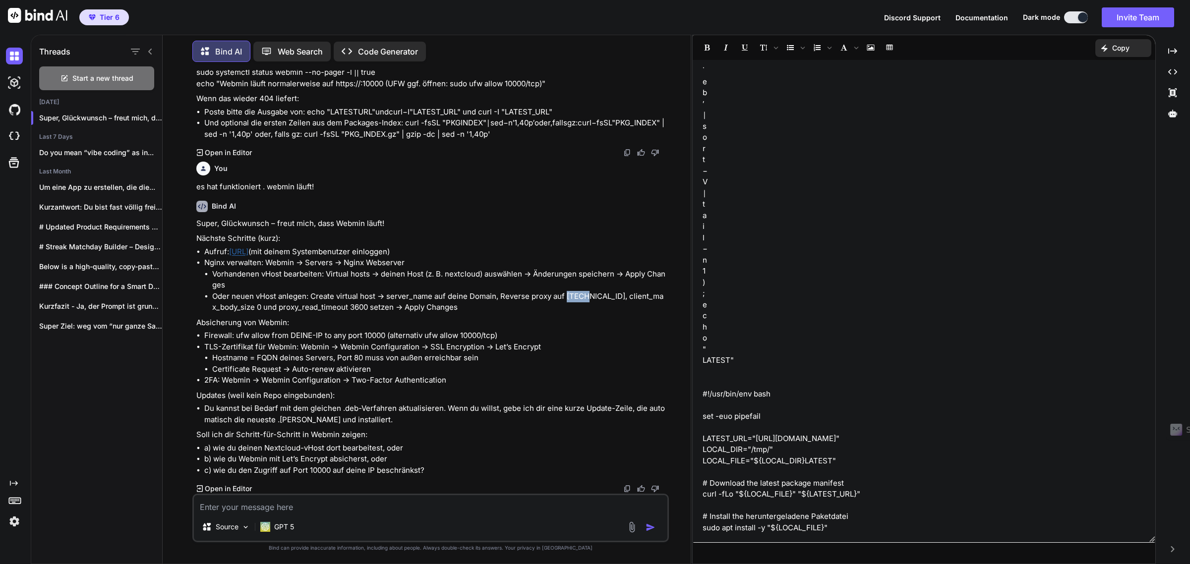
click at [273, 510] on textarea at bounding box center [431, 504] width 474 height 18
type textarea "Ich sehe aber keinen Nginx Webserver in der liste"
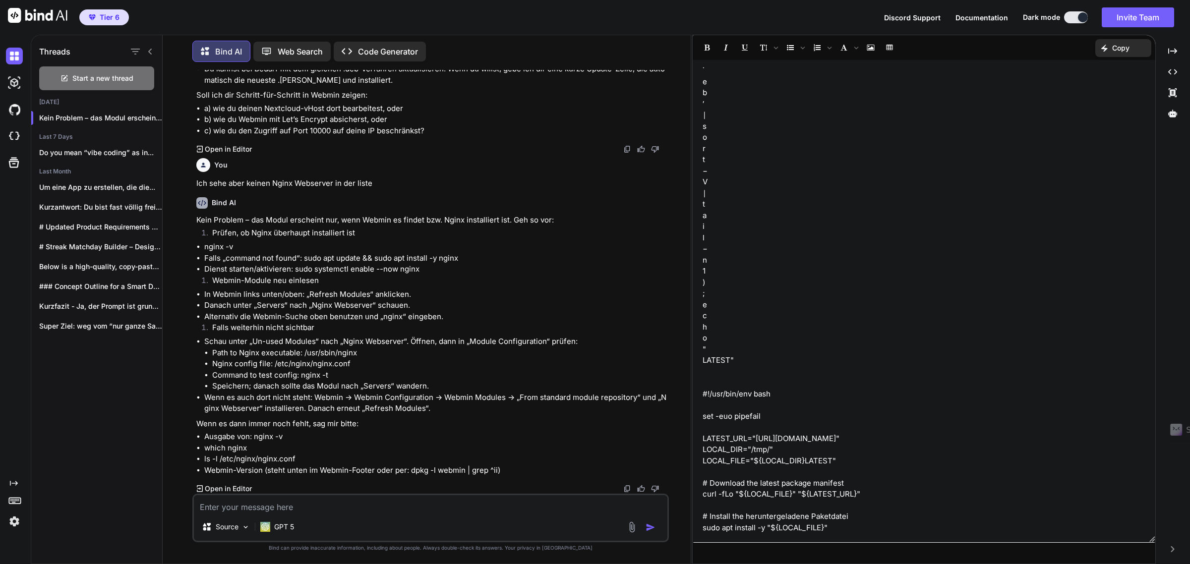
scroll to position [18207, 0]
drag, startPoint x: 243, startPoint y: 419, endPoint x: 204, endPoint y: 418, distance: 39.2
click at [204, 253] on li "nginx -v" at bounding box center [435, 246] width 463 height 11
drag, startPoint x: 295, startPoint y: 378, endPoint x: 421, endPoint y: 378, distance: 126.4
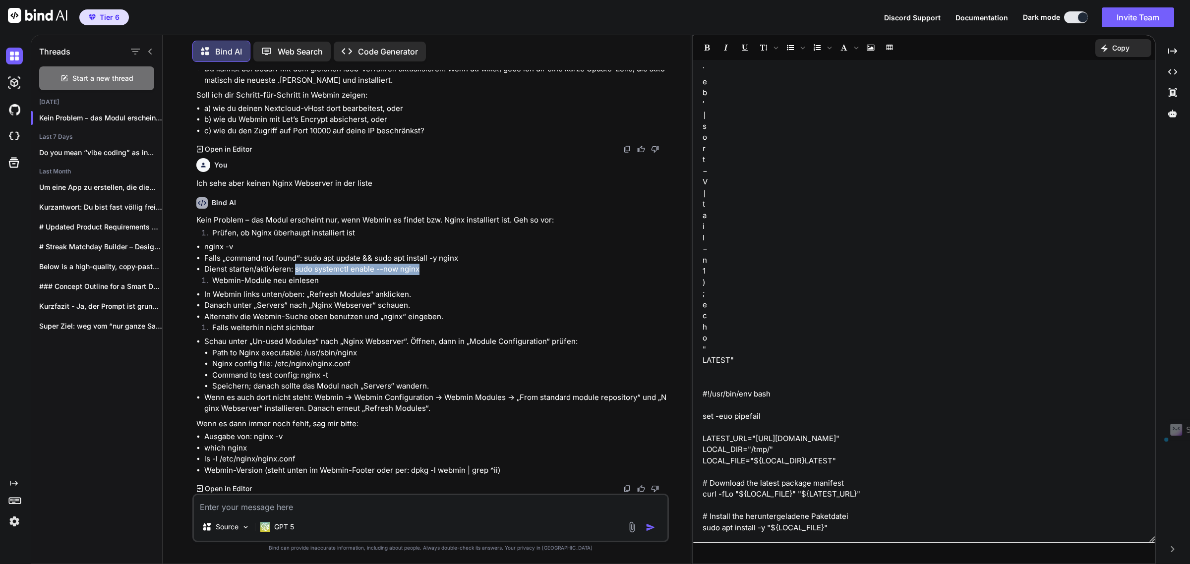
click at [421, 275] on li "Dienst starten/aktivieren: sudo systemctl enable --now nginx" at bounding box center [435, 269] width 463 height 11
click at [489, 264] on li "Falls „command not found“: sudo apt update && sudo apt install -y nginx" at bounding box center [435, 258] width 463 height 11
drag, startPoint x: 365, startPoint y: 397, endPoint x: 303, endPoint y: 398, distance: 61.5
click at [303, 359] on li "Path to Nginx executable: /usr/sbin/nginx" at bounding box center [439, 353] width 455 height 11
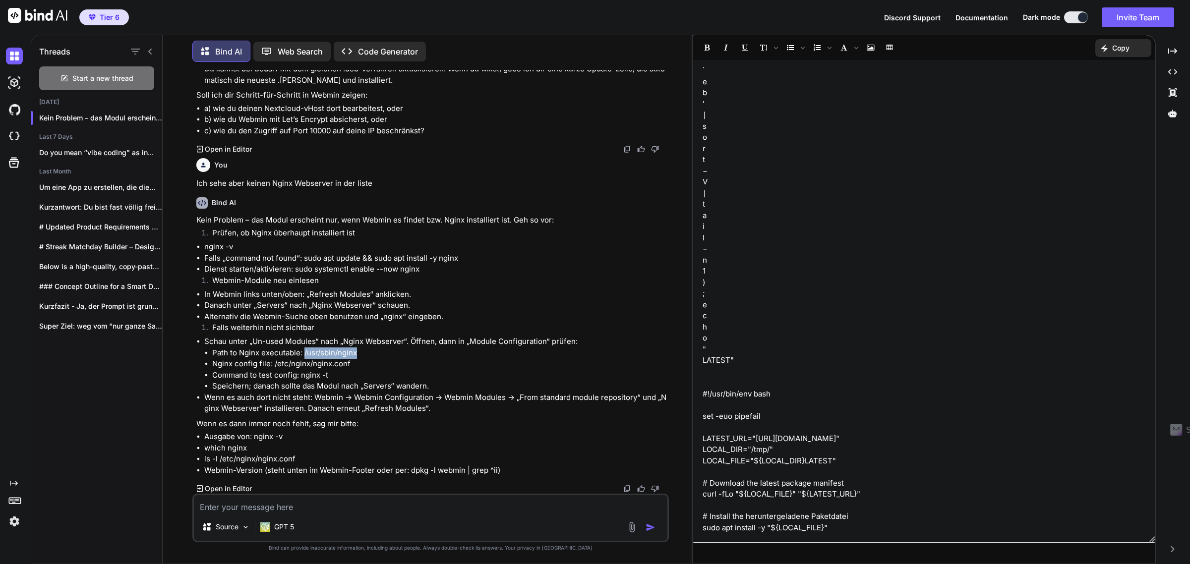
click at [261, 506] on textarea at bounding box center [431, 504] width 474 height 18
paste textarea "root@L16u3WI5fbqr:~# sudo systemctl enable --now nginx Synchronizing state of n…"
type textarea "root@L16u3WI5fbqr:~# sudo systemctl enable --now nginx Synchronizing state of n…"
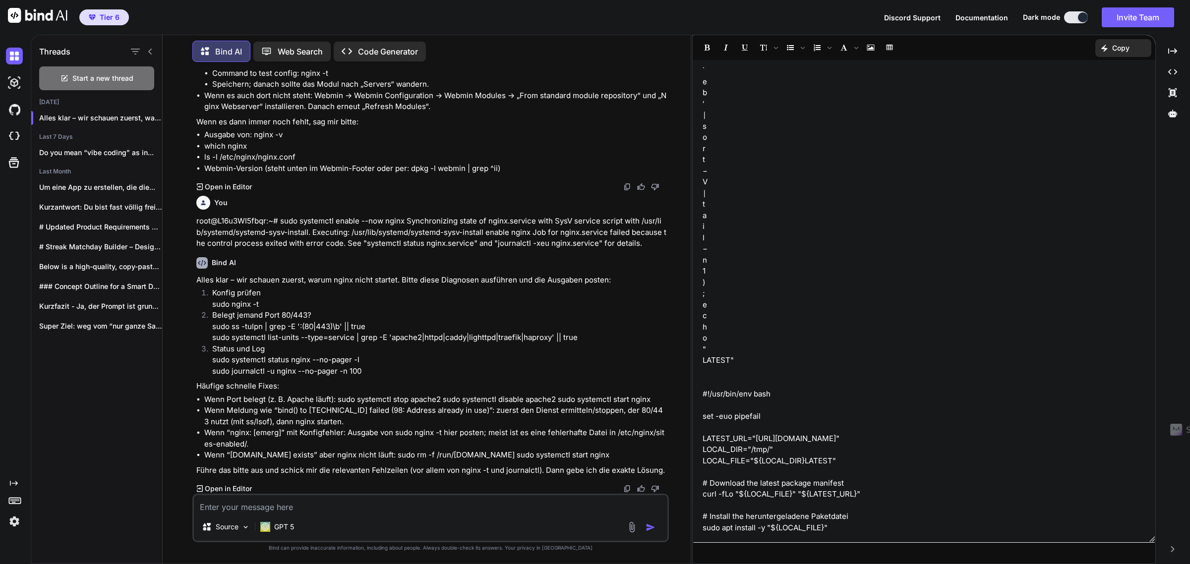
scroll to position [18631, 0]
drag, startPoint x: 265, startPoint y: 353, endPoint x: 212, endPoint y: 351, distance: 53.6
click at [212, 310] on p "Konfig prüfen sudo nginx -t" at bounding box center [439, 299] width 455 height 22
click at [264, 310] on p "Konfig prüfen sudo nginx -t" at bounding box center [439, 299] width 455 height 22
drag, startPoint x: 270, startPoint y: 355, endPoint x: 214, endPoint y: 353, distance: 56.5
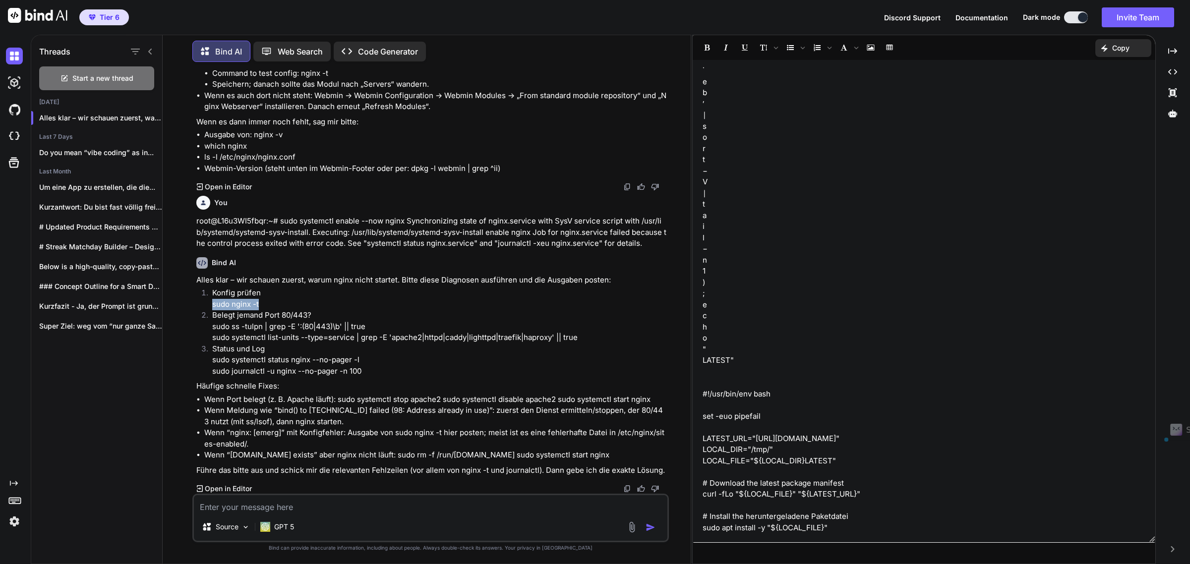
click at [214, 310] on p "Konfig prüfen sudo nginx -t" at bounding box center [439, 299] width 455 height 22
click at [224, 508] on textarea at bounding box center [431, 504] width 474 height 18
paste textarea "root@L16u3WI5fbqr:~# sudo nginx -t [DATE] 23:00:48 [emerg] 48210#48210: unknown…"
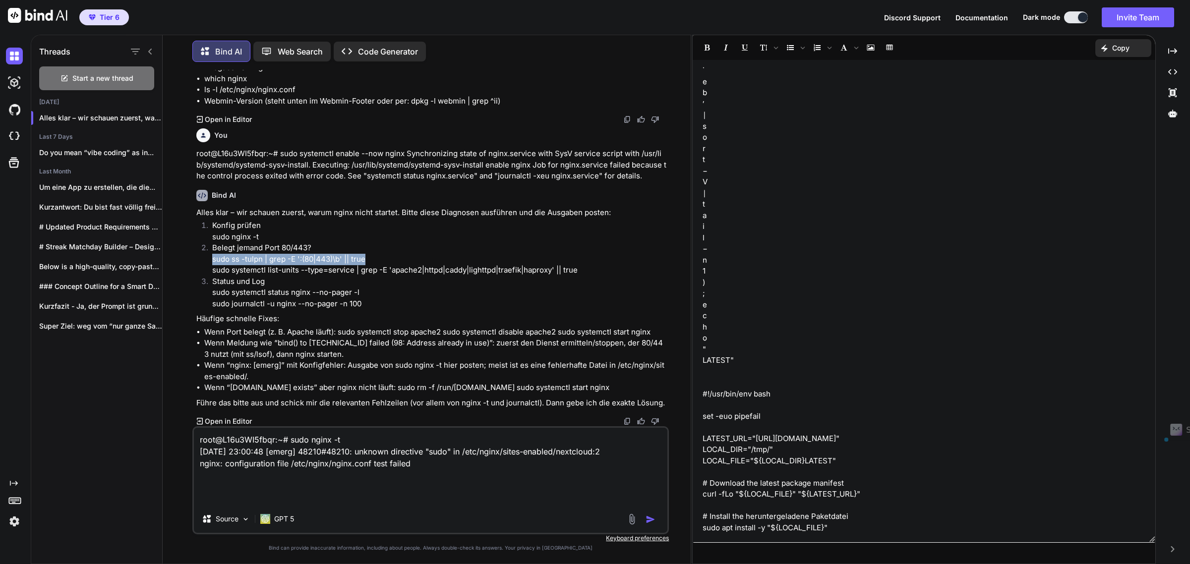
drag, startPoint x: 368, startPoint y: 378, endPoint x: 212, endPoint y: 380, distance: 156.2
click at [212, 276] on p "Belegt jemand Port 80/443? sudo ss -tulpn | grep -E ':(80|443)\b' || true sudo …" at bounding box center [439, 259] width 455 height 34
drag, startPoint x: 205, startPoint y: 492, endPoint x: 140, endPoint y: 472, distance: 68.1
click at [205, 492] on textarea "root@L16u3WI5fbqr:~# sudo nginx -t [DATE] 23:00:48 [emerg] 48210#48210: unknown…" at bounding box center [431, 466] width 474 height 77
drag, startPoint x: 222, startPoint y: 497, endPoint x: 430, endPoint y: 479, distance: 209.0
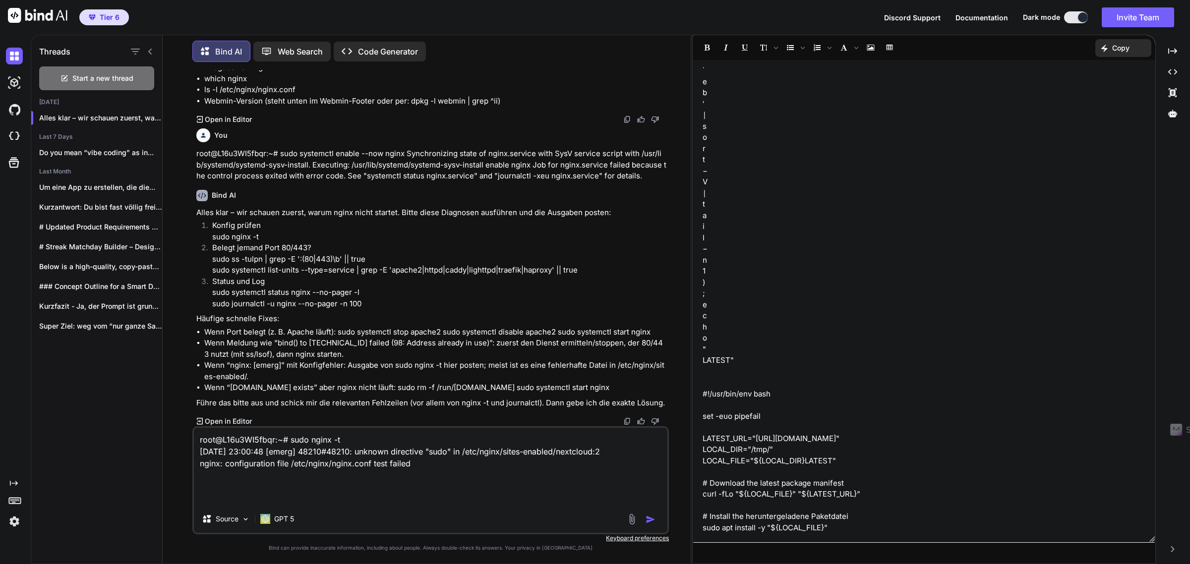
click at [222, 497] on textarea "root@L16u3WI5fbqr:~# sudo nginx -t [DATE] 23:00:48 [emerg] 48210#48210: unknown…" at bounding box center [431, 466] width 474 height 77
click at [430, 479] on textarea "root@L16u3WI5fbqr:~# sudo nginx -t [DATE] 23:00:48 [emerg] 48210#48210: unknown…" at bounding box center [431, 466] width 474 height 77
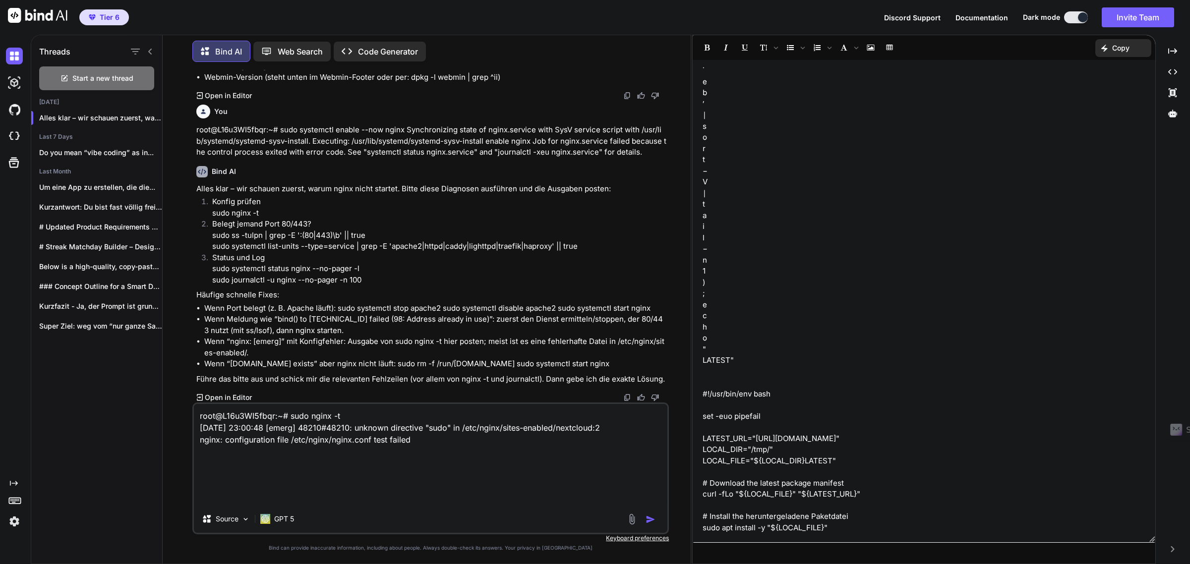
paste textarea "root@L16u3WI5fbqr:~# sudo ss -tulpn | grep -E ':(80|443)\b' || true"
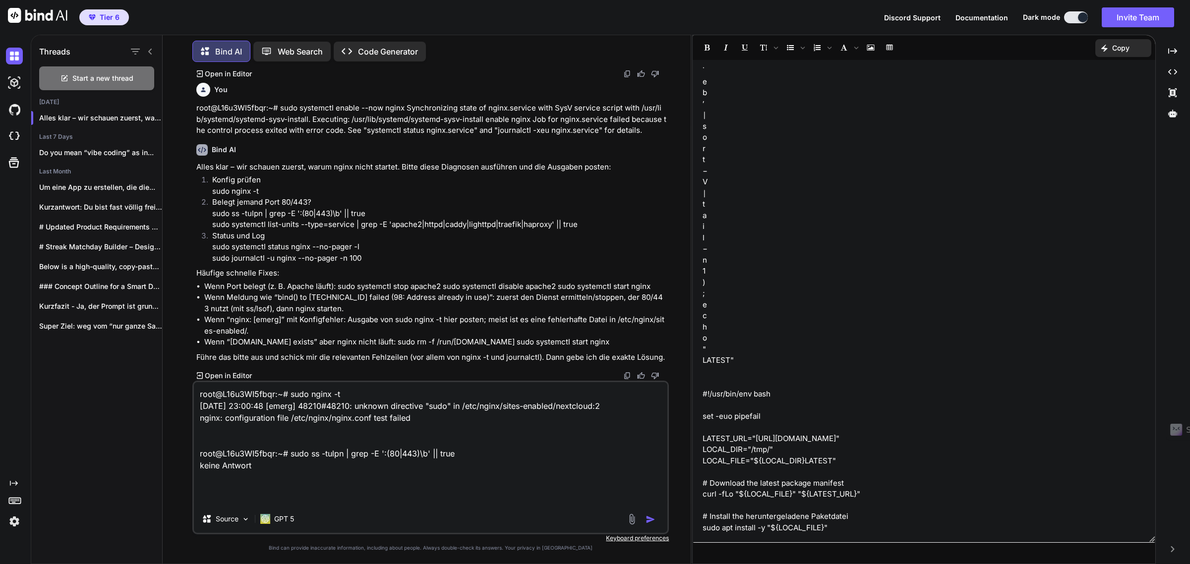
scroll to position [18693, 0]
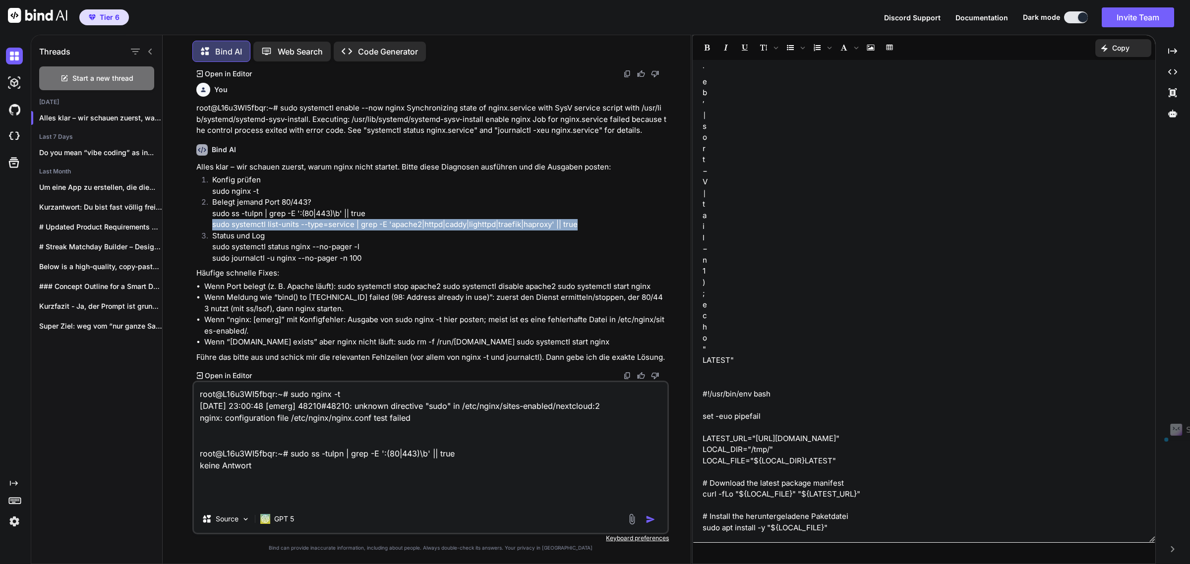
drag, startPoint x: 588, startPoint y: 324, endPoint x: 212, endPoint y: 329, distance: 375.4
click at [212, 231] on p "Belegt jemand Port 80/443? sudo ss -tulpn | grep -E ':(80|443)\b' || true sudo …" at bounding box center [439, 214] width 455 height 34
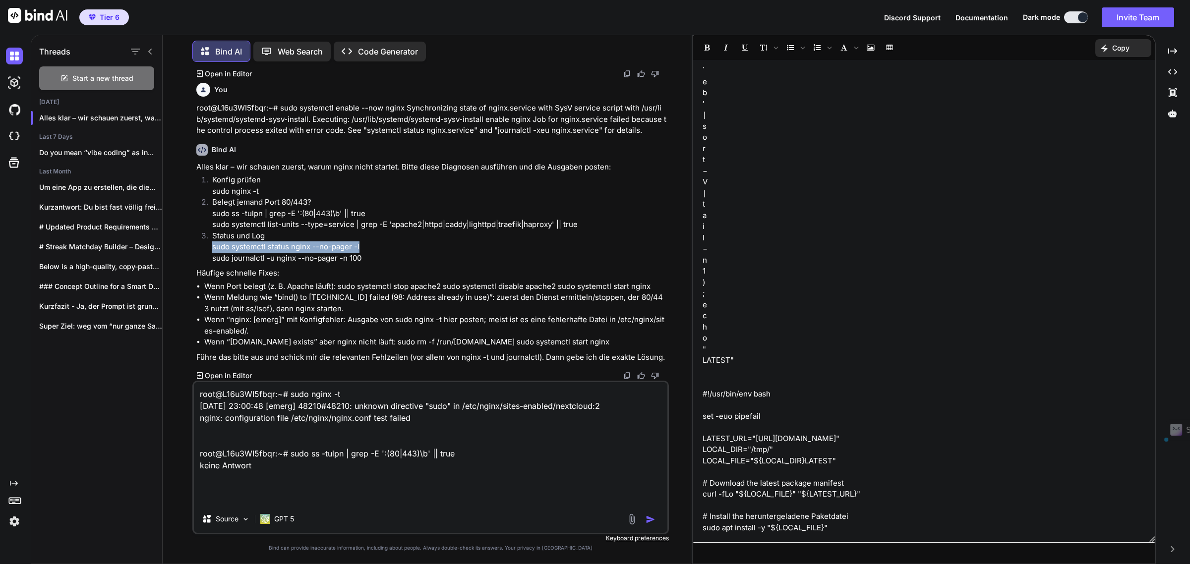
drag, startPoint x: 365, startPoint y: 348, endPoint x: 211, endPoint y: 347, distance: 154.7
click at [211, 264] on li "Status und Log sudo systemctl status nginx --no-pager -l sudo journalctl -u ngi…" at bounding box center [435, 248] width 463 height 34
drag, startPoint x: 279, startPoint y: 496, endPoint x: 28, endPoint y: 467, distance: 252.1
click at [279, 496] on textarea "root@L16u3WI5fbqr:~# sudo nginx -t [DATE] 23:00:48 [emerg] 48210#48210: unknown…" at bounding box center [431, 443] width 474 height 123
drag, startPoint x: 206, startPoint y: 496, endPoint x: 212, endPoint y: 496, distance: 5.5
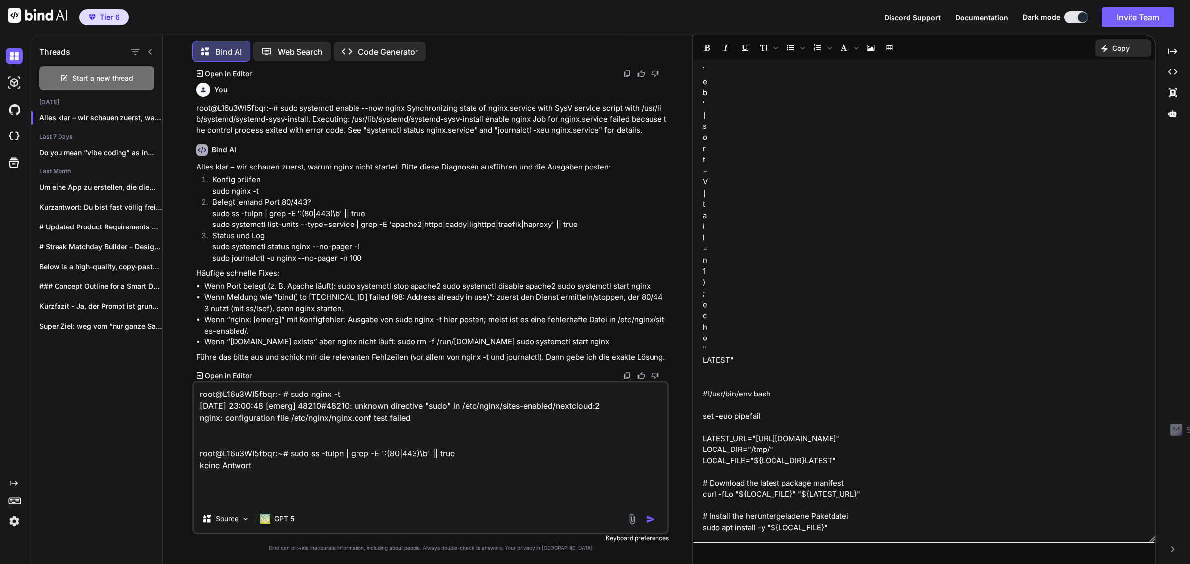
click at [206, 496] on textarea "root@L16u3WI5fbqr:~# sudo nginx -t [DATE] 23:00:48 [emerg] 48210#48210: unknown…" at bounding box center [431, 443] width 474 height 123
paste textarea "lore@I94d8SI7amet:~# cons adipiscin elitse doeiu --te-incid -u × labor.etdolor …"
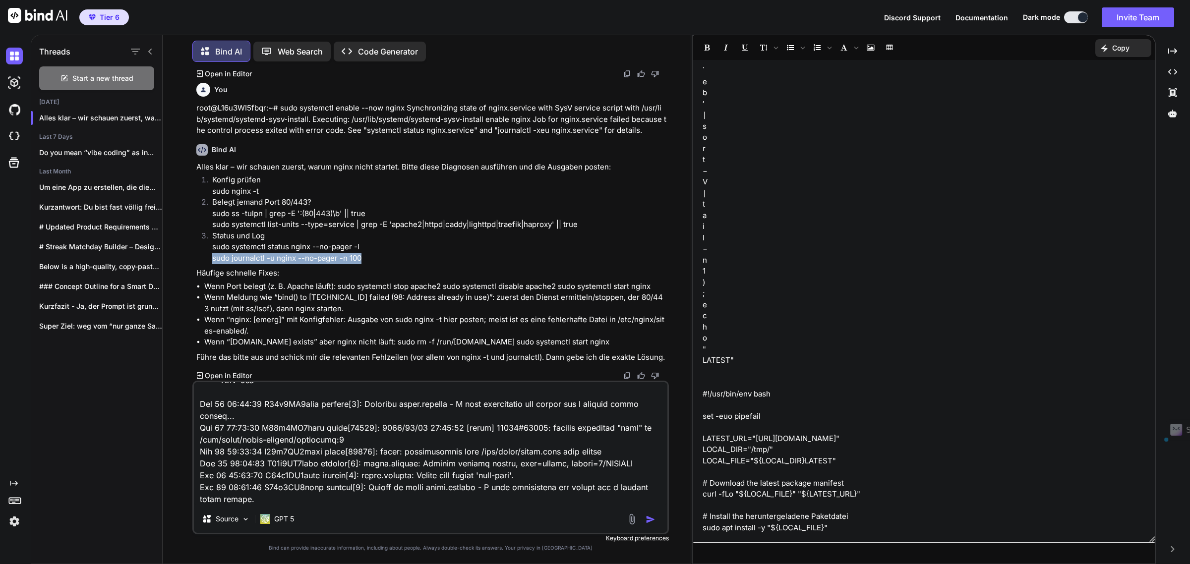
drag, startPoint x: 367, startPoint y: 358, endPoint x: 210, endPoint y: 360, distance: 157.2
click at [210, 264] on li "Status und Log sudo systemctl status nginx --no-pager -l sudo journalctl -u ngi…" at bounding box center [435, 248] width 463 height 34
click at [210, 506] on div "Source GPT 5" at bounding box center [430, 458] width 477 height 154
click at [211, 502] on textarea at bounding box center [431, 443] width 474 height 123
paste textarea "root@L16u3WI5fbqr:~# sudo journalctl -u nginx --no-pager -n 100 [DATE] 00:00:01…"
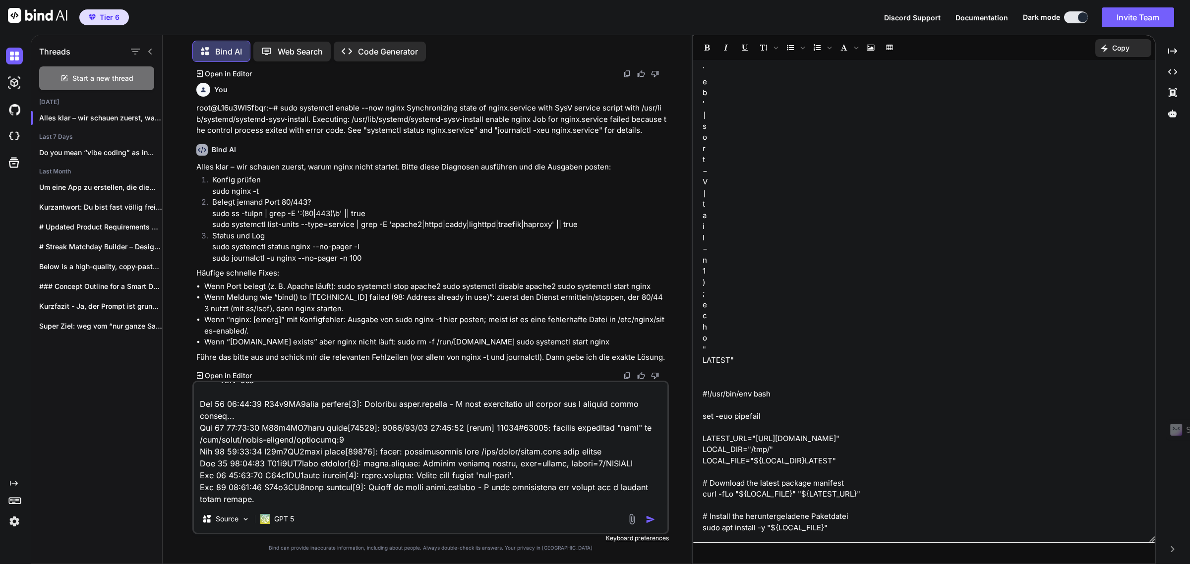
type textarea "root@L16u3WI5fbqr:~# sudo nginx -t [DATE] 23:00:48 [emerg] 48210#48210: unknown…"
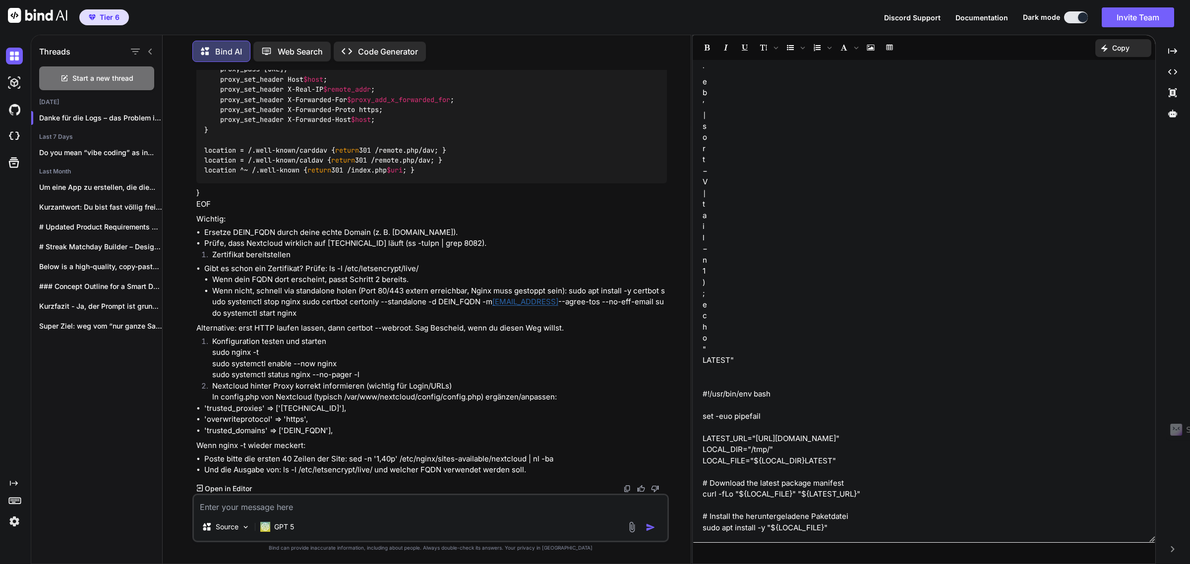
scroll to position [20158, 0]
drag, startPoint x: 204, startPoint y: 290, endPoint x: 367, endPoint y: 284, distance: 163.3
drag, startPoint x: 284, startPoint y: 343, endPoint x: 494, endPoint y: 340, distance: 210.2
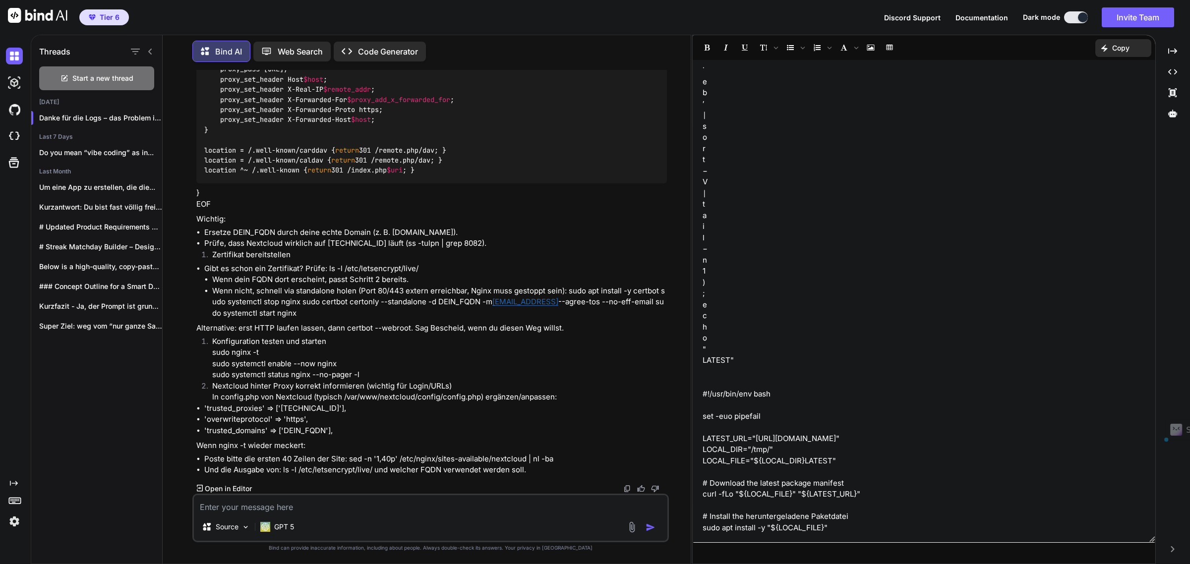
drag, startPoint x: 291, startPoint y: 360, endPoint x: 393, endPoint y: 376, distance: 102.9
drag, startPoint x: 393, startPoint y: 353, endPoint x: 615, endPoint y: 354, distance: 222.1
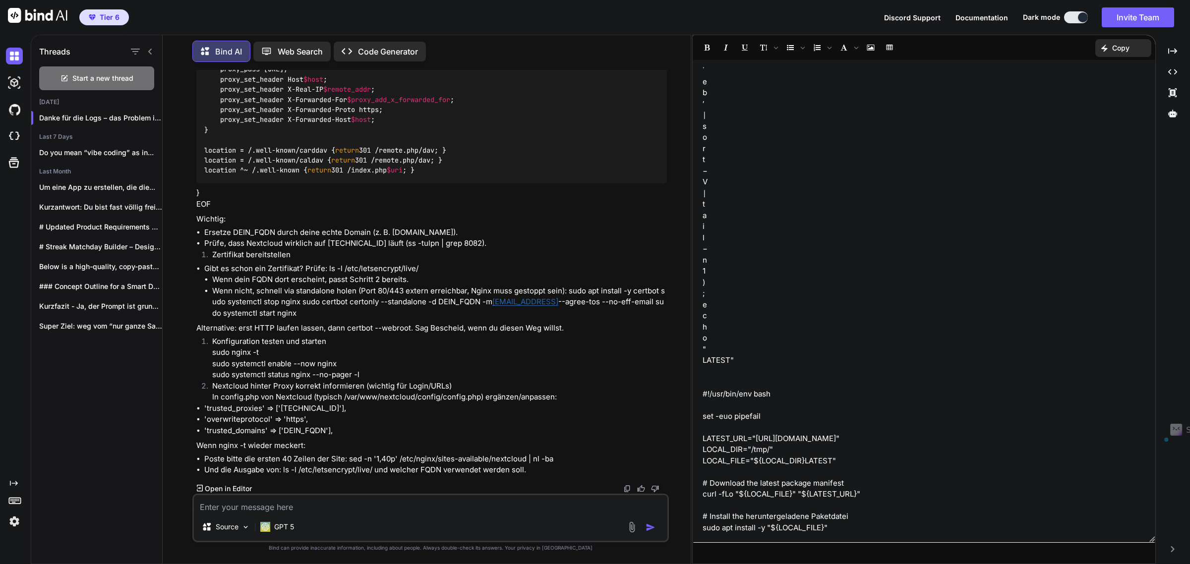
drag, startPoint x: 197, startPoint y: 401, endPoint x: 554, endPoint y: 407, distance: 357.5
drag, startPoint x: 207, startPoint y: 449, endPoint x: 194, endPoint y: 415, distance: 36.3
click at [194, 415] on div "You DAs ist mein Ergebnisse. Brauchst du mehr? # root@L16u3WI5fbqr:~# docker ps…" at bounding box center [431, 282] width 475 height 424
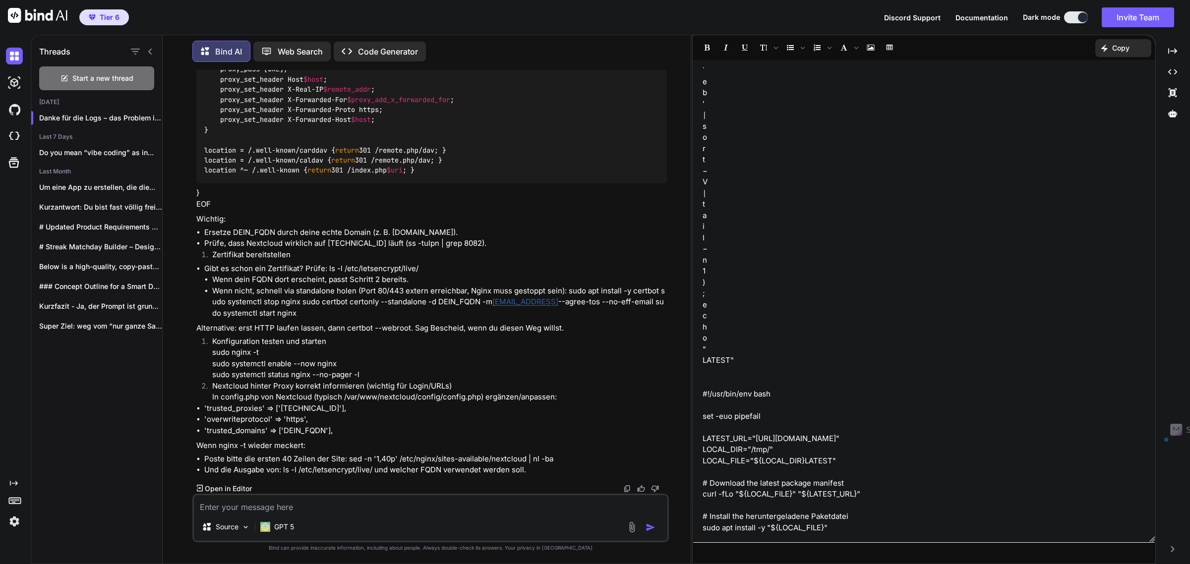
drag, startPoint x: 196, startPoint y: 402, endPoint x: 586, endPoint y: 401, distance: 389.2
drag, startPoint x: 394, startPoint y: 424, endPoint x: 424, endPoint y: 412, distance: 32.7
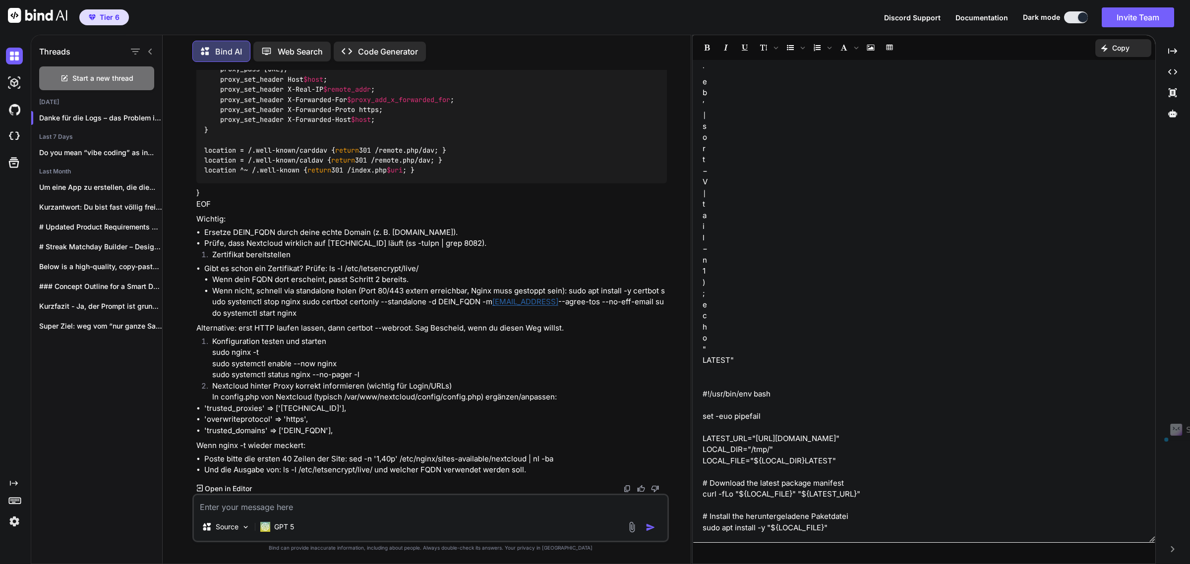
drag, startPoint x: 425, startPoint y: 413, endPoint x: 180, endPoint y: 418, distance: 245.0
click at [180, 418] on div "You DAs ist mein Ergebnisse. Brauchst du mehr? # root@L16u3WI5fbqr:~# docker ps…" at bounding box center [431, 317] width 520 height 494
drag, startPoint x: 228, startPoint y: 204, endPoint x: 217, endPoint y: 248, distance: 45.5
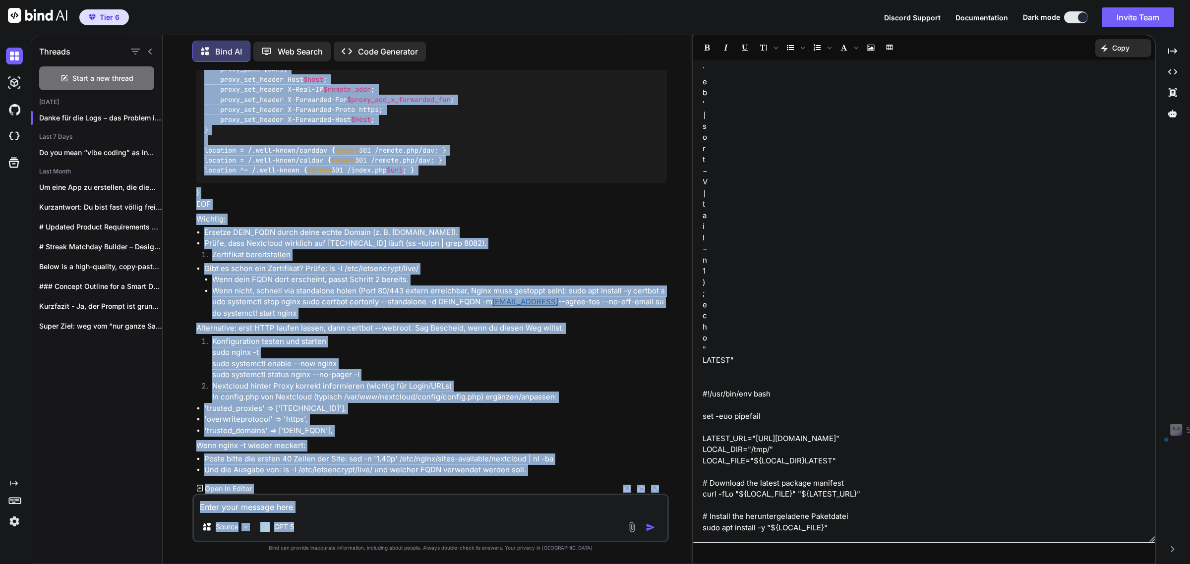
scroll to position [20779, 0]
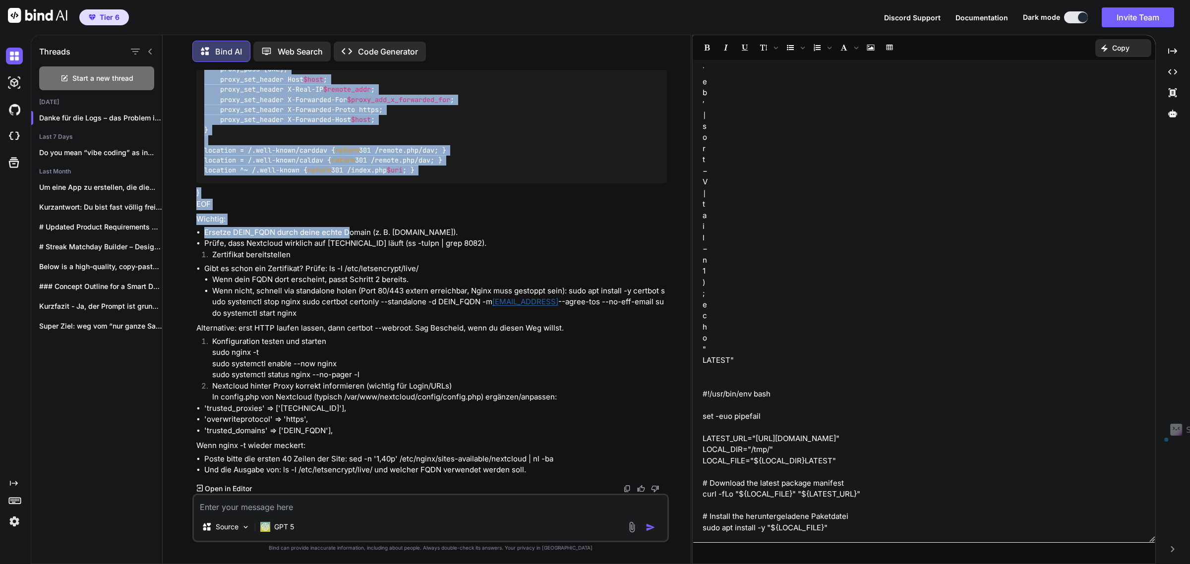
drag, startPoint x: 217, startPoint y: 248, endPoint x: 350, endPoint y: 229, distance: 133.8
click at [350, 229] on div "You DAs ist mein Ergebnisse. Brauchst du mehr? # root@L16u3WI5fbqr:~# docker ps…" at bounding box center [430, 317] width 477 height 494
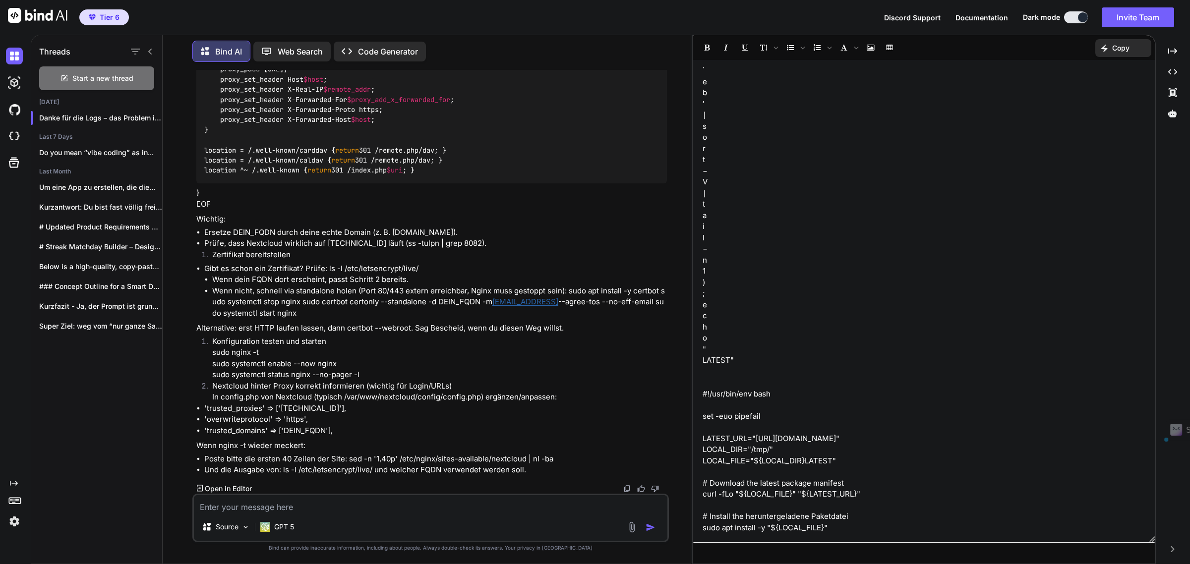
click at [335, 256] on li "Zertifikat bereitstellen" at bounding box center [435, 256] width 463 height 14
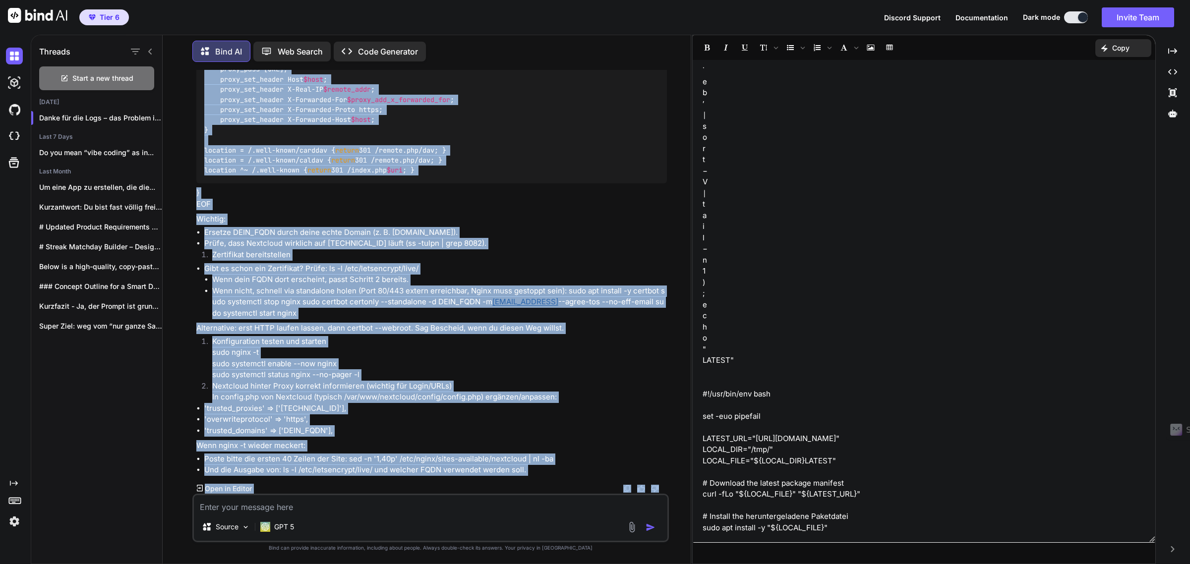
drag, startPoint x: 199, startPoint y: 237, endPoint x: 289, endPoint y: 311, distance: 116.5
click at [289, 311] on div "Danke für die Logs – das Problem ist klar: In deiner Nginx-Site steht wörtlich …" at bounding box center [431, 57] width 471 height 837
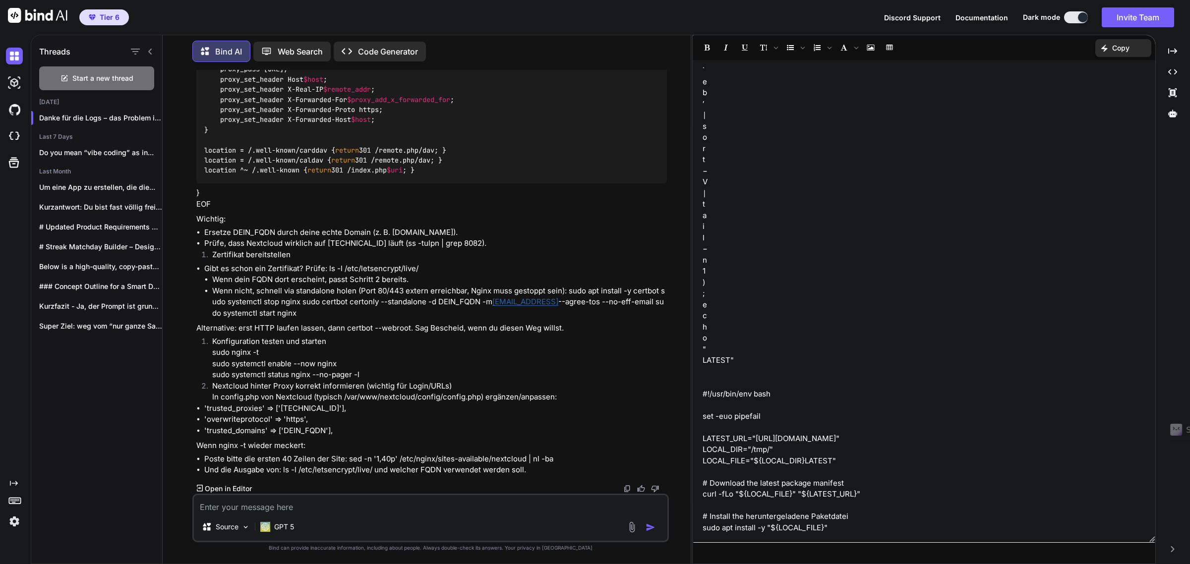
click at [254, 428] on li "'trusted_domains' => ['DEIN_FQDN']," at bounding box center [435, 430] width 463 height 11
click at [284, 46] on p "Web Search" at bounding box center [300, 52] width 45 height 12
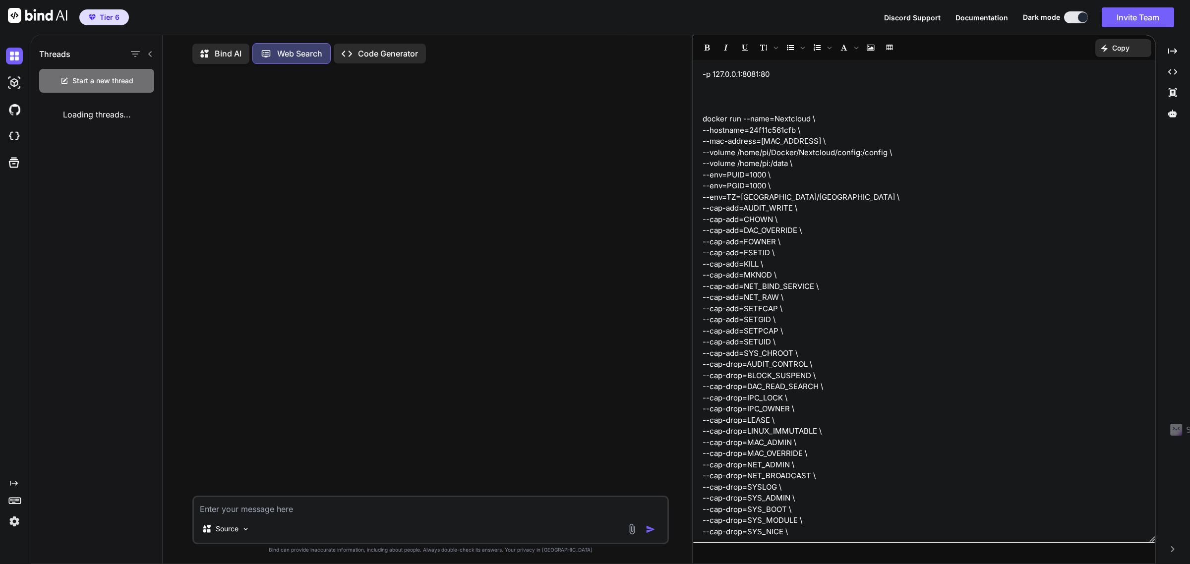
scroll to position [5, 0]
click at [263, 506] on textarea at bounding box center [431, 504] width 474 height 18
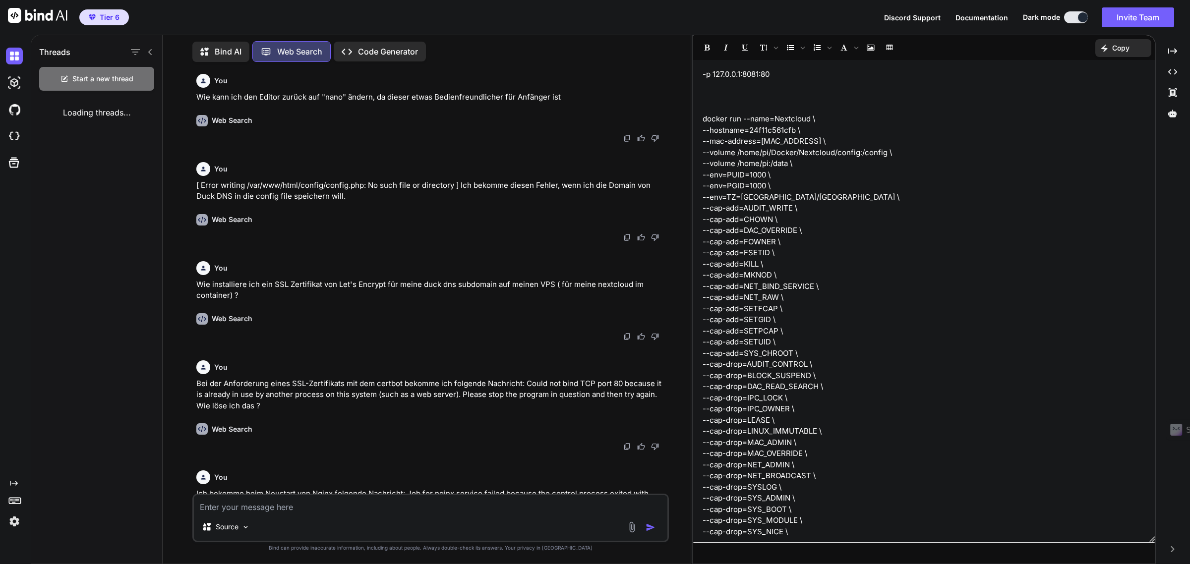
scroll to position [3834, 0]
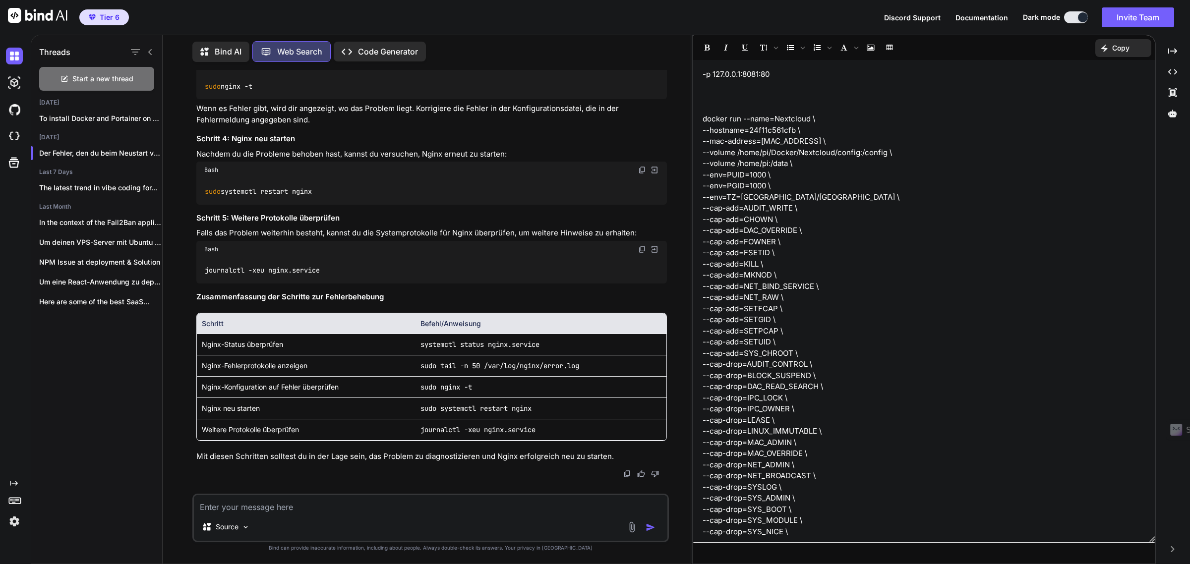
click at [266, 505] on textarea at bounding box center [431, 504] width 474 height 18
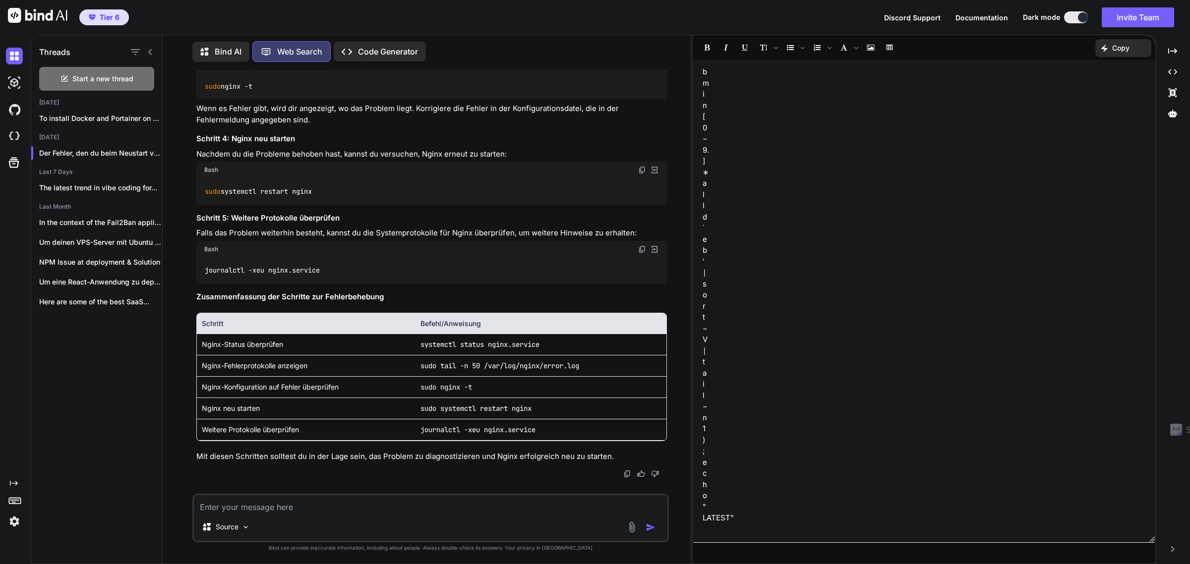
scroll to position [1633, 0]
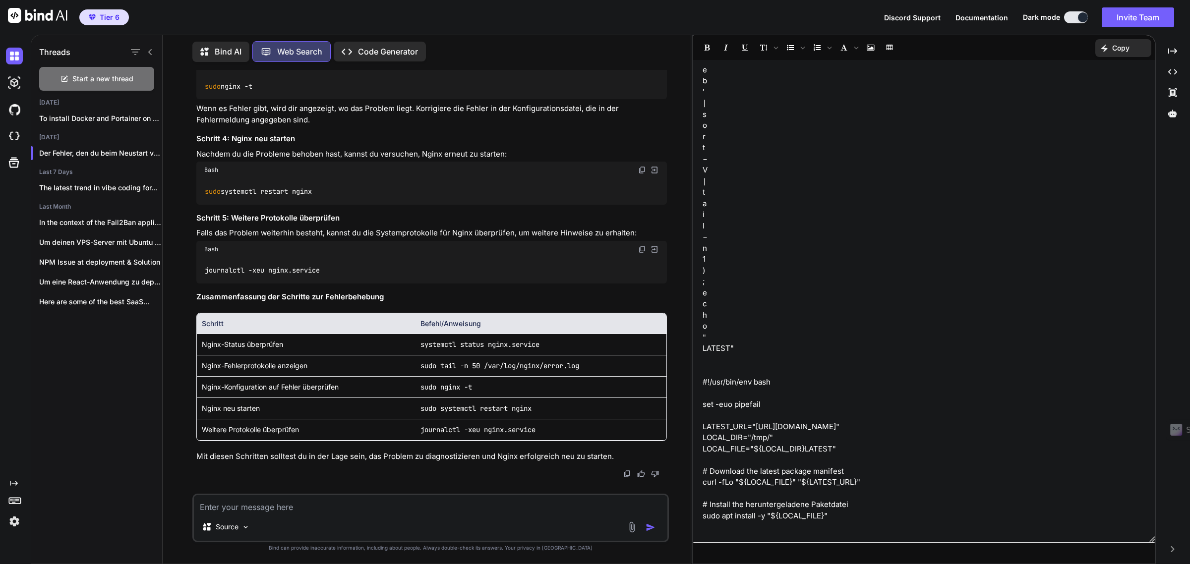
scroll to position [1655, 0]
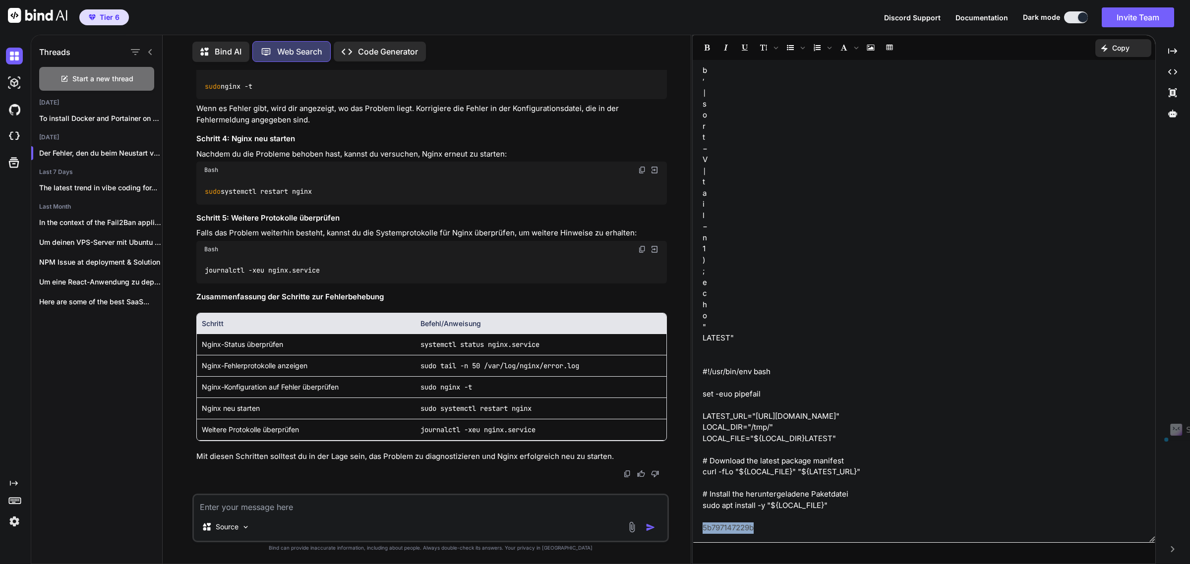
drag, startPoint x: 757, startPoint y: 527, endPoint x: 701, endPoint y: 529, distance: 56.0
click at [701, 529] on div "-p 127.0.0.1:8081:80 docker run --name=Nextcloud \ --hostname=24f11c561cfb \ --…" at bounding box center [924, 301] width 463 height 473
